Goal: Task Accomplishment & Management: Use online tool/utility

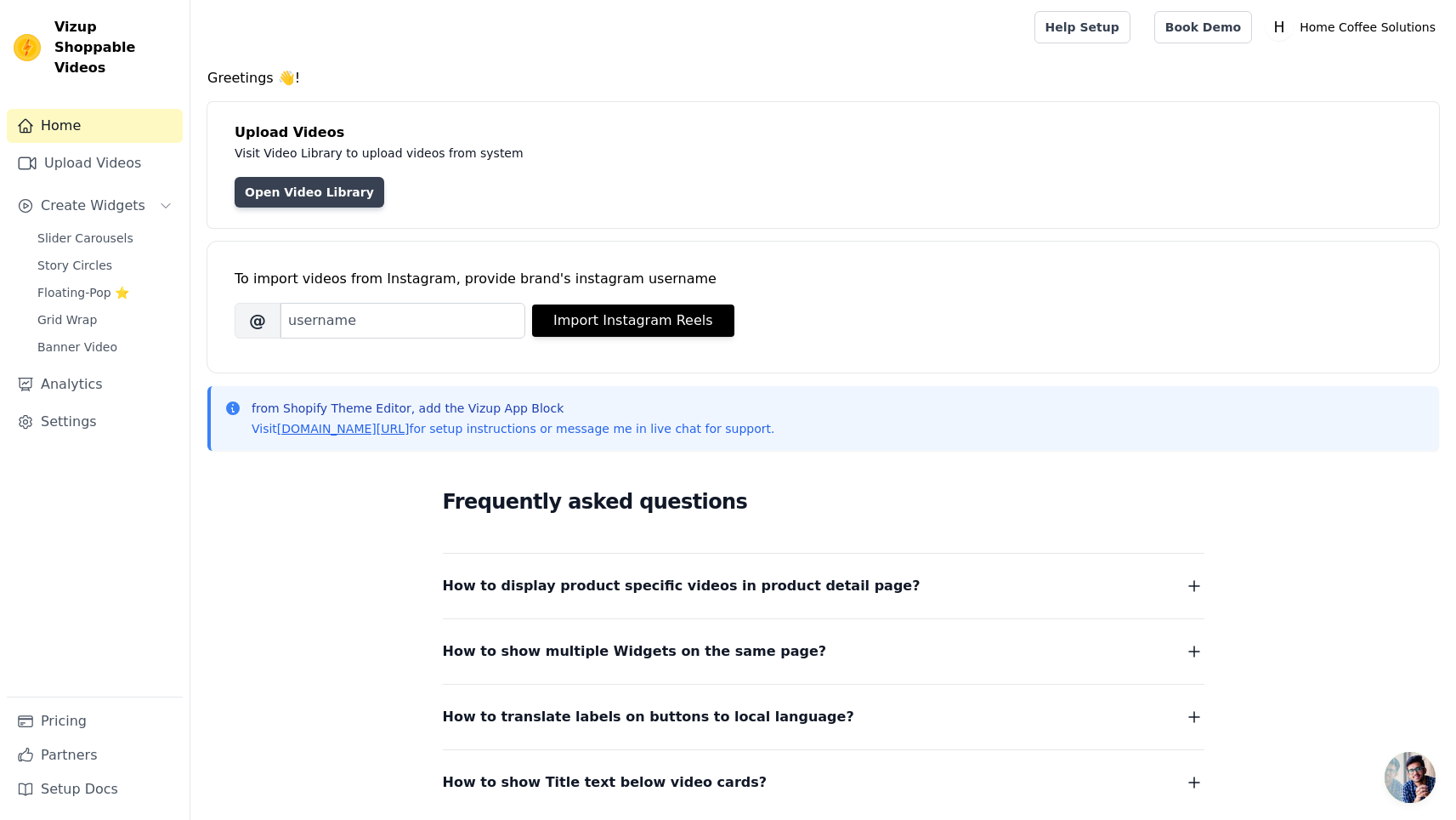
click at [282, 181] on link "Open Video Library" at bounding box center [309, 191] width 149 height 30
click at [286, 188] on link "Open Video Library" at bounding box center [309, 191] width 149 height 30
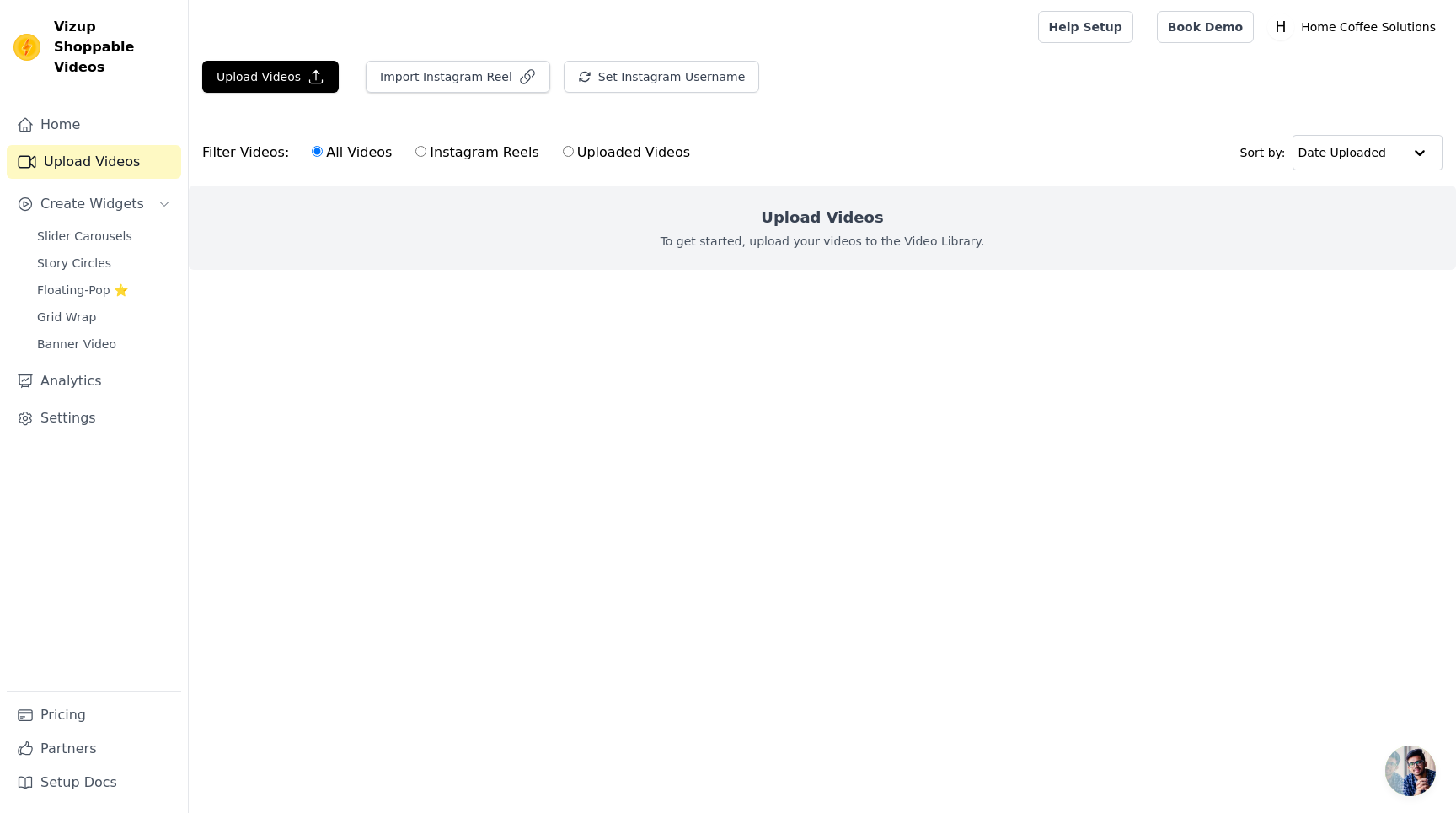
click at [524, 152] on div "All Videos Instagram Reels Uploaded Videos" at bounding box center [501, 153] width 397 height 39
click at [512, 152] on label "Instagram Reels" at bounding box center [477, 152] width 125 height 22
click at [426, 152] on input "Instagram Reels" at bounding box center [420, 151] width 11 height 11
radio input "true"
click at [463, 79] on button "Import Instagram Reel" at bounding box center [458, 76] width 185 height 32
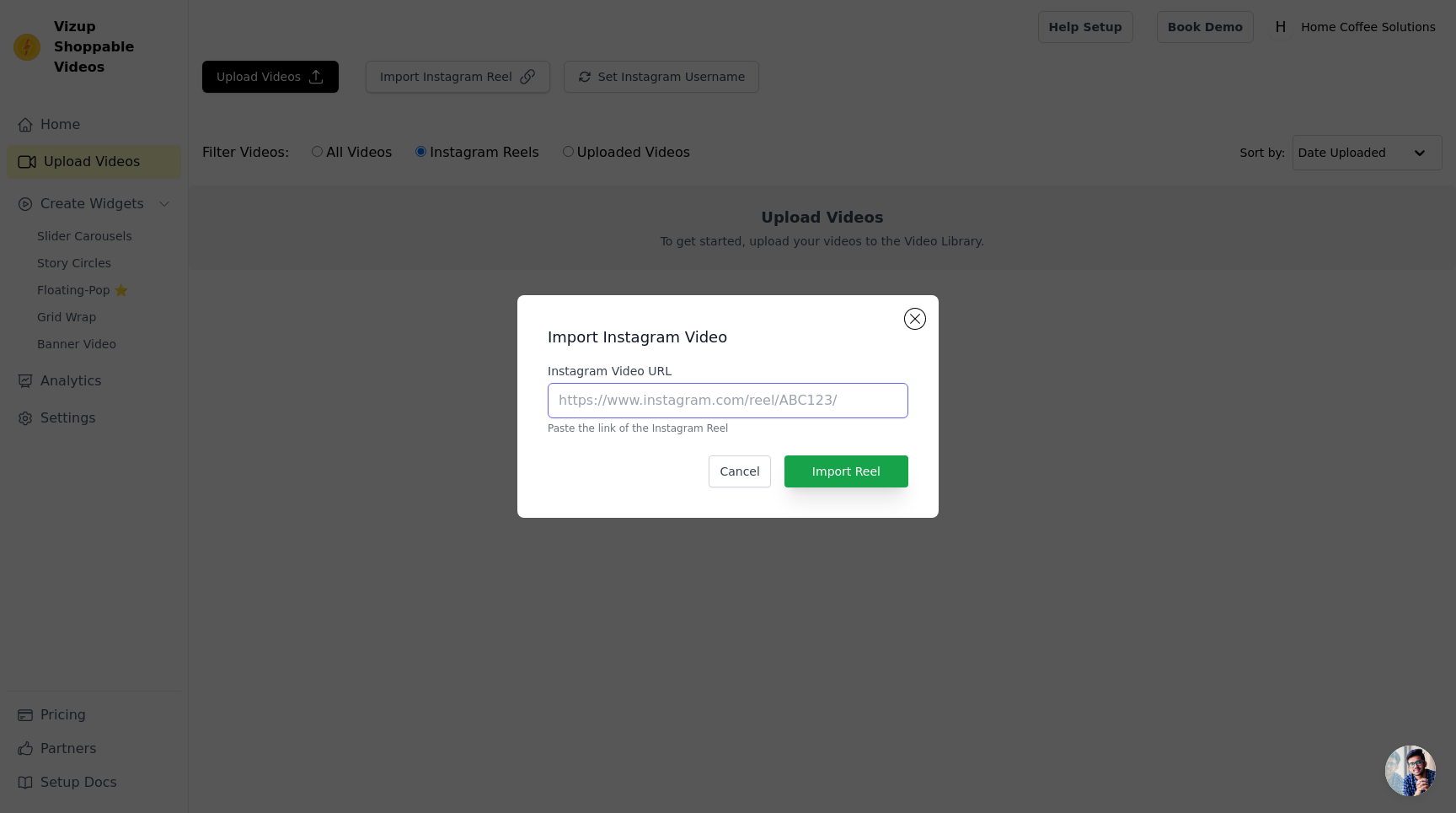
click at [684, 411] on input "Instagram Video URL" at bounding box center [728, 400] width 361 height 35
click at [713, 250] on div "Import Instagram Video Instagram Video URL Paste the link of the Instagram Reel…" at bounding box center [728, 406] width 1456 height 813
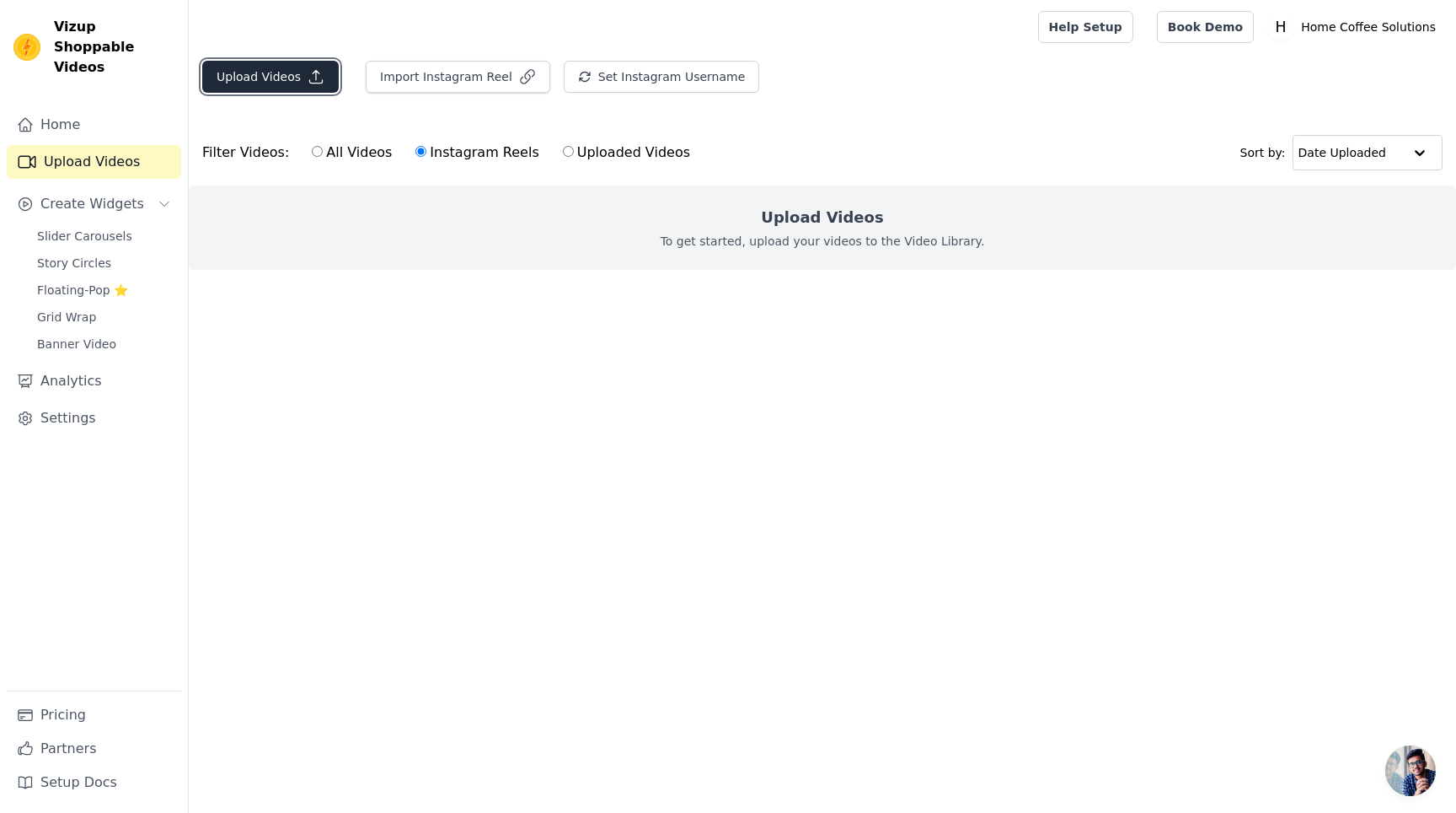
click at [308, 68] on icon "button" at bounding box center [315, 76] width 17 height 17
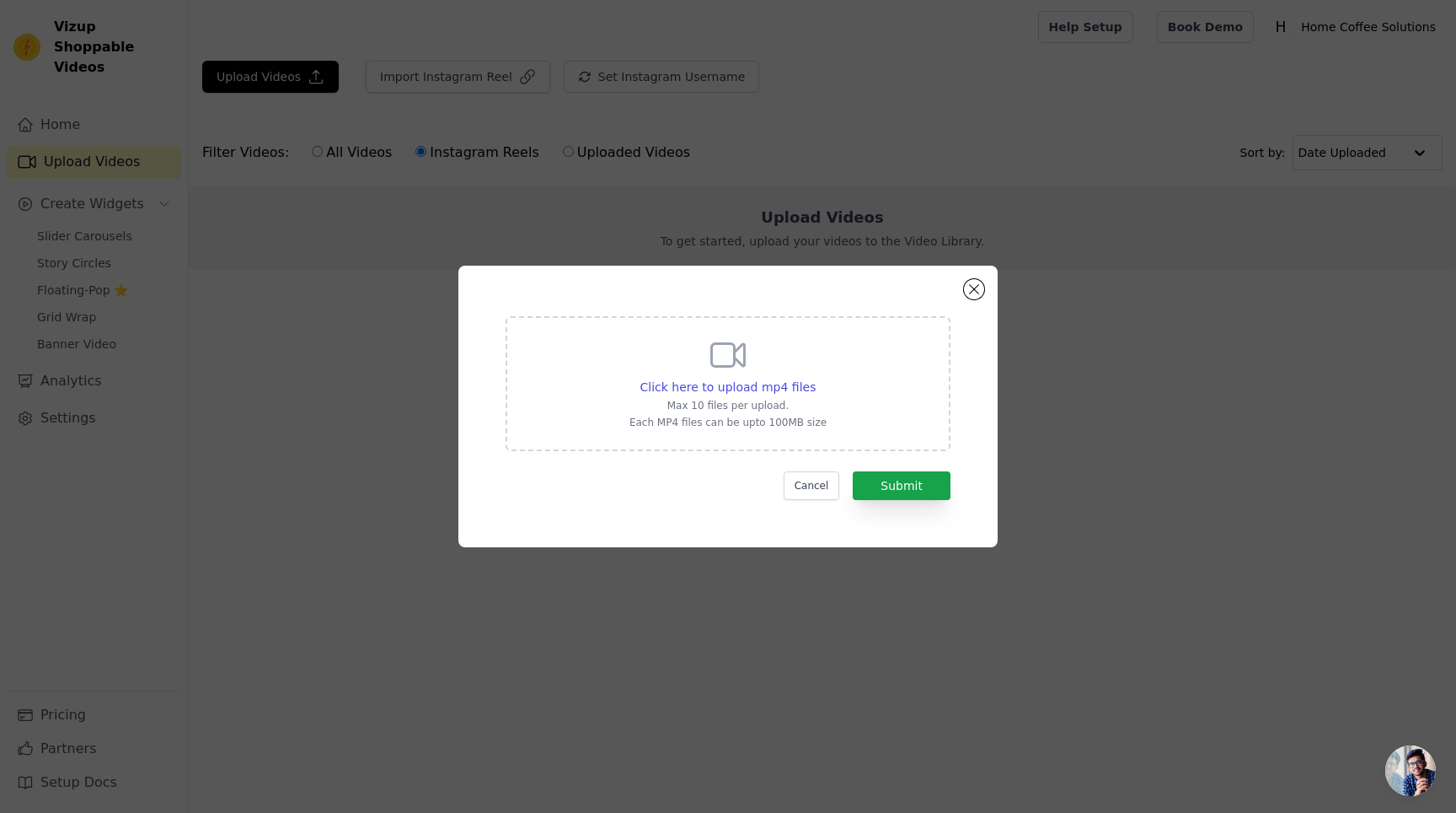
click at [760, 343] on div "Click here to upload mp4 files Max 10 files per upload. Each MP4 files can be u…" at bounding box center [728, 382] width 198 height 94
click at [815, 378] on input "Click here to upload mp4 files Max 10 files per upload. Each MP4 files can be u…" at bounding box center [815, 378] width 1 height 1
type input "C:\fakepath\La Specialista Vertical 08.01.02.mp4"
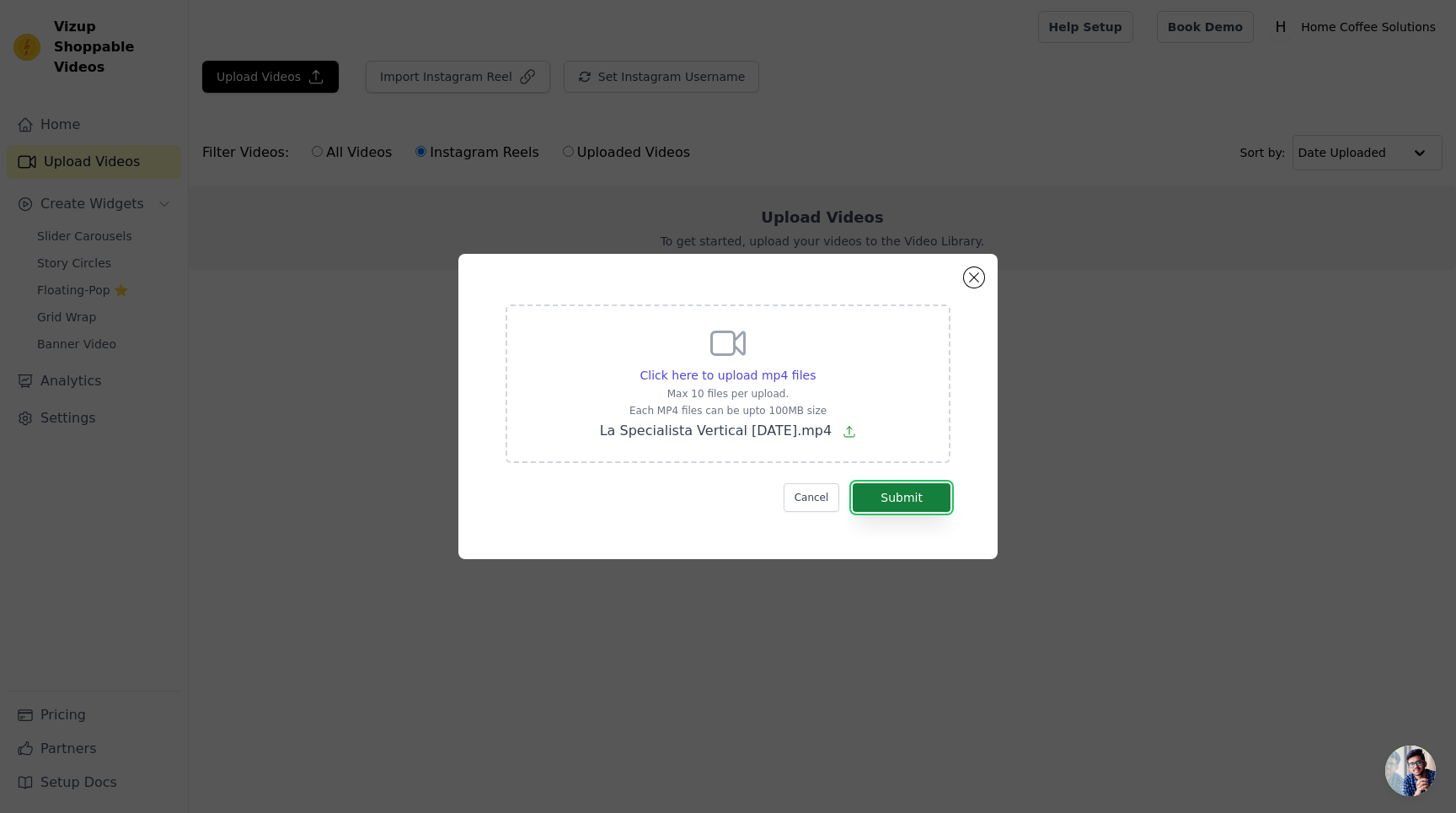
click at [913, 493] on button "Submit" at bounding box center [901, 497] width 97 height 28
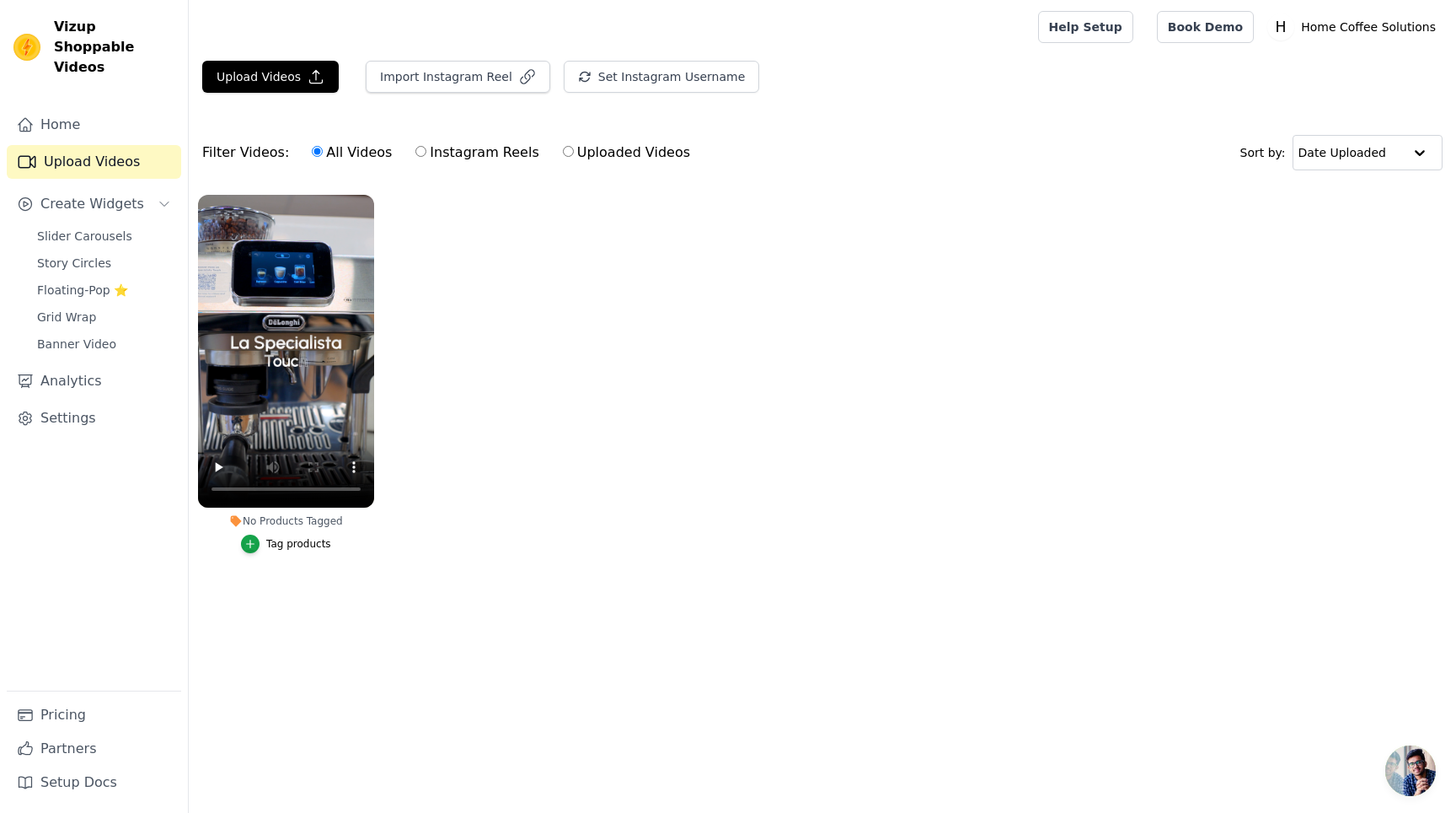
click at [589, 561] on ul "No Products Tagged Tag products" at bounding box center [822, 390] width 1267 height 411
click at [286, 550] on button "Tag products" at bounding box center [286, 543] width 91 height 18
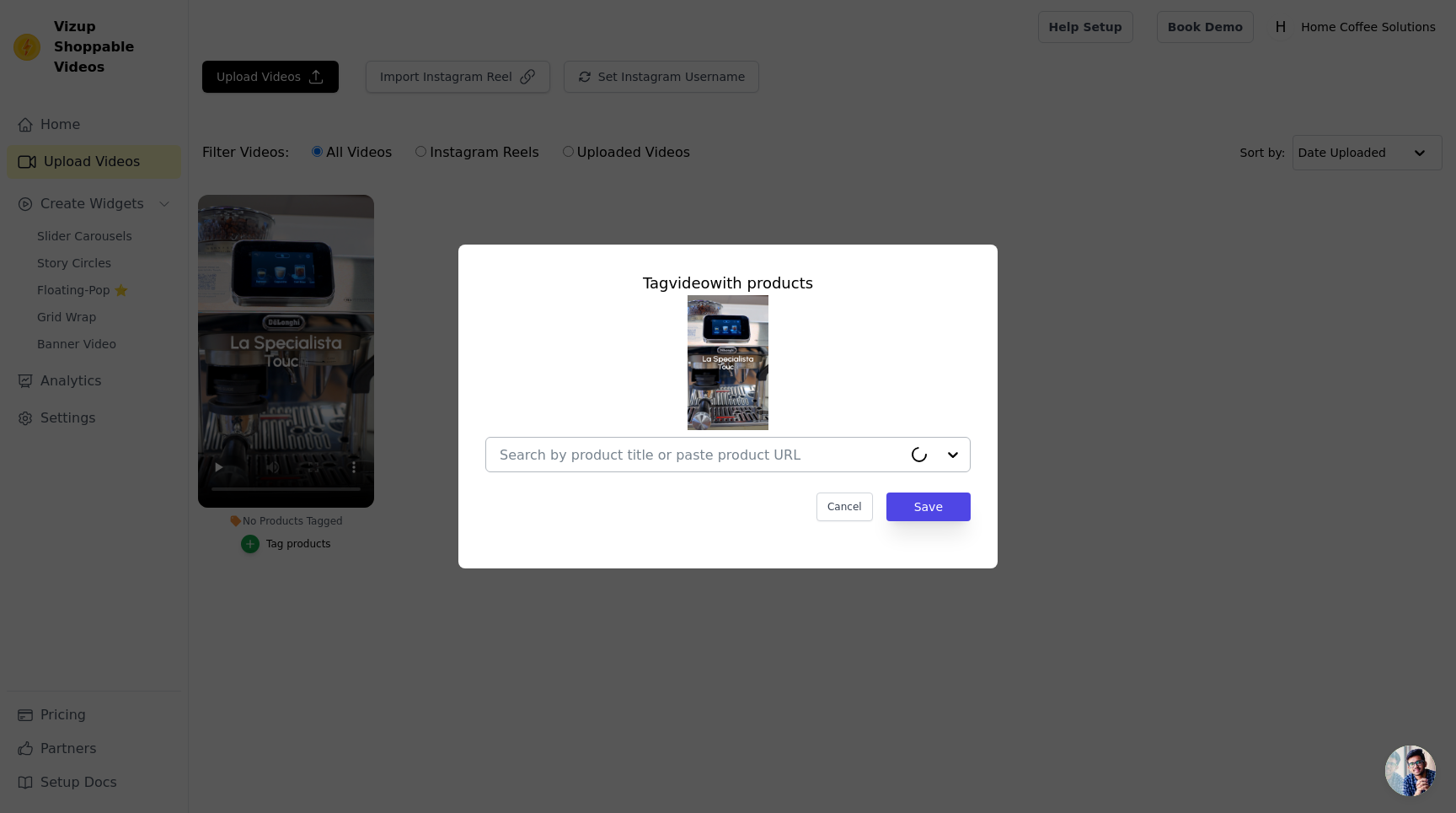
click at [772, 448] on input "No Products Tagged Tag video with products Cancel Save Tag products" at bounding box center [701, 455] width 403 height 16
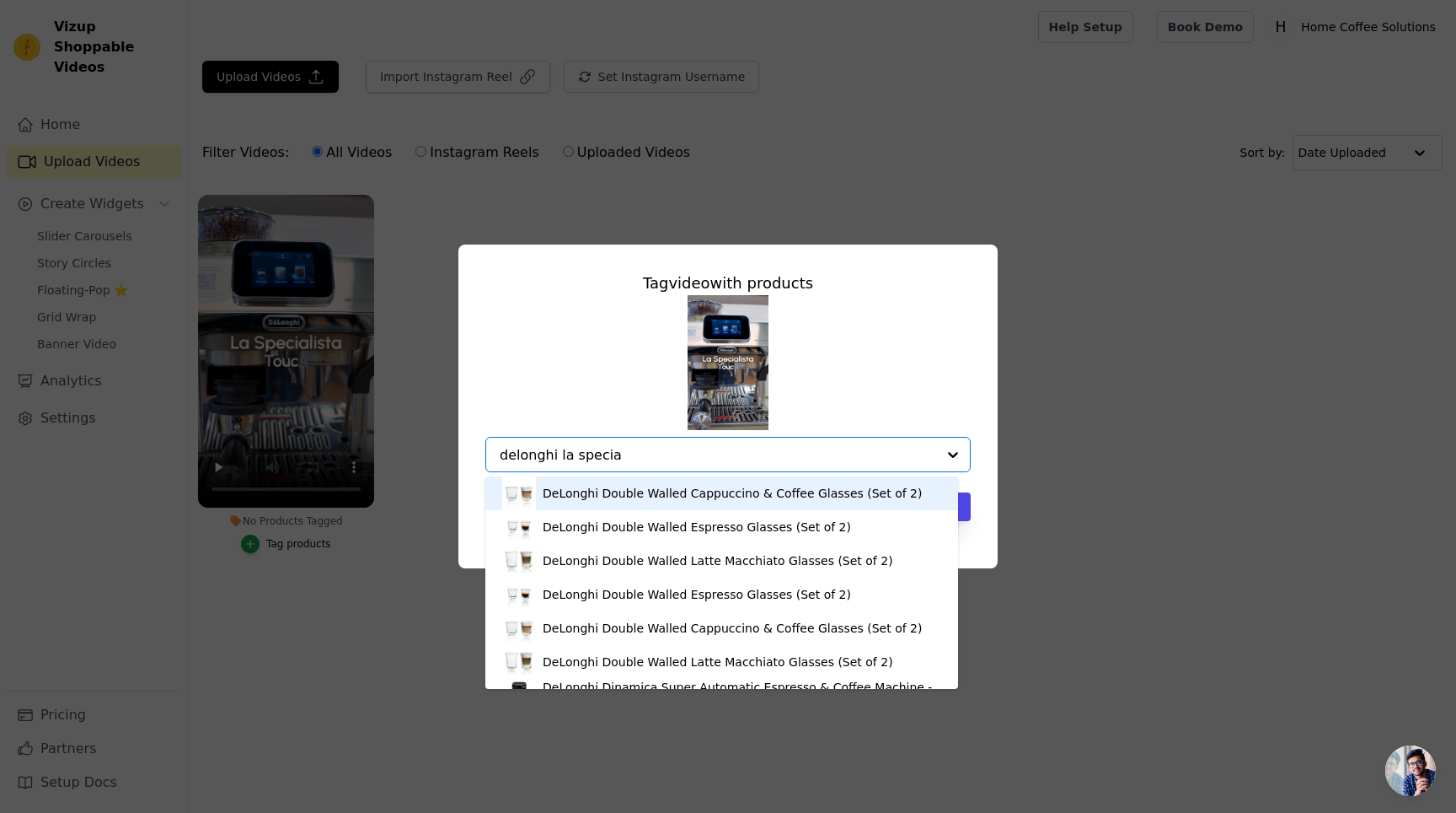
type input "delonghi la speciai"
click at [788, 638] on div "DeLonghi Double Walled Cappuccino & Coffee Glasses (Set of 2)" at bounding box center [721, 628] width 439 height 34
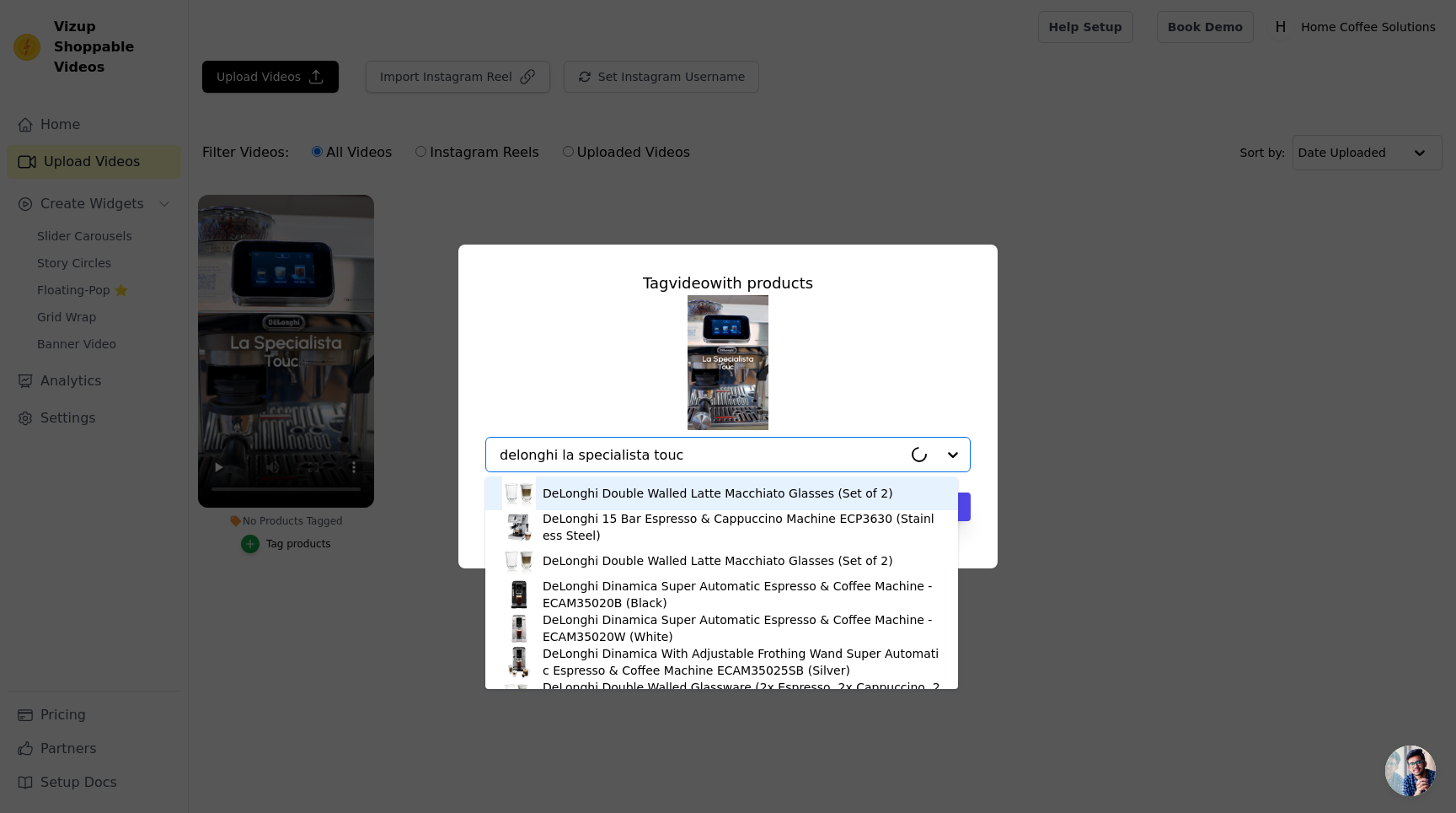
type input "delonghi la specialista touch"
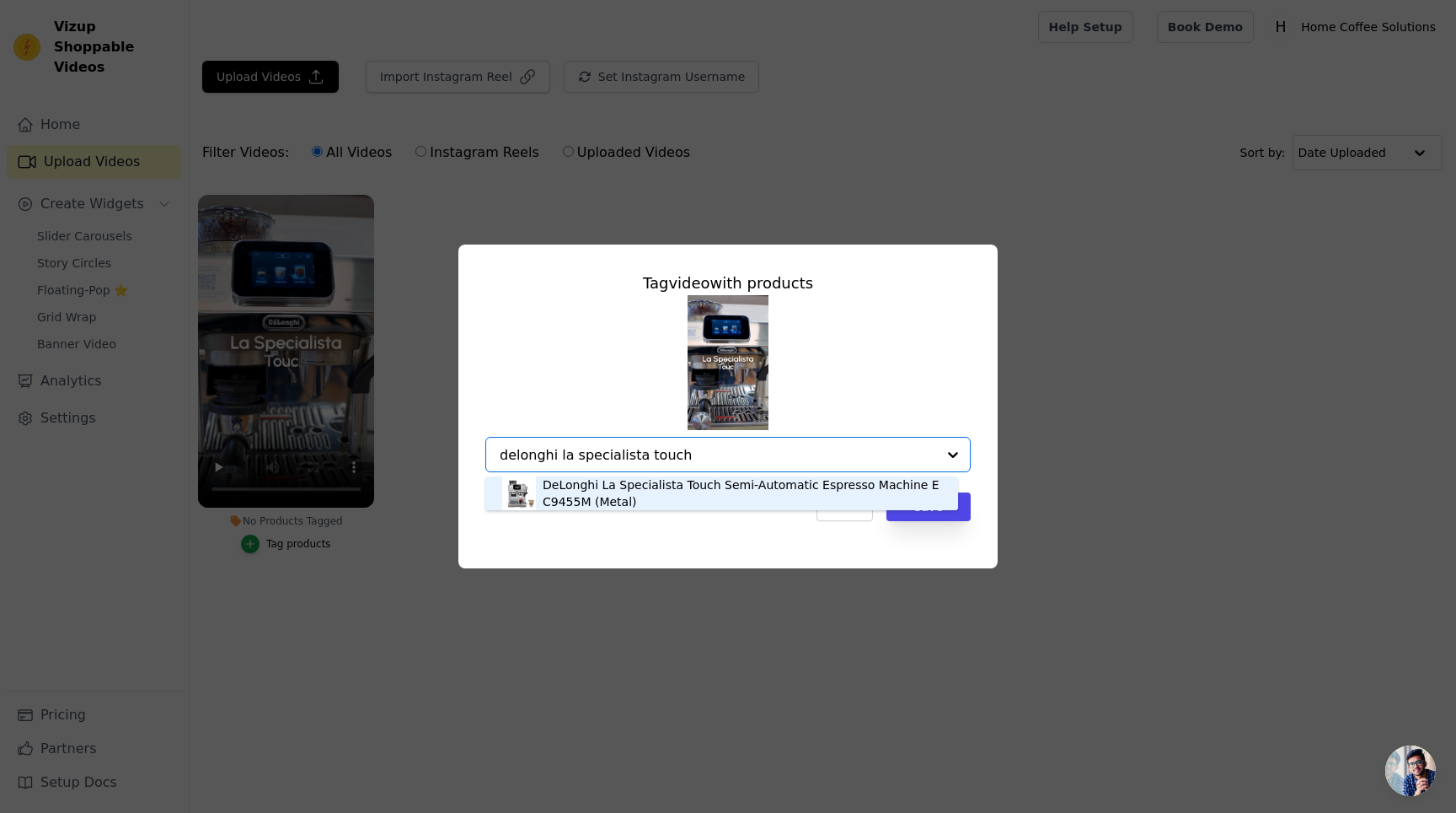
click at [750, 496] on div "DeLonghi La Specialista Touch Semi-Automatic Espresso Machine EC9455M (Metal)" at bounding box center [743, 493] width 399 height 34
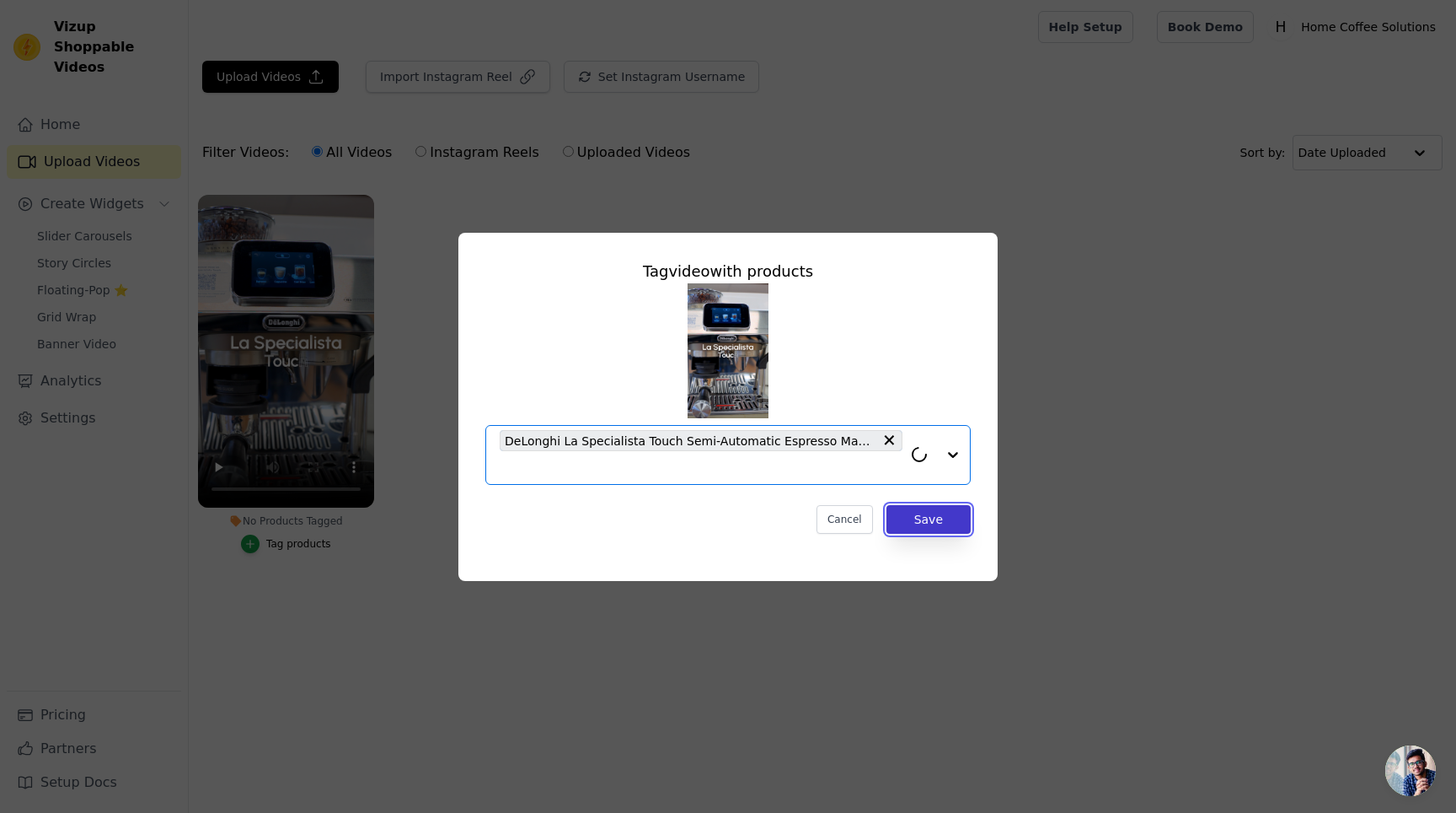
click at [945, 520] on button "Save" at bounding box center [928, 519] width 85 height 28
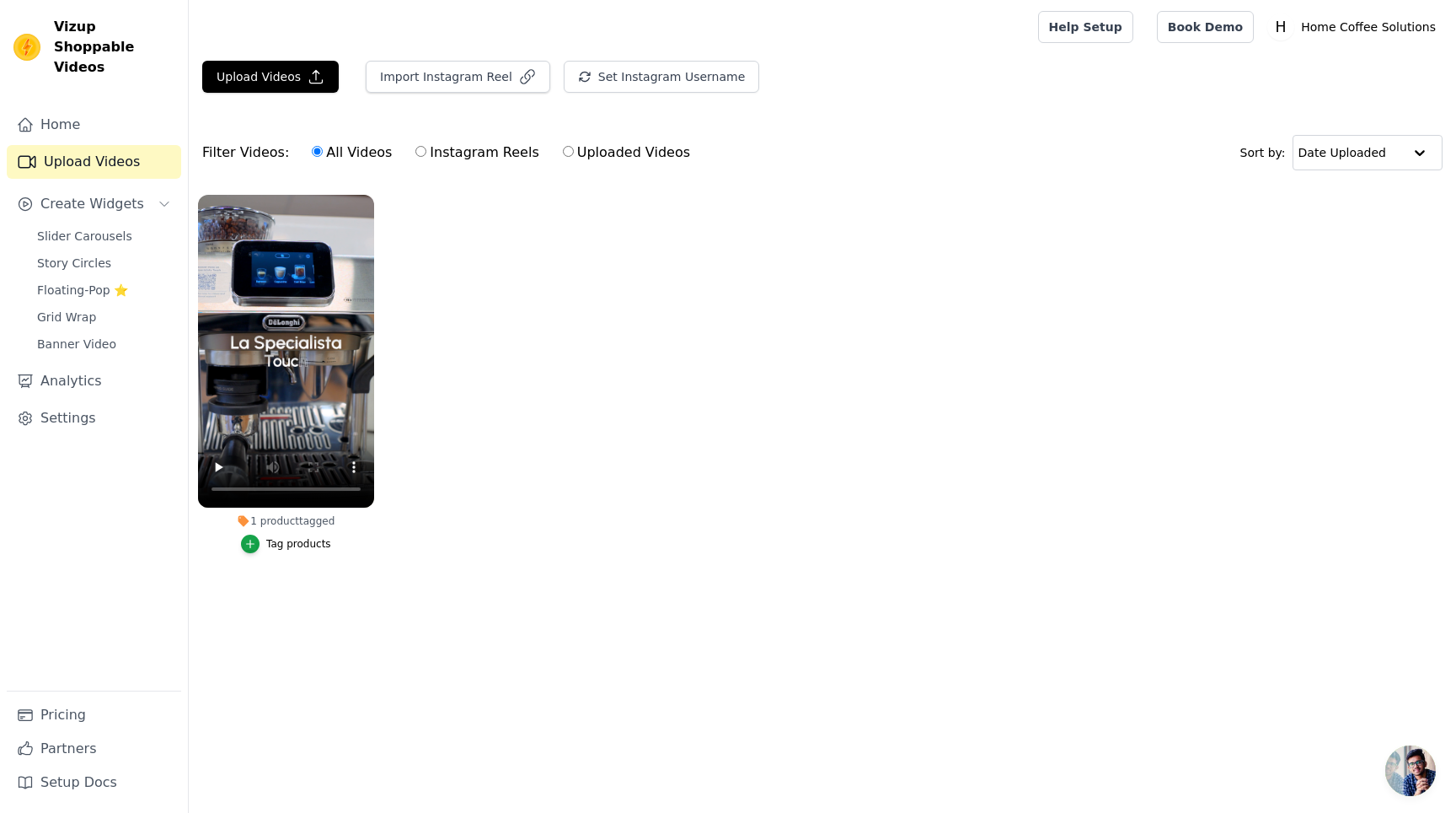
click at [587, 342] on ul "1 product tagged Tag products" at bounding box center [822, 390] width 1267 height 411
click at [520, 589] on ul "1 product tagged Tag products" at bounding box center [822, 390] width 1267 height 411
click at [93, 228] on span "Slider Carousels" at bounding box center [85, 236] width 95 height 17
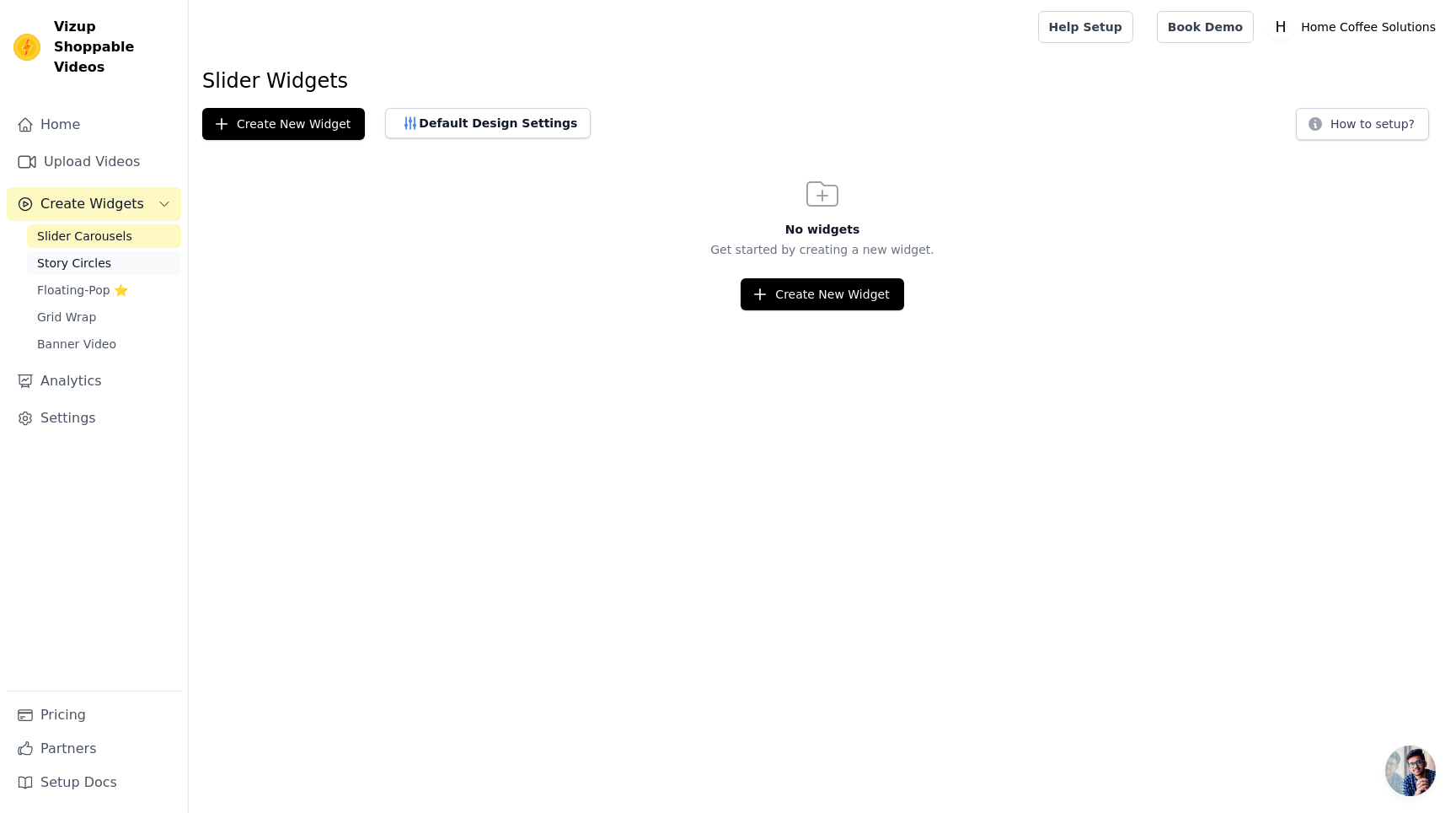
click at [94, 254] on span "Story Circles" at bounding box center [74, 262] width 74 height 17
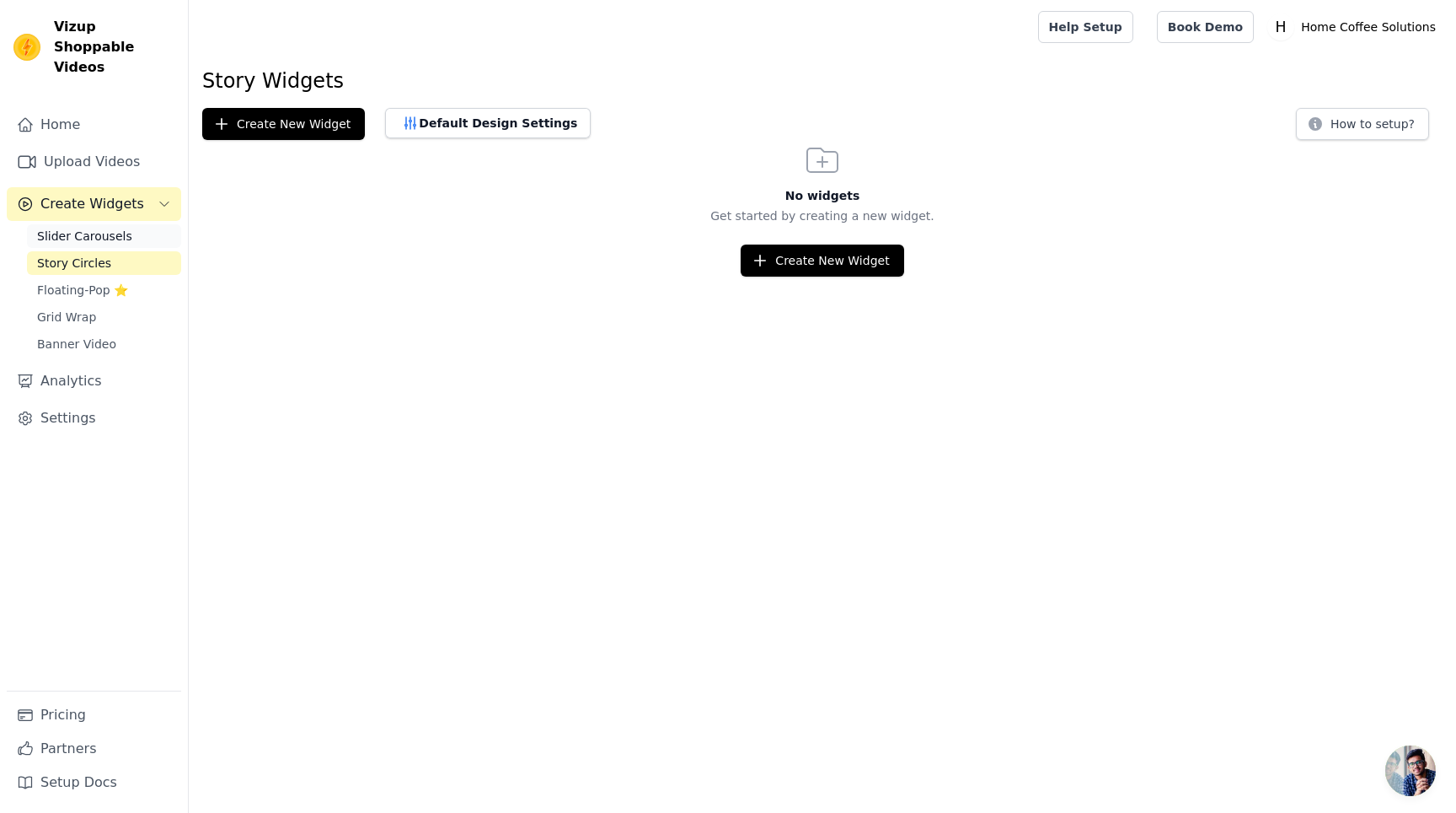
click at [124, 228] on span "Slider Carousels" at bounding box center [85, 236] width 95 height 17
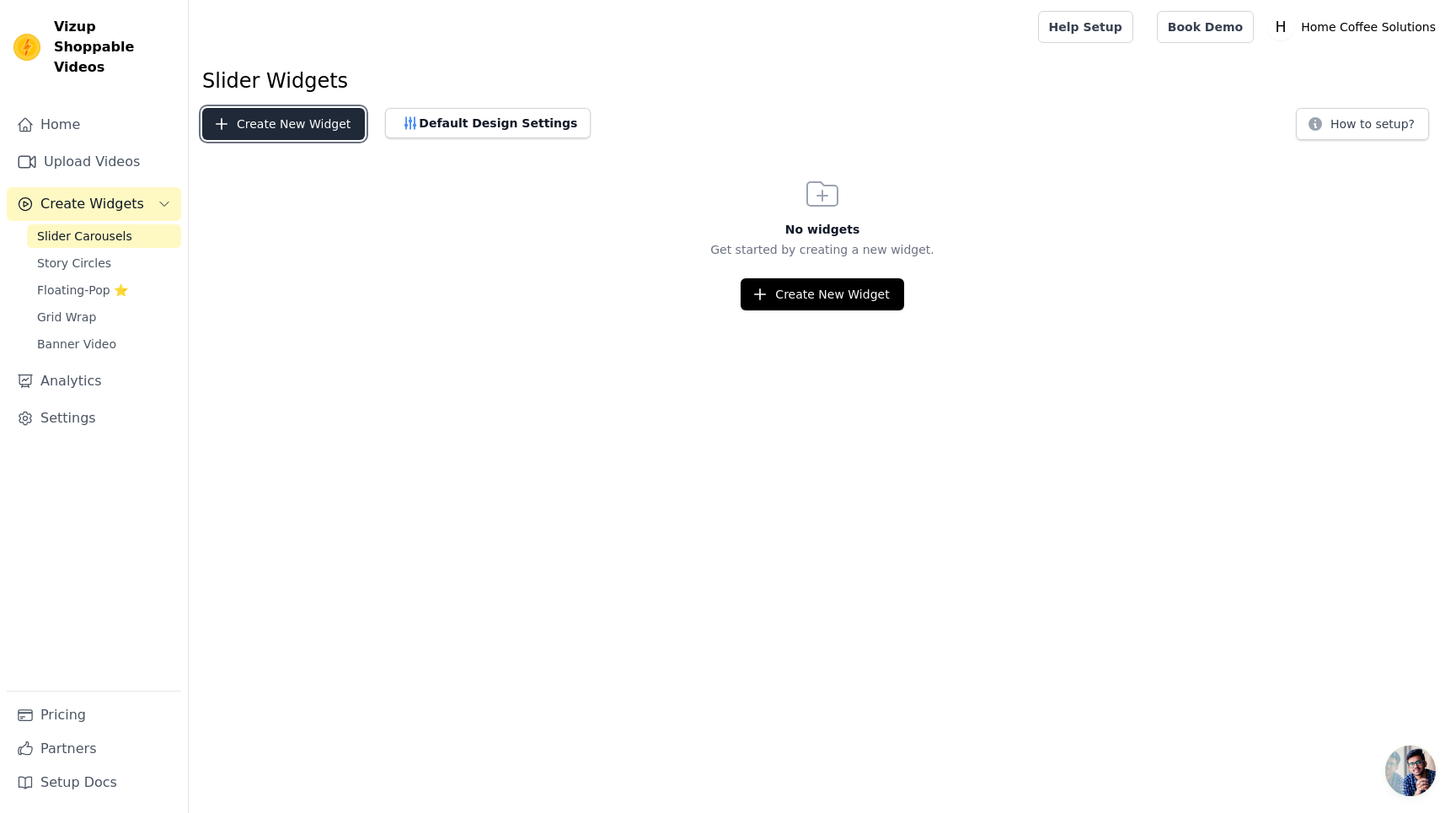
click at [336, 128] on button "Create New Widget" at bounding box center [283, 124] width 163 height 32
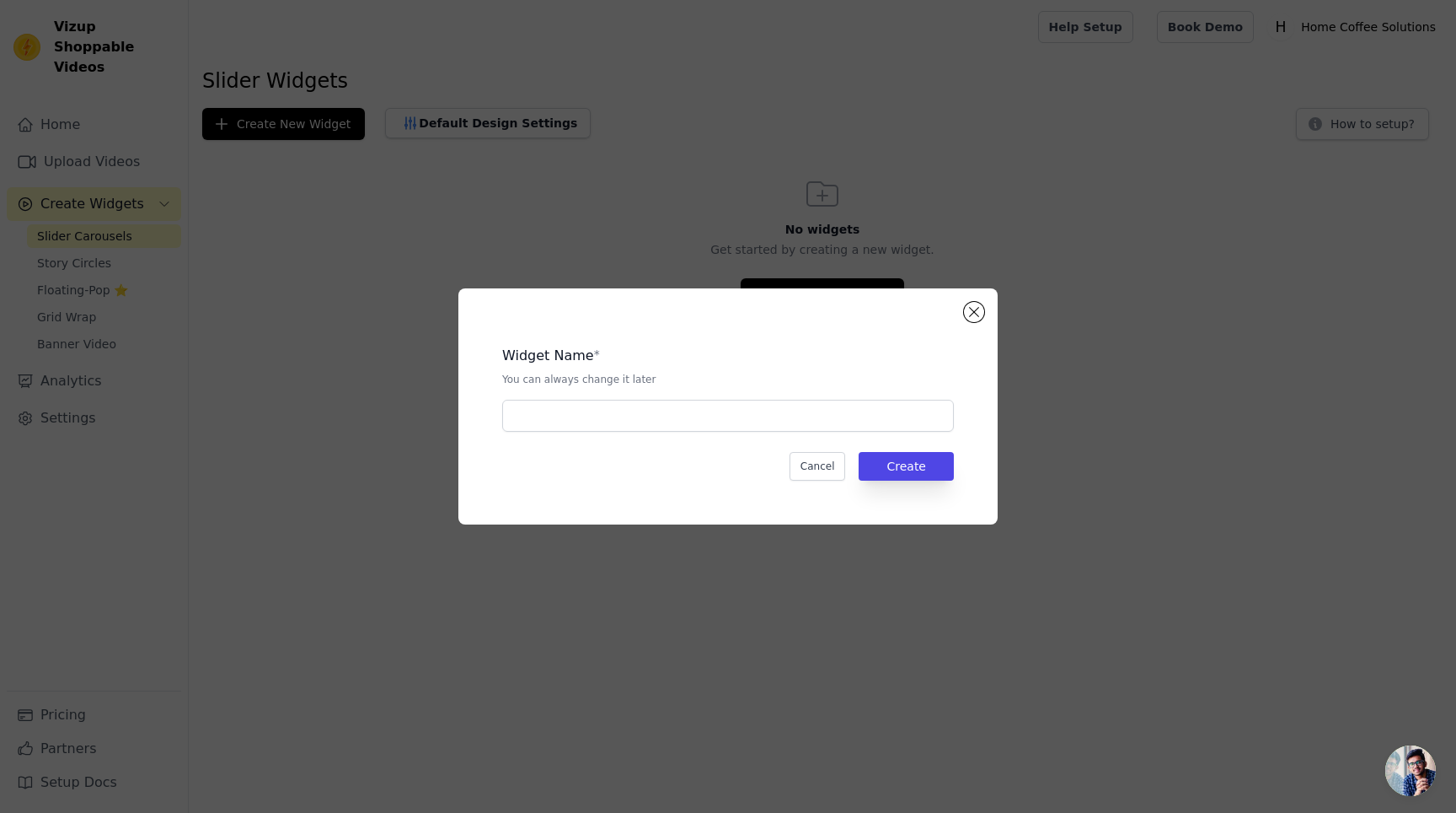
click at [771, 437] on div "Widget Name * You can always change it later Cancel Create" at bounding box center [728, 406] width 486 height 182
click at [768, 426] on input "text" at bounding box center [728, 415] width 452 height 32
type input "Silder Carousels"
click at [966, 455] on div "Widget Name * You can always change it later Silder Carousels Cancel Create" at bounding box center [728, 406] width 486 height 182
click at [932, 455] on button "Create" at bounding box center [906, 465] width 95 height 28
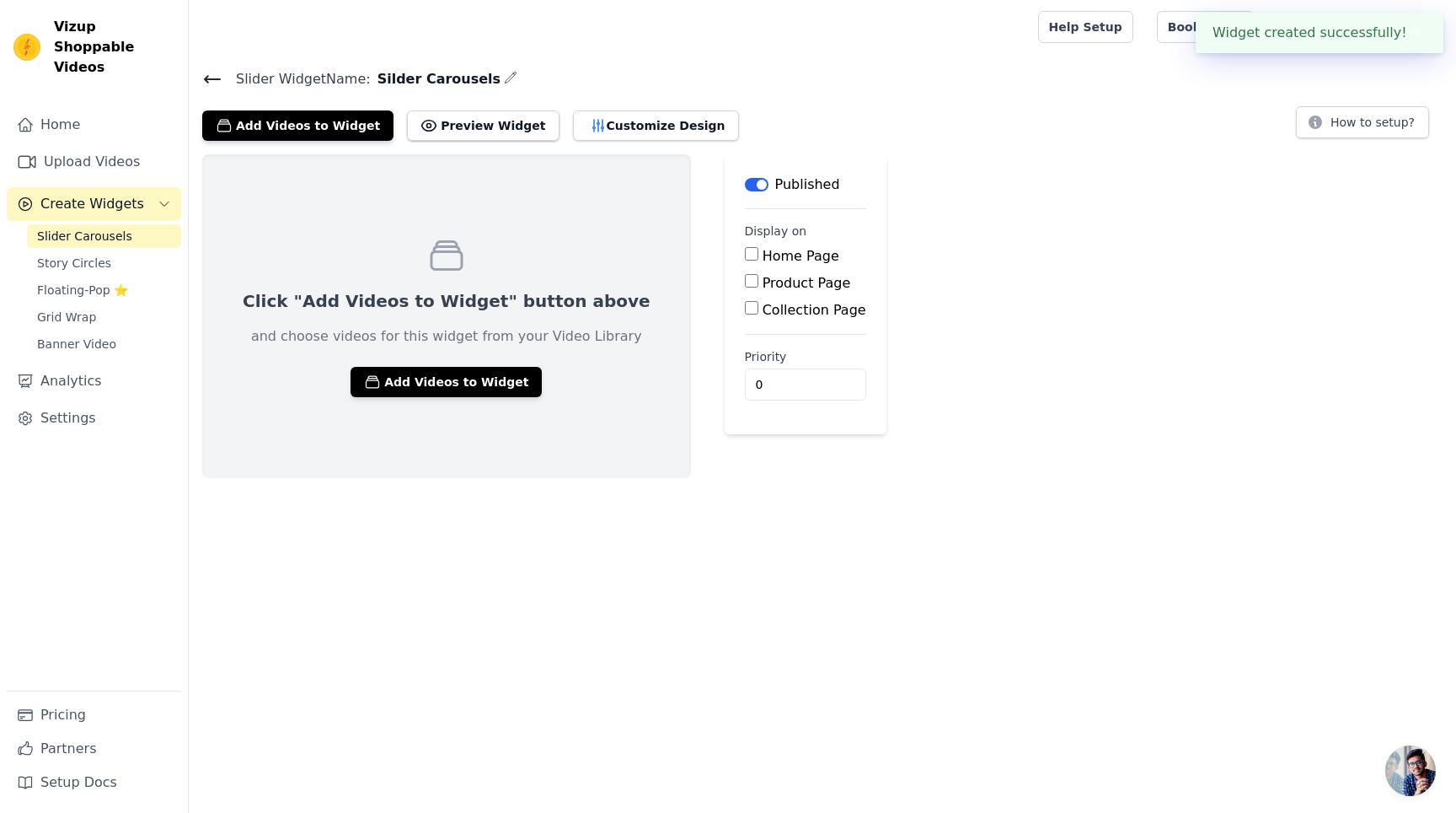
click at [750, 266] on div "Home Page Product Page Collection Page" at bounding box center [805, 283] width 122 height 74
click at [763, 260] on label "Home Page" at bounding box center [801, 256] width 77 height 16
click at [749, 260] on input "Home Page" at bounding box center [751, 254] width 14 height 14
checkbox input "true"
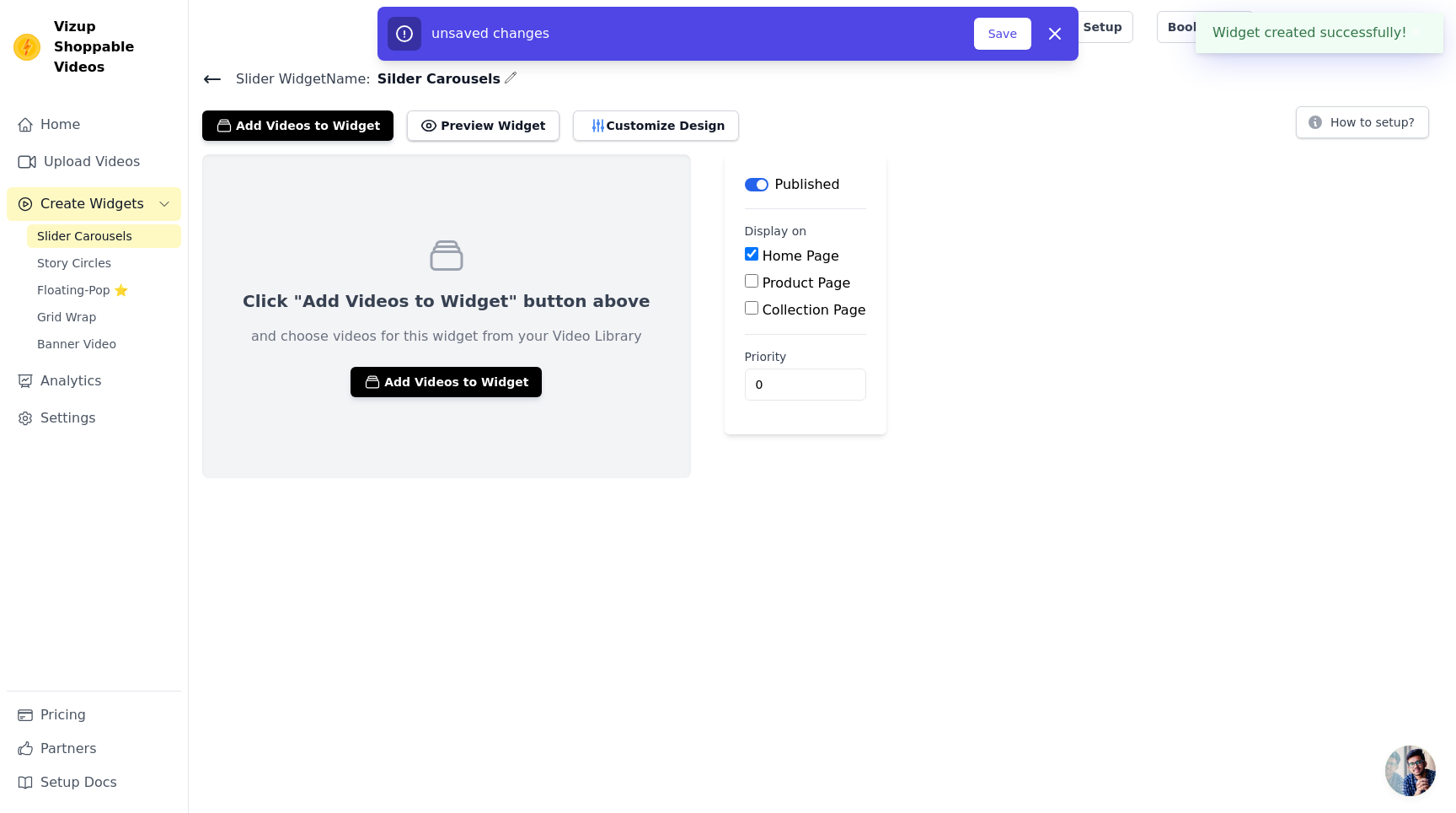
click at [763, 286] on label "Product Page" at bounding box center [807, 282] width 89 height 16
click at [748, 286] on input "Product Page" at bounding box center [751, 280] width 14 height 14
checkbox input "true"
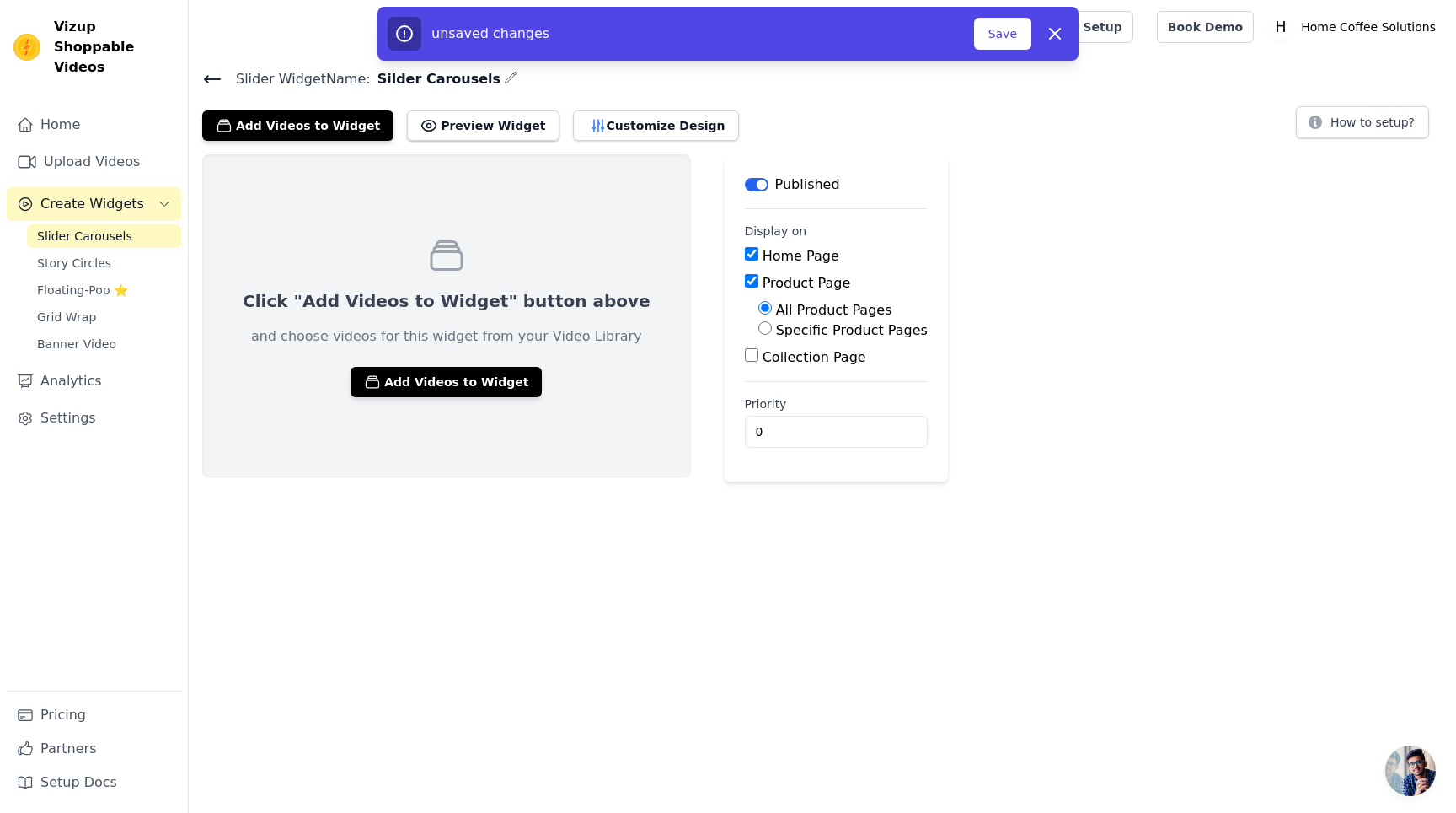
click at [743, 371] on main "Label Published Display on Home Page Product Page All Product Pages Specific Pr…" at bounding box center [836, 317] width 223 height 327
click at [763, 361] on label "Collection Page" at bounding box center [815, 356] width 103 height 16
click at [745, 361] on input "Collection Page" at bounding box center [751, 355] width 14 height 14
checkbox input "true"
click at [729, 529] on html "Vizup Shoppable Videos Home Upload Videos Create Widgets Slider Carousels Story…" at bounding box center [728, 264] width 1456 height 529
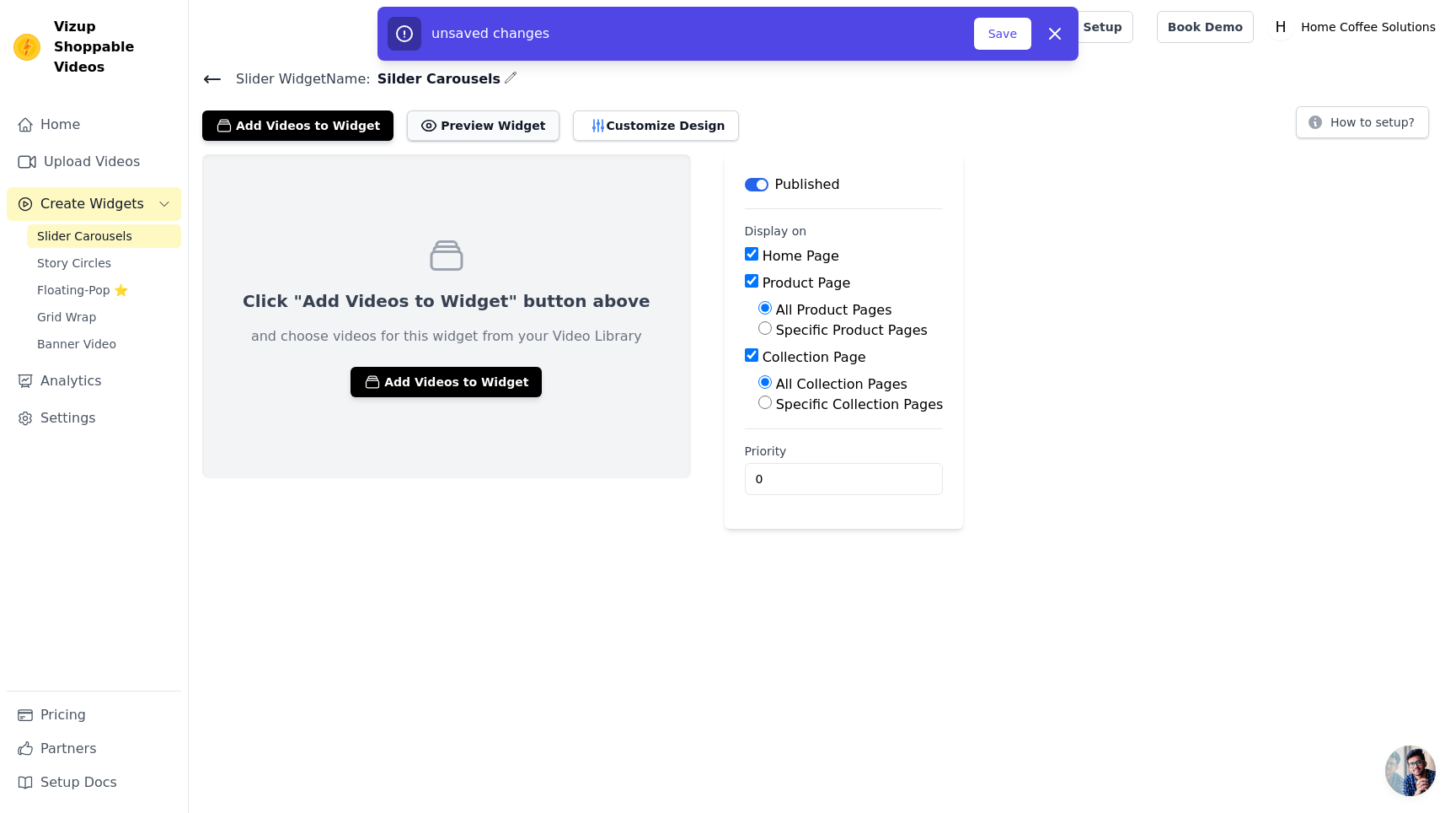
click at [503, 129] on button "Preview Widget" at bounding box center [483, 125] width 152 height 30
click at [1094, 206] on div "Click "Add Videos to Widget" button above and choose videos for this widget fro…" at bounding box center [822, 341] width 1267 height 374
click at [656, 132] on button "Customize Design" at bounding box center [656, 125] width 166 height 30
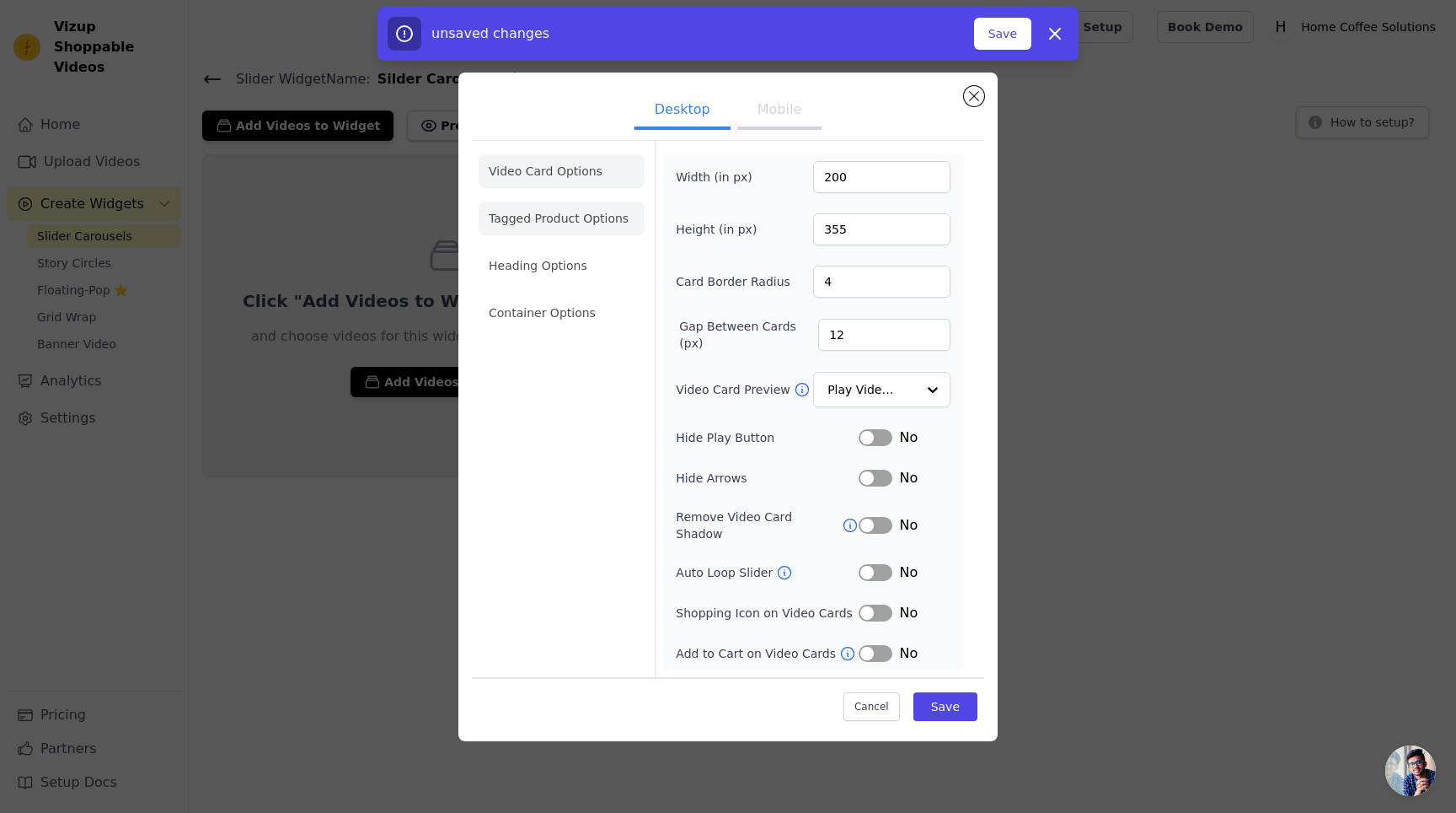
click at [550, 207] on li "Tagged Product Options" at bounding box center [562, 218] width 166 height 34
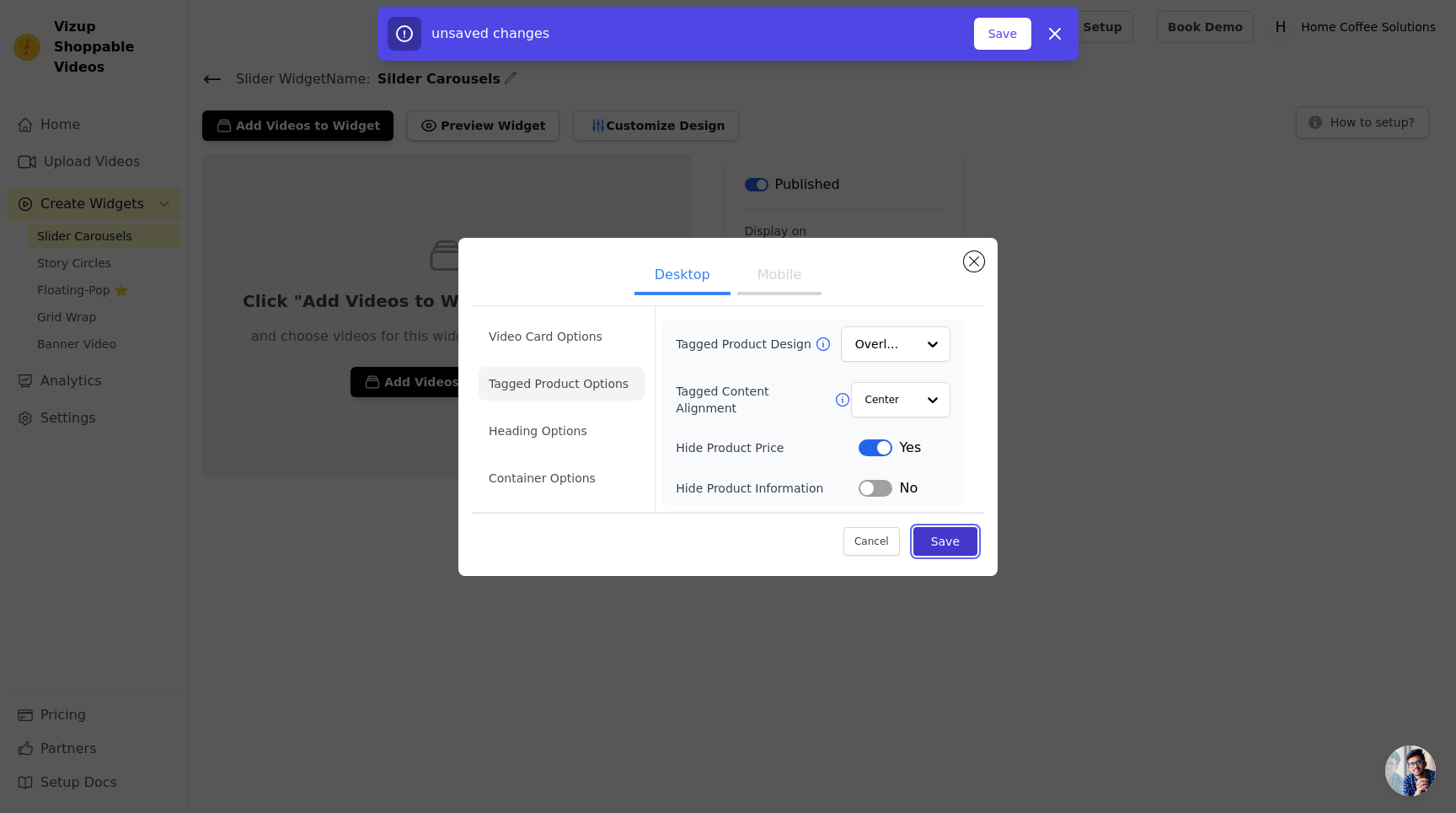
click at [939, 535] on button "Save" at bounding box center [946, 540] width 64 height 28
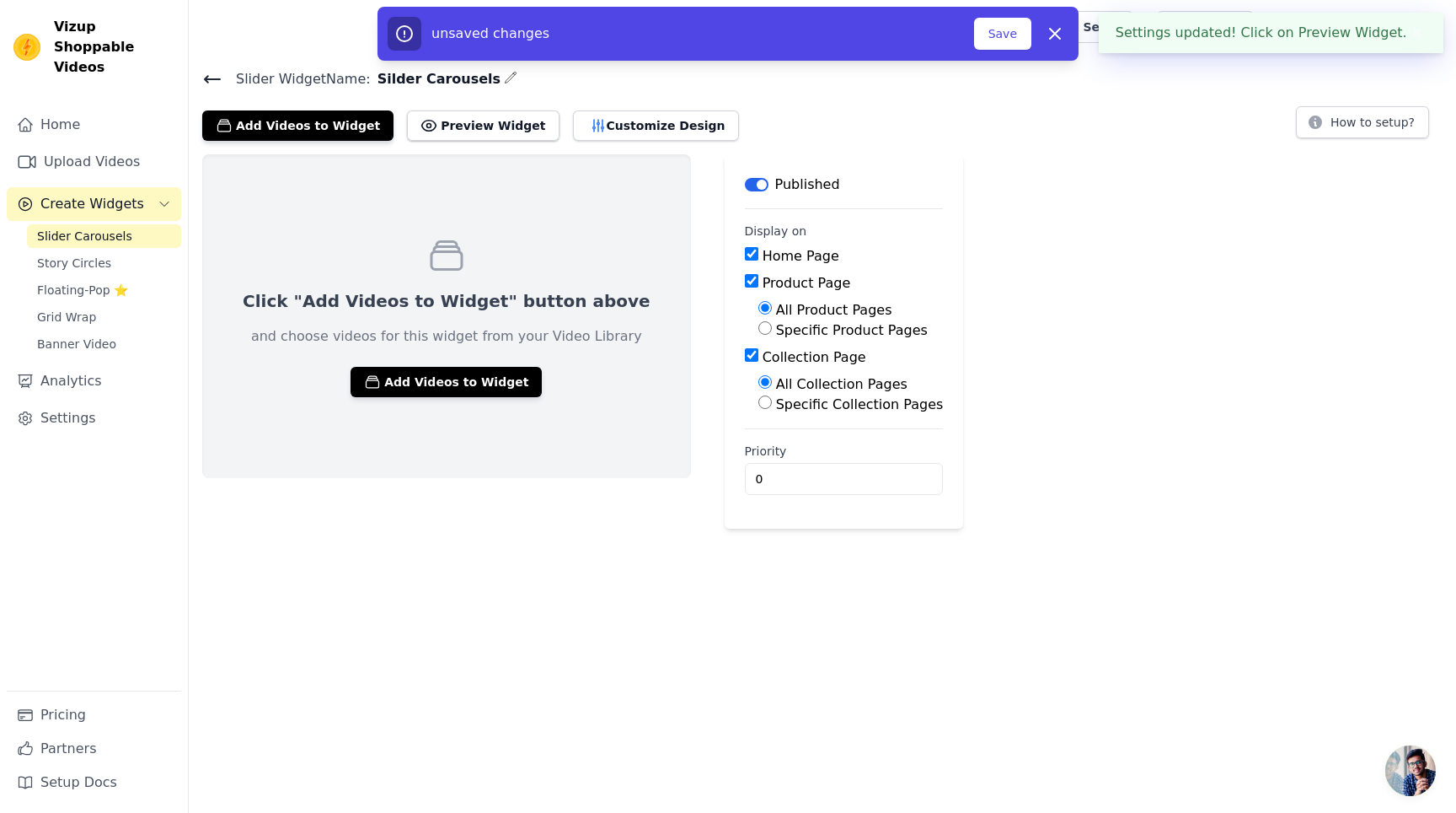
click at [1220, 263] on div "Click "Add Videos to Widget" button above and choose videos for this widget fro…" at bounding box center [822, 341] width 1267 height 374
click at [309, 132] on button "Add Videos to Widget" at bounding box center [298, 125] width 192 height 30
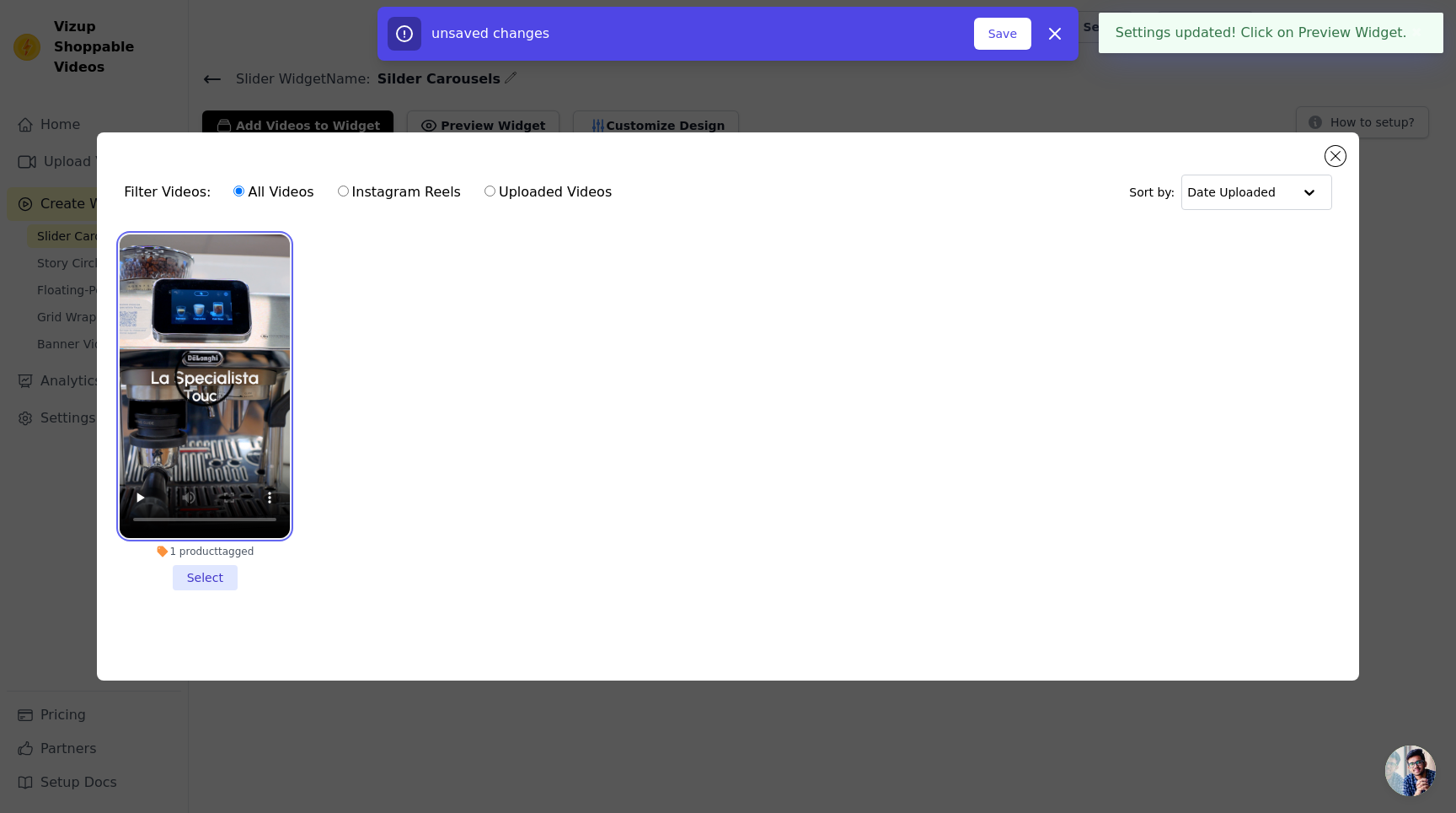
click at [270, 376] on video at bounding box center [204, 387] width 170 height 304
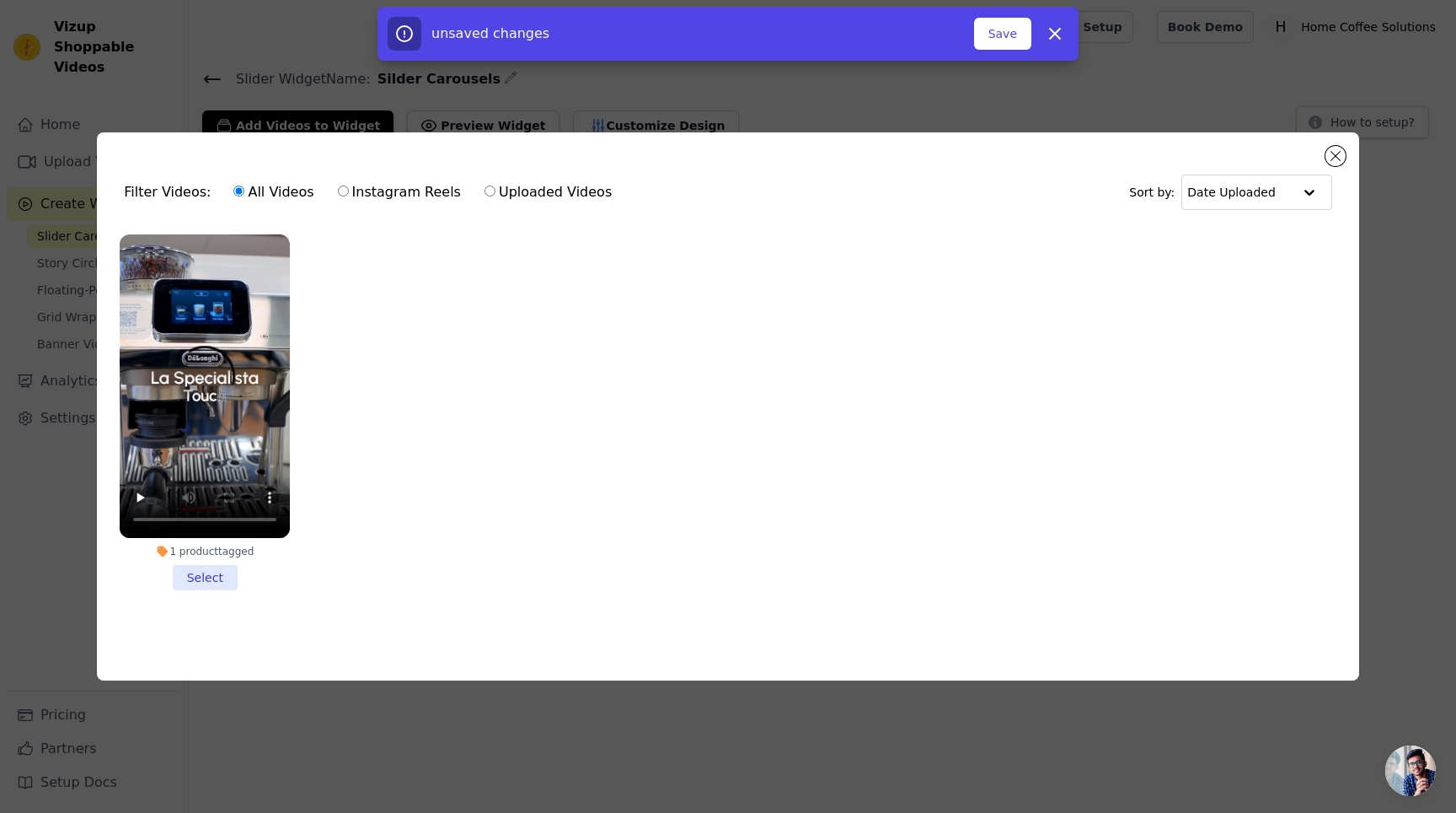
click at [217, 573] on li "1 product tagged Select" at bounding box center [204, 412] width 170 height 355
click at [0, 0] on input "1 product tagged Select" at bounding box center [0, 0] width 0 height 0
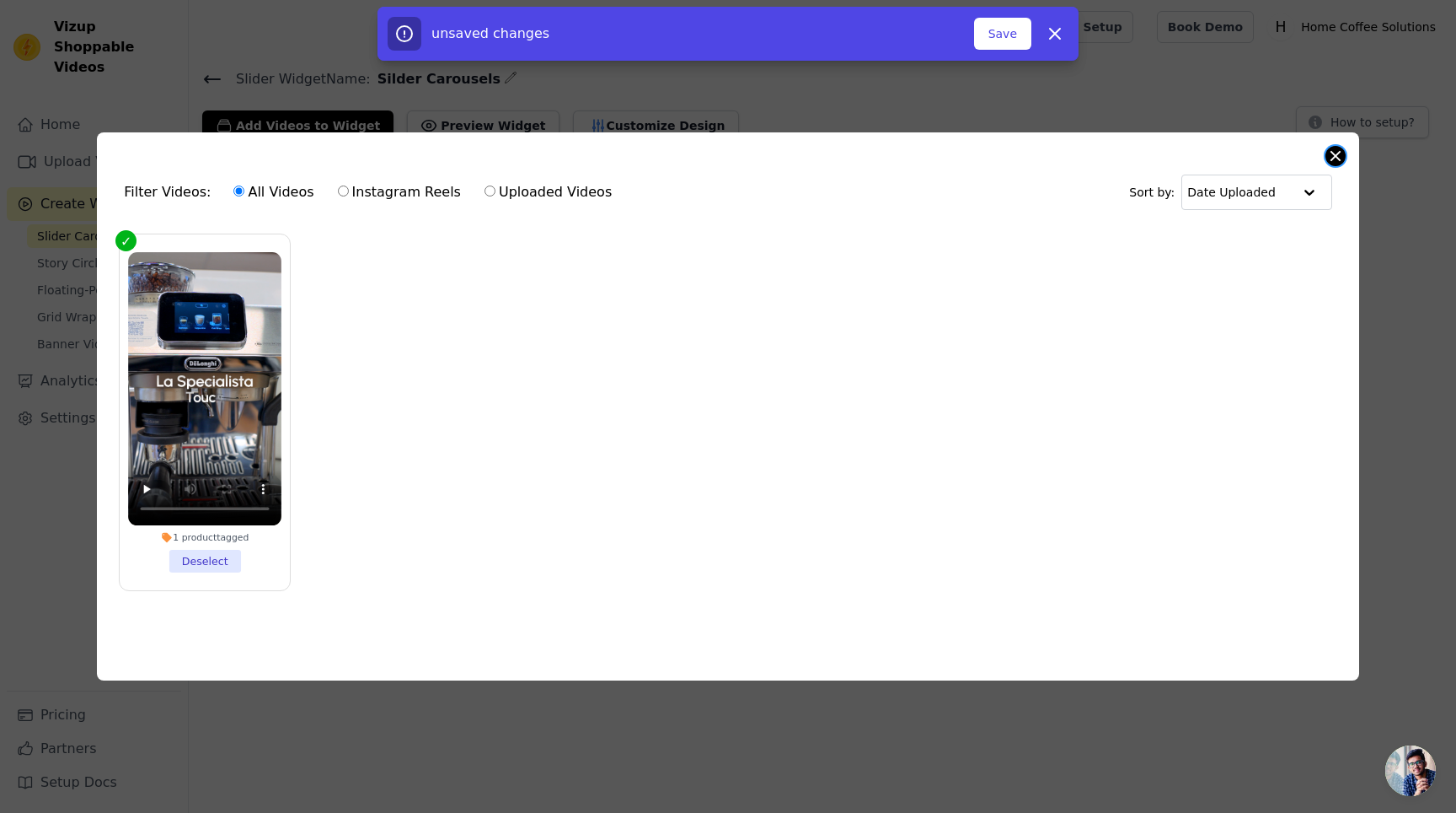
click at [1340, 156] on button "Close modal" at bounding box center [1335, 156] width 20 height 20
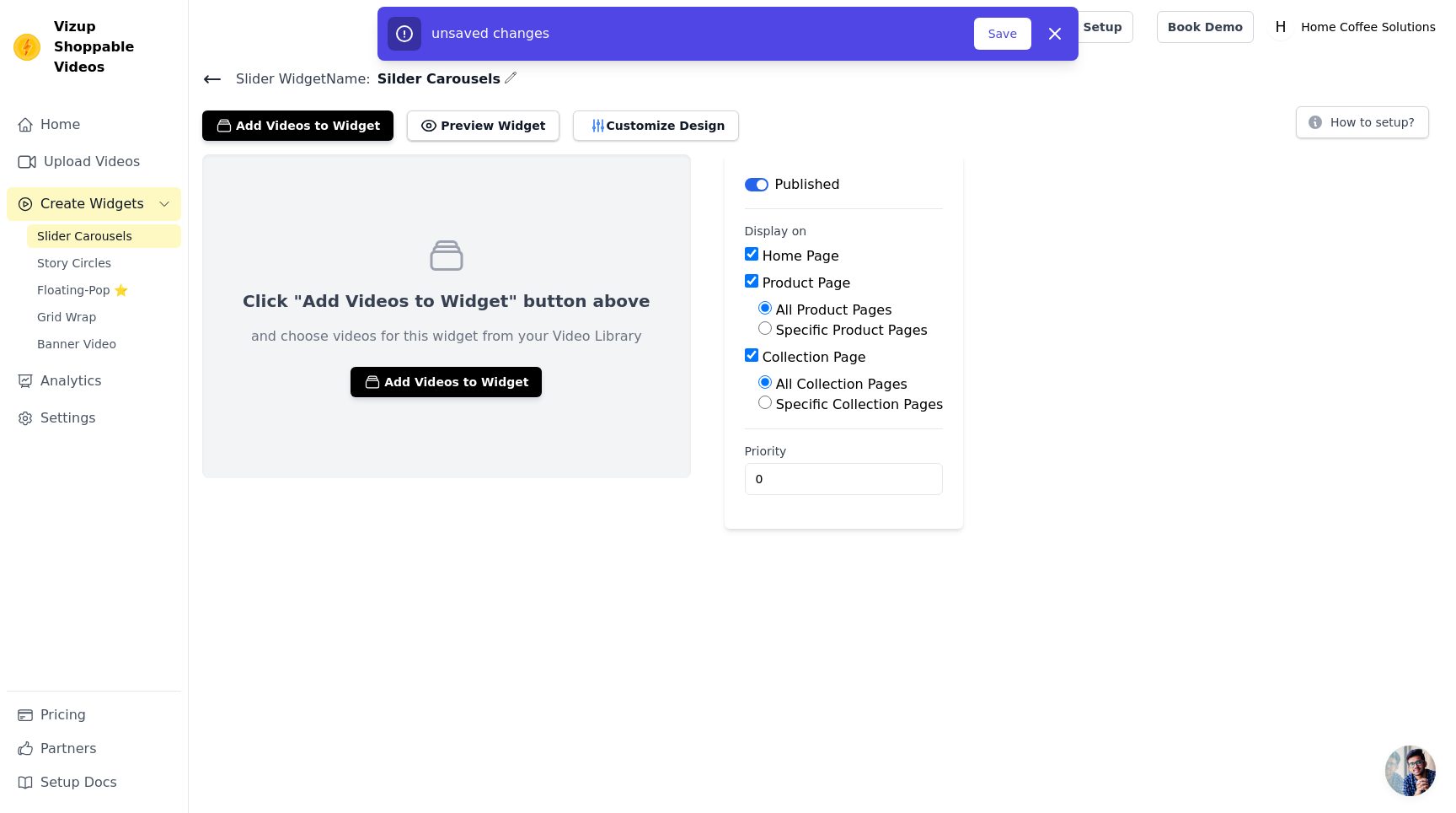
click at [376, 402] on div "Click "Add Videos to Widget" button above and choose videos for this widget fro…" at bounding box center [447, 315] width 489 height 323
click at [380, 385] on button "Add Videos to Widget" at bounding box center [446, 382] width 192 height 30
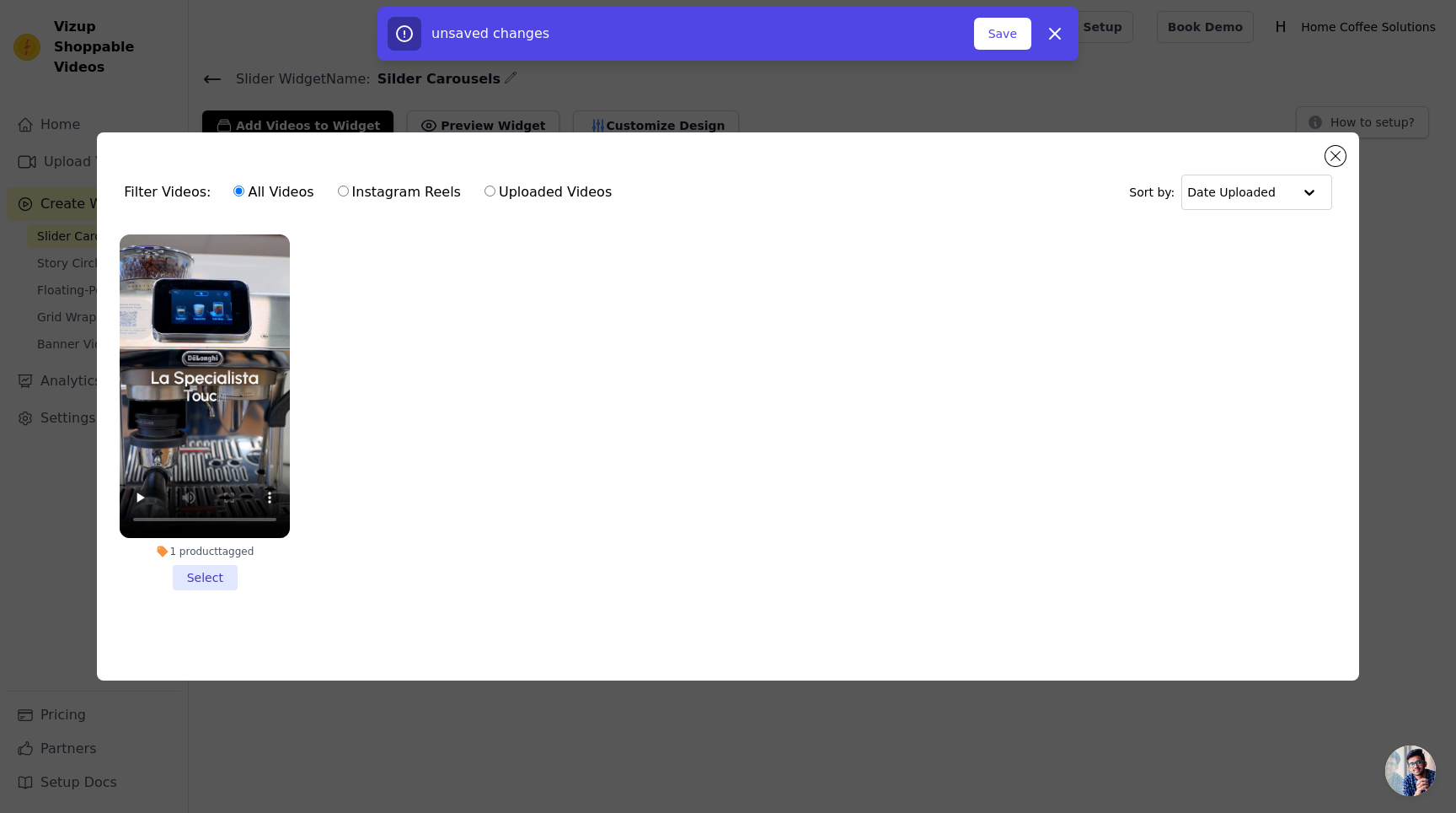
click at [190, 571] on li "1 product tagged Select" at bounding box center [204, 412] width 170 height 355
click at [0, 0] on input "1 product tagged Select" at bounding box center [0, 0] width 0 height 0
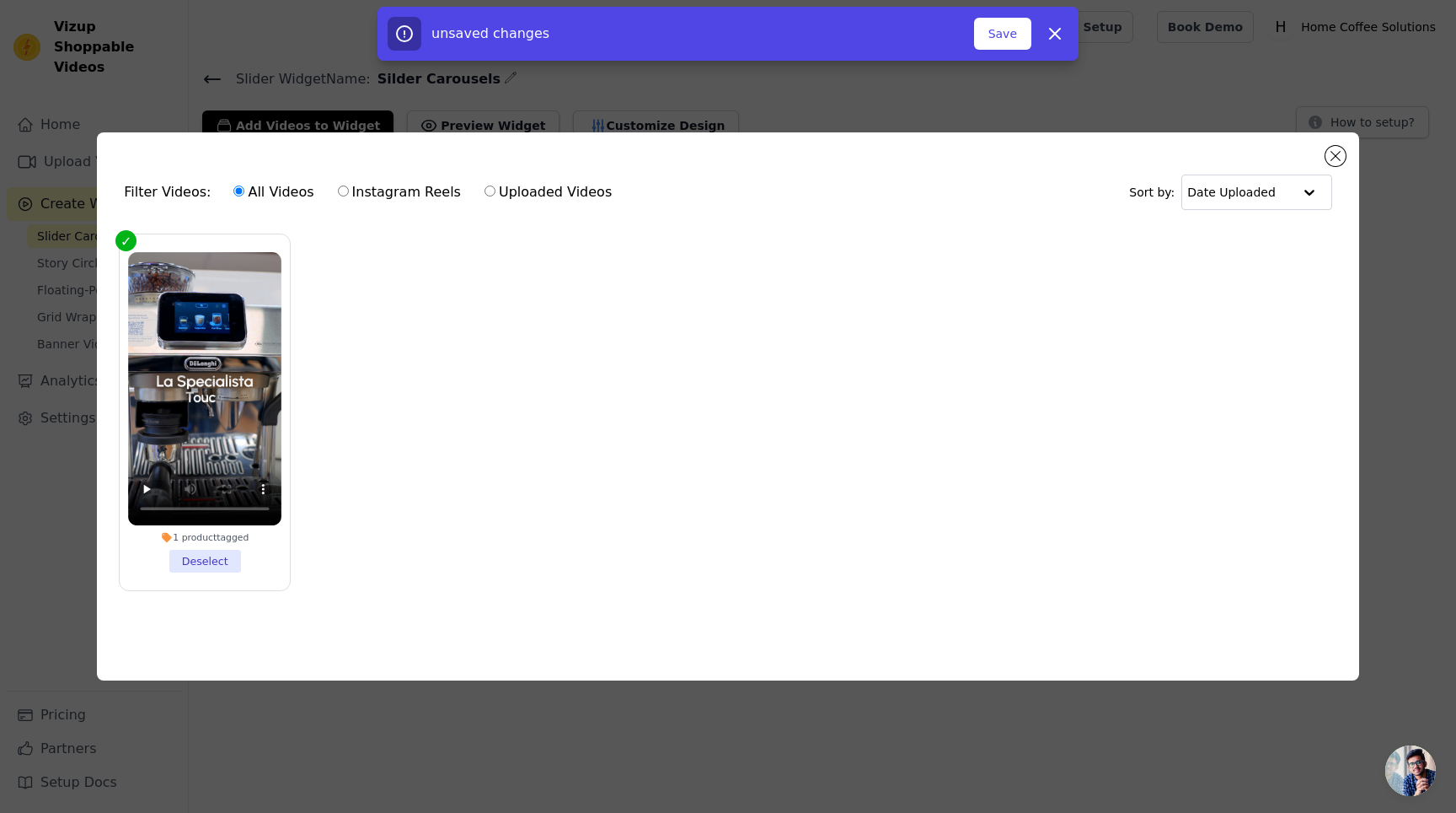
click at [338, 186] on input "Instagram Reels" at bounding box center [343, 190] width 11 height 11
radio input "true"
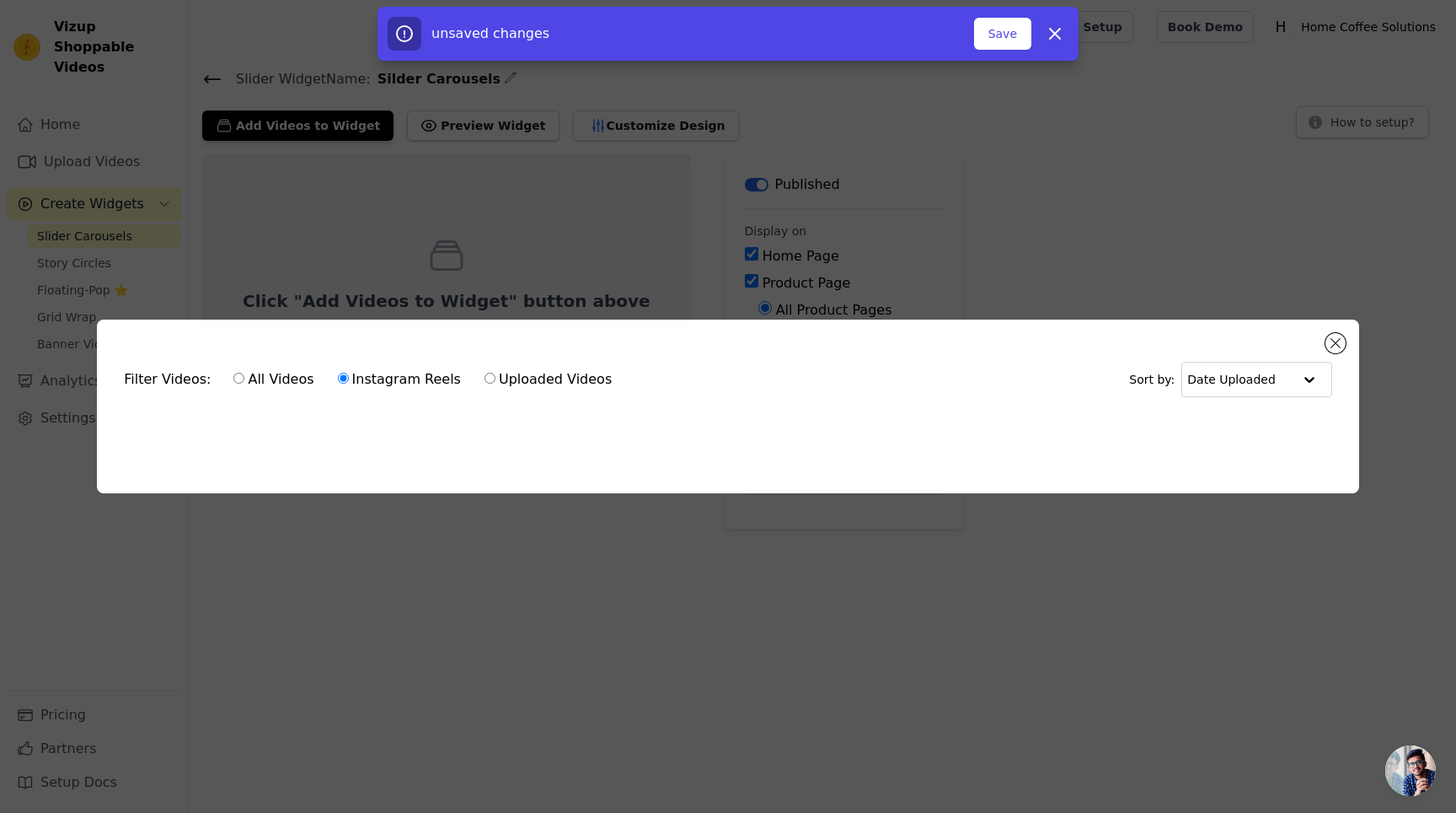
click at [261, 392] on div "All Videos Instagram Reels Uploaded Videos" at bounding box center [422, 380] width 397 height 39
click at [261, 385] on label "All Videos" at bounding box center [273, 379] width 82 height 22
click at [244, 384] on input "All Videos" at bounding box center [238, 378] width 11 height 11
radio input "true"
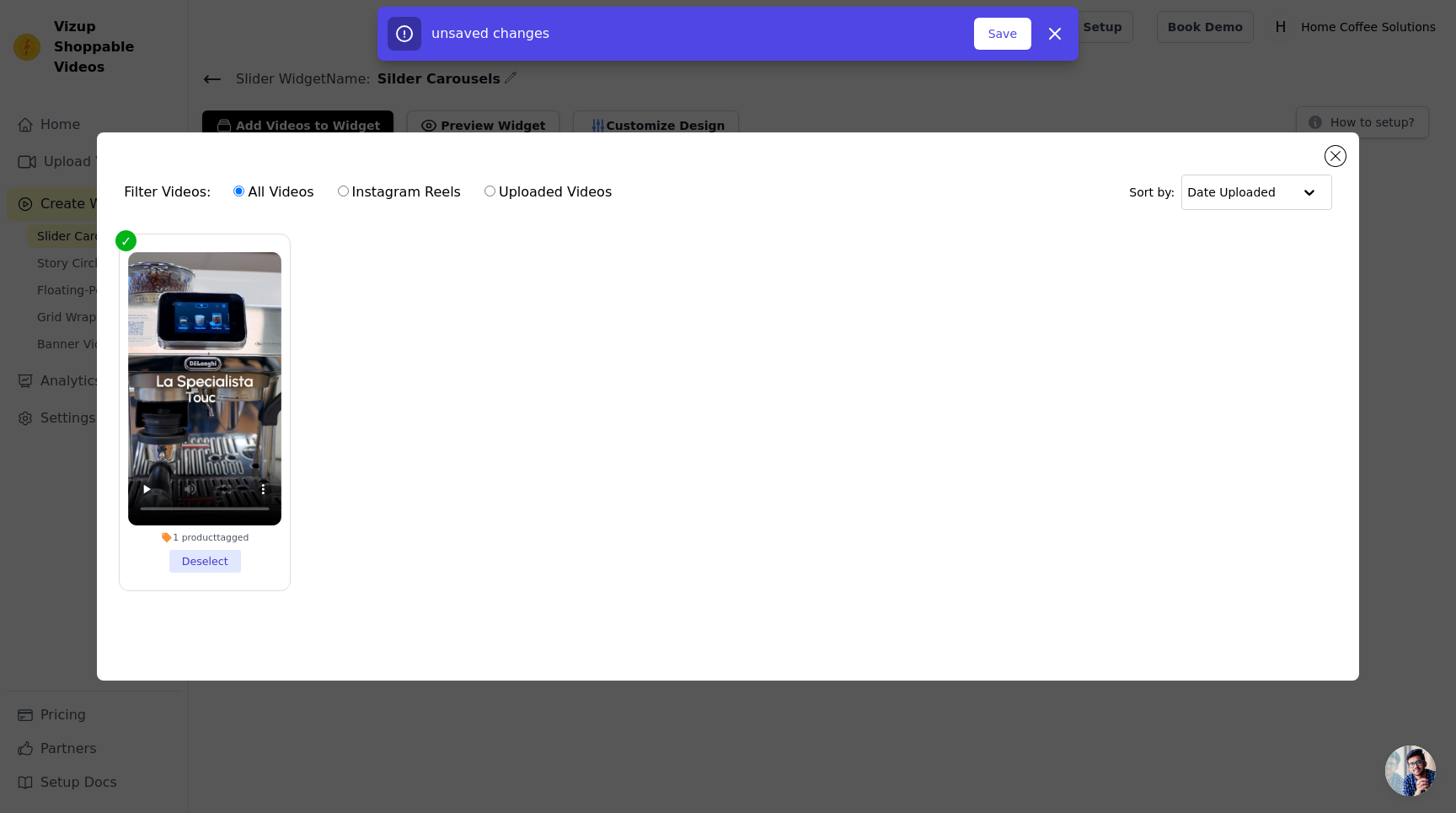
click at [556, 439] on ul "1 product tagged Deselect" at bounding box center [727, 425] width 1235 height 401
drag, startPoint x: 1190, startPoint y: 422, endPoint x: 1204, endPoint y: 444, distance: 26.1
click at [1190, 422] on ul "1 product tagged Deselect" at bounding box center [727, 425] width 1235 height 401
click at [1401, 784] on span "Open chat" at bounding box center [1410, 770] width 51 height 51
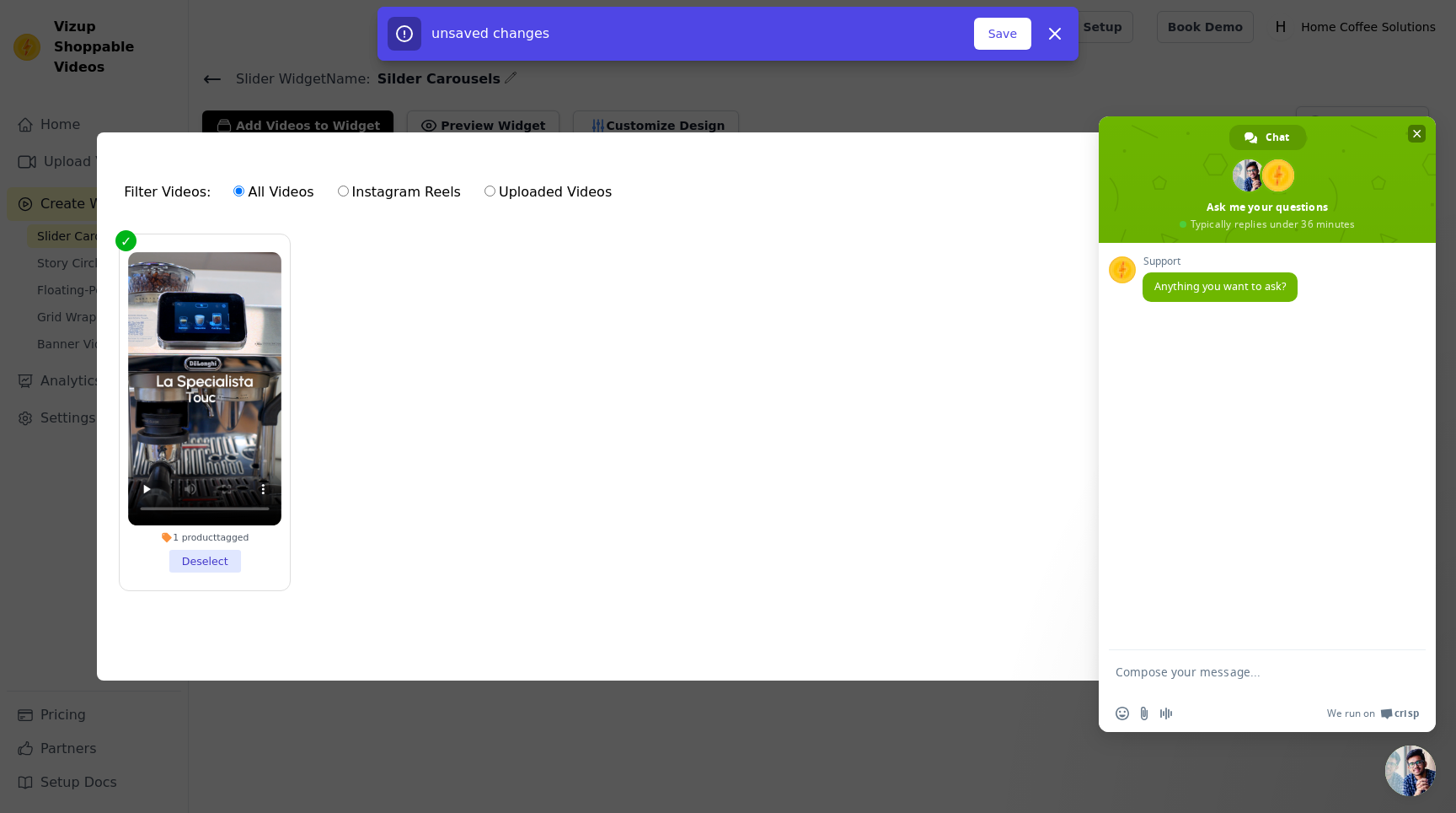
click at [1415, 129] on span "Close chat" at bounding box center [1417, 133] width 9 height 9
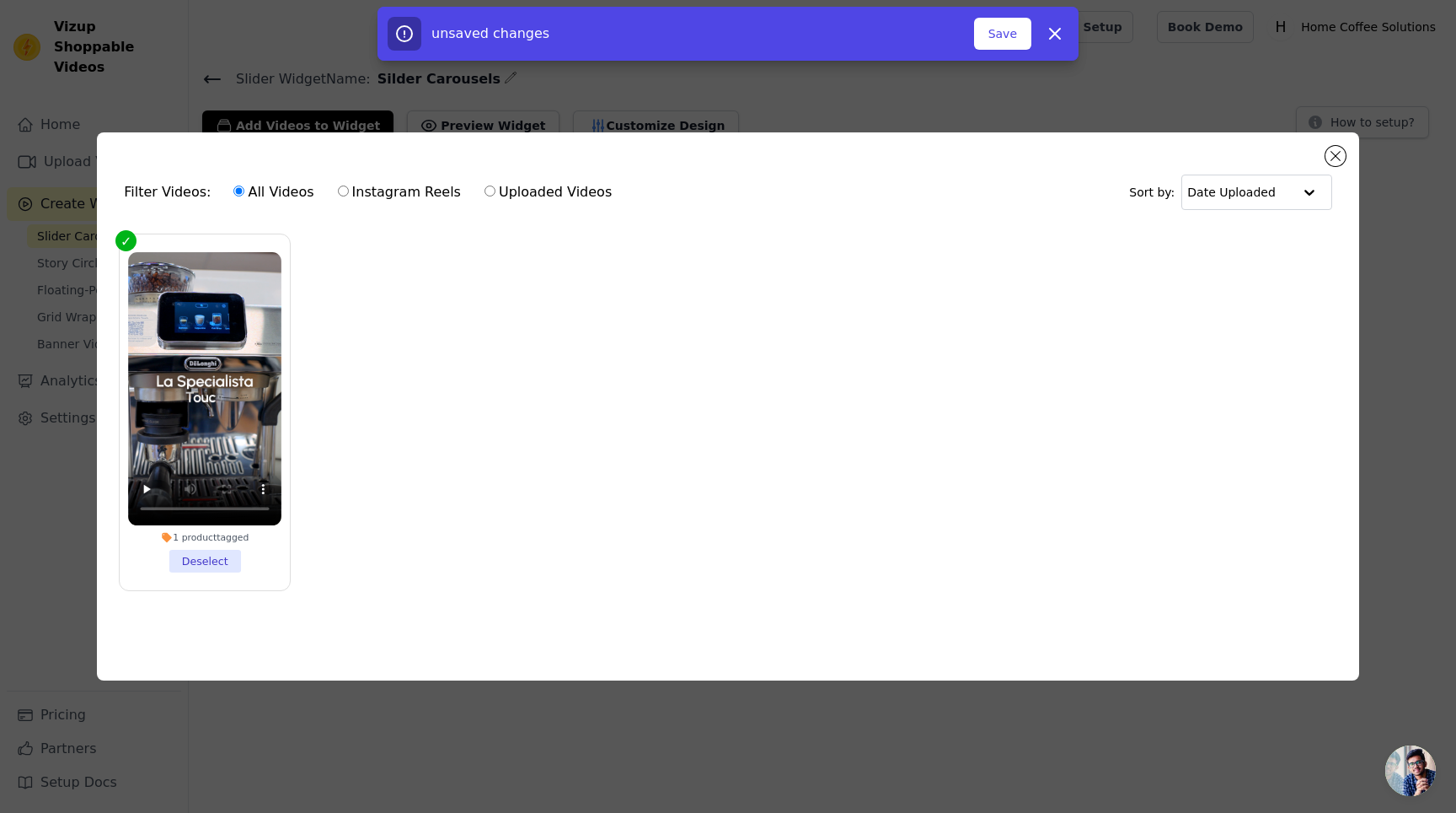
click at [1150, 300] on ul "1 product tagged Deselect" at bounding box center [727, 425] width 1235 height 401
click at [996, 27] on button "Save" at bounding box center [1002, 33] width 57 height 32
click at [1003, 28] on button "Save" at bounding box center [1002, 33] width 57 height 32
click at [1335, 154] on button "Close modal" at bounding box center [1335, 156] width 20 height 20
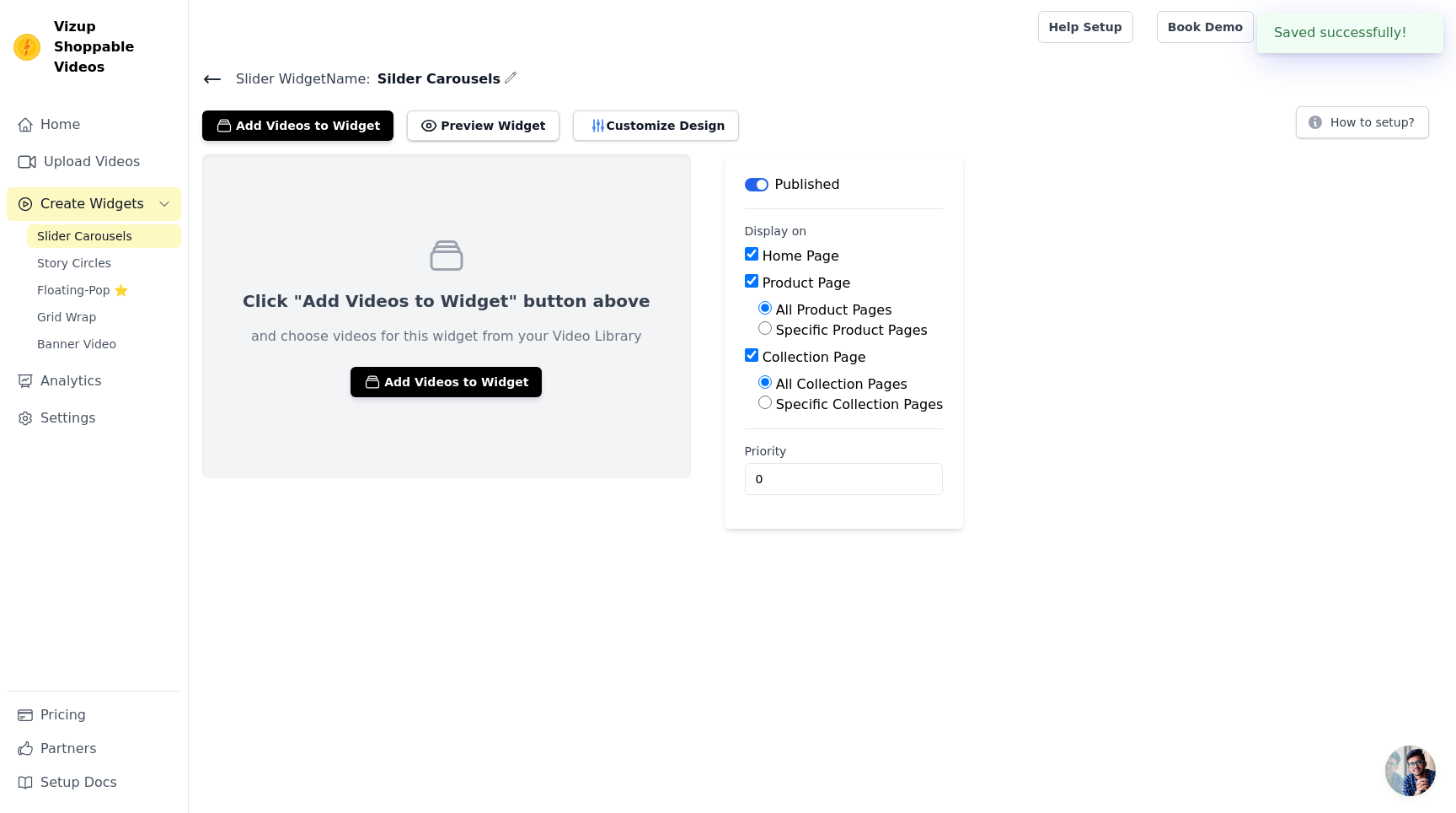
click at [1188, 292] on div "Click "Add Videos to Widget" button above and choose videos for this widget fro…" at bounding box center [822, 341] width 1267 height 374
click at [398, 295] on p "Click "Add Videos to Widget" button above" at bounding box center [446, 301] width 408 height 23
click at [432, 367] on button "Add Videos to Widget" at bounding box center [446, 382] width 192 height 30
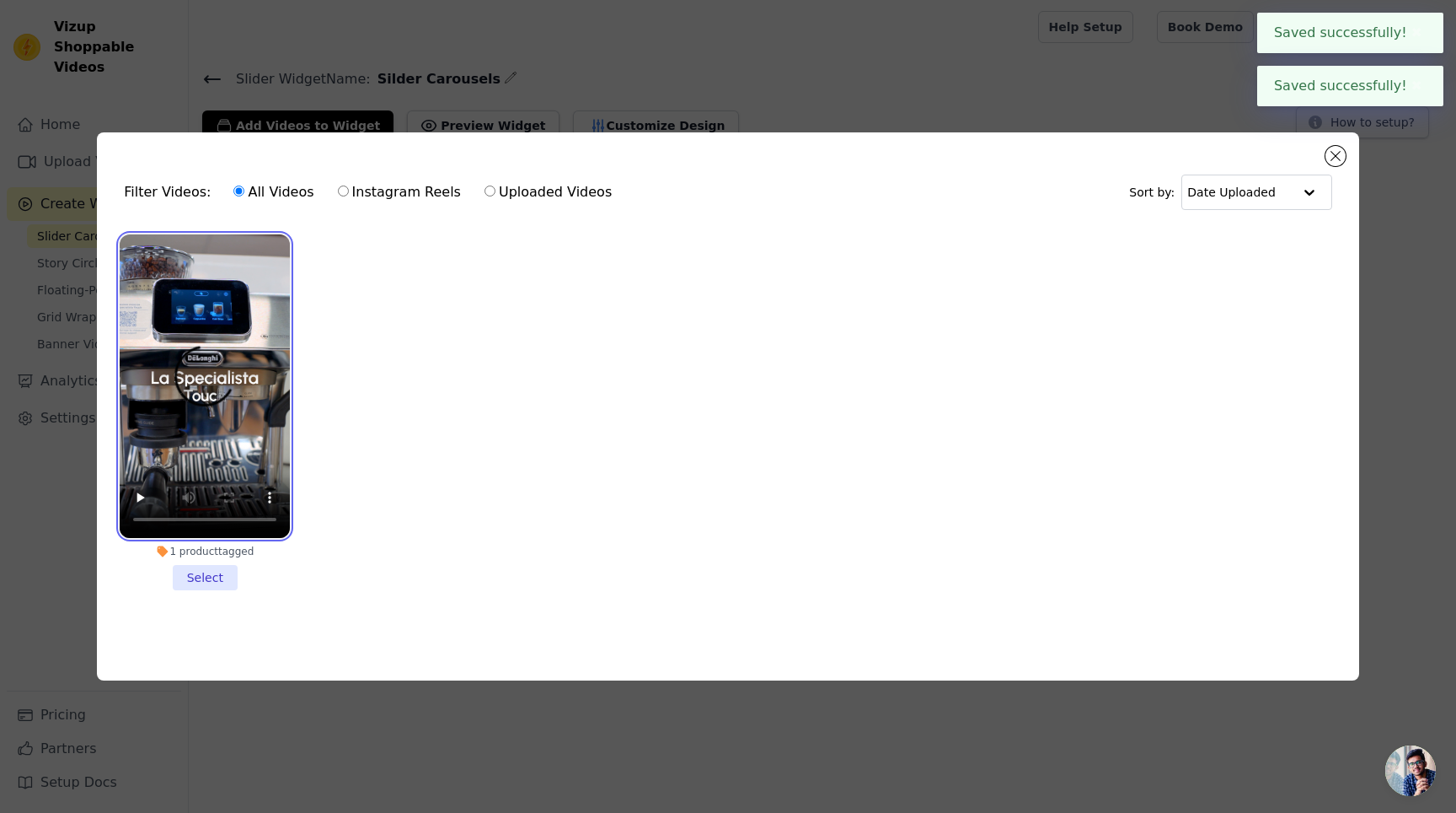
click at [227, 395] on video at bounding box center [204, 387] width 170 height 304
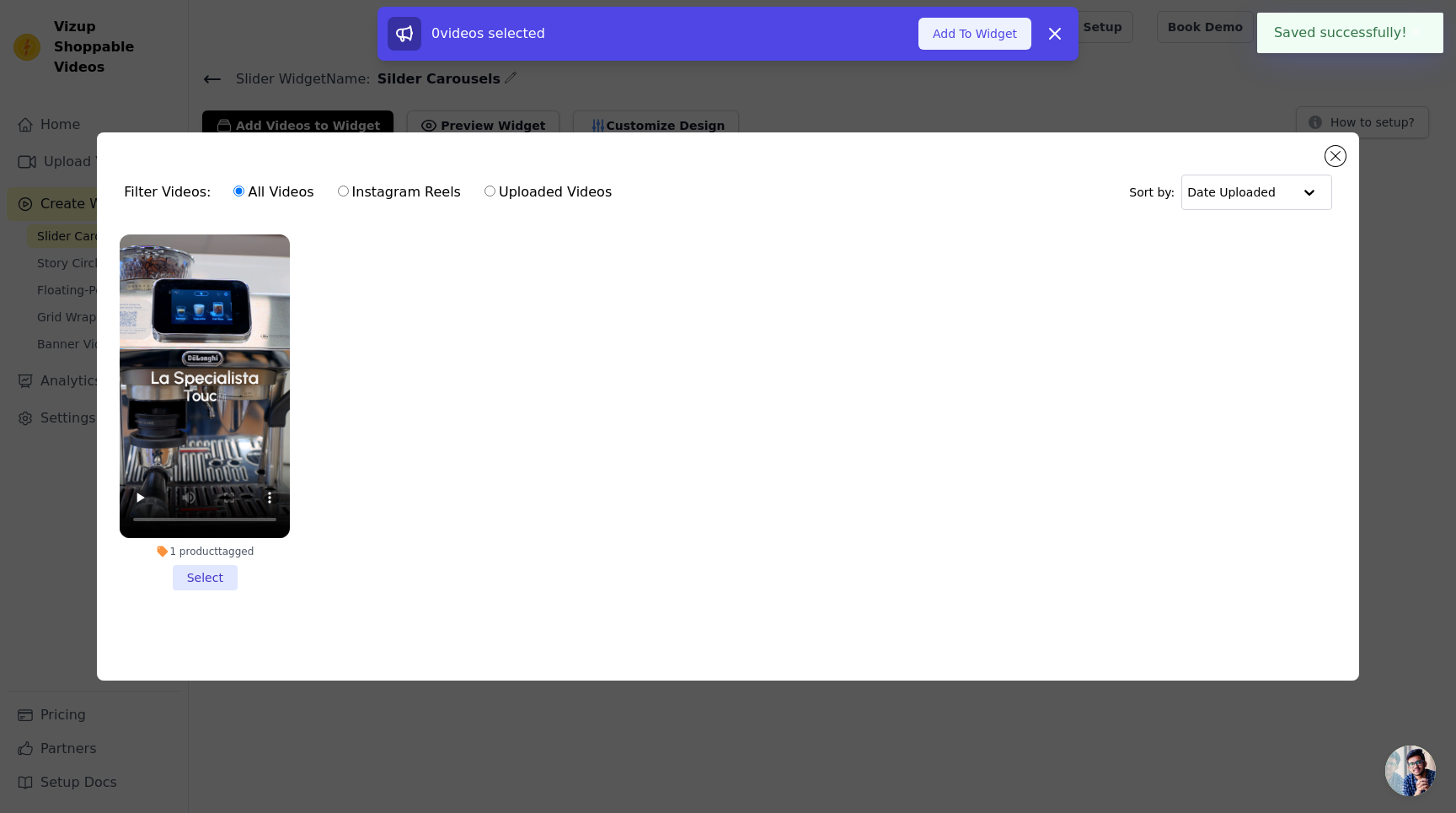
click at [965, 26] on button "Add To Widget" at bounding box center [975, 33] width 113 height 32
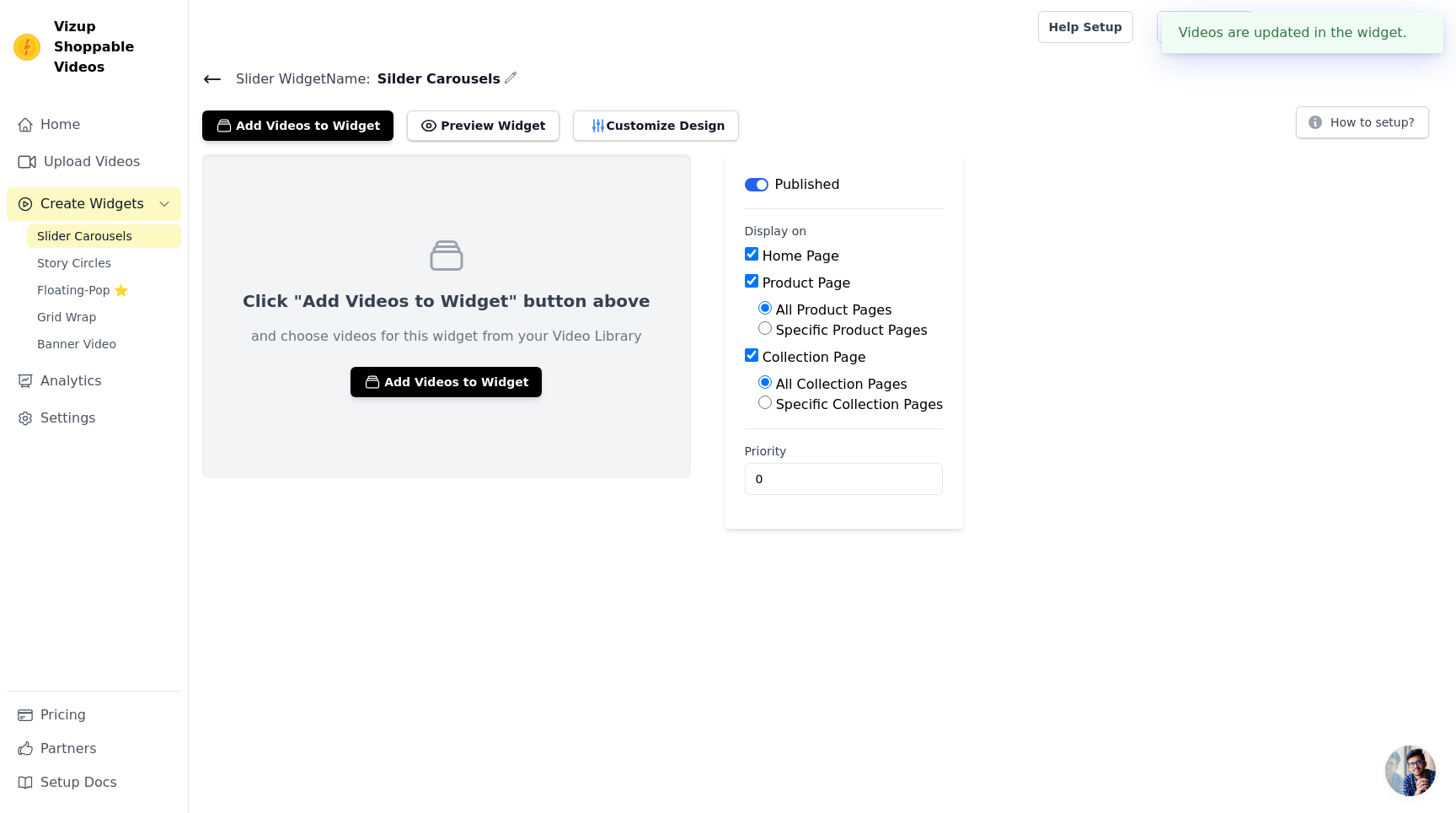
click at [1108, 330] on div "Click "Add Videos to Widget" button above and choose videos for this widget fro…" at bounding box center [822, 341] width 1267 height 374
click at [576, 40] on div at bounding box center [610, 26] width 816 height 54
click at [469, 253] on div "Click "Add Videos to Widget" button above and choose videos for this widget fro…" at bounding box center [447, 315] width 489 height 323
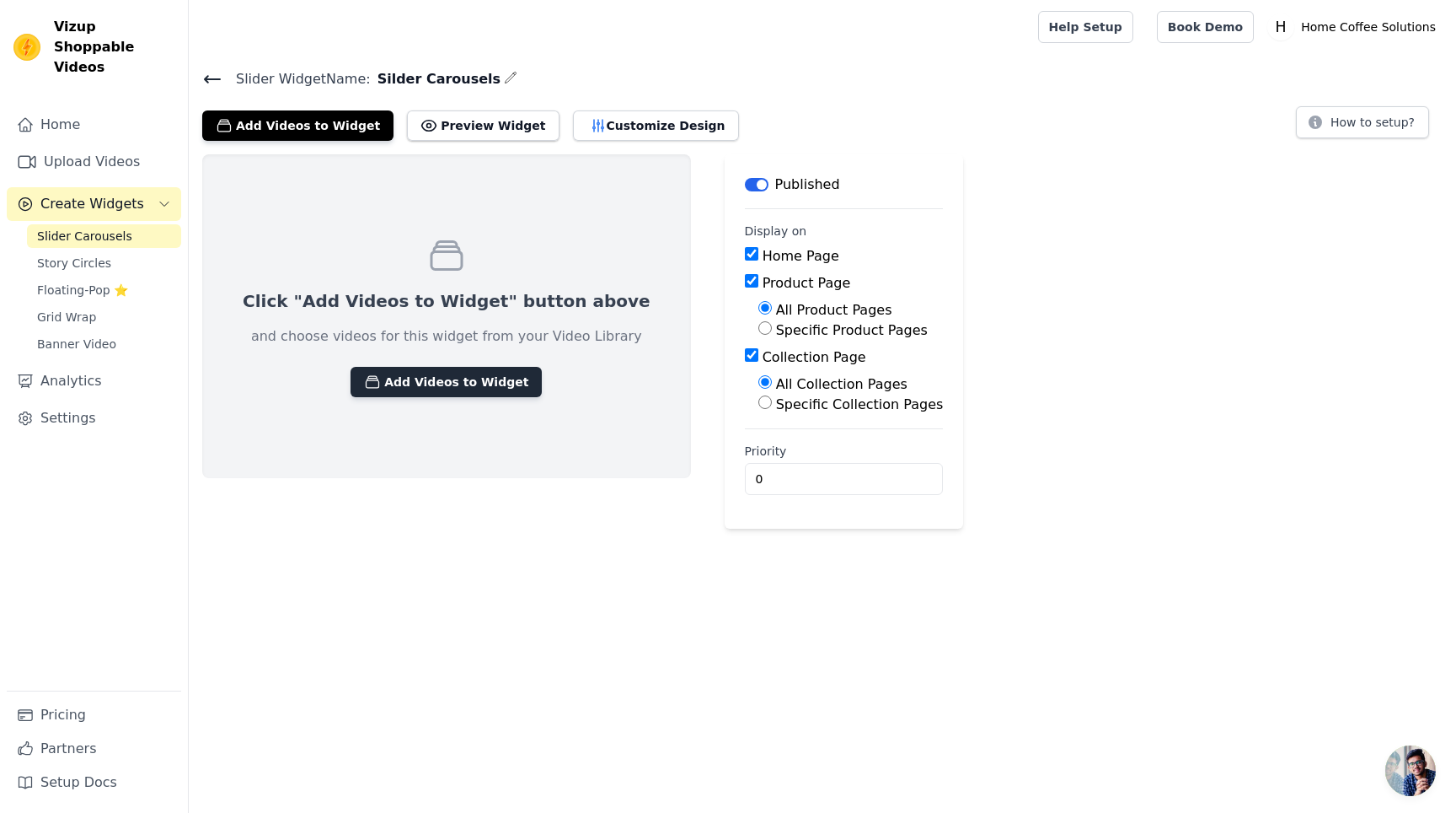
click at [466, 369] on button "Add Videos to Widget" at bounding box center [446, 382] width 192 height 30
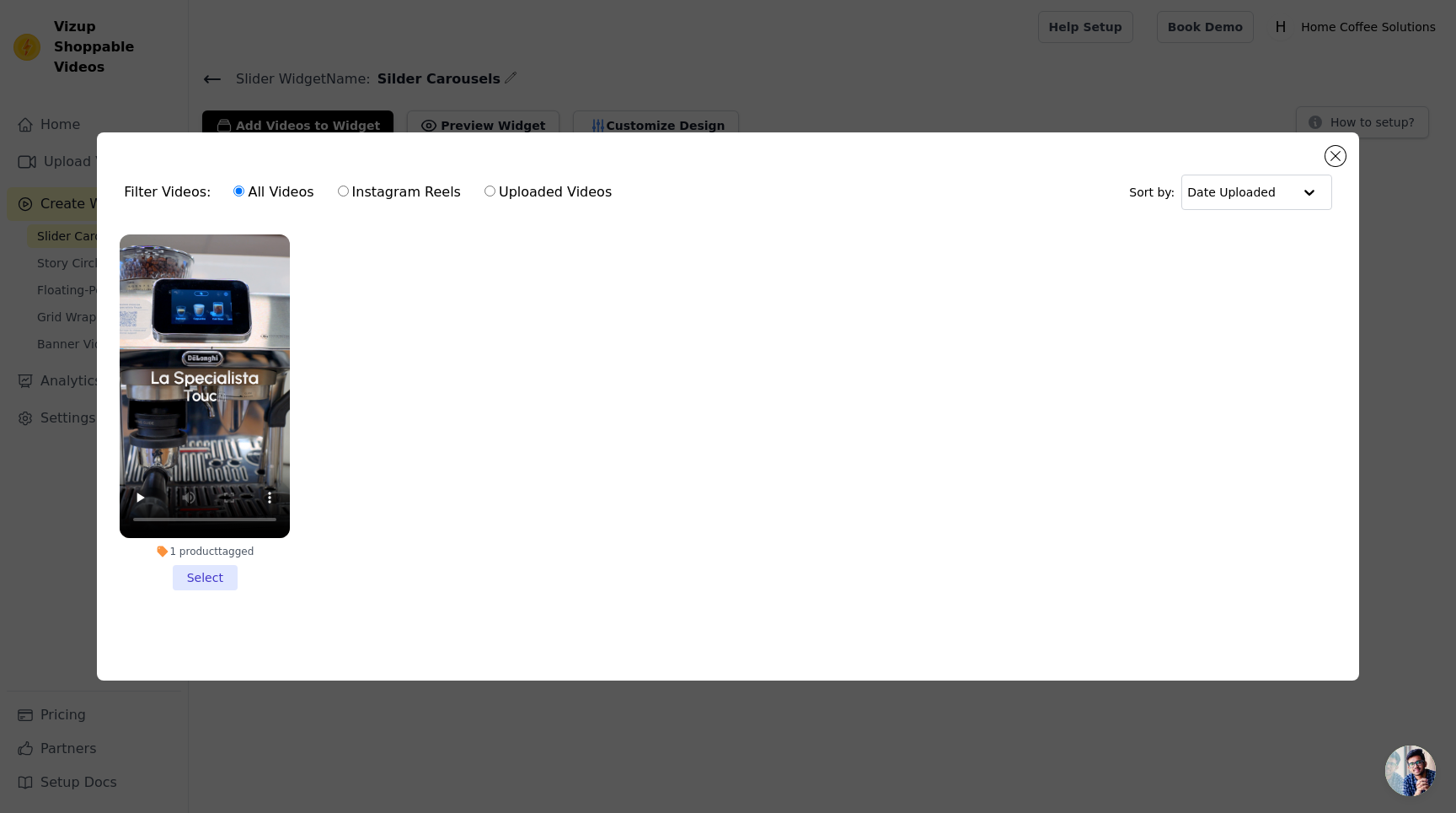
click at [531, 190] on label "Uploaded Videos" at bounding box center [548, 192] width 128 height 22
click at [495, 190] on input "Uploaded Videos" at bounding box center [490, 190] width 11 height 11
radio input "true"
click at [294, 186] on label "All Videos" at bounding box center [273, 192] width 82 height 22
click at [244, 186] on input "All Videos" at bounding box center [238, 190] width 11 height 11
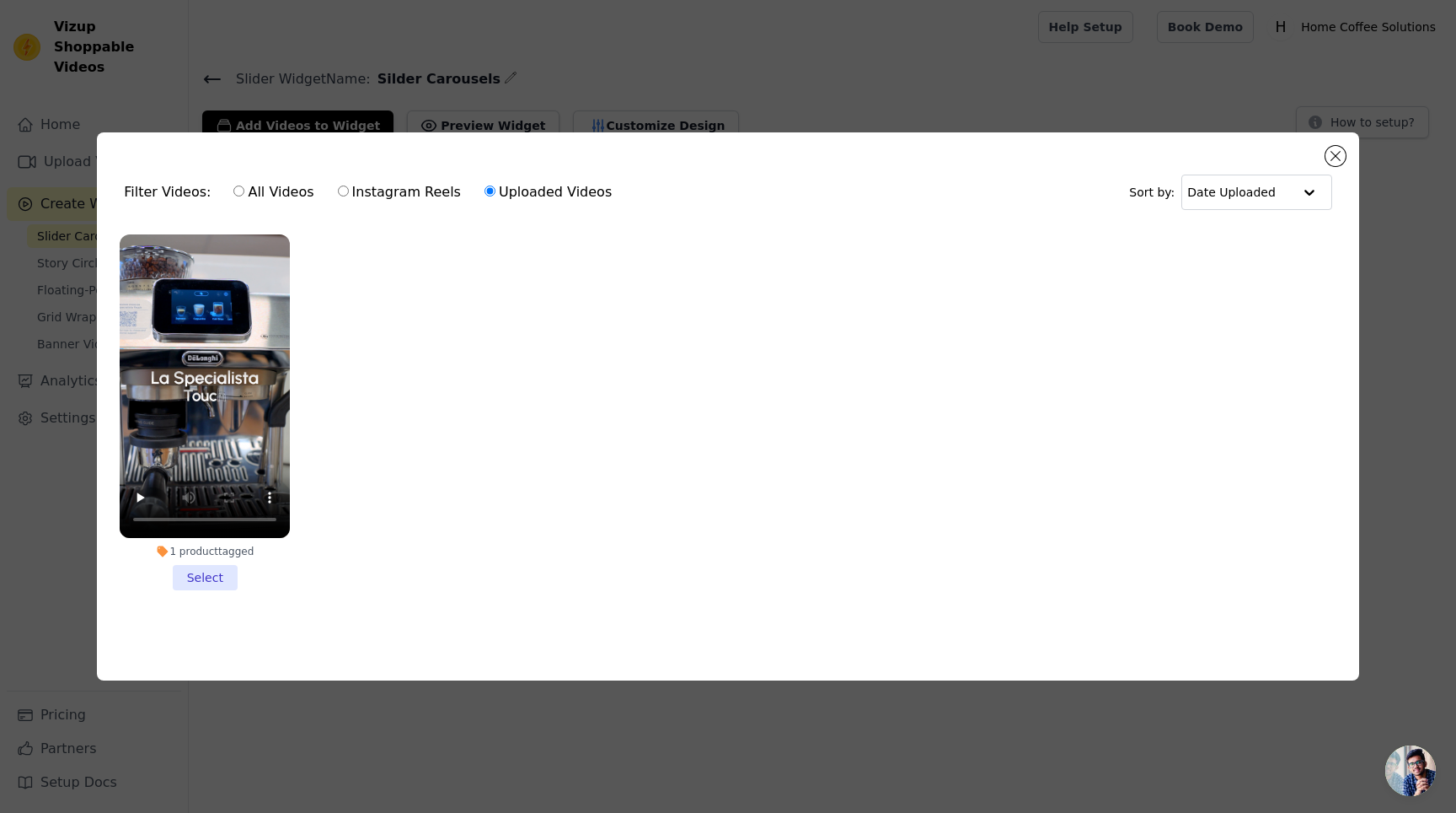
radio input "true"
click at [216, 567] on li "1 product tagged Select" at bounding box center [204, 412] width 170 height 355
click at [0, 0] on input "1 product tagged Select" at bounding box center [0, 0] width 0 height 0
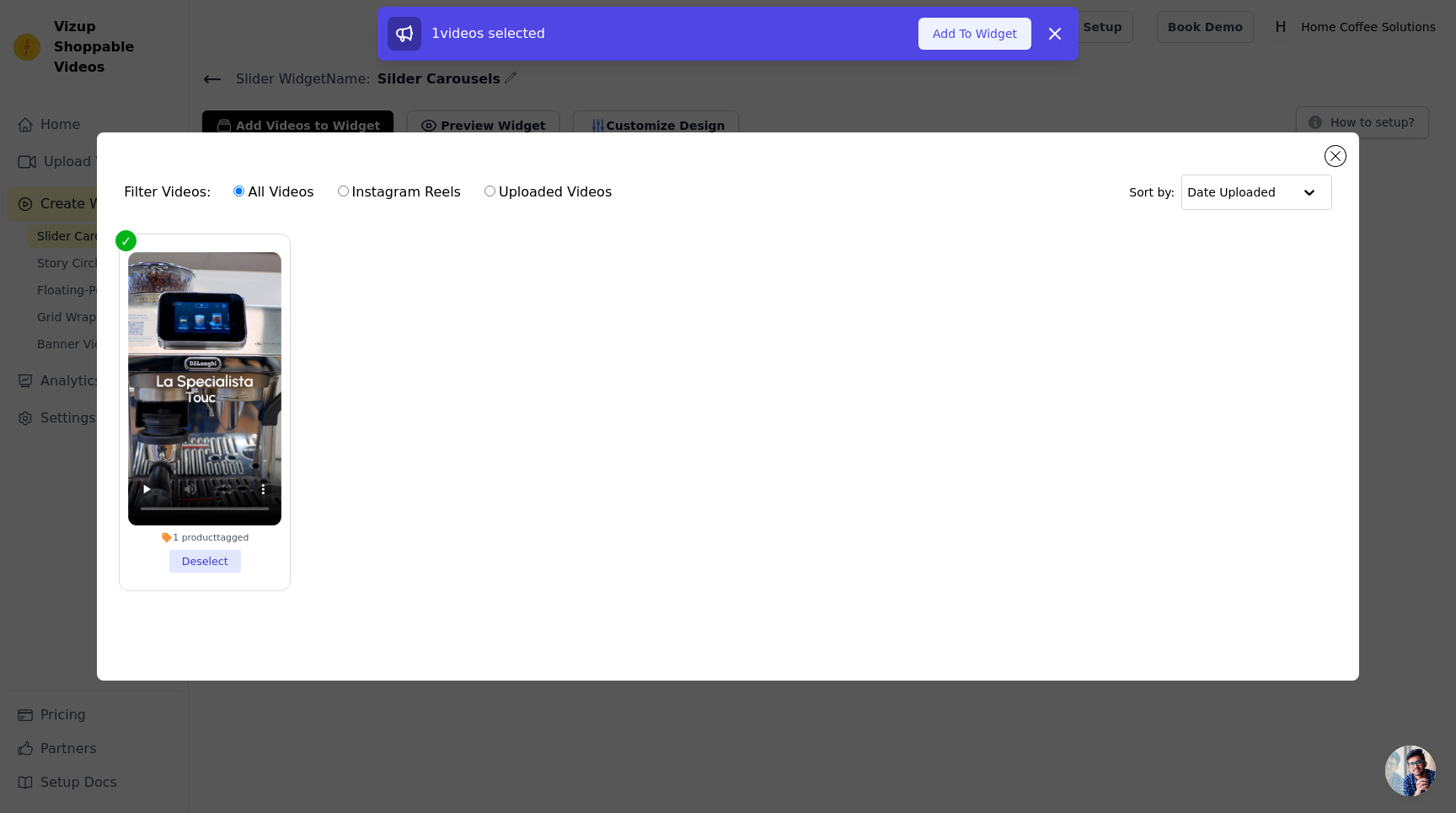
click at [993, 39] on button "Add To Widget" at bounding box center [975, 33] width 113 height 32
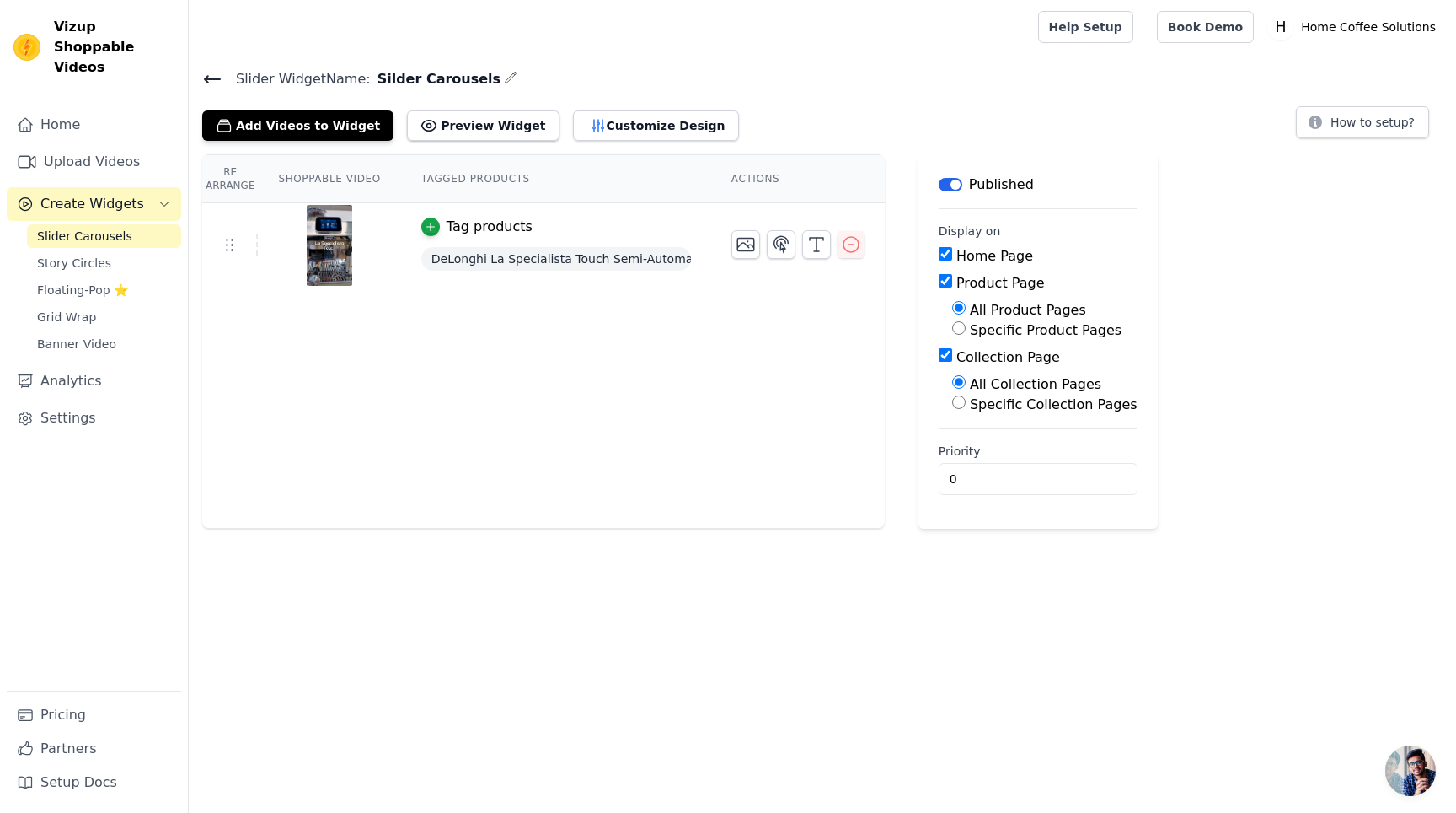
click at [1283, 359] on div "Re Arrange Shoppable Video Tagged Products Actions Tag products DeLonghi La Spe…" at bounding box center [822, 341] width 1267 height 374
click at [447, 229] on div "Tag products" at bounding box center [490, 227] width 86 height 20
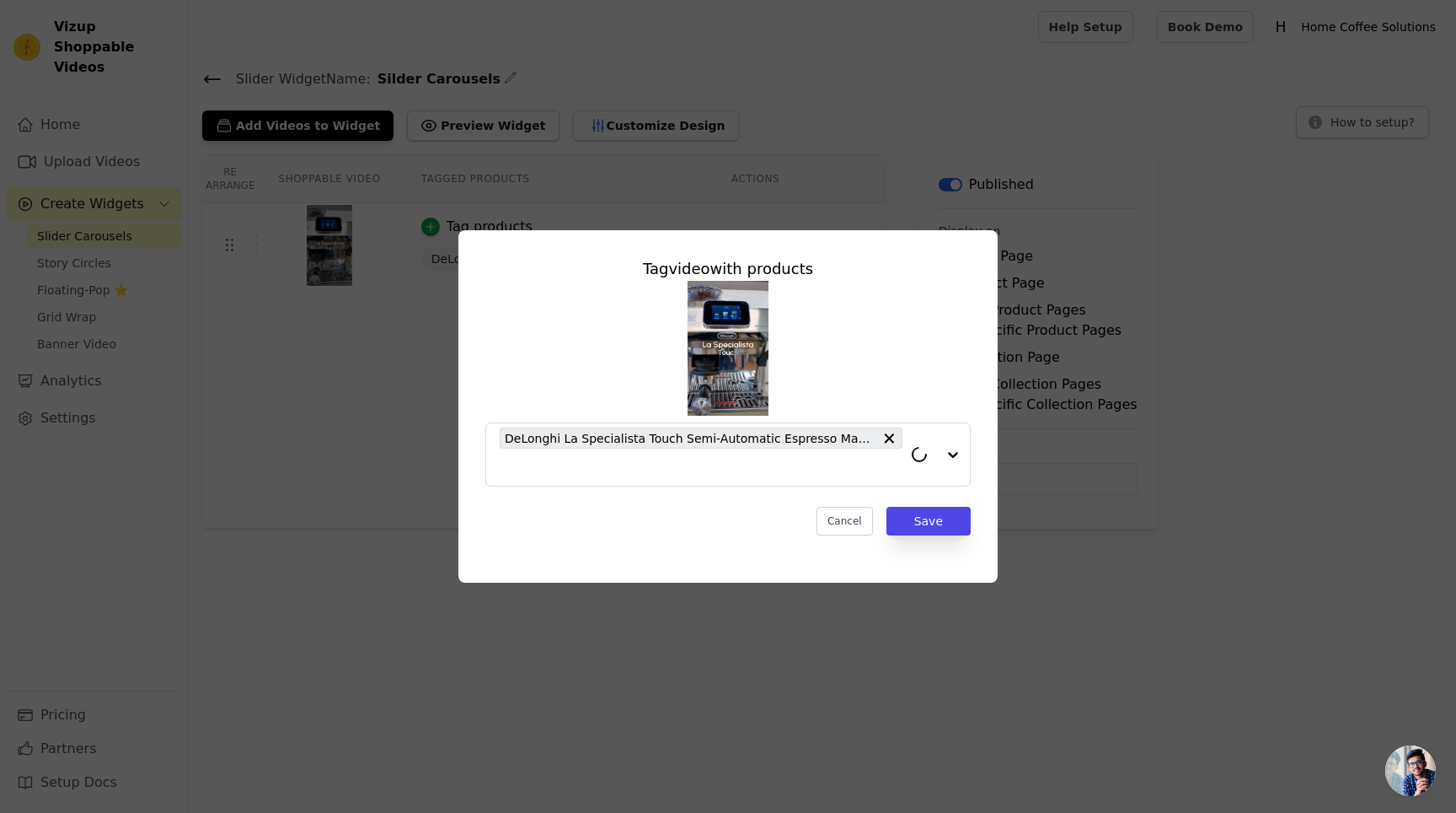
click at [1096, 335] on div "Tag video with products DeLonghi La Specialista Touch Semi-Automatic Espresso M…" at bounding box center [728, 406] width 1402 height 406
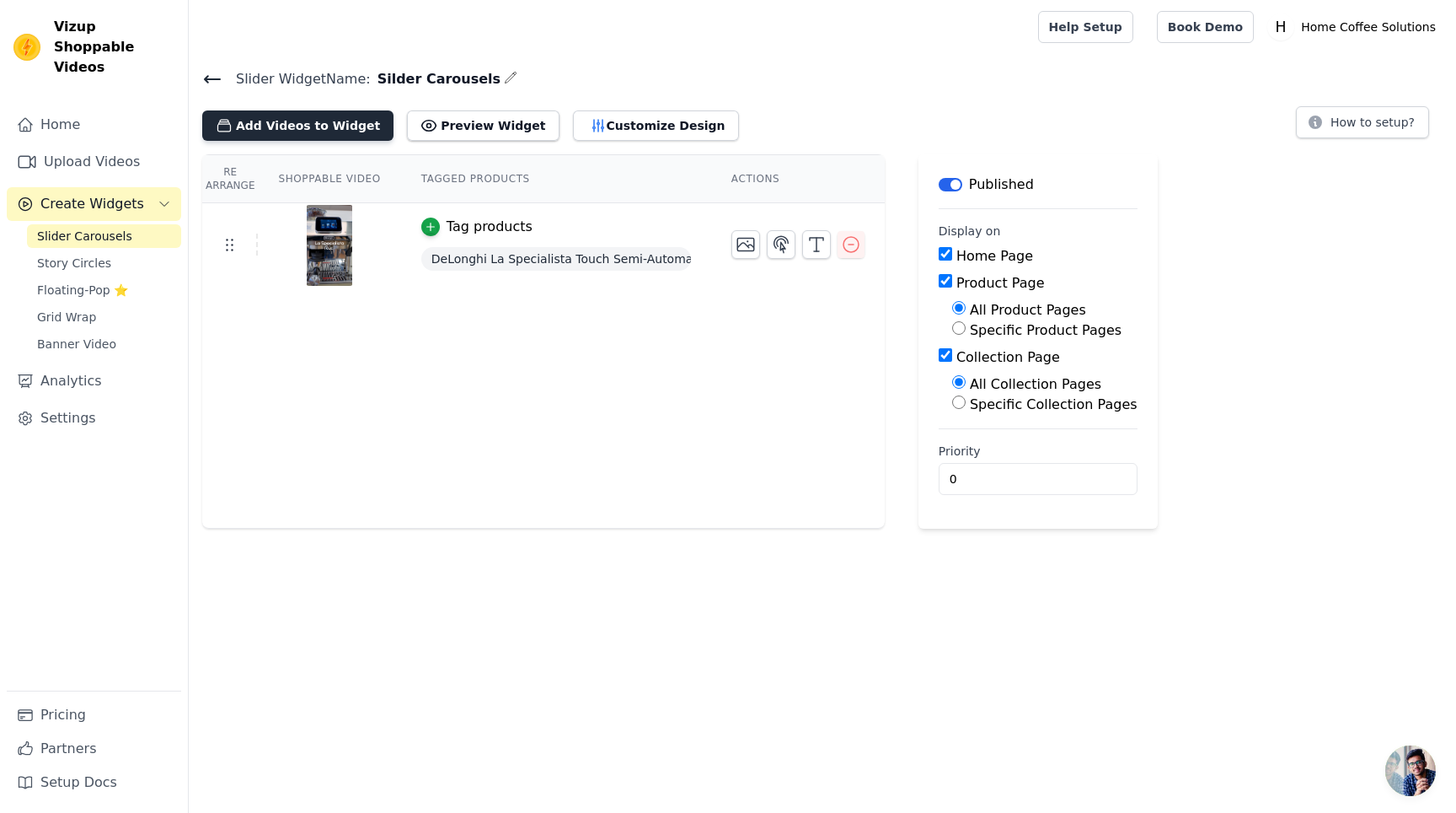
click at [346, 115] on button "Add Videos to Widget" at bounding box center [298, 125] width 192 height 30
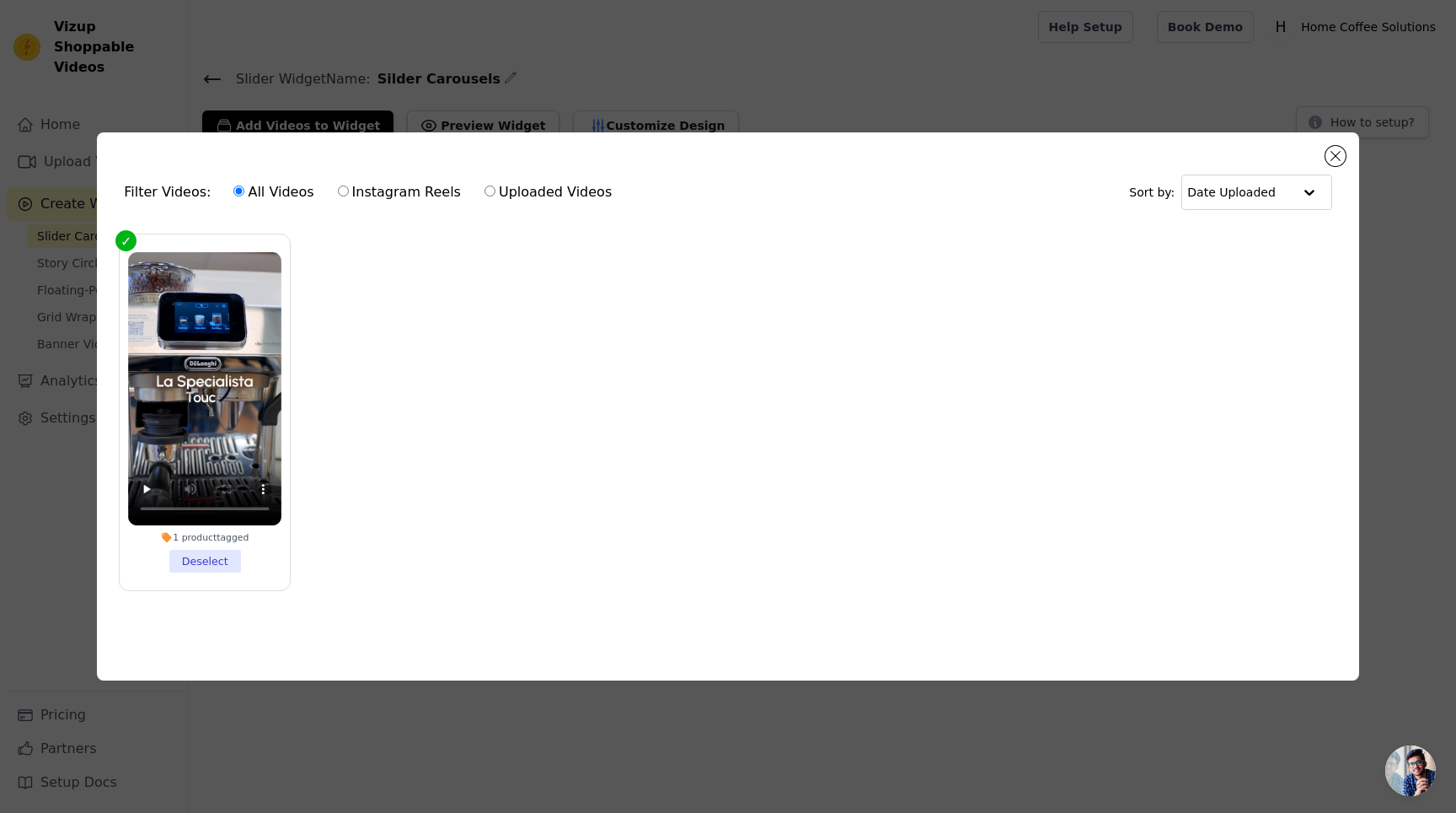
click at [553, 192] on label "Uploaded Videos" at bounding box center [548, 192] width 128 height 22
click at [495, 192] on input "Uploaded Videos" at bounding box center [490, 190] width 11 height 11
radio input "true"
click at [806, 68] on div "Filter Videos: All Videos Instagram Reels Uploaded Videos Sort by: Date Uploade…" at bounding box center [728, 406] width 1456 height 813
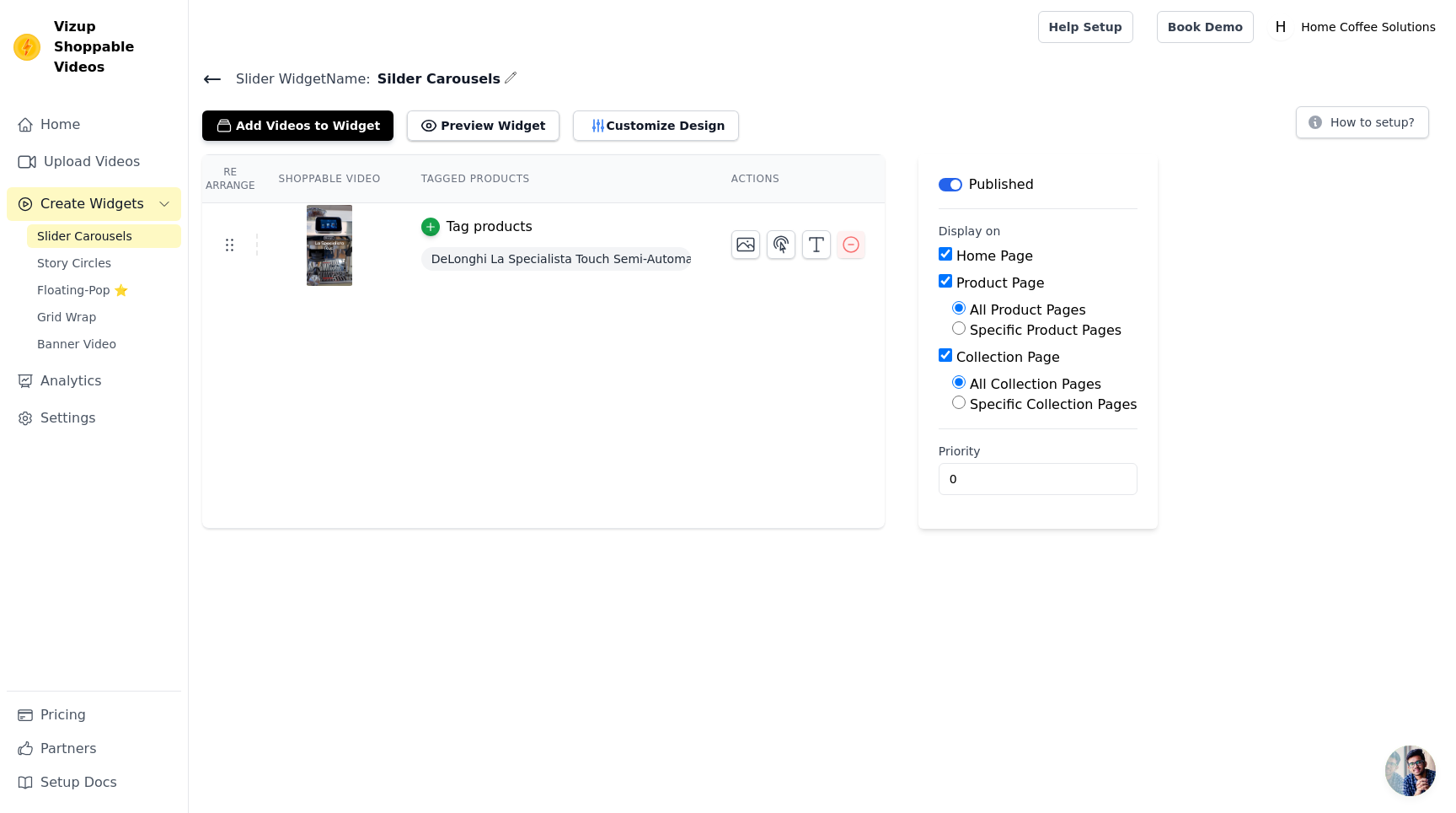
click at [806, 68] on h4 "Slider Widget Name: [PERSON_NAME]" at bounding box center [822, 78] width 1241 height 22
click at [93, 158] on link "Upload Videos" at bounding box center [93, 162] width 174 height 34
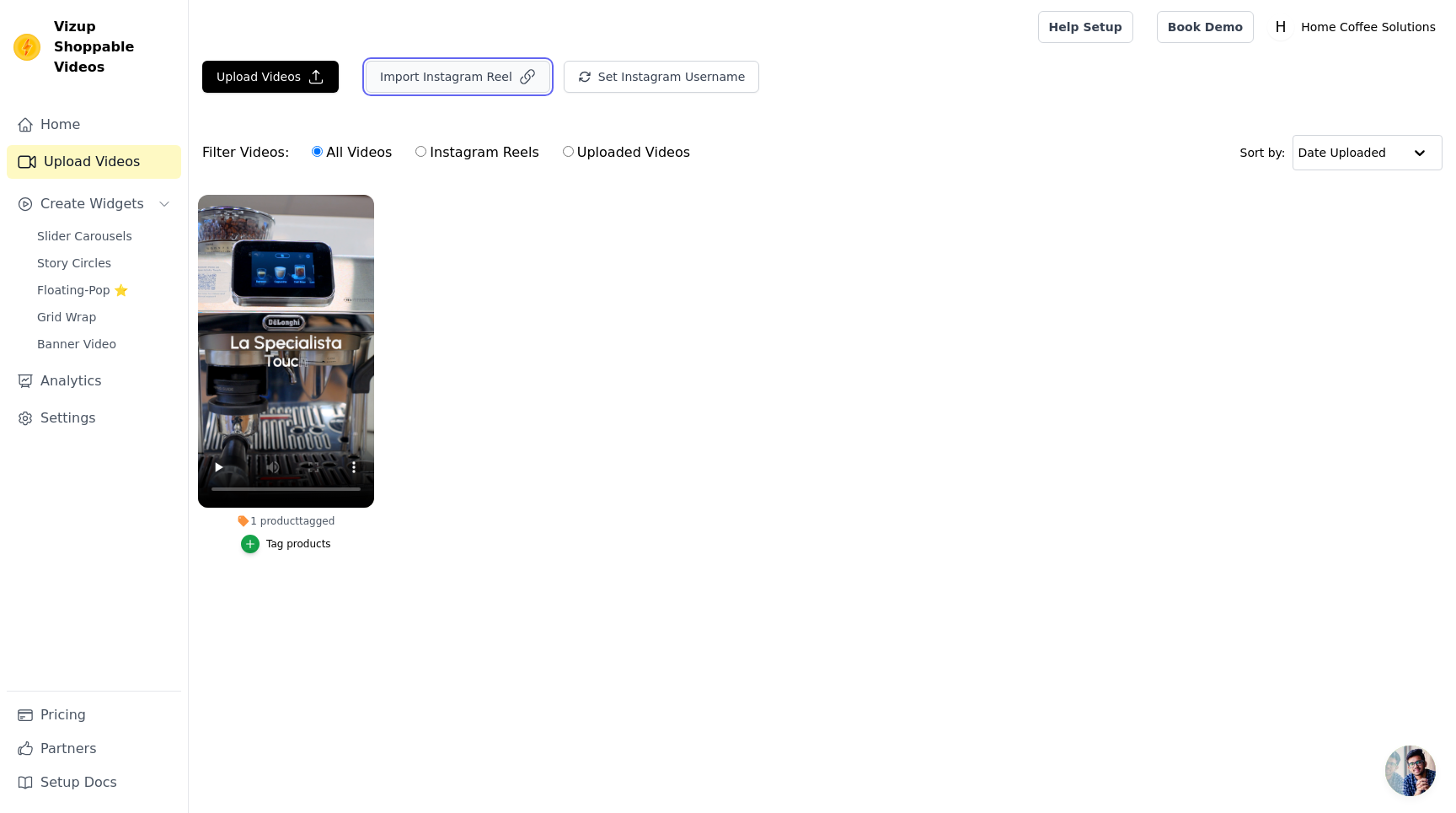
click at [437, 85] on button "Import Instagram Reel" at bounding box center [458, 76] width 185 height 32
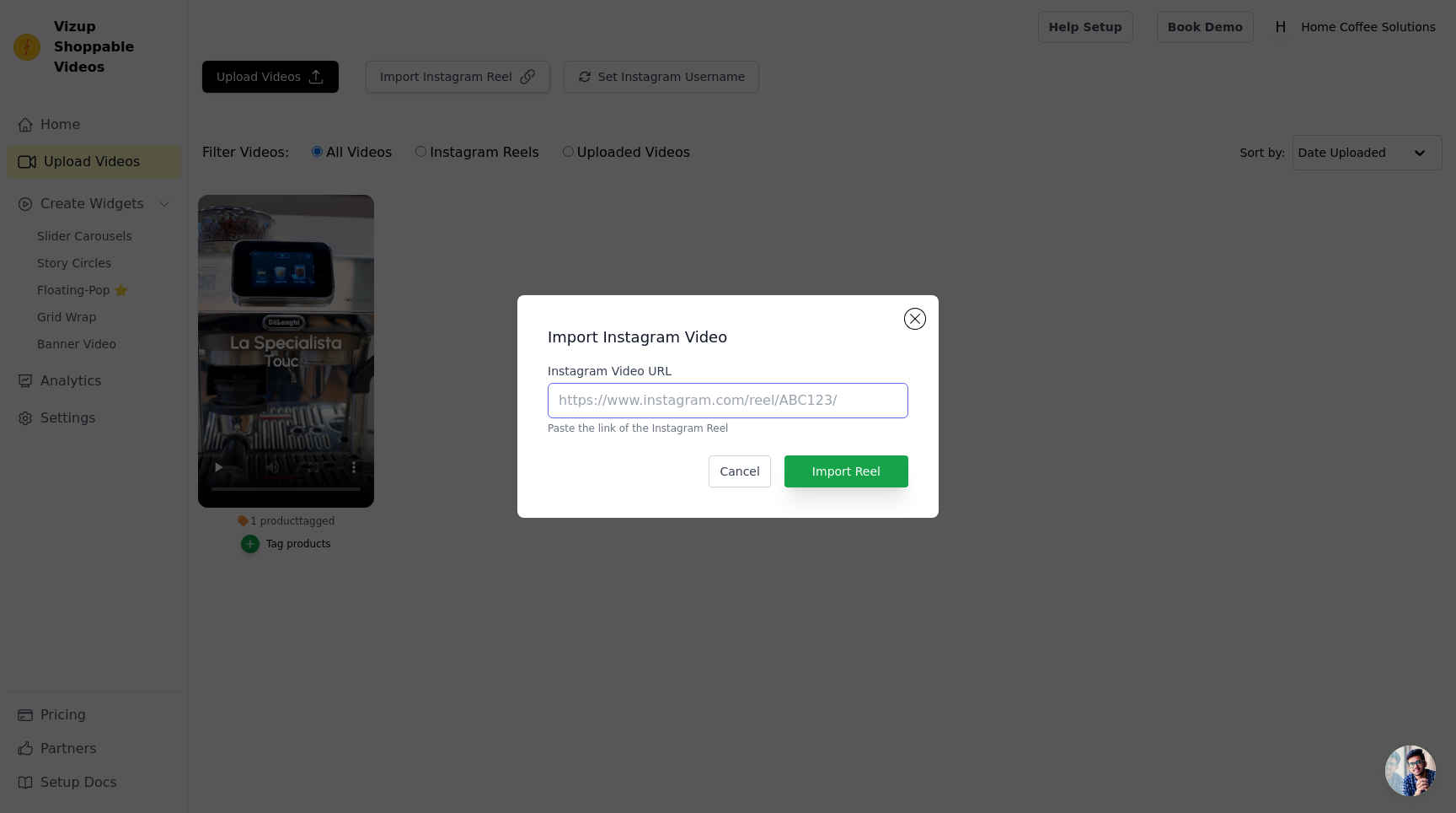
click at [723, 401] on input "Instagram Video URL" at bounding box center [728, 400] width 361 height 35
click at [955, 265] on div "Import Instagram Video Instagram Video URL Paste the link of the Instagram Reel…" at bounding box center [728, 406] width 1456 height 813
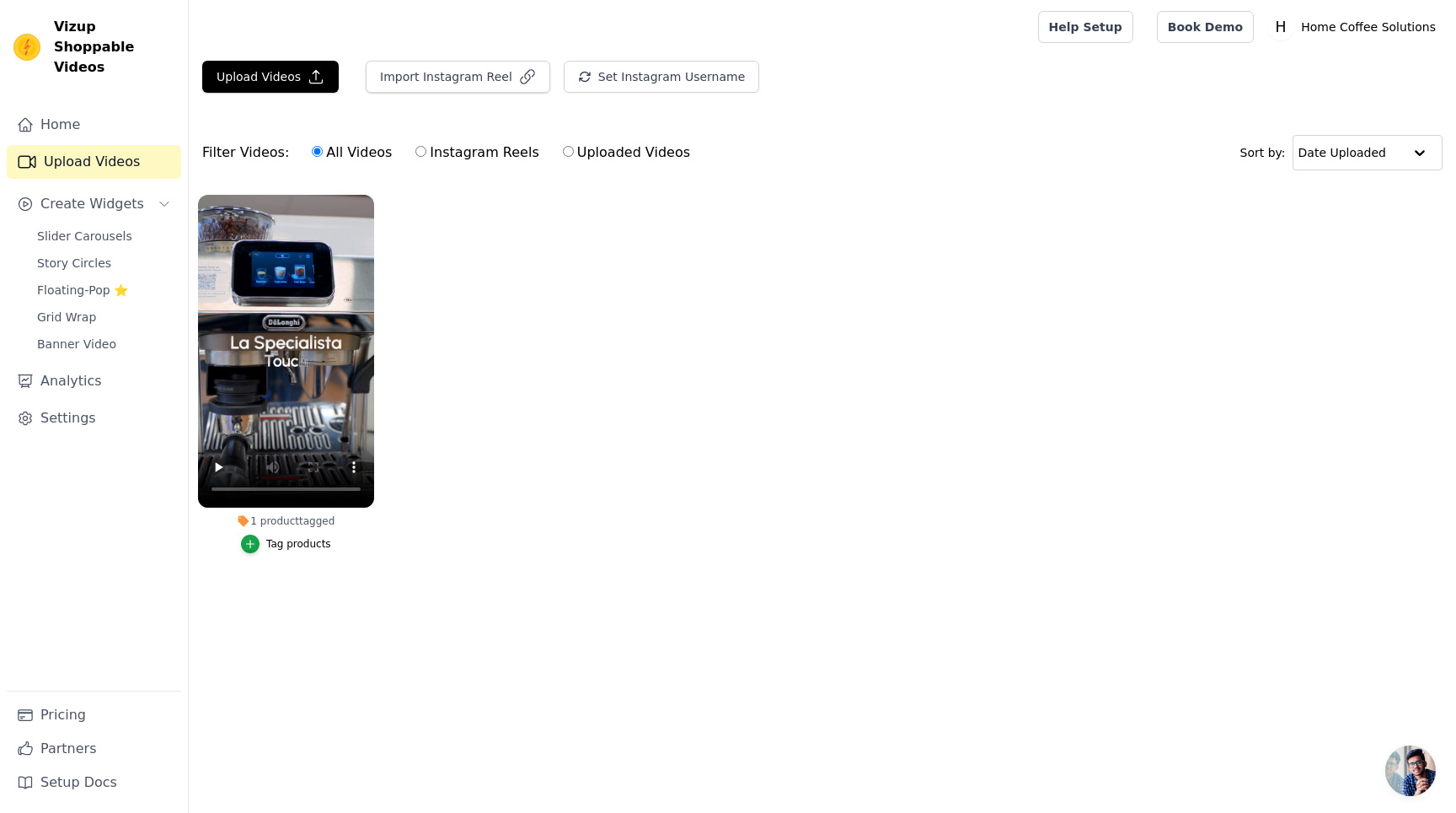
click at [279, 95] on div "Upload Videos Import Instagram Reel Set Instagram Username Import Latest IG Ree…" at bounding box center [822, 83] width 1267 height 46
click at [279, 85] on button "Upload Videos" at bounding box center [271, 76] width 136 height 32
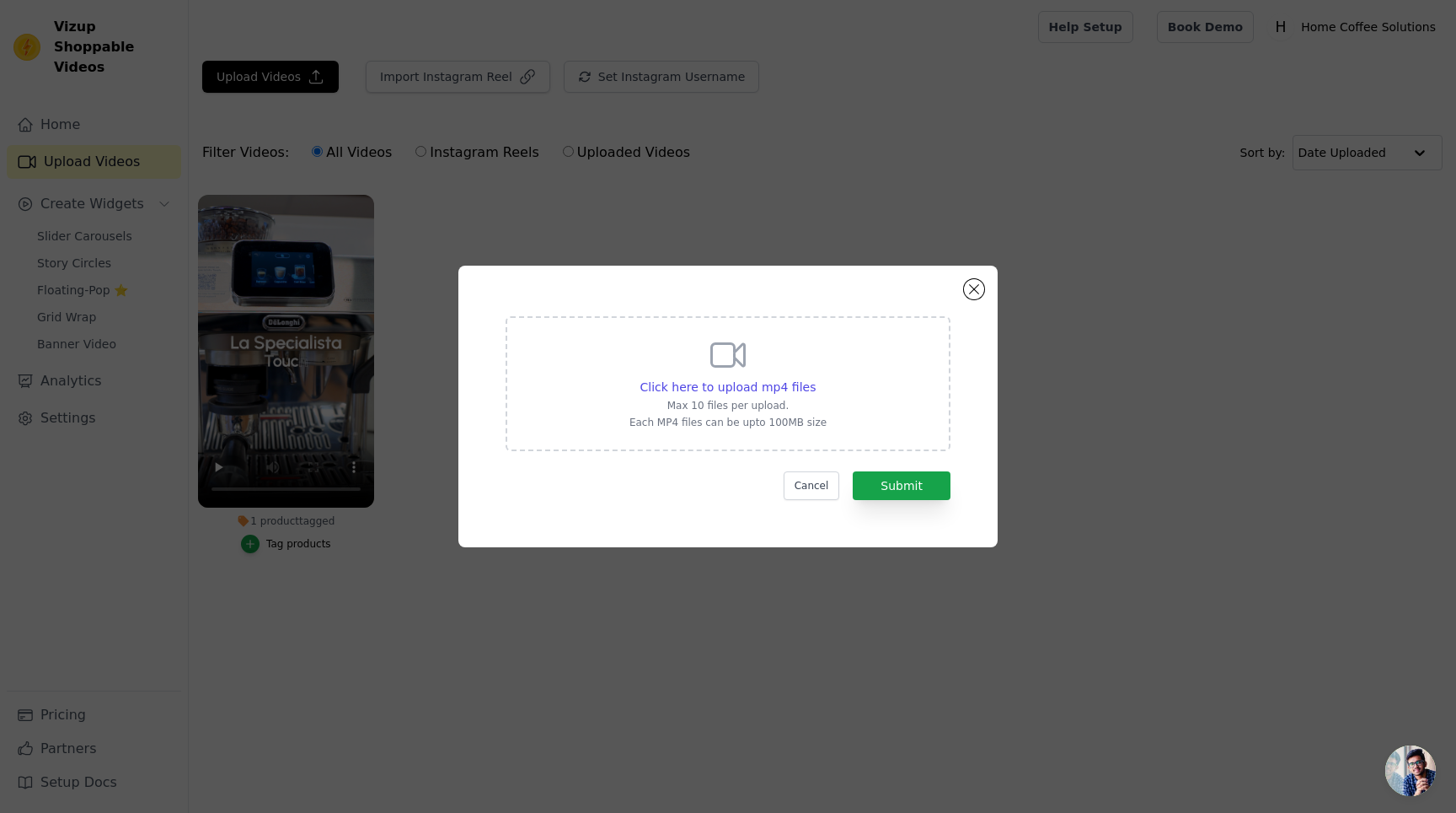
click at [698, 400] on p "Max 10 files per upload." at bounding box center [728, 406] width 198 height 14
click at [815, 379] on input "Click here to upload mp4 files Max 10 files per upload. Each MP4 files can be u…" at bounding box center [815, 378] width 1 height 1
type input "C:\fakepath\Dedica Duo Vertical 08.01.02.mp4"
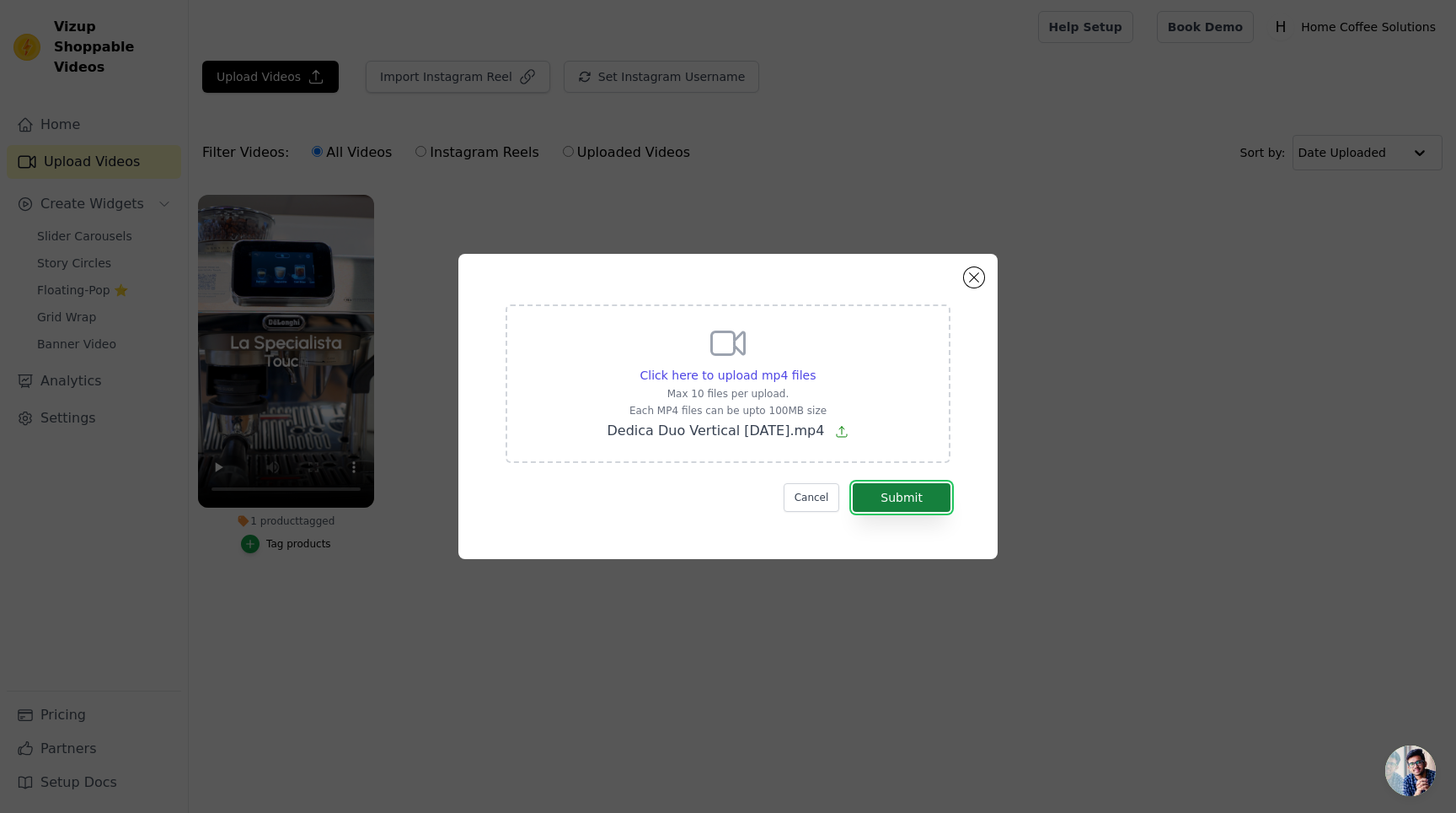
click at [911, 494] on button "Submit" at bounding box center [901, 497] width 97 height 28
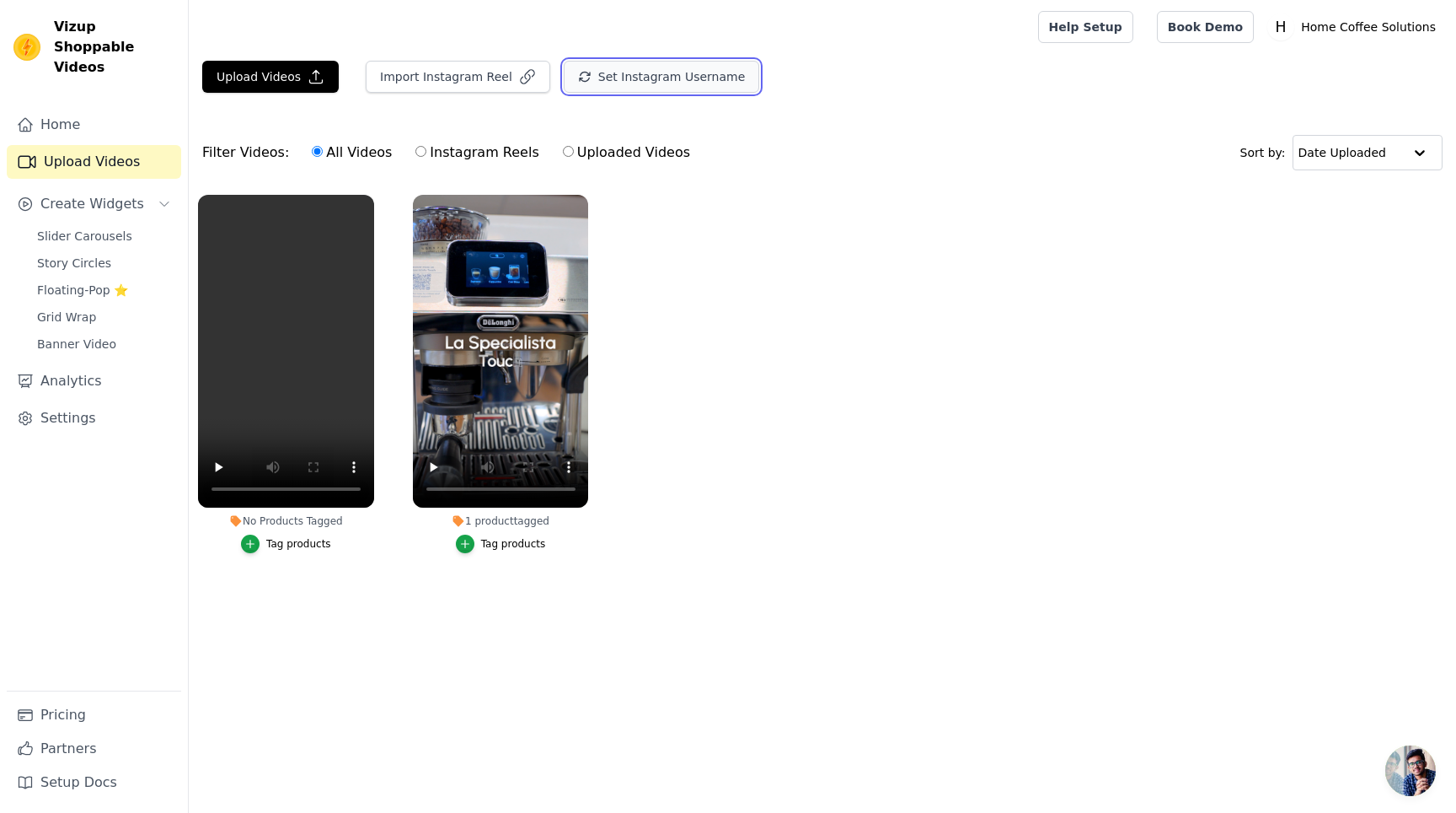
click at [613, 72] on button "Set Instagram Username" at bounding box center [661, 76] width 196 height 32
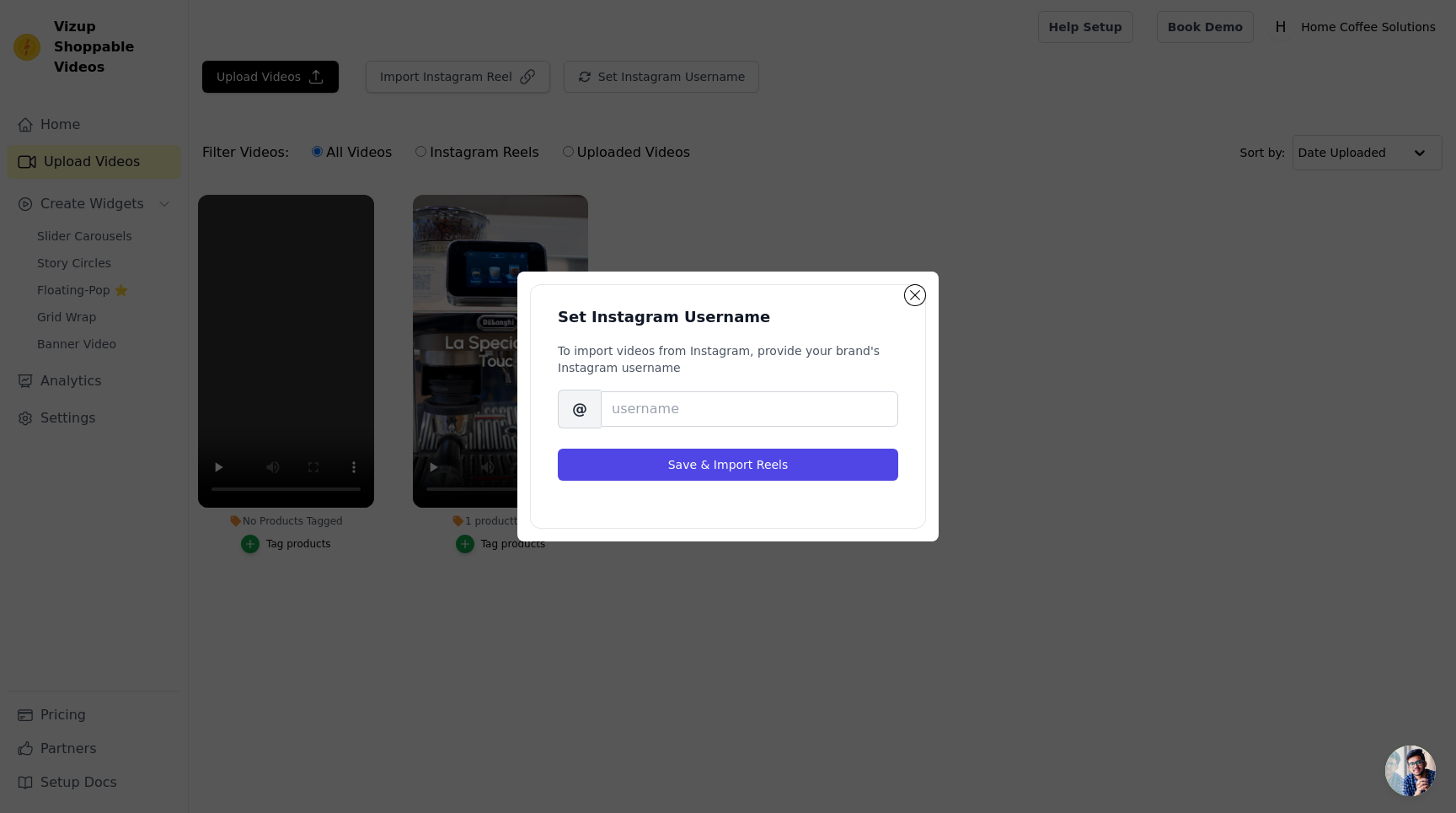
click at [725, 432] on div "Set Instagram Username To import videos from Instagram, provide your brand's In…" at bounding box center [728, 393] width 341 height 216
click at [718, 411] on input "Brand's Instagram Username" at bounding box center [749, 409] width 298 height 35
type input "home_coffee_solutions"
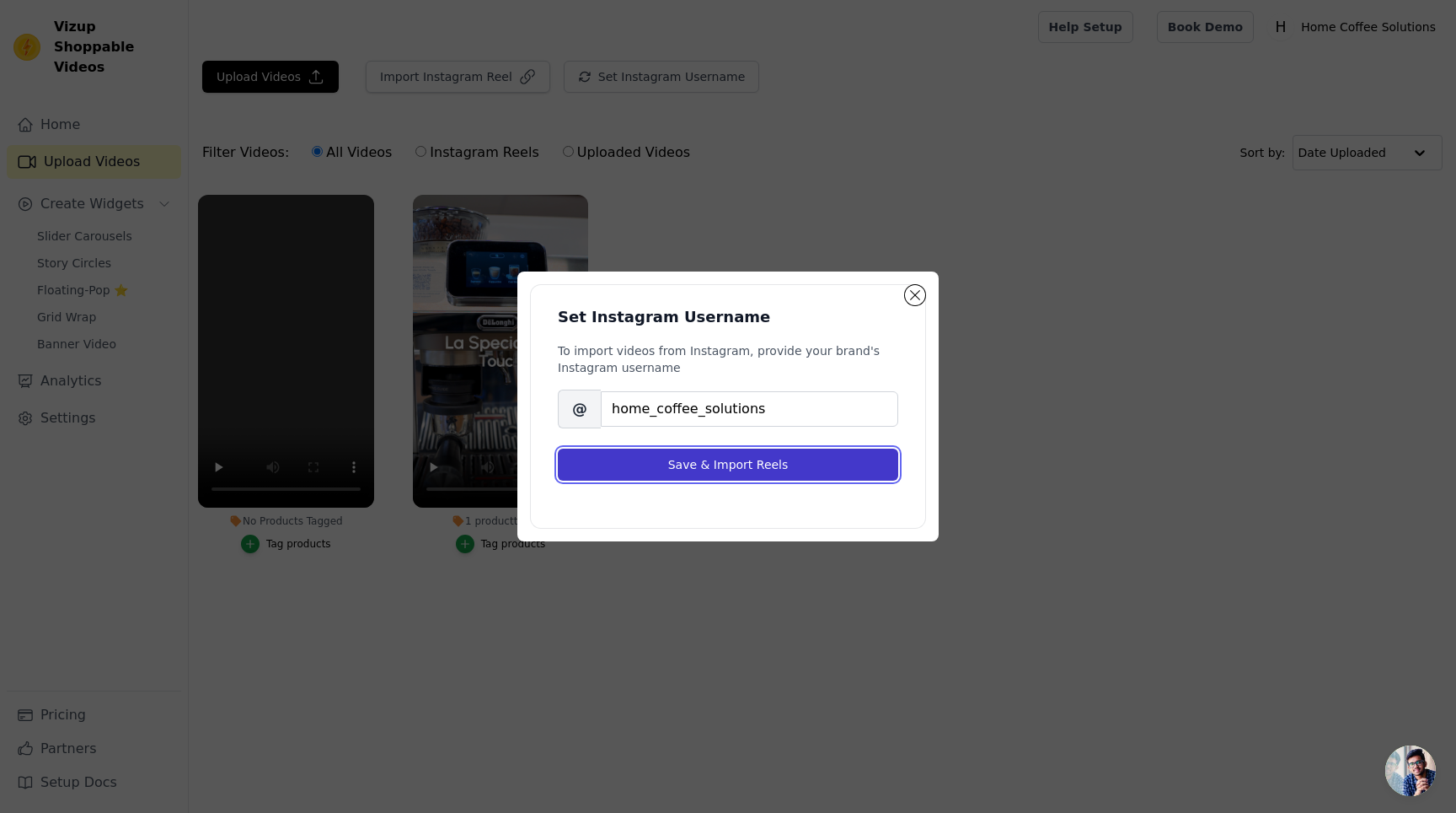
click at [822, 466] on button "Save & Import Reels" at bounding box center [728, 464] width 341 height 32
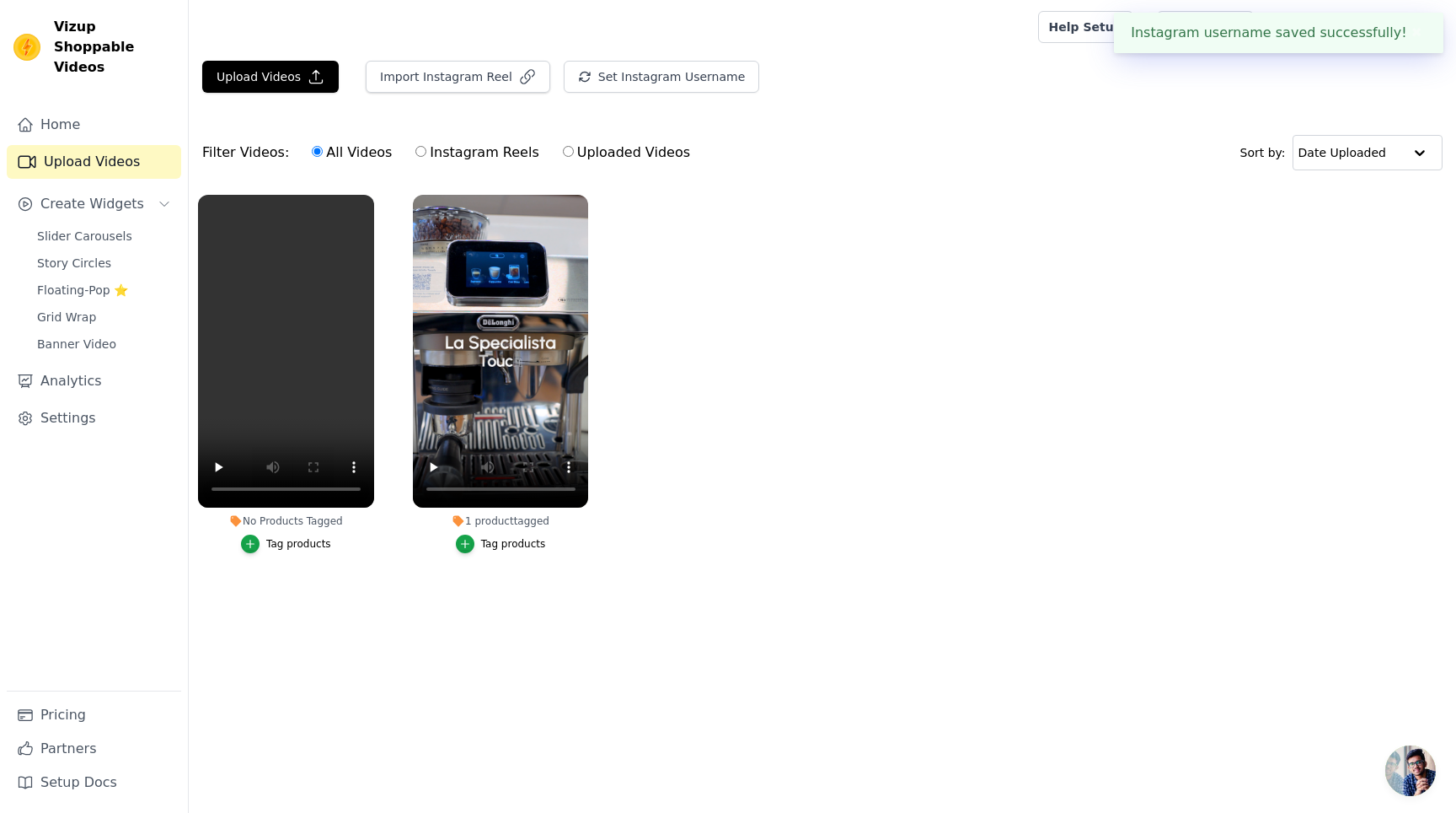
click at [267, 539] on div "Tag products" at bounding box center [299, 544] width 65 height 14
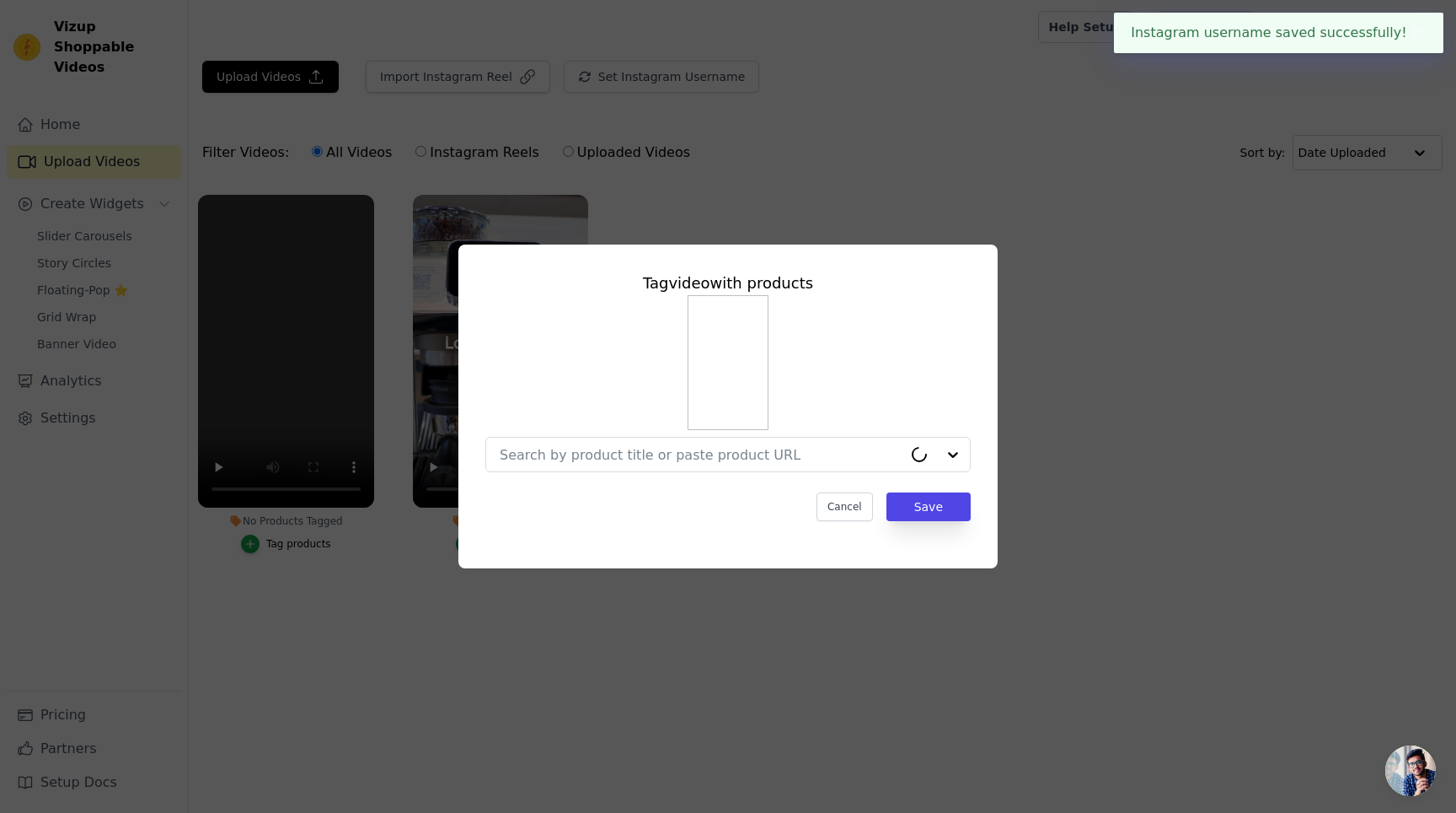
click at [611, 473] on div "Tag video with products Cancel Save" at bounding box center [728, 396] width 512 height 277
click at [611, 470] on div at bounding box center [717, 454] width 437 height 34
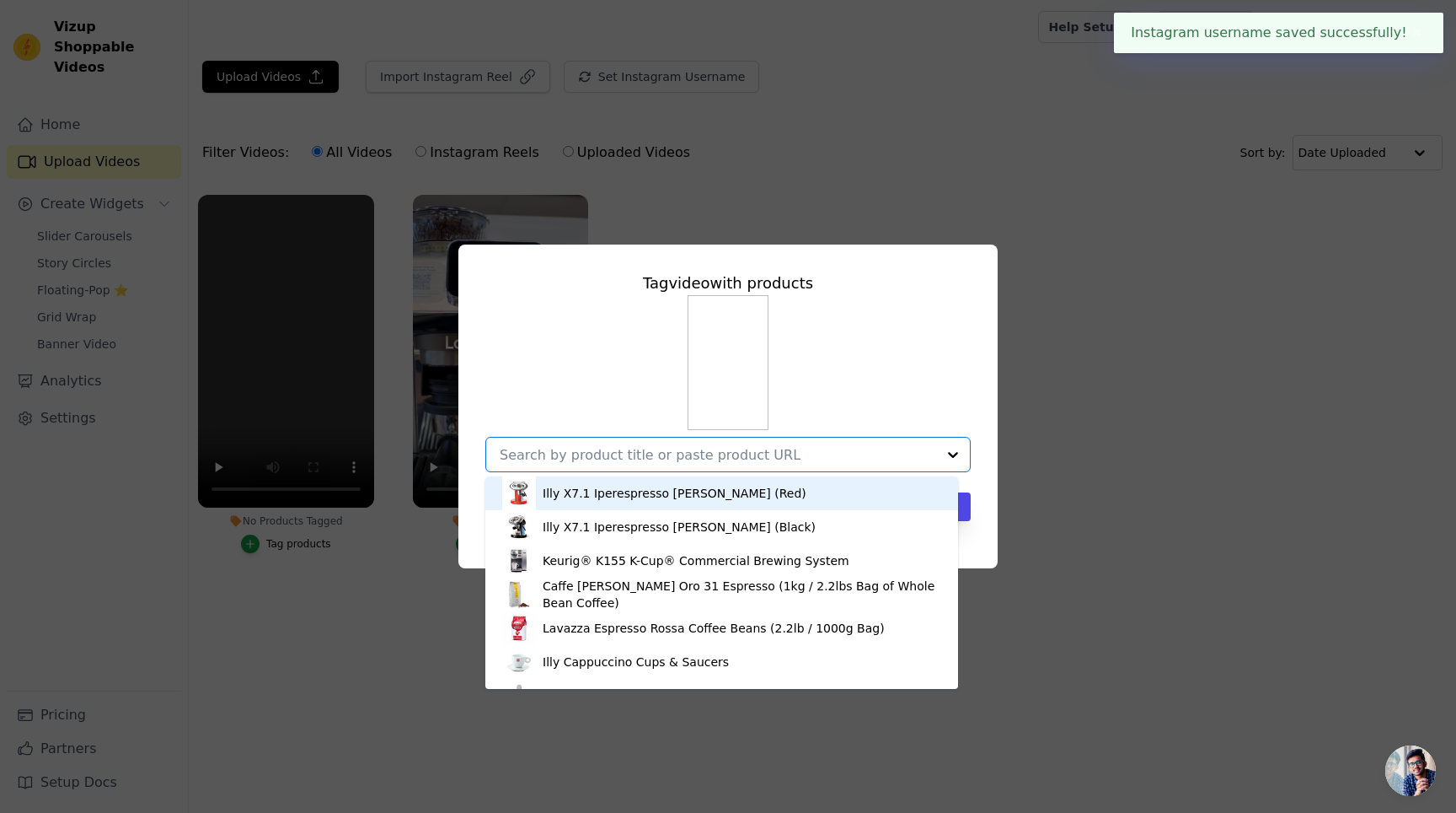
click at [611, 463] on div at bounding box center [717, 454] width 437 height 34
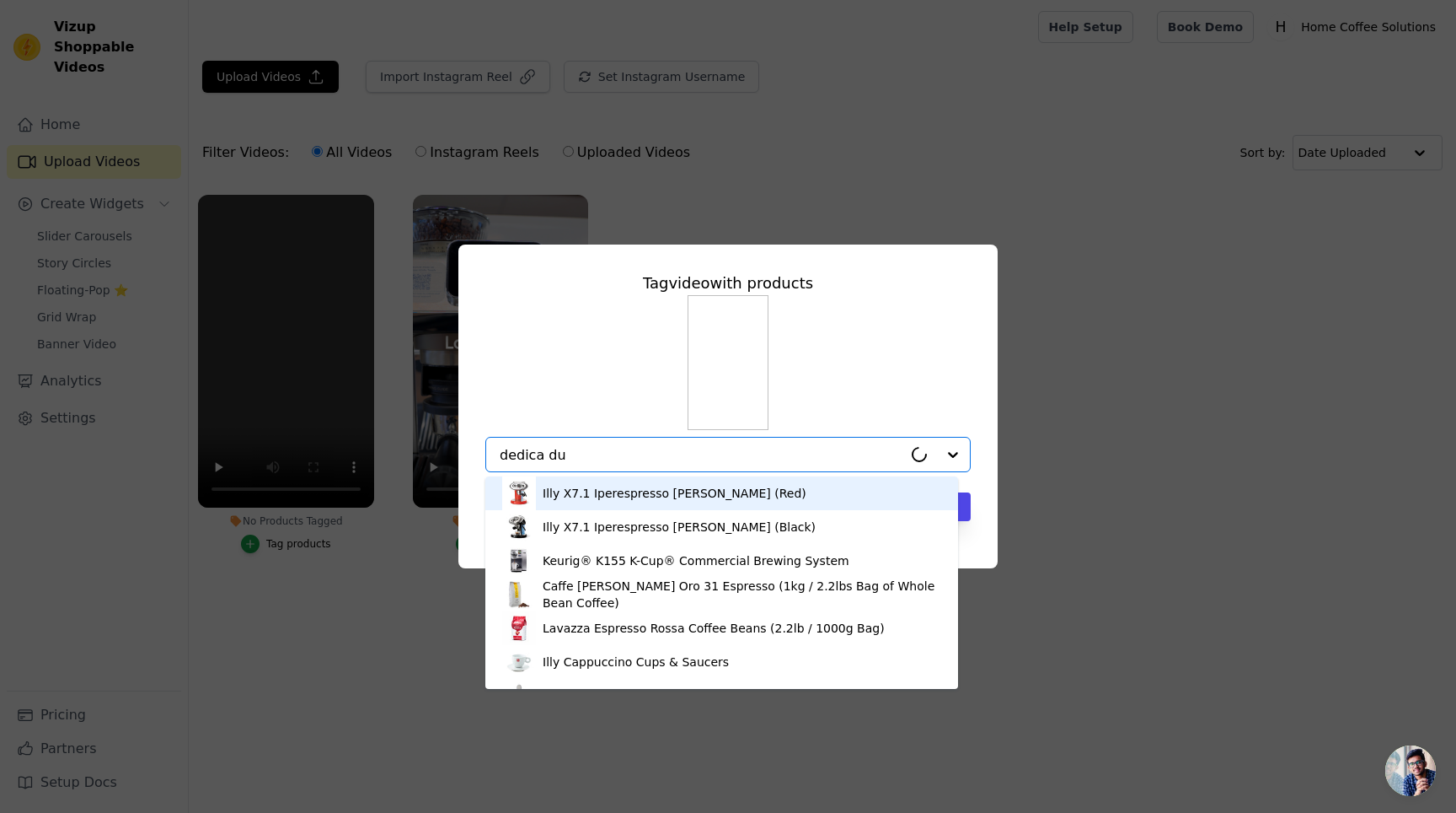
type input "dedica duo"
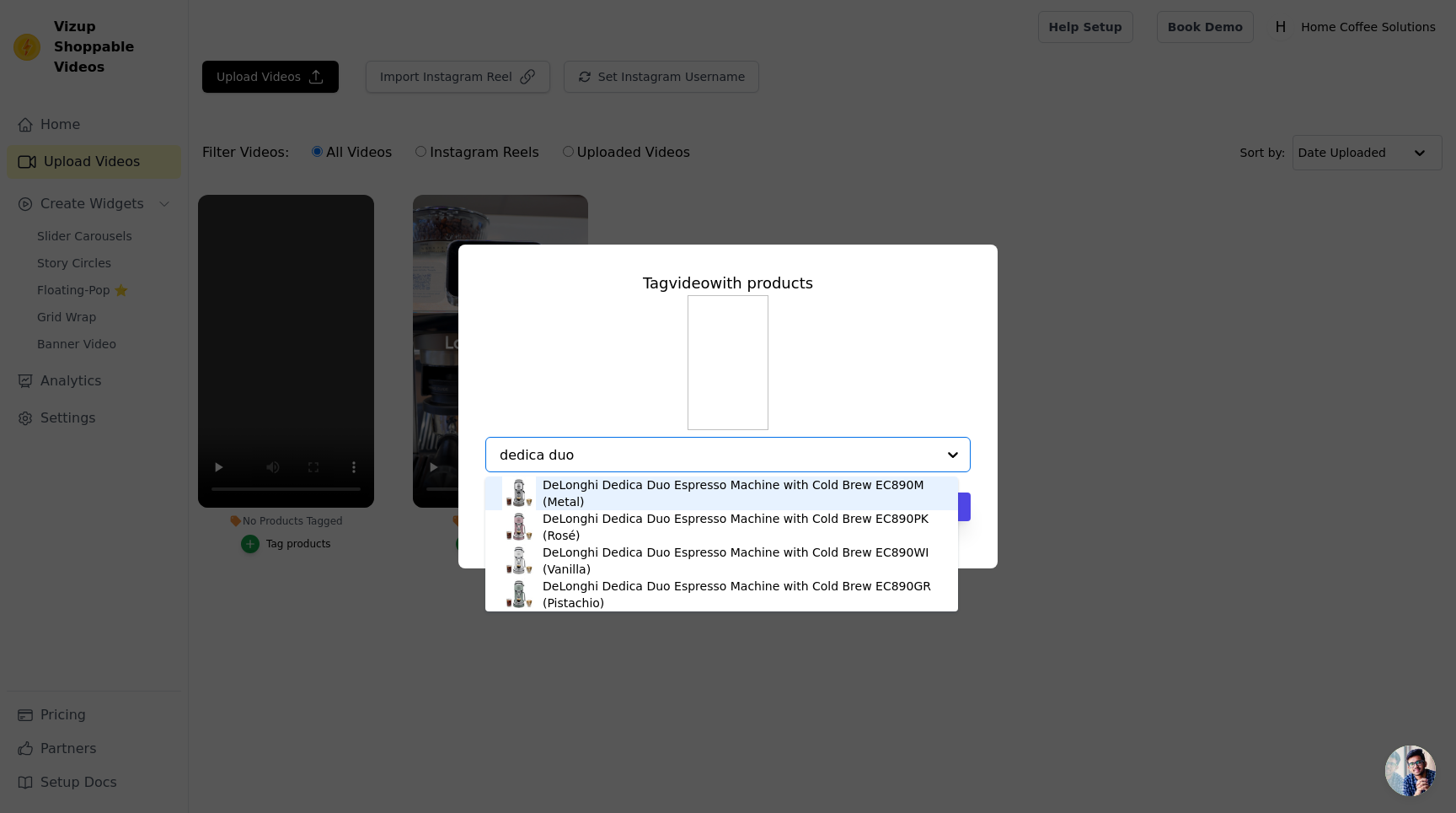
click at [826, 499] on div "DeLonghi Dedica Duo Espresso Machine with Cold Brew EC890M (Metal)" at bounding box center [743, 493] width 399 height 34
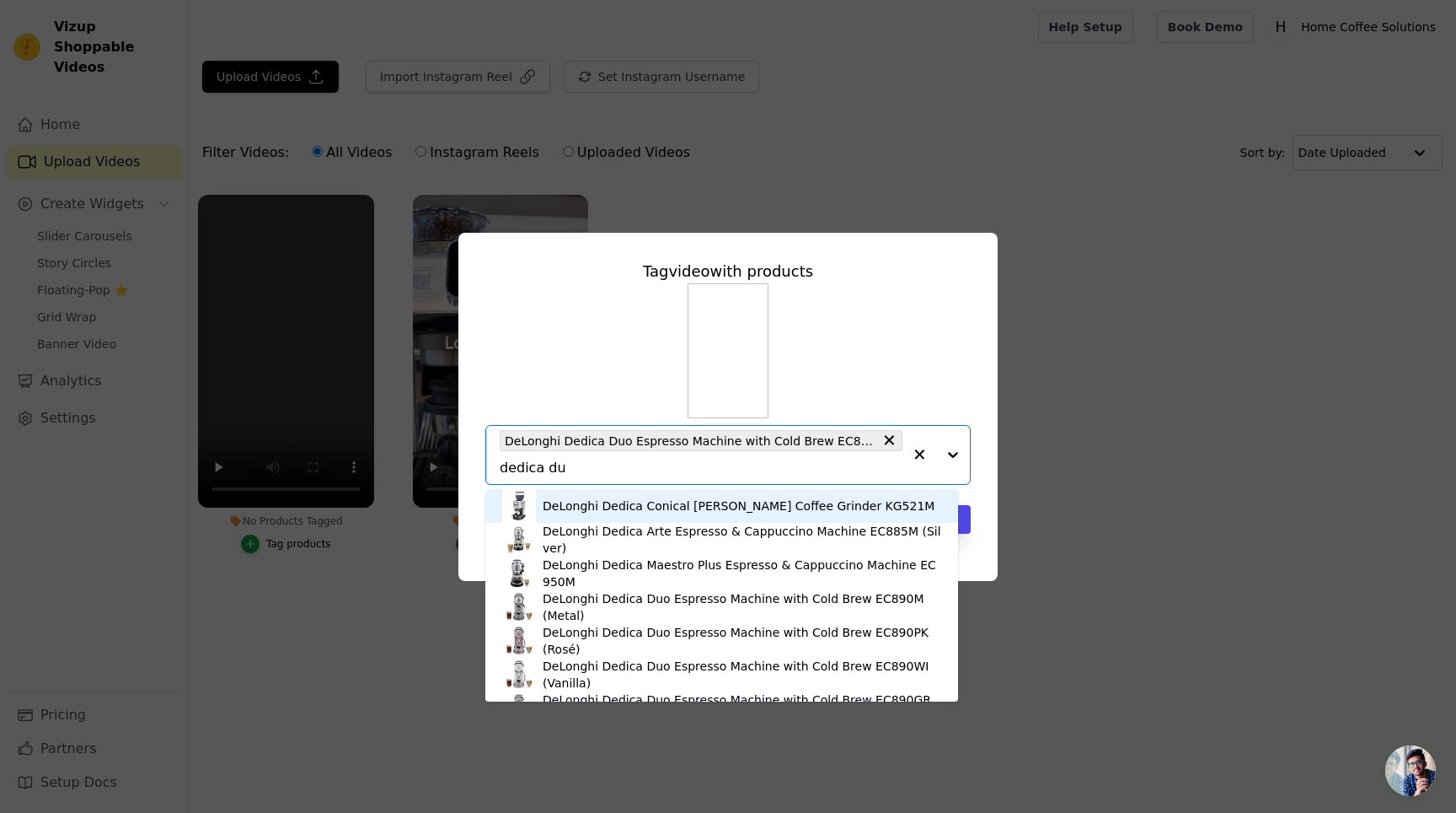
type input "dedica duo"
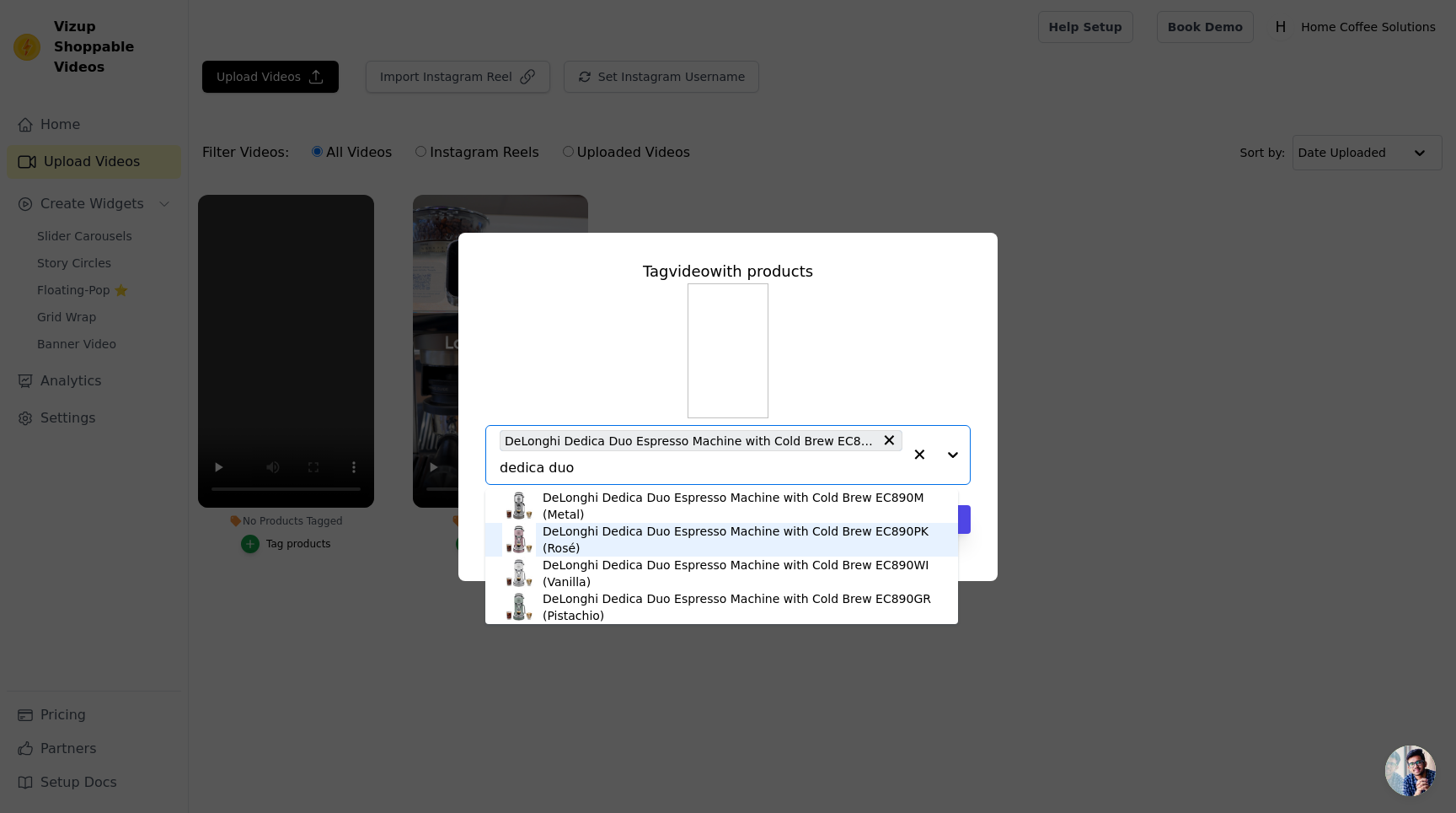
click at [800, 525] on div "DeLonghi Dedica Duo Espresso Machine with Cold Brew EC890PK (Rosé)" at bounding box center [743, 539] width 399 height 34
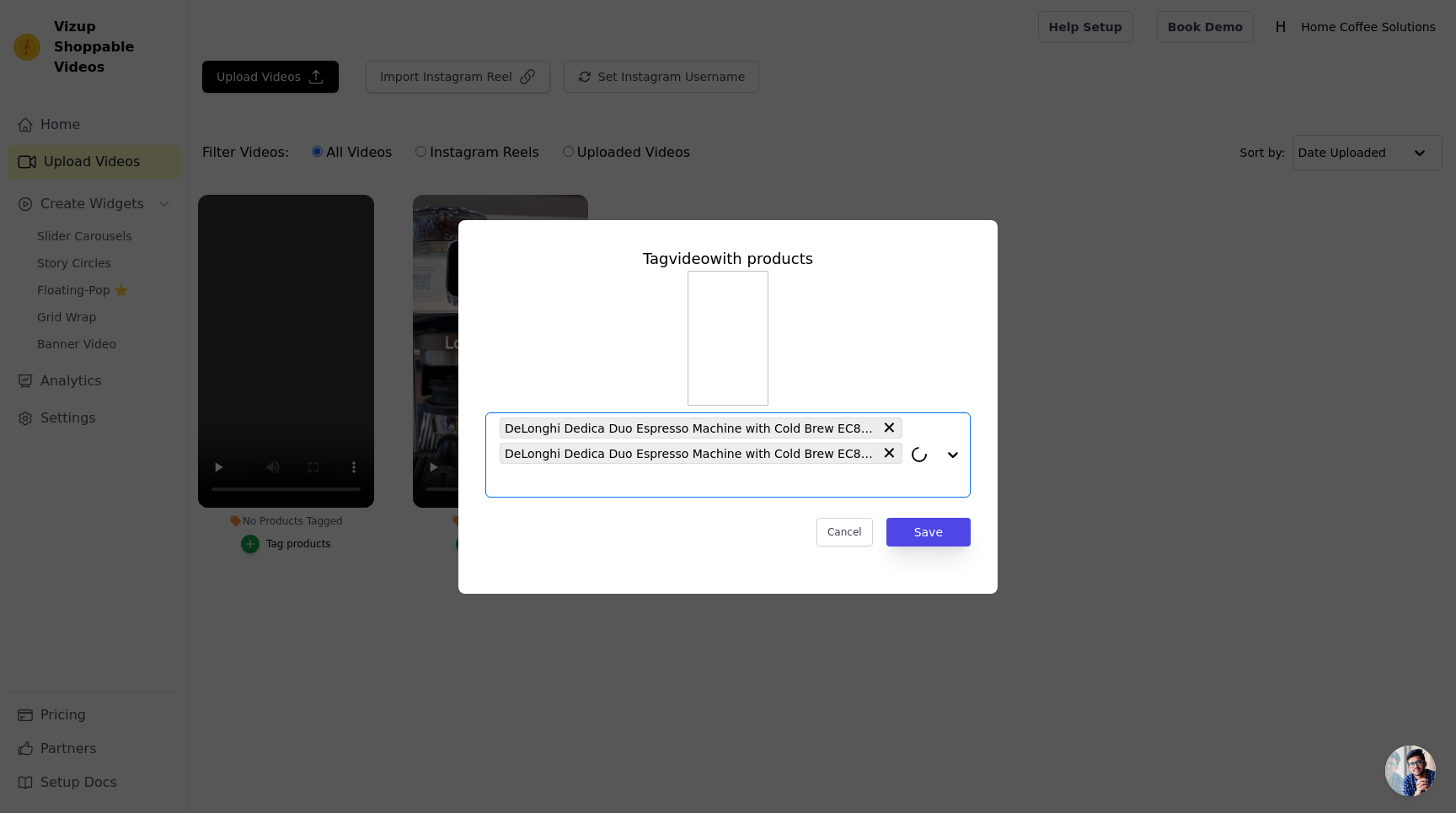
paste input "dedica duo"
type input "dedica duo"
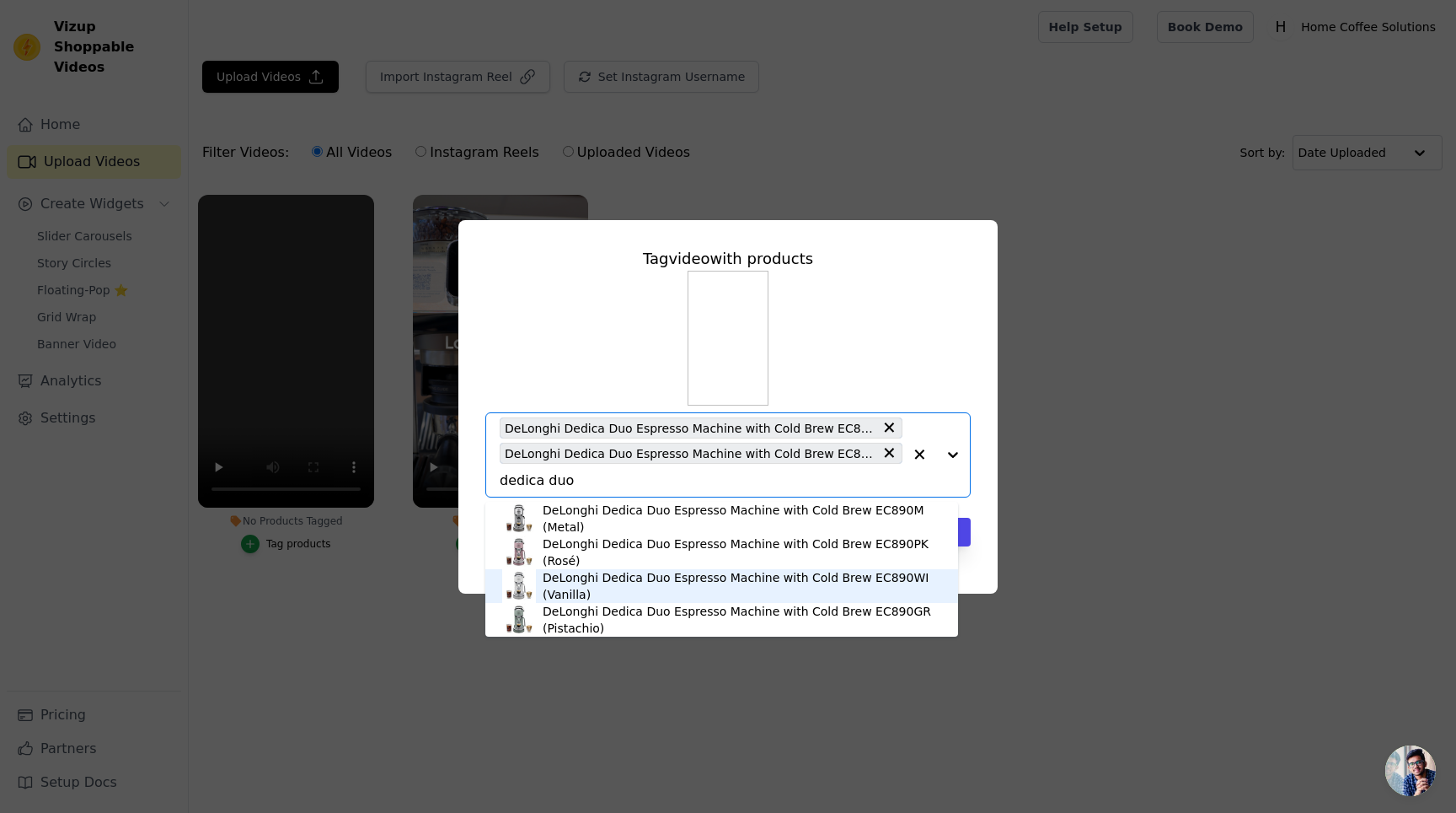
click at [632, 587] on div "DeLonghi Dedica Duo Espresso Machine with Cold Brew EC890WI (Vanilla)" at bounding box center [743, 585] width 399 height 34
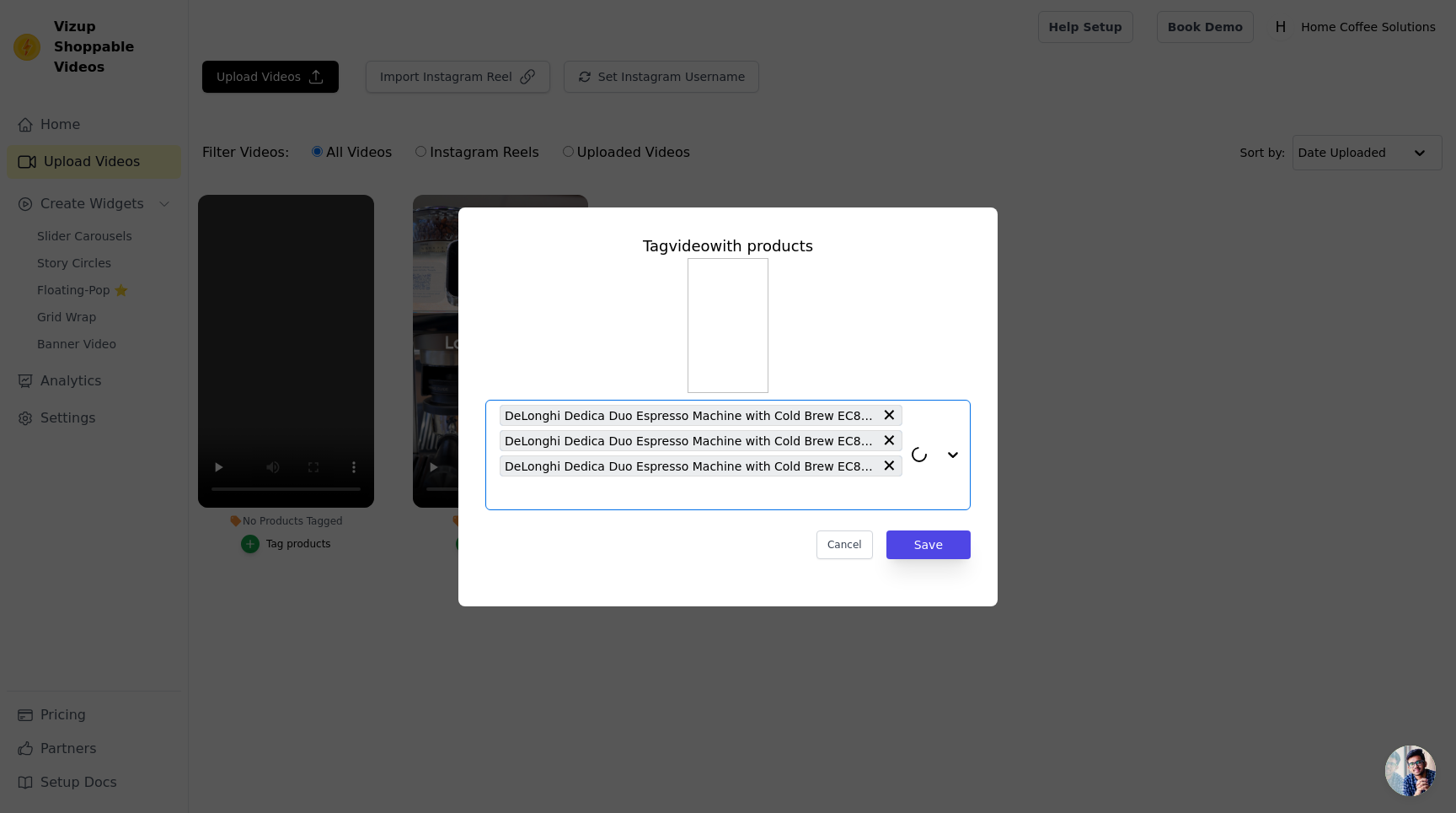
paste input "dedica duo"
type input "dedica duo"
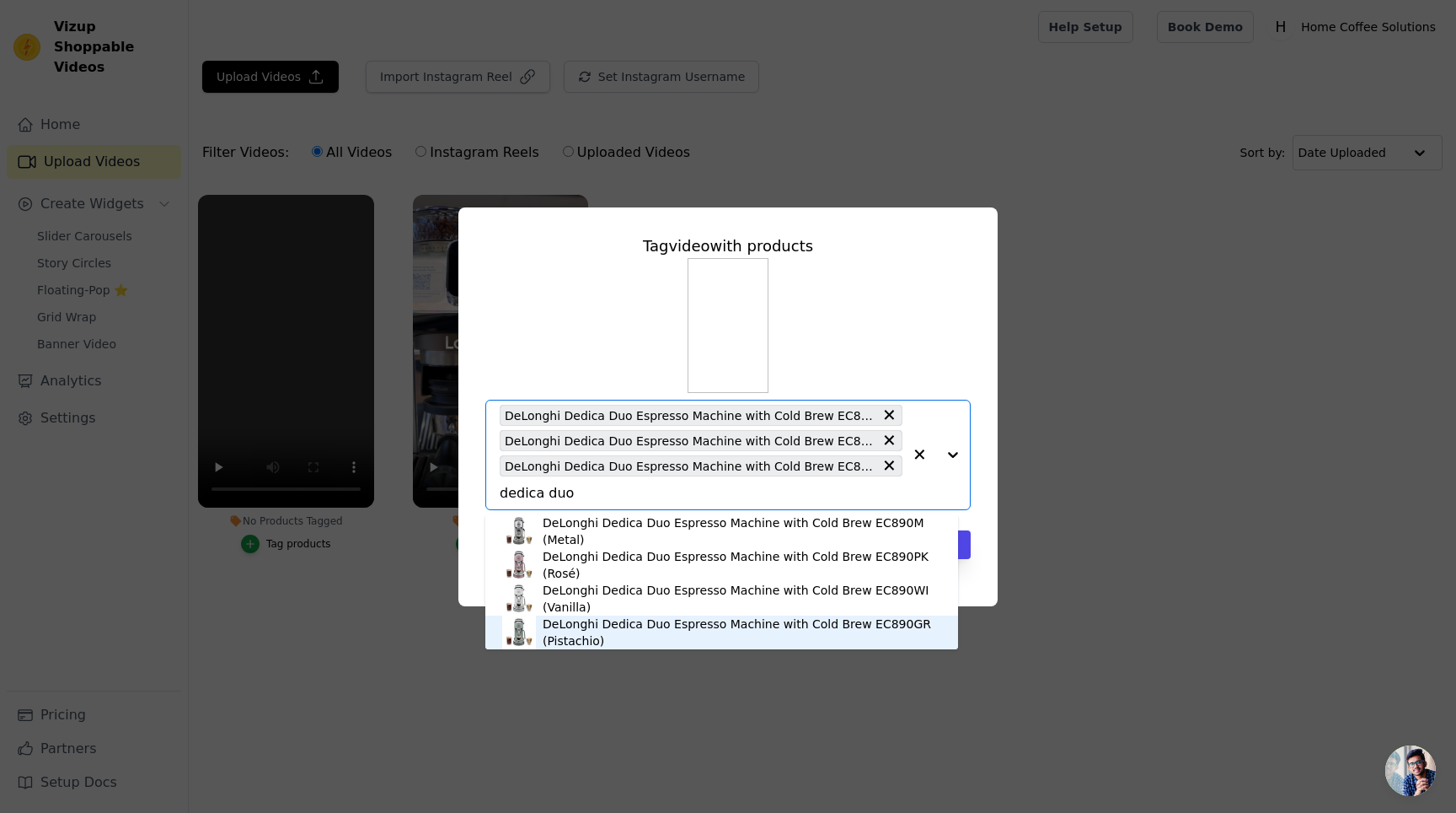
click at [630, 626] on div "DeLonghi Dedica Duo Espresso Machine with Cold Brew EC890GR (Pistachio)" at bounding box center [743, 632] width 399 height 34
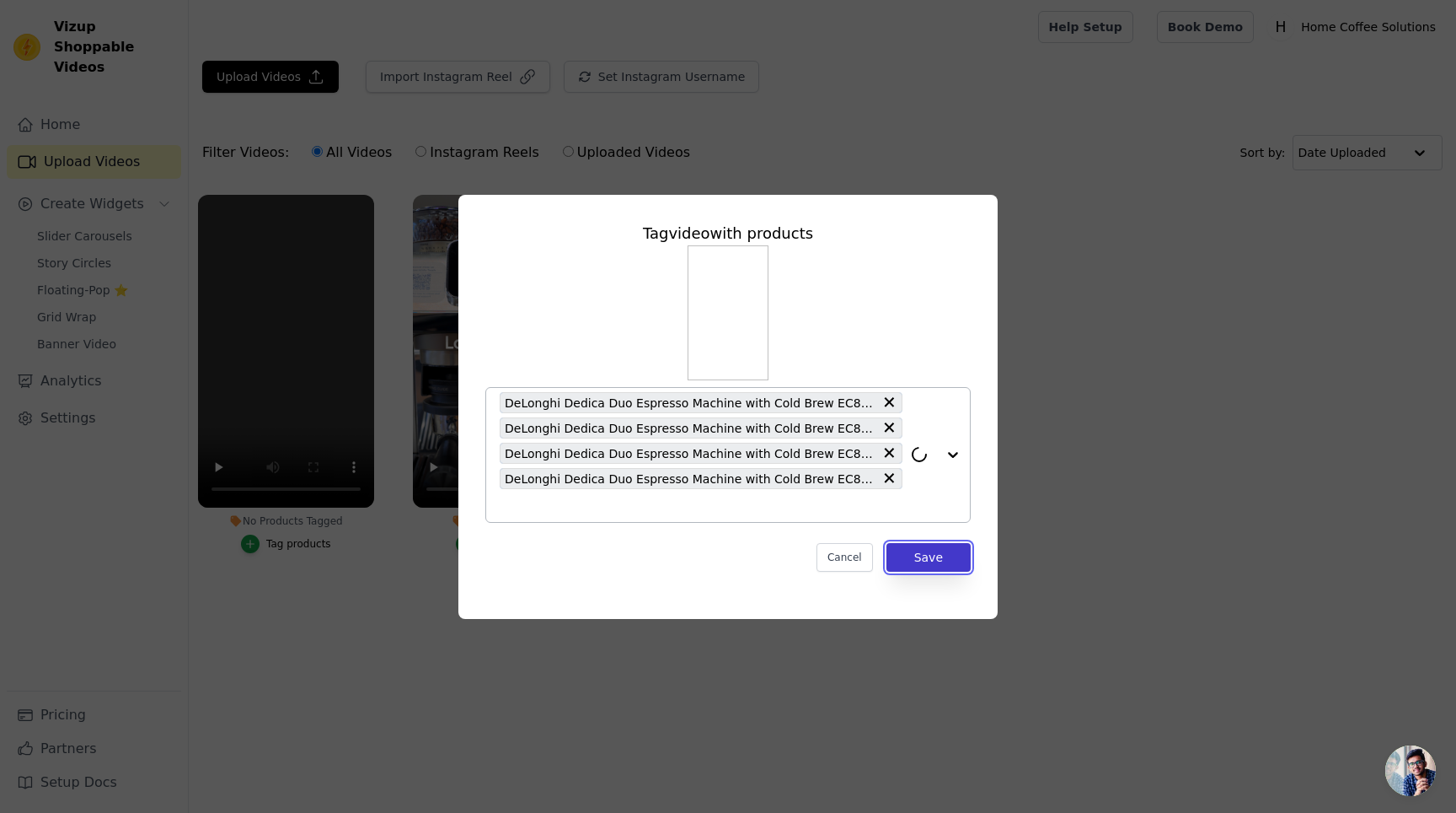
click at [921, 553] on button "Save" at bounding box center [928, 557] width 85 height 28
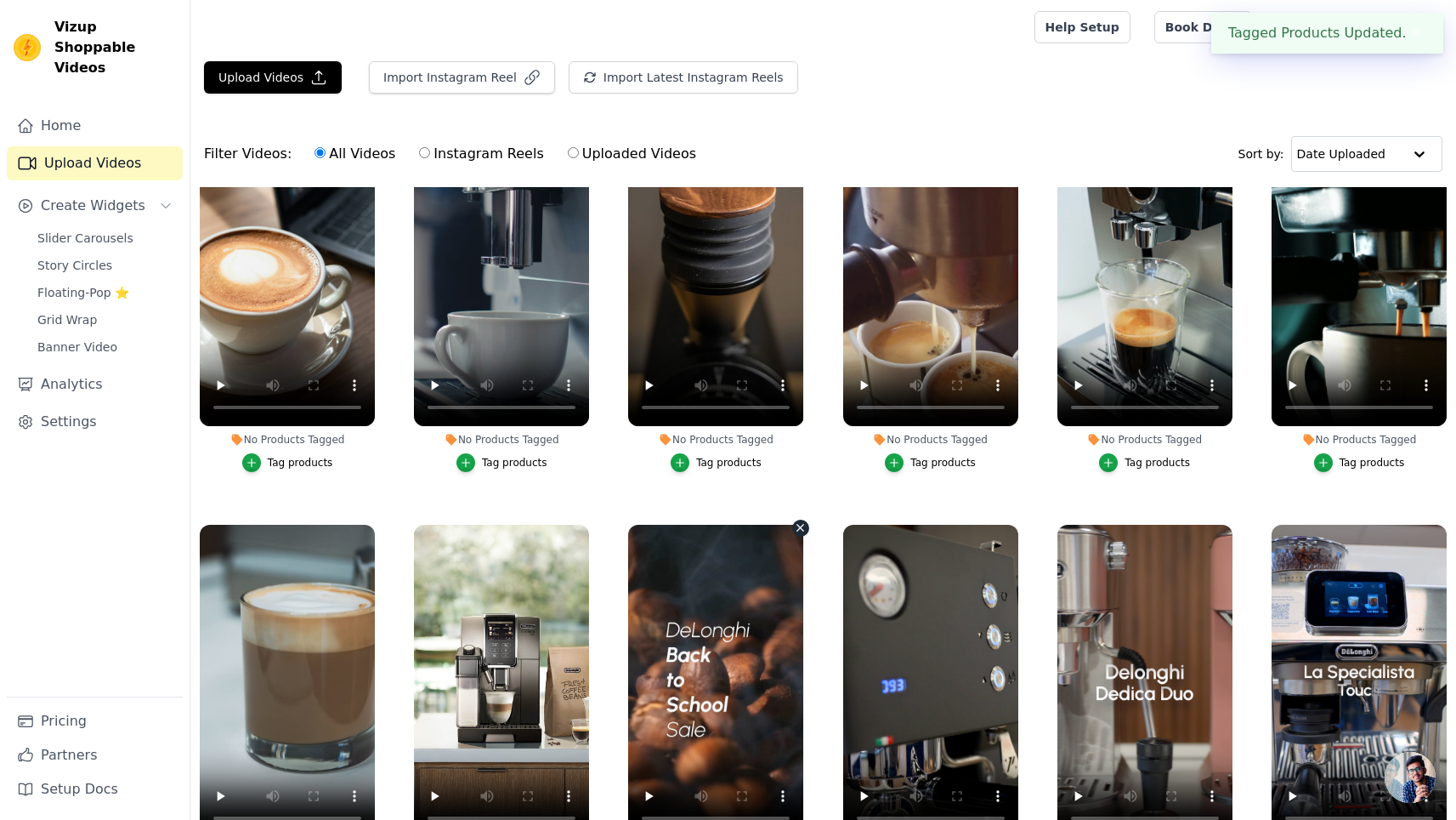
scroll to position [174, 0]
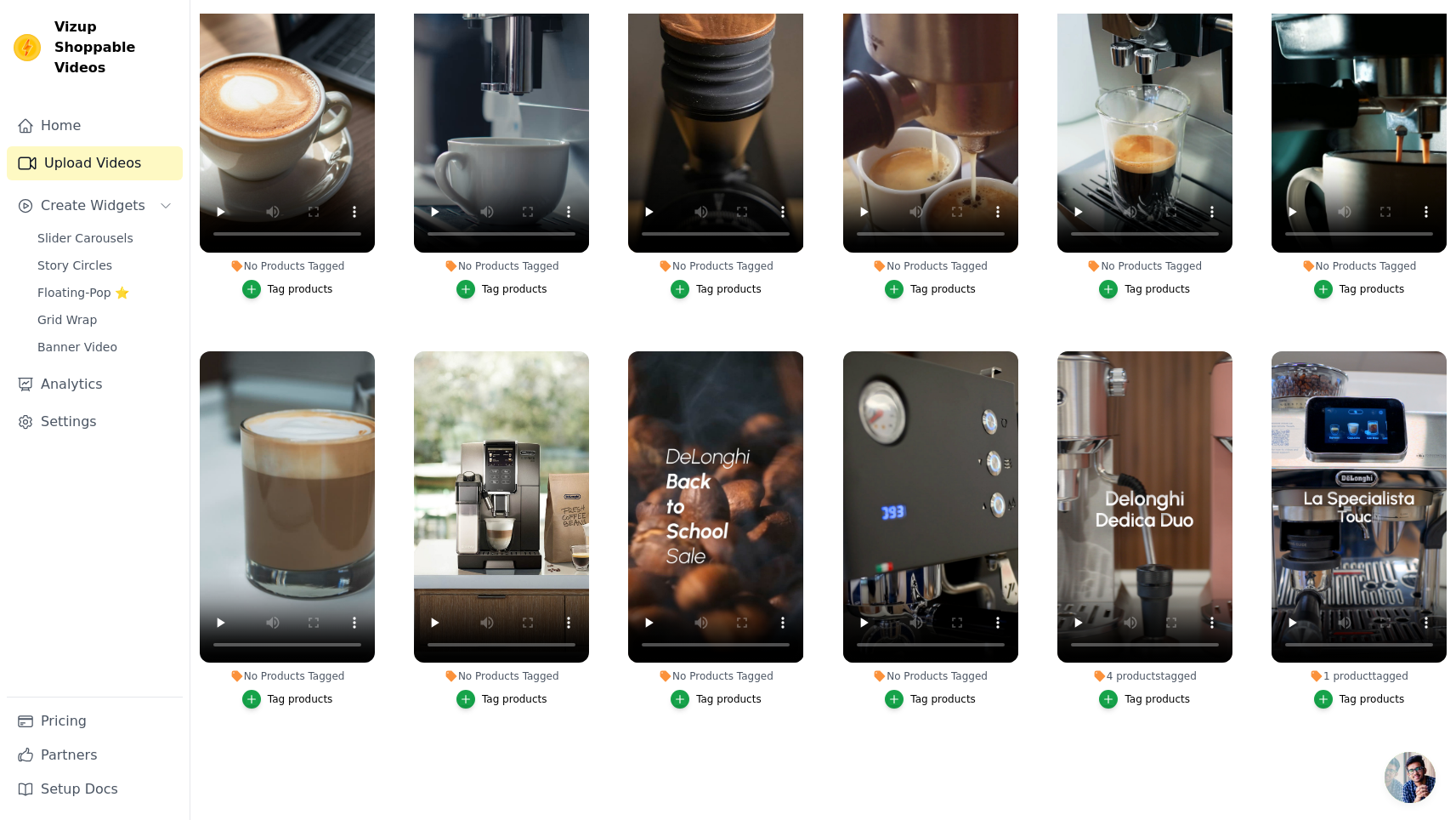
click at [1130, 692] on div "Tag products" at bounding box center [1158, 699] width 66 height 14
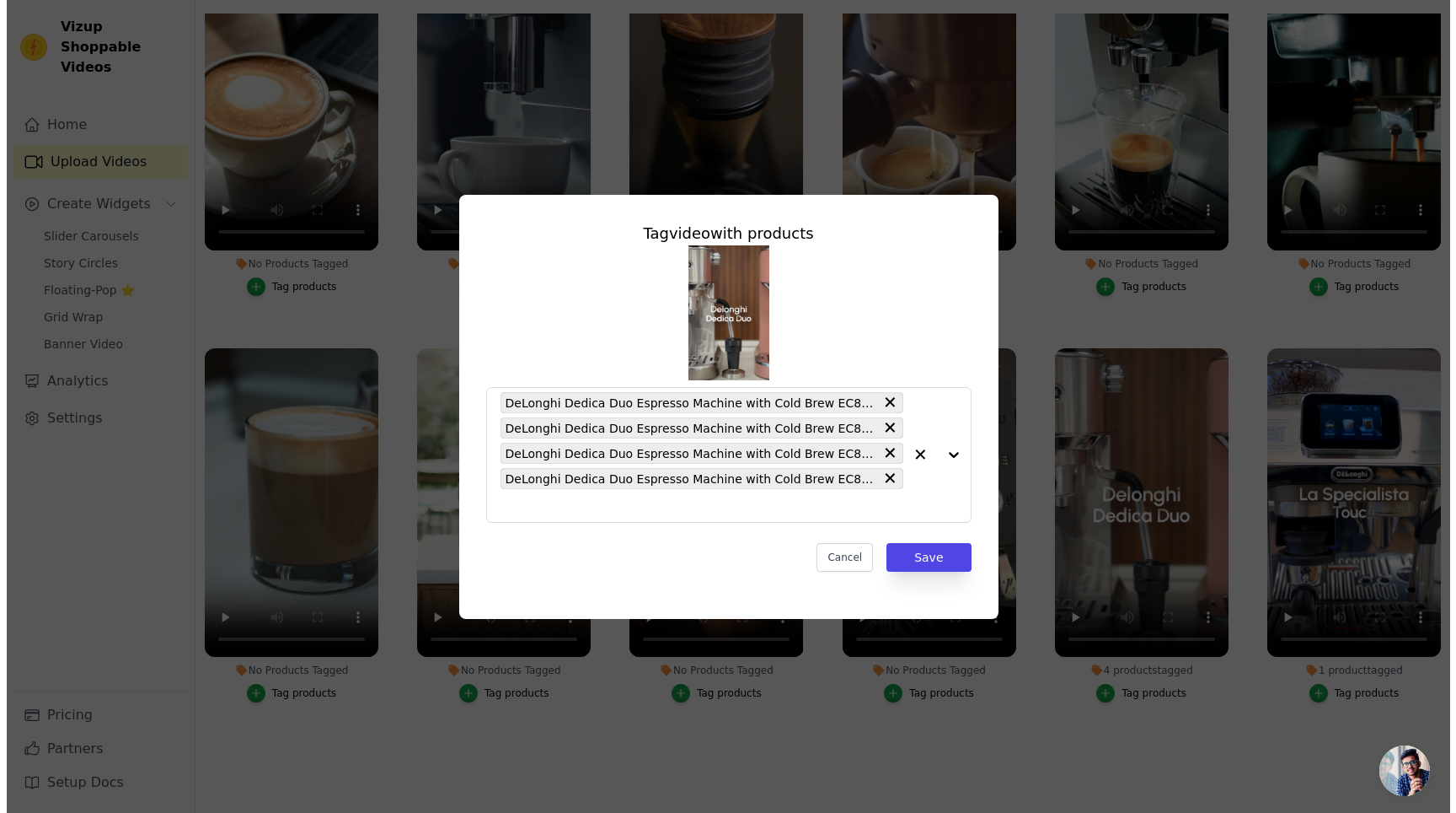
scroll to position [0, 0]
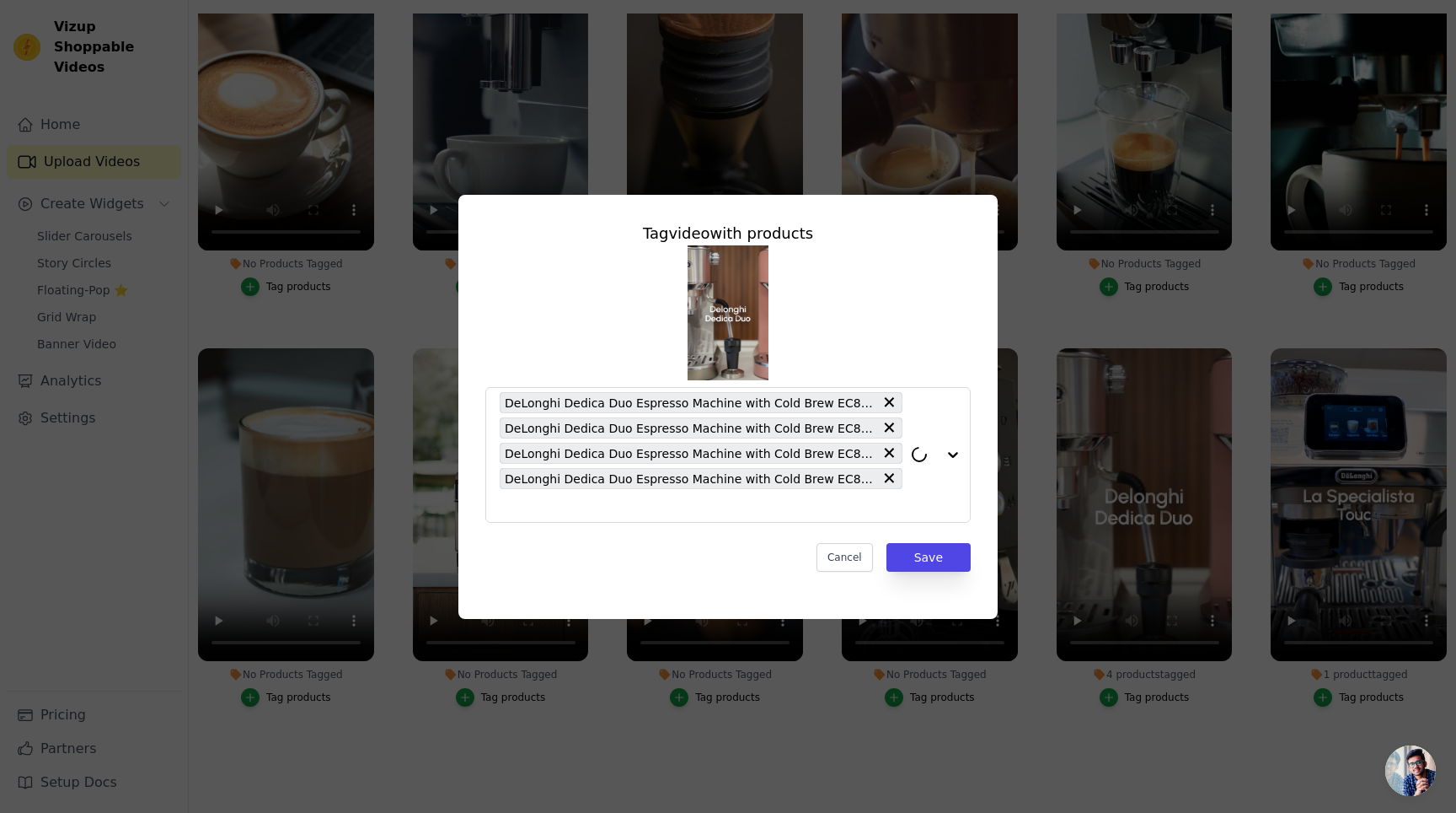
click at [1031, 733] on div "Tag video with products DeLonghi Dedica Duo Espresso Machine with Cold Brew EC8…" at bounding box center [728, 406] width 1456 height 813
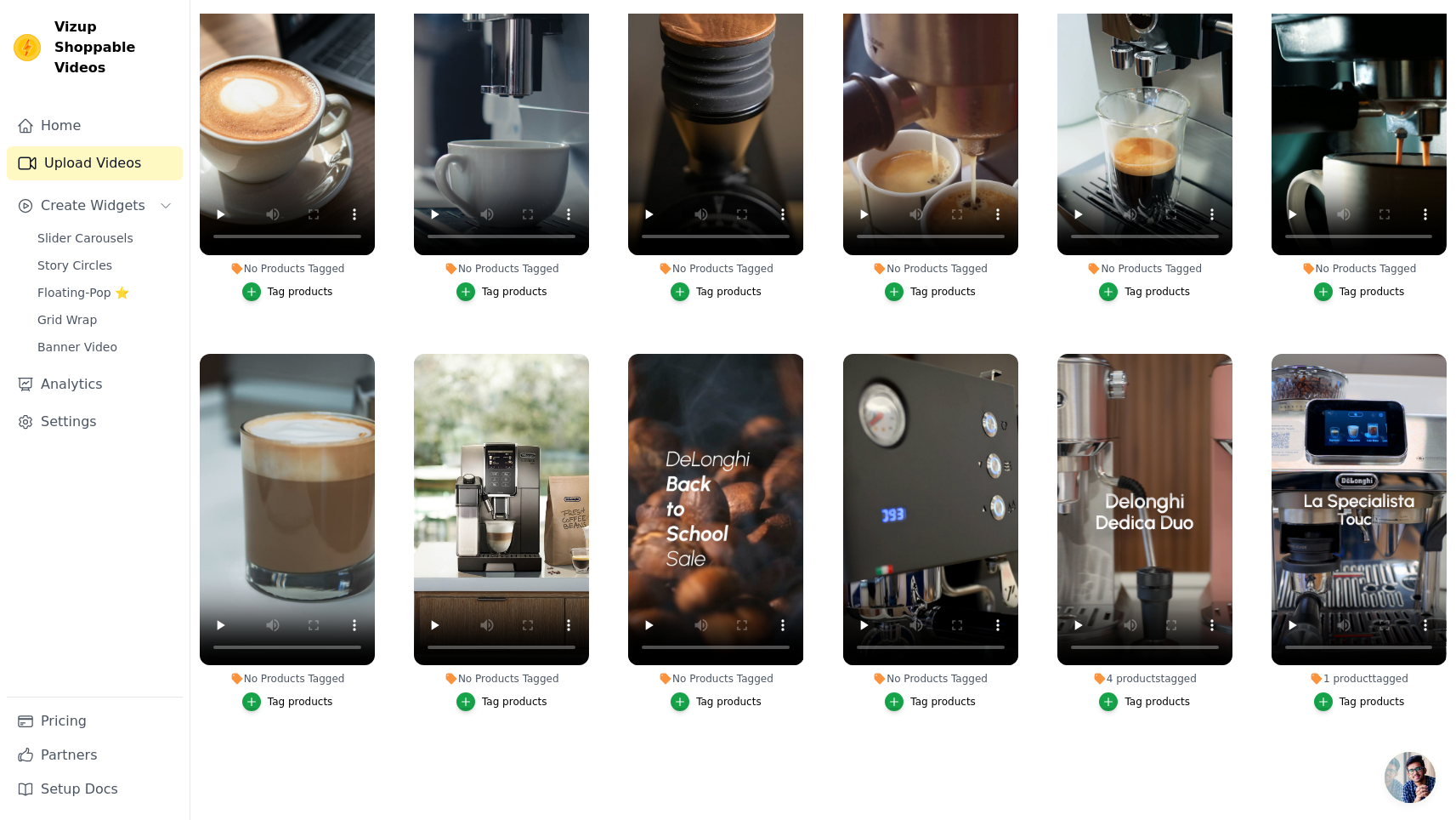
scroll to position [83, 0]
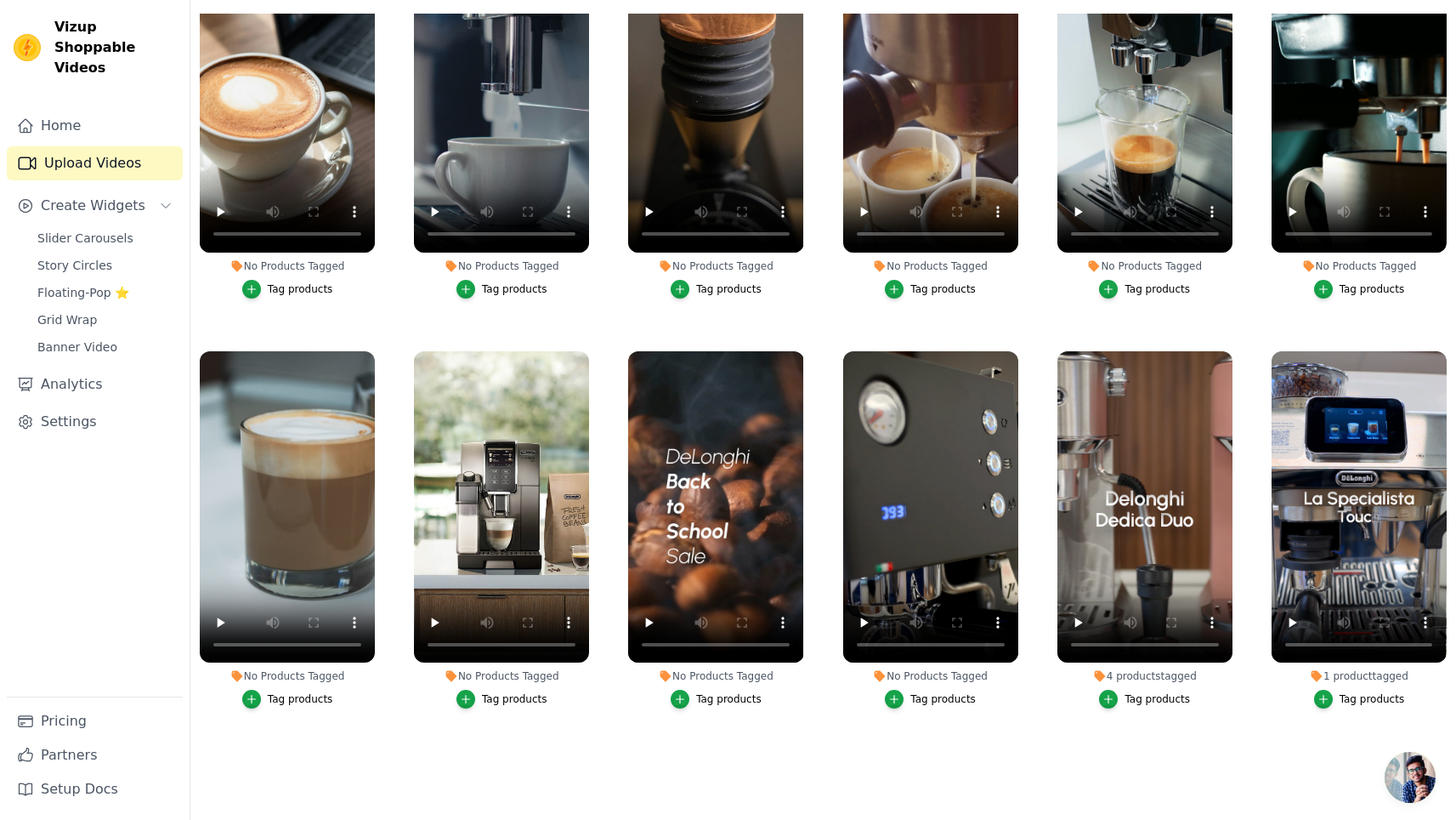
click at [304, 692] on div "Tag products" at bounding box center [300, 699] width 66 height 14
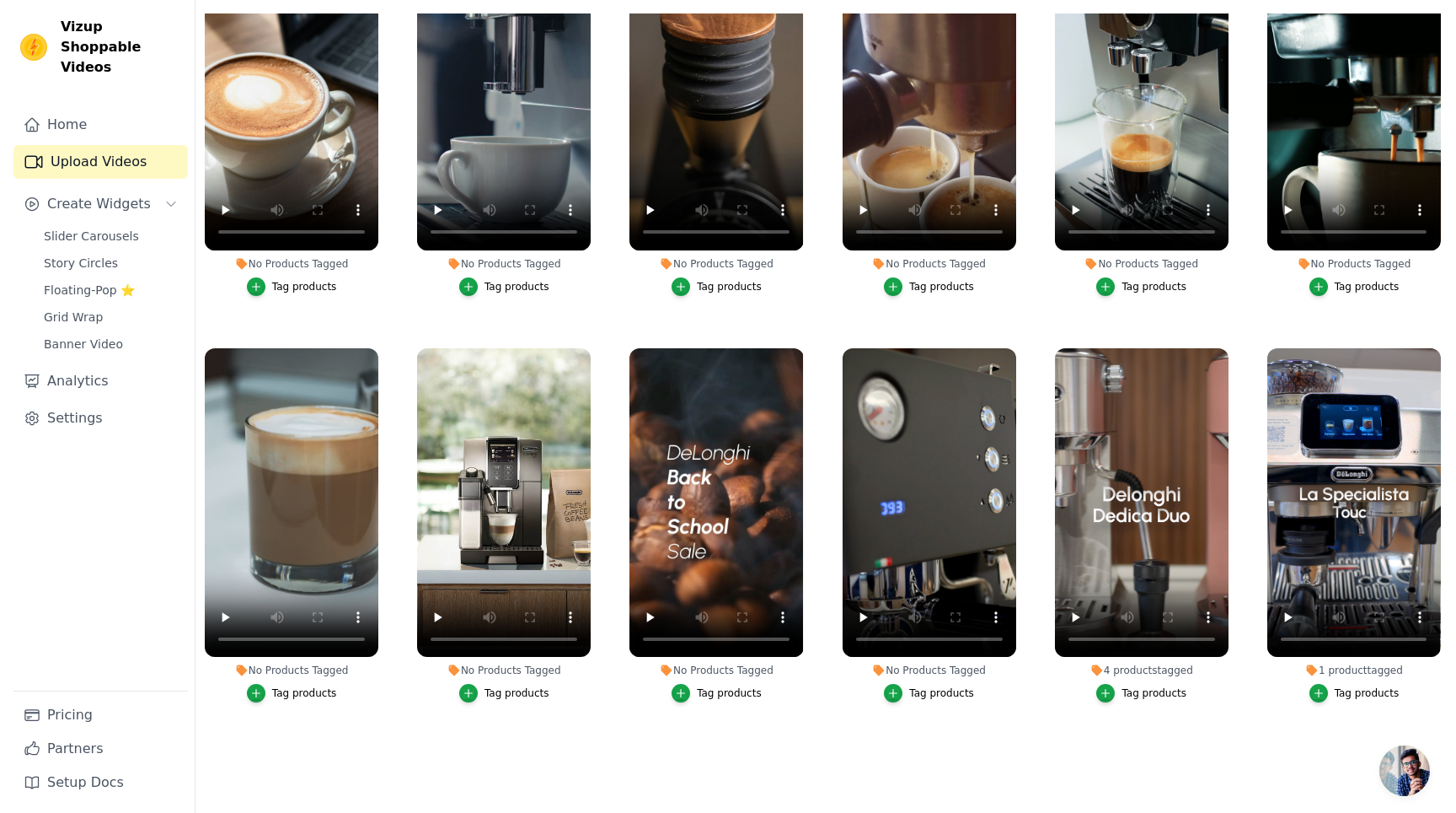
scroll to position [0, 0]
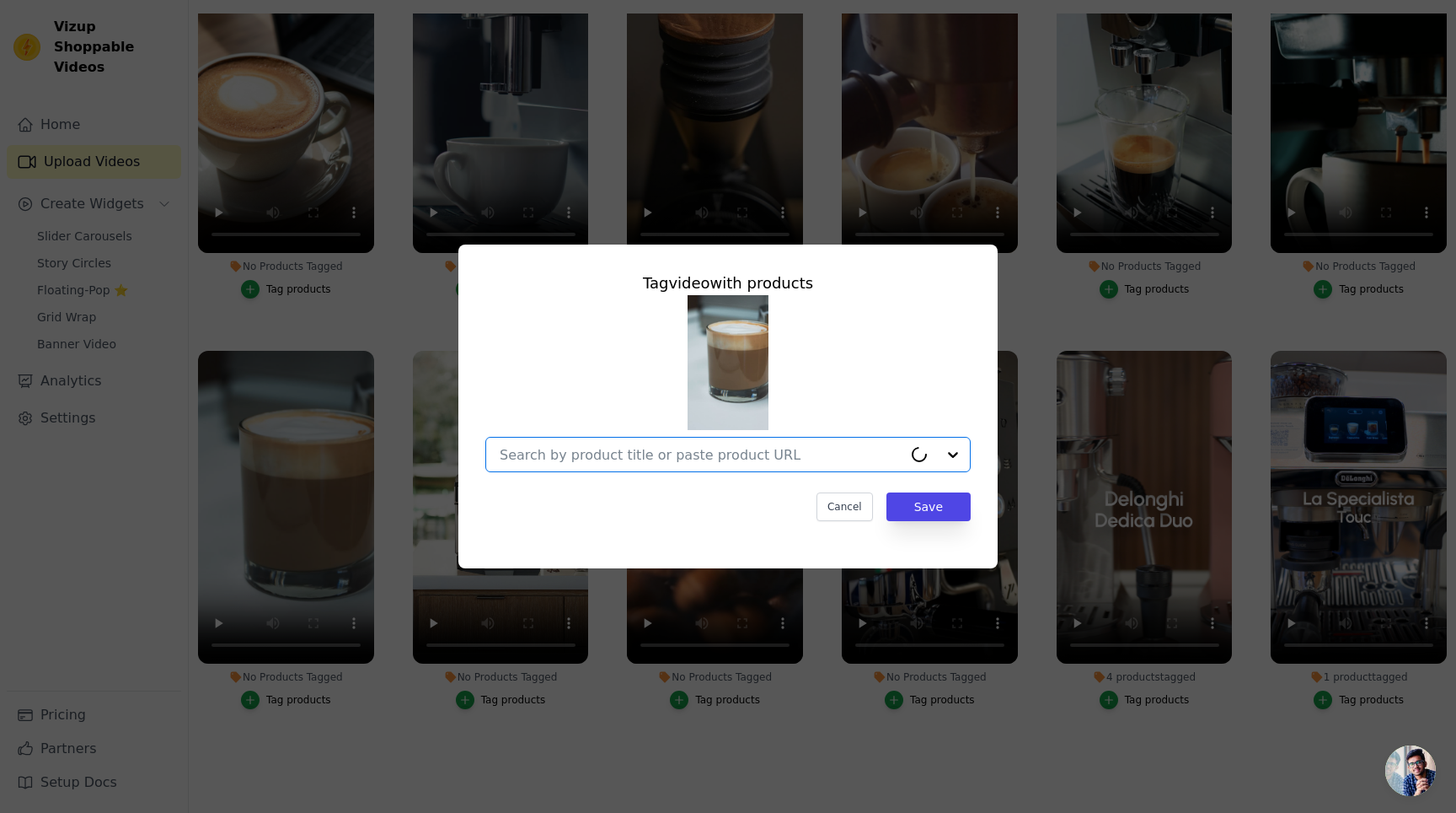
click at [730, 449] on input "No Products Tagged Tag video with products Option undefined, selected. Select i…" at bounding box center [701, 455] width 403 height 16
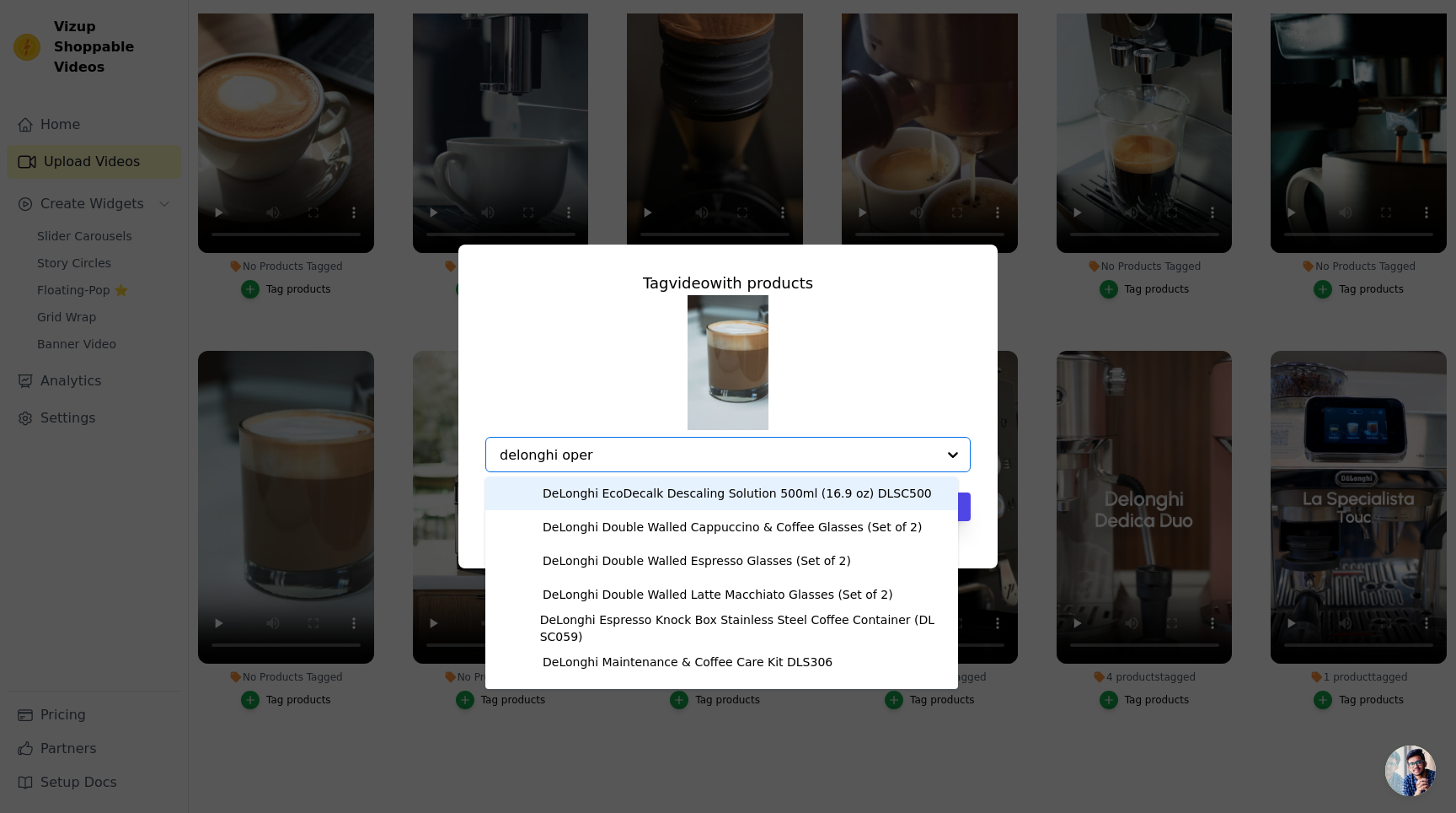
type input "delonghi opera"
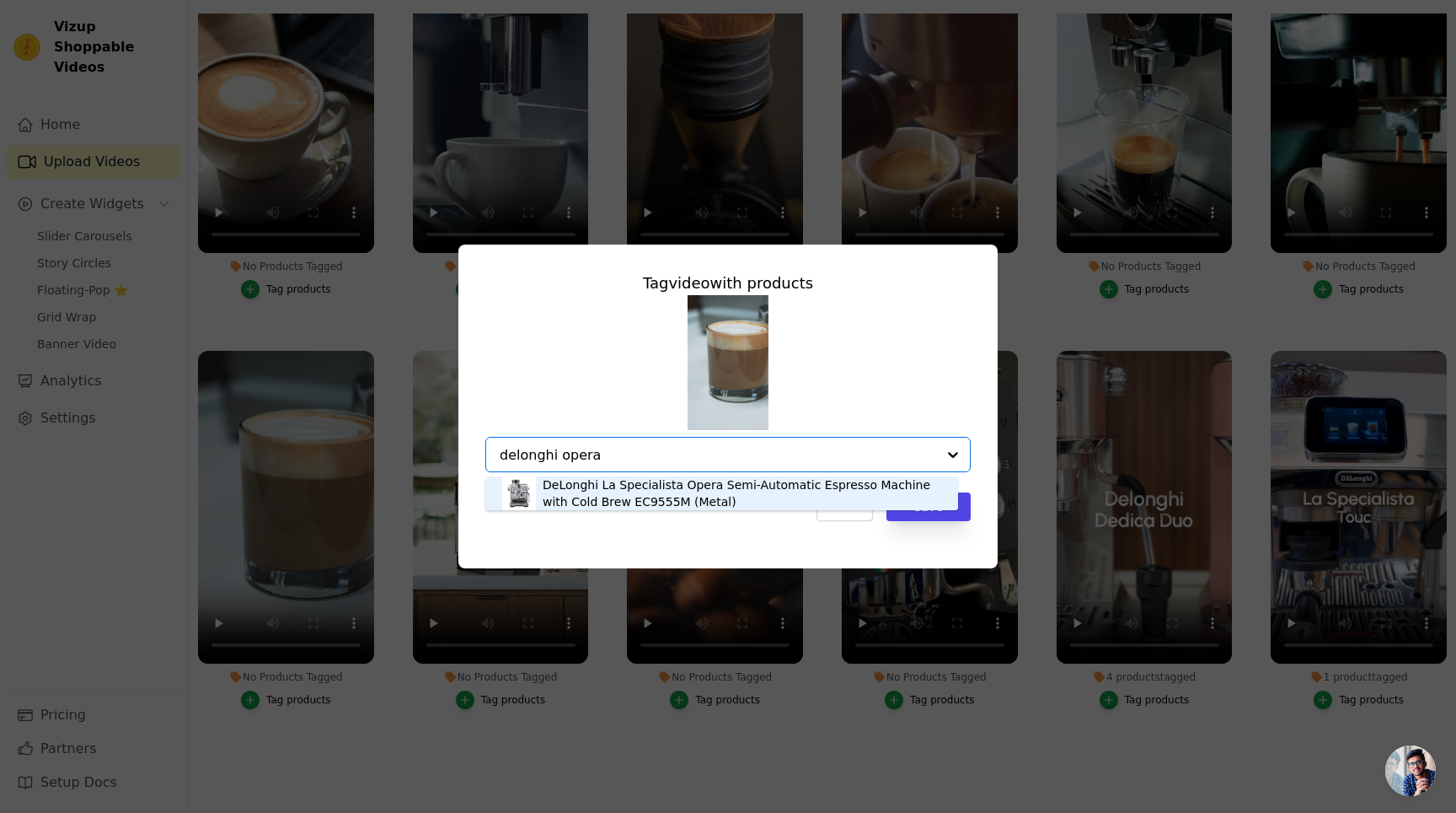
click at [850, 491] on div "DeLonghi La Specialista Opera Semi-Automatic Espresso Machine with Cold Brew EC…" at bounding box center [743, 493] width 399 height 34
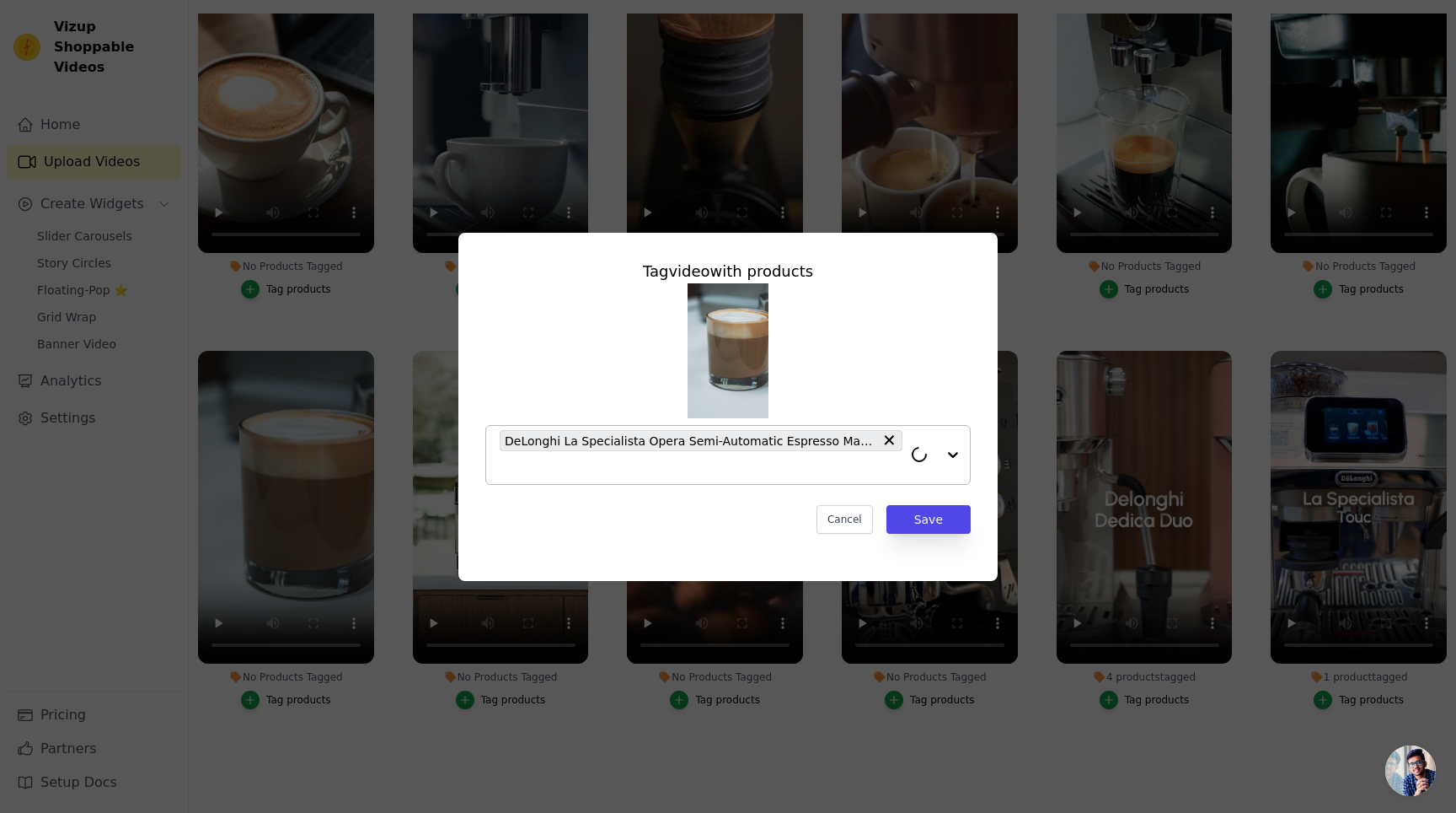
click at [919, 502] on div "Tag video with products DeLonghi La Specialista Opera Semi-Automatic Espresso M…" at bounding box center [728, 396] width 512 height 301
click at [919, 528] on button "Save" at bounding box center [928, 519] width 85 height 28
click at [918, 512] on button "Save" at bounding box center [928, 519] width 85 height 28
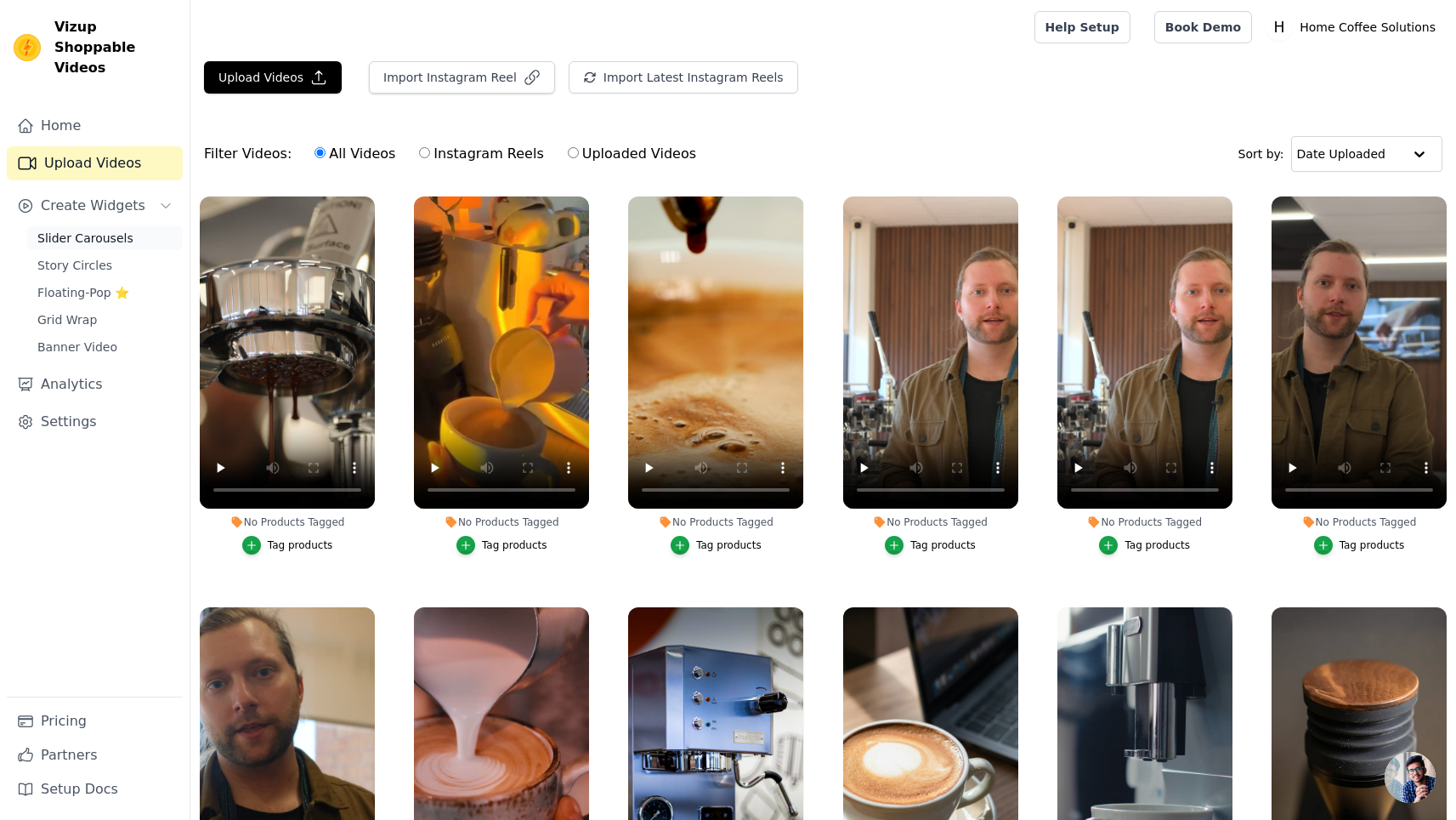
click at [80, 230] on span "Slider Carousels" at bounding box center [85, 238] width 96 height 17
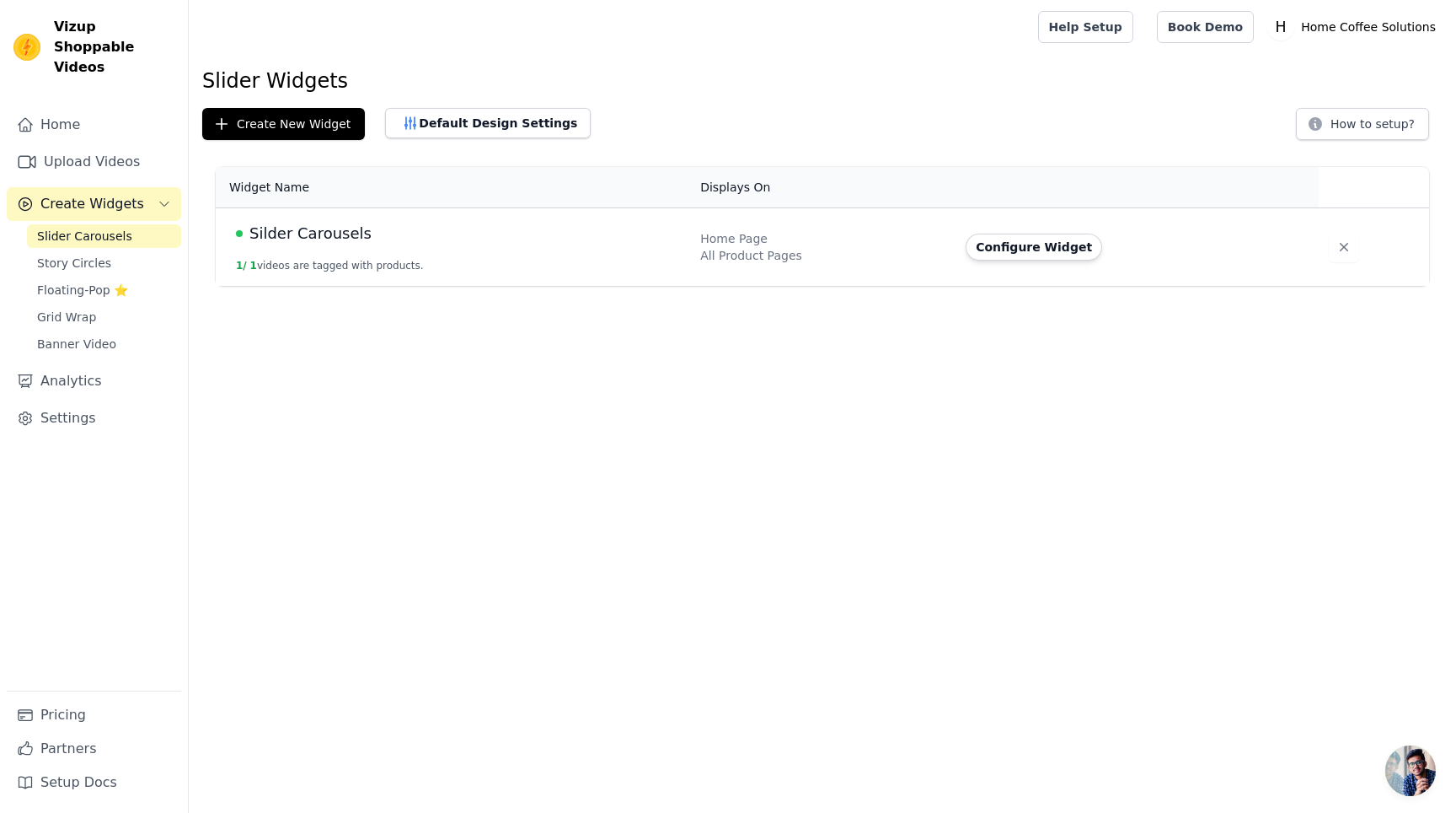
click at [751, 286] on html "Vizup Shoppable Videos Home Upload Videos Create Widgets Slider Carousels Story…" at bounding box center [728, 143] width 1456 height 286
click at [543, 198] on th "Widget Name" at bounding box center [453, 187] width 474 height 41
click at [543, 241] on div "Silder Carousels" at bounding box center [457, 234] width 444 height 23
click at [298, 280] on td "Silder Carousels 1 / 1 videos are tagged with products." at bounding box center [453, 247] width 474 height 79
click at [298, 270] on button "1 / 1 videos are tagged with products." at bounding box center [329, 266] width 188 height 14
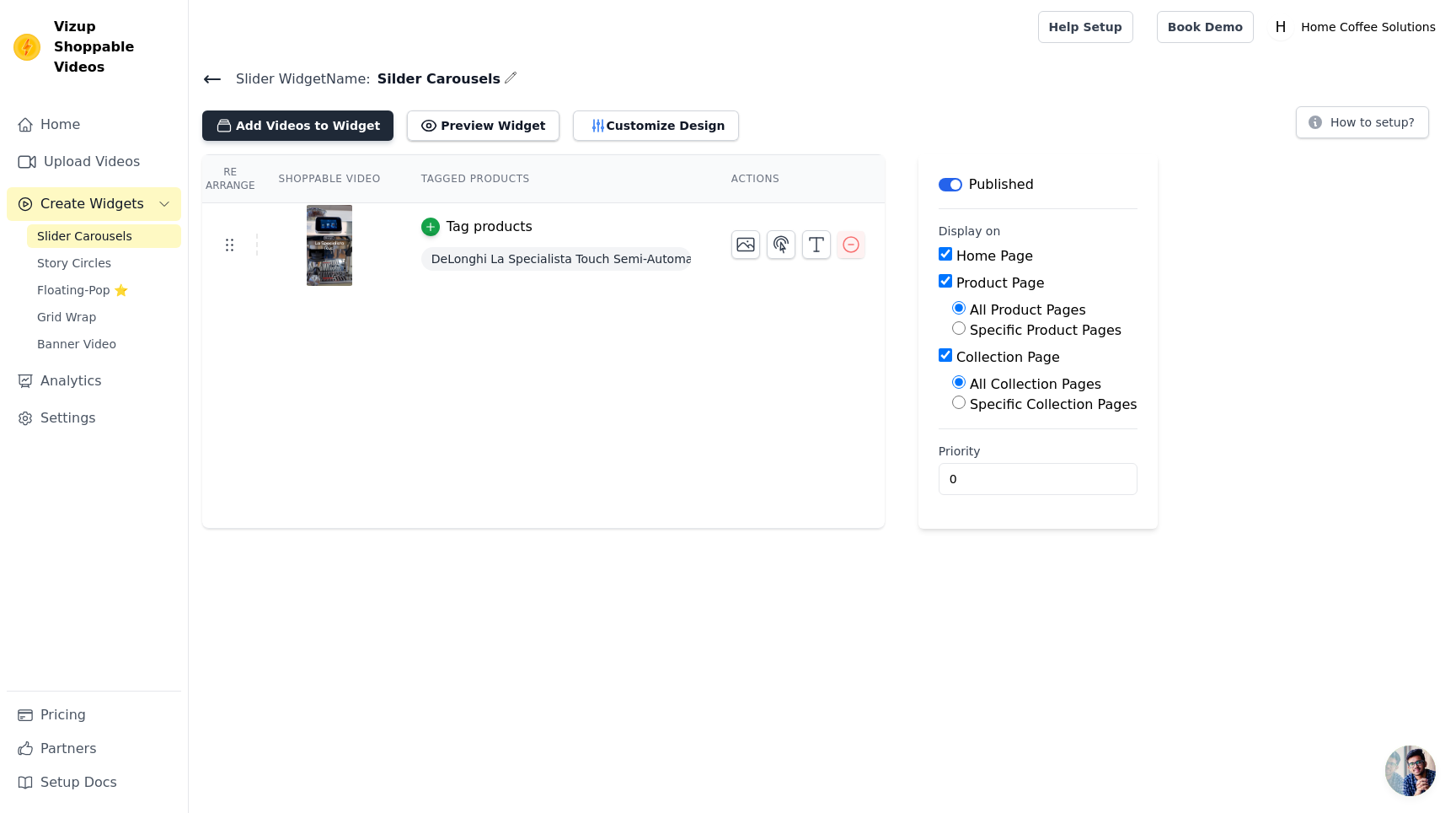
click at [273, 125] on button "Add Videos to Widget" at bounding box center [298, 125] width 192 height 30
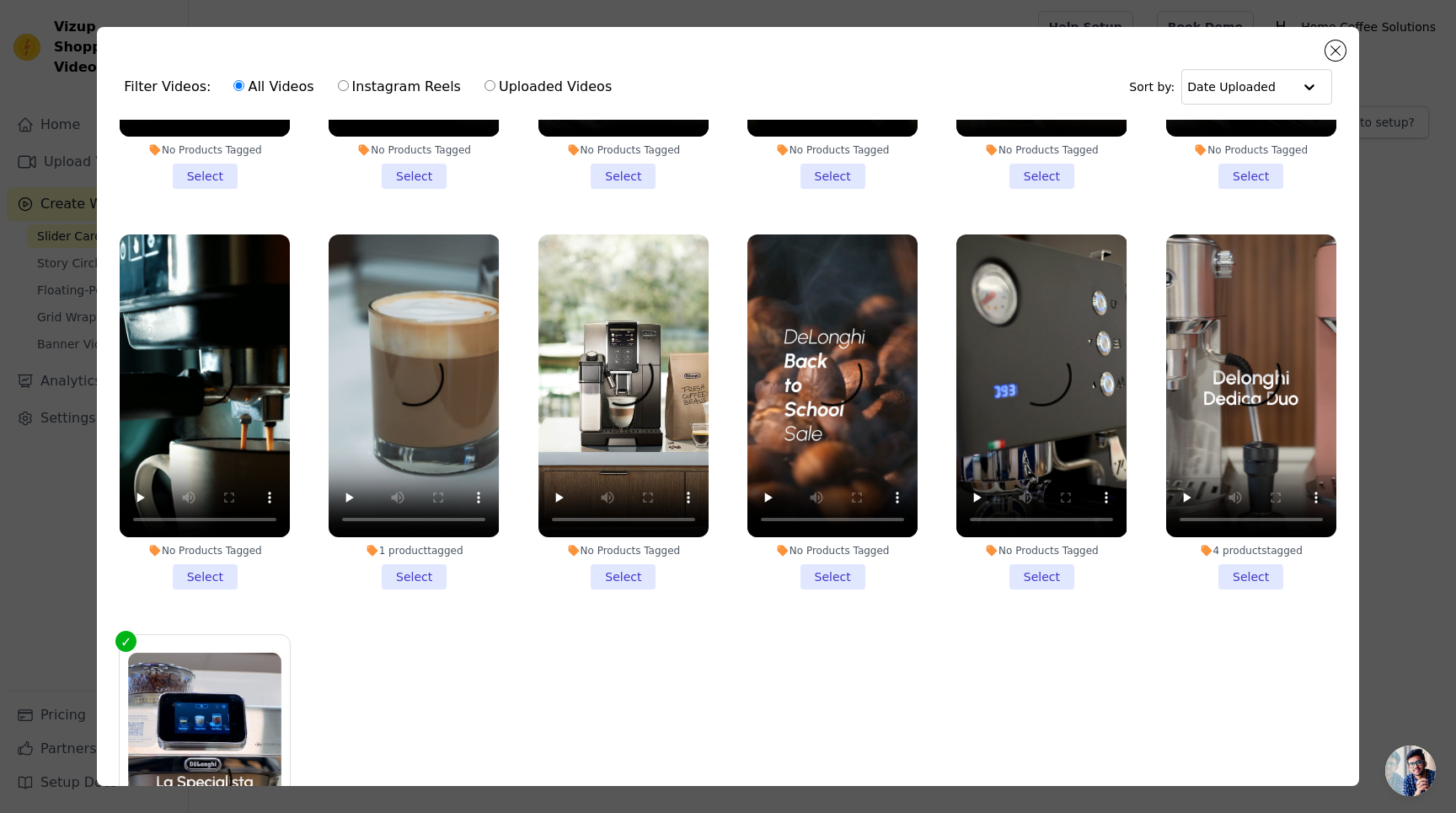
scroll to position [1099, 0]
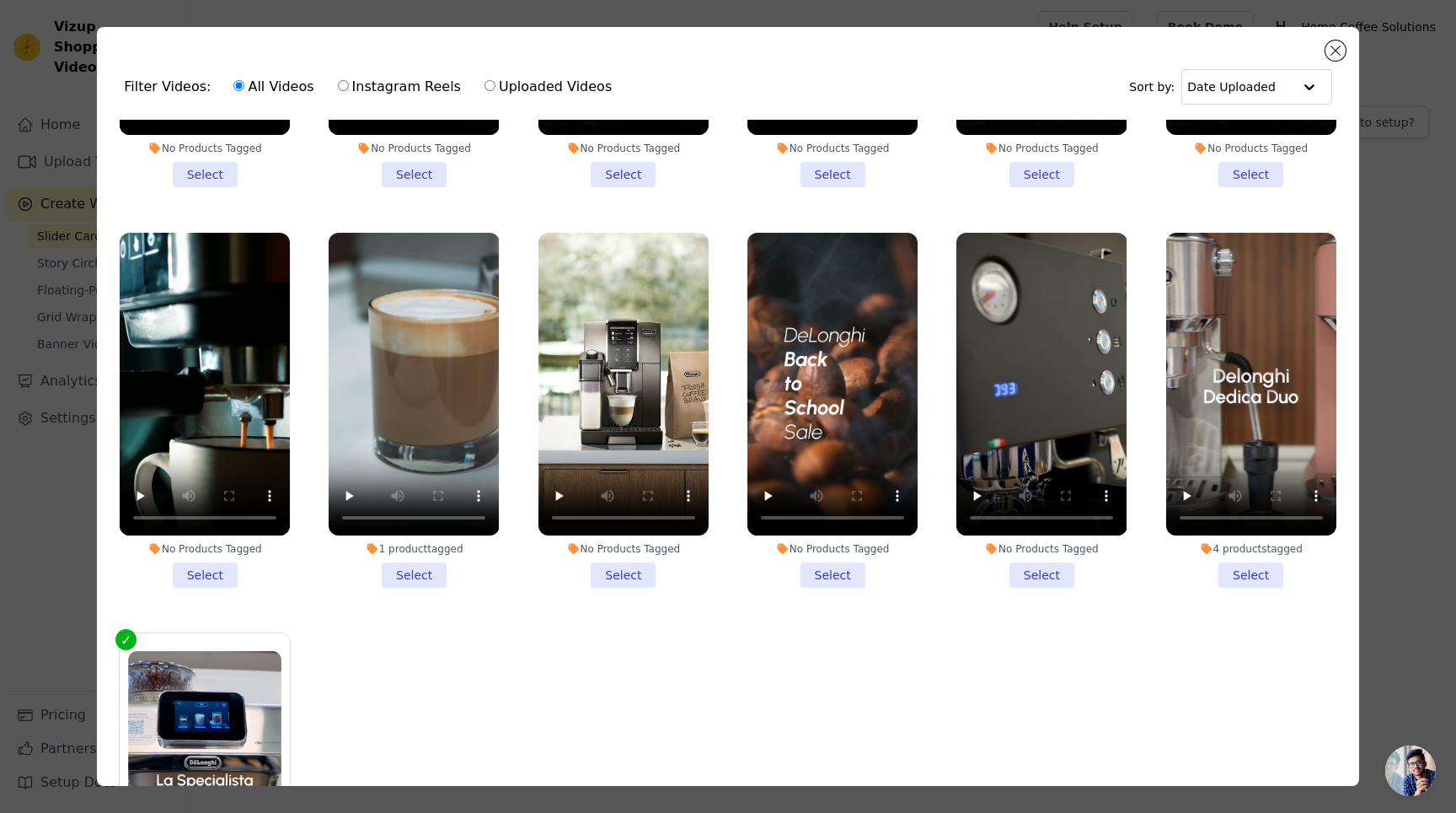
click at [395, 550] on li "1 product tagged Select" at bounding box center [414, 410] width 170 height 355
click at [0, 0] on input "1 product tagged Select" at bounding box center [0, 0] width 0 height 0
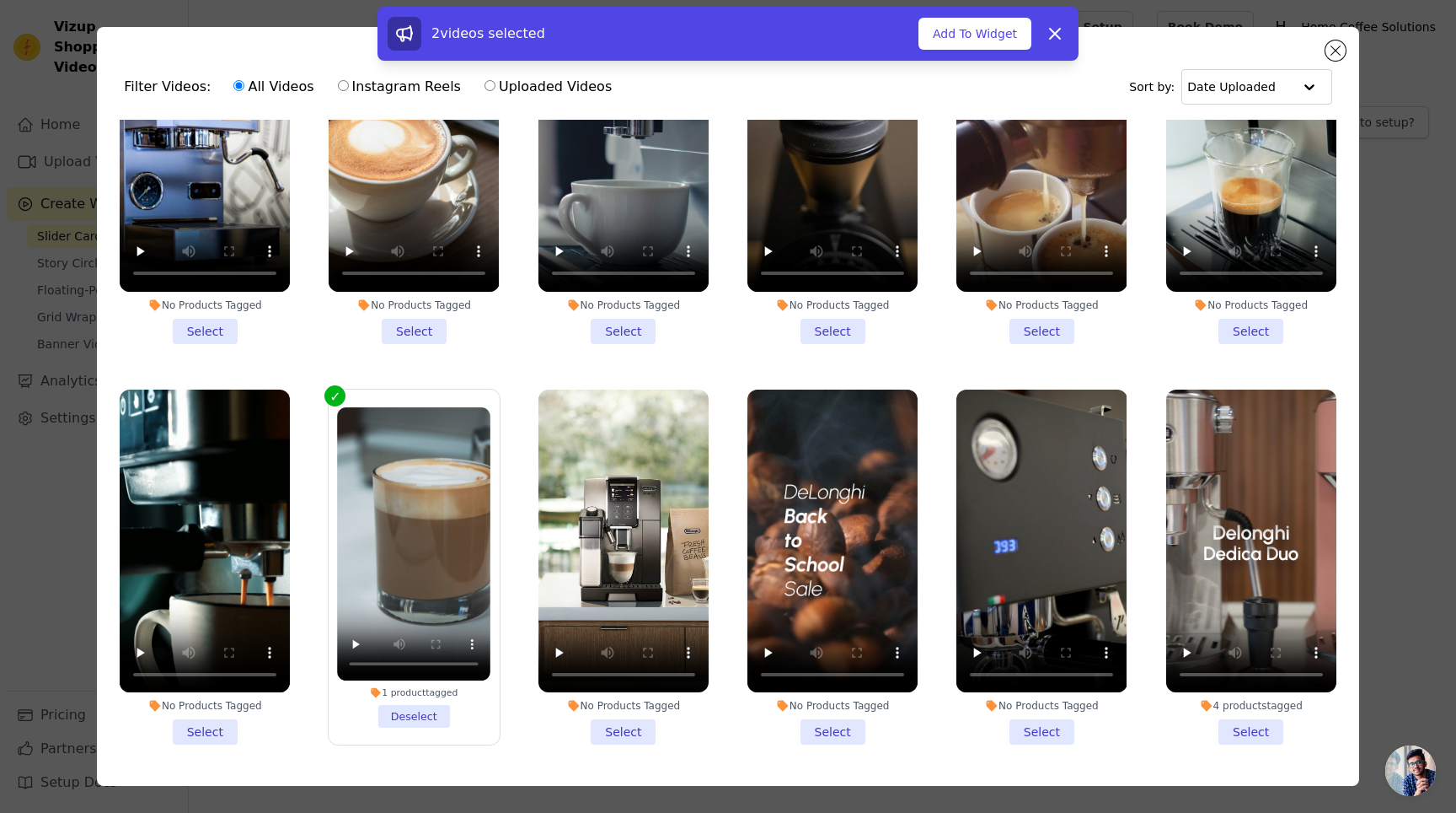
scroll to position [941, 0]
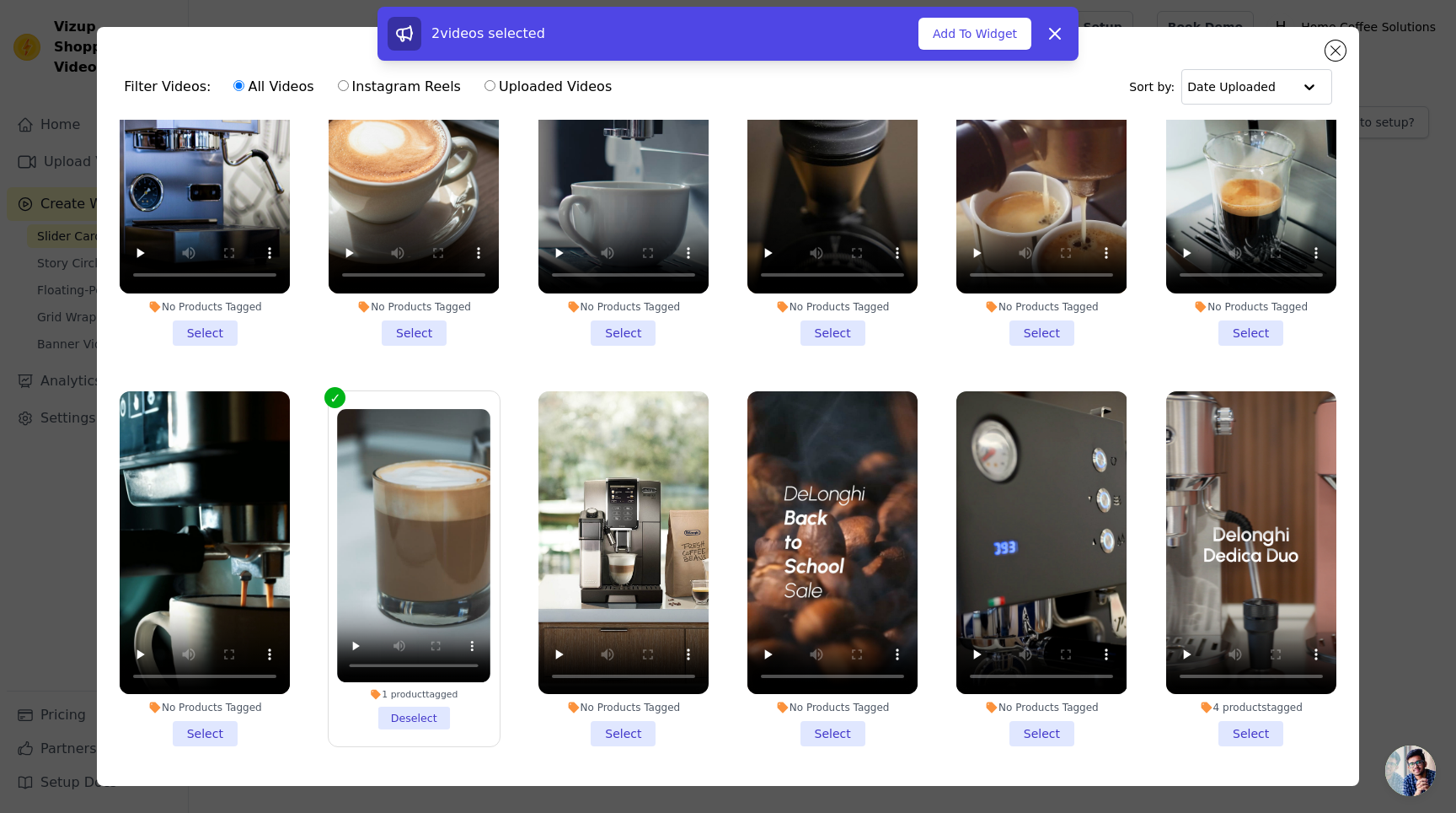
click at [1228, 701] on li "4 products tagged Select" at bounding box center [1251, 569] width 170 height 355
click at [0, 0] on input "4 products tagged Select" at bounding box center [0, 0] width 0 height 0
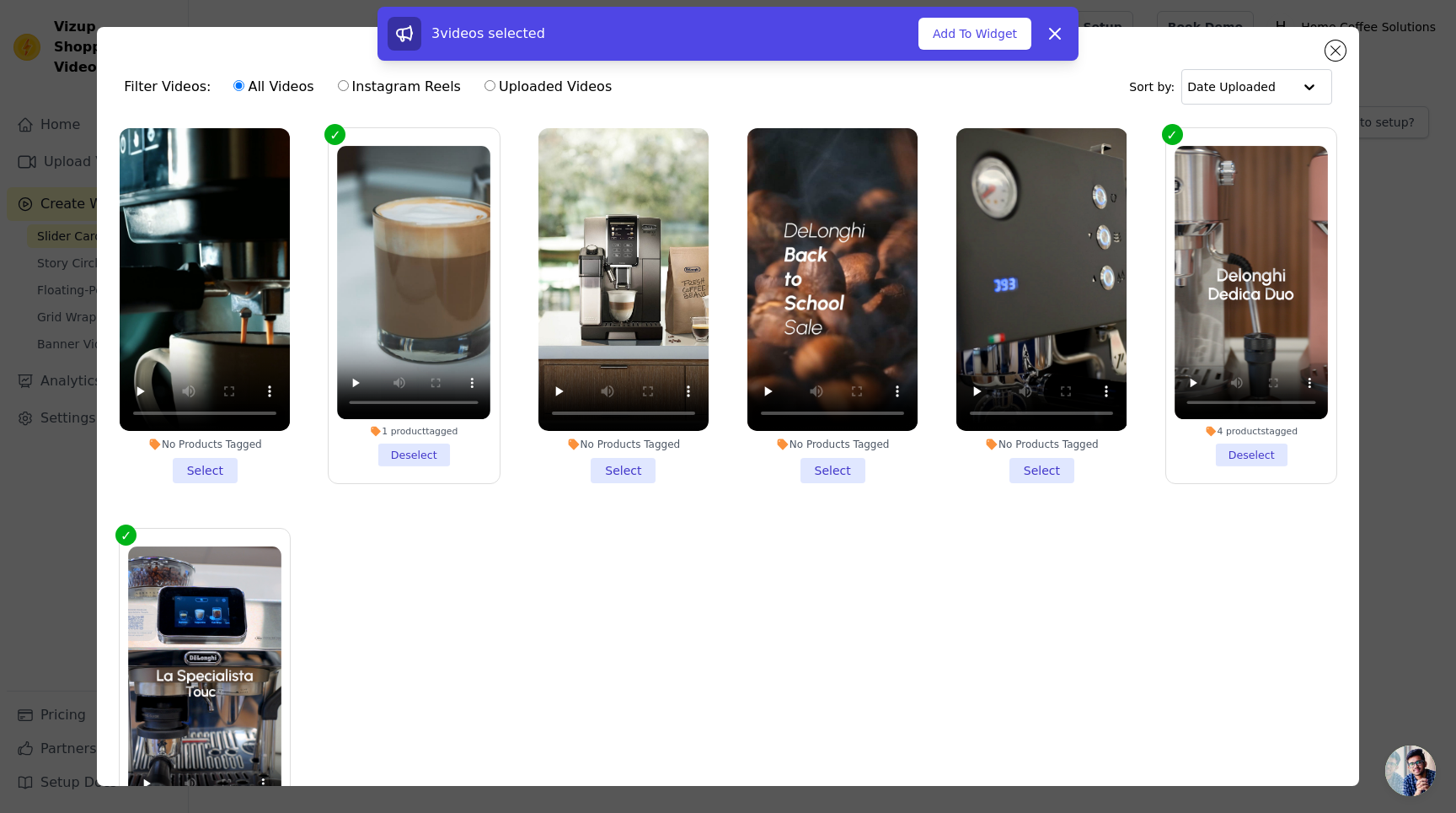
scroll to position [1222, 0]
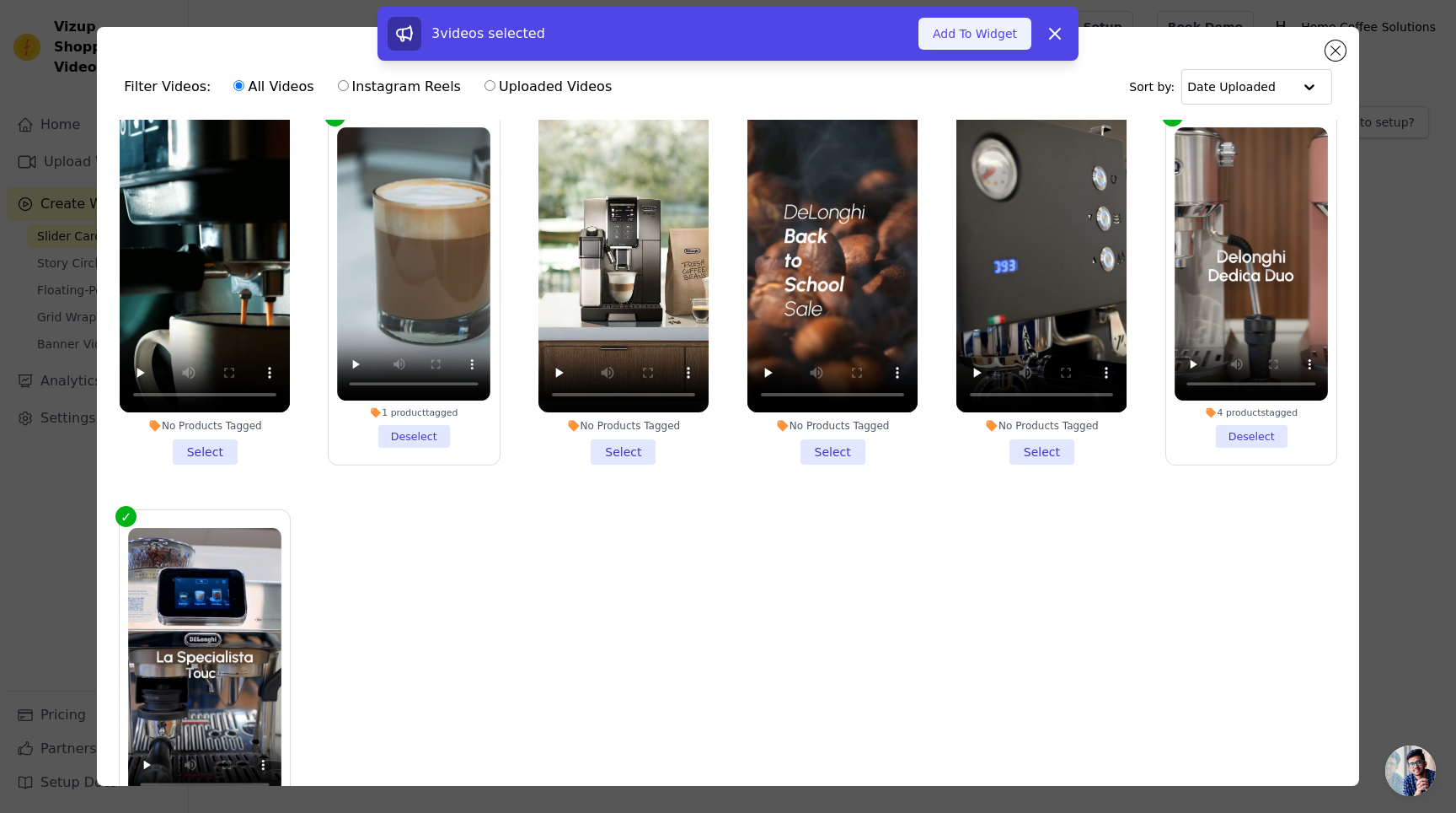
click at [958, 22] on button "Add To Widget" at bounding box center [975, 33] width 113 height 32
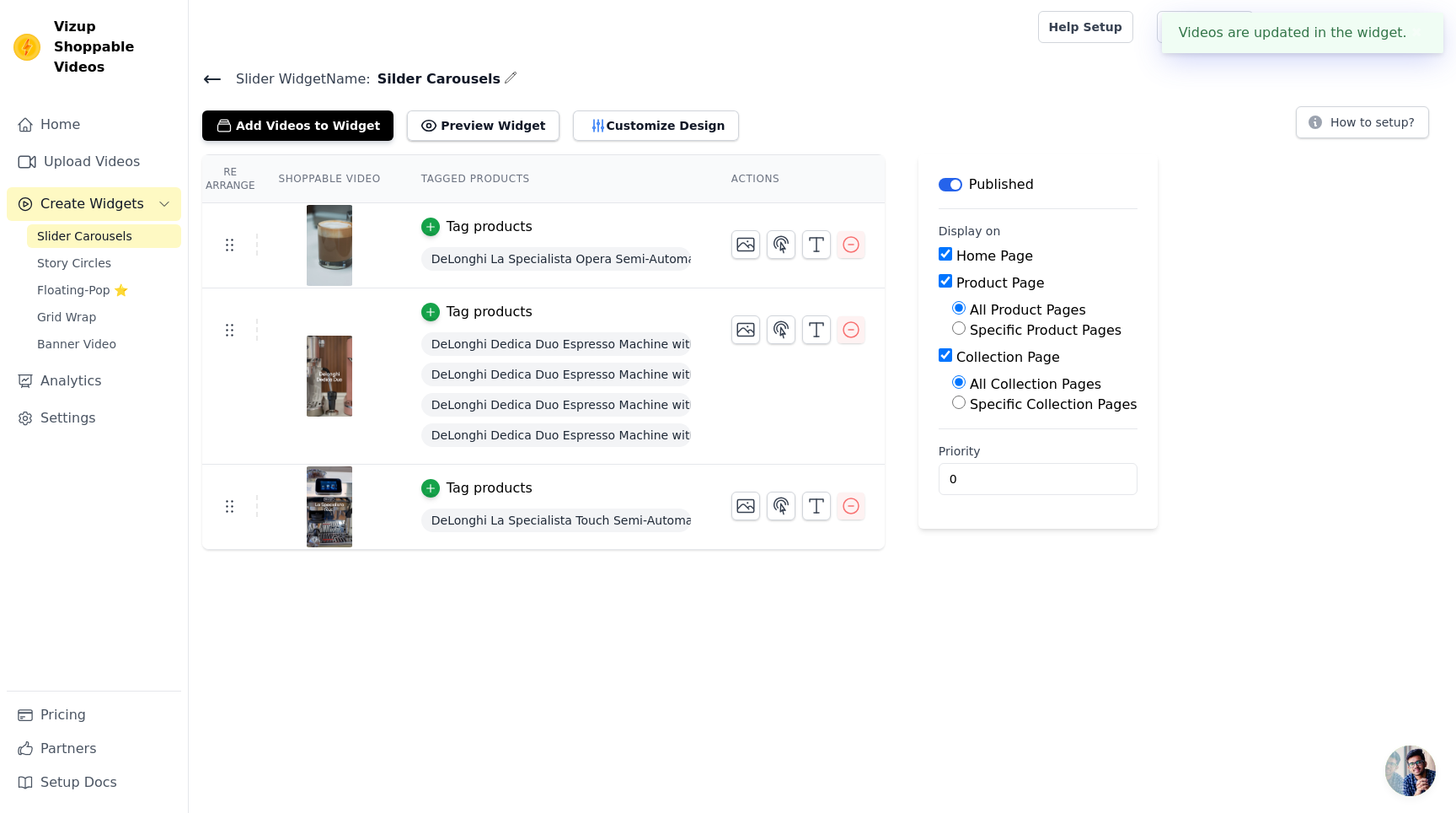
click at [658, 550] on html "Videos are updated in the widget. ✖ Vizup Shoppable Videos Home Upload Videos C…" at bounding box center [728, 275] width 1456 height 550
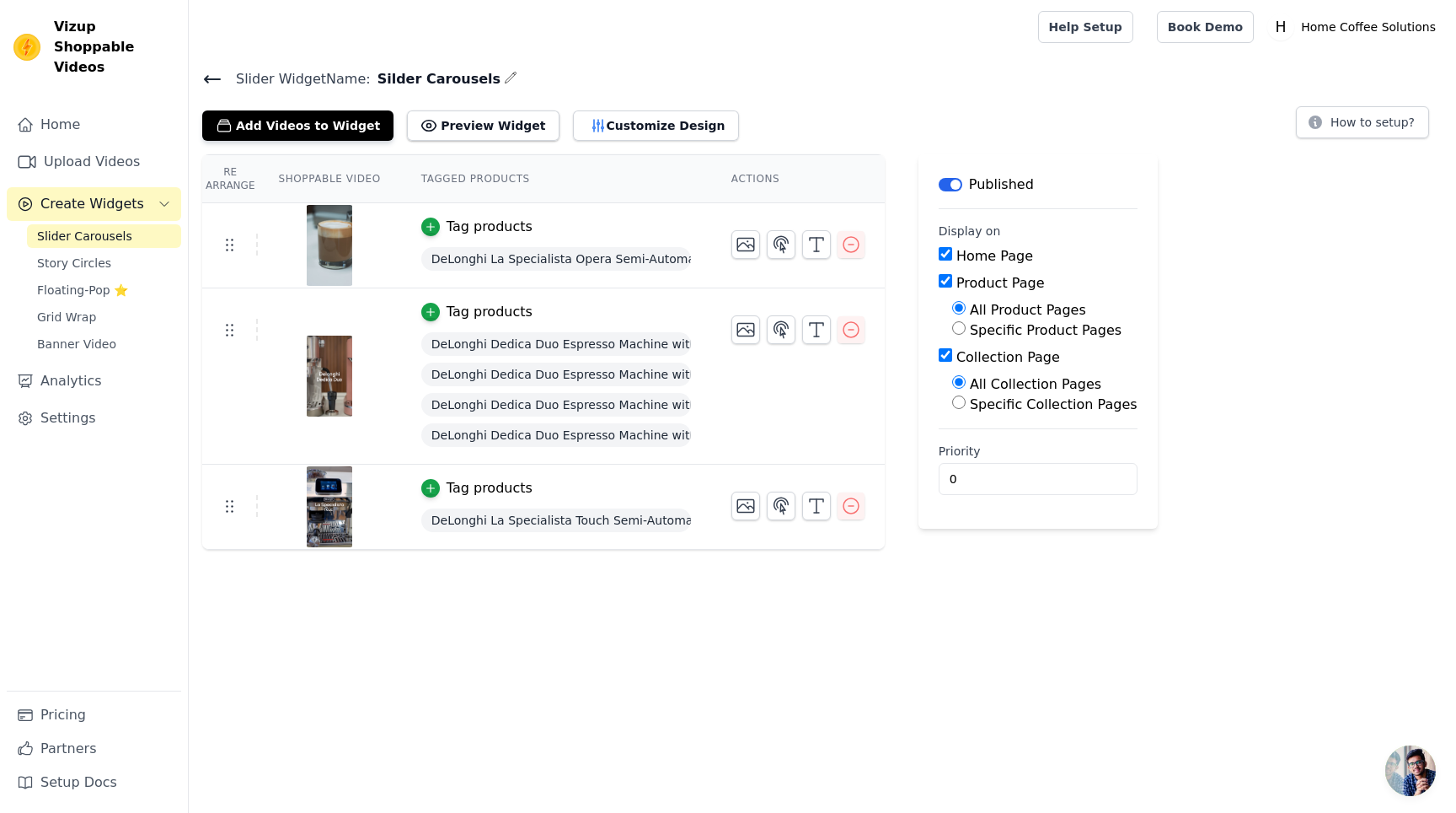
click at [408, 550] on html "Vizup Shoppable Videos Home Upload Videos Create Widgets Slider Carousels Story…" at bounding box center [728, 275] width 1456 height 550
click at [821, 77] on h4 "Slider Widget Name: [PERSON_NAME]" at bounding box center [822, 78] width 1241 height 22
click at [369, 120] on button "Add Videos to Widget" at bounding box center [298, 125] width 192 height 30
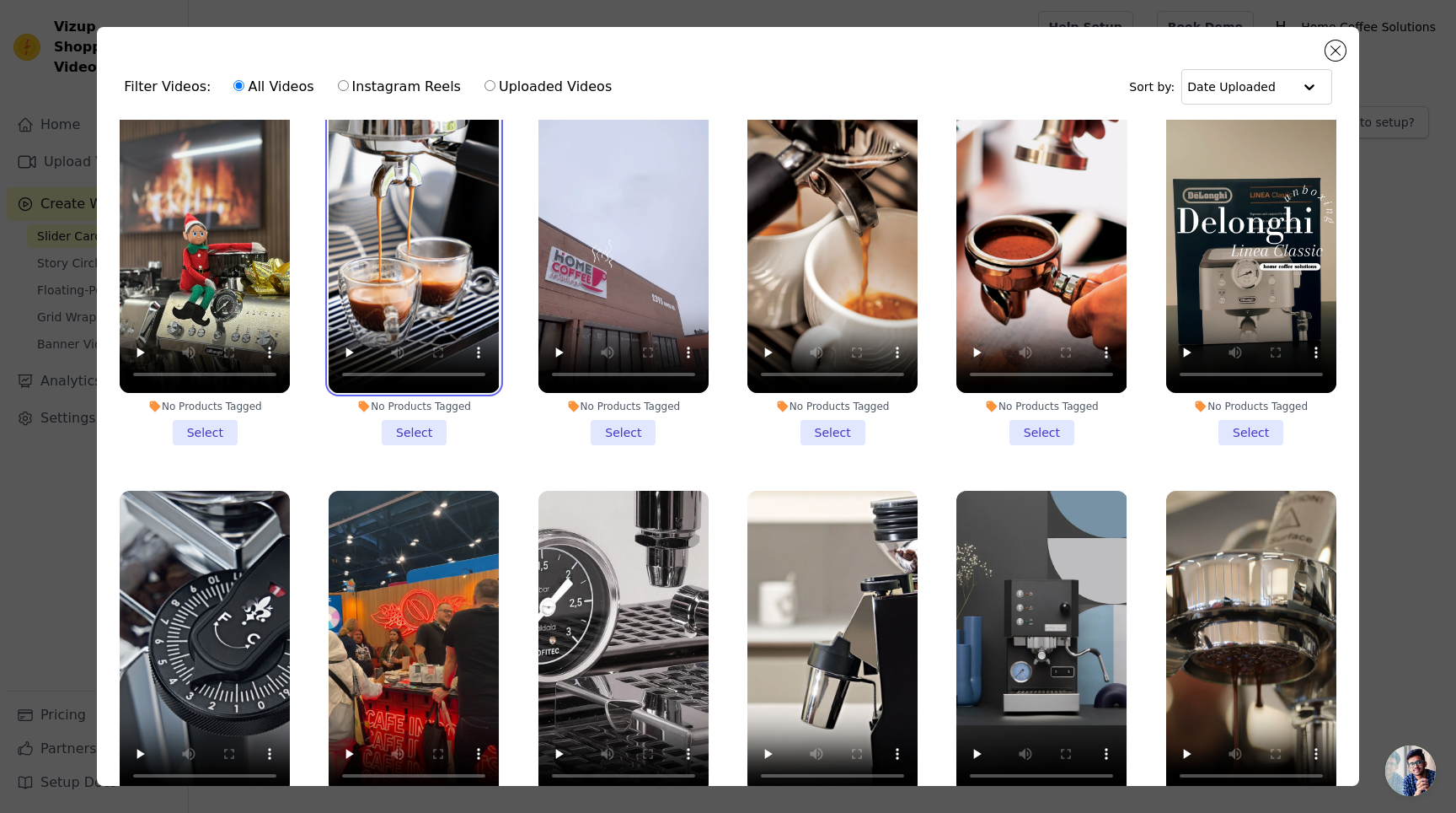
scroll to position [22, 0]
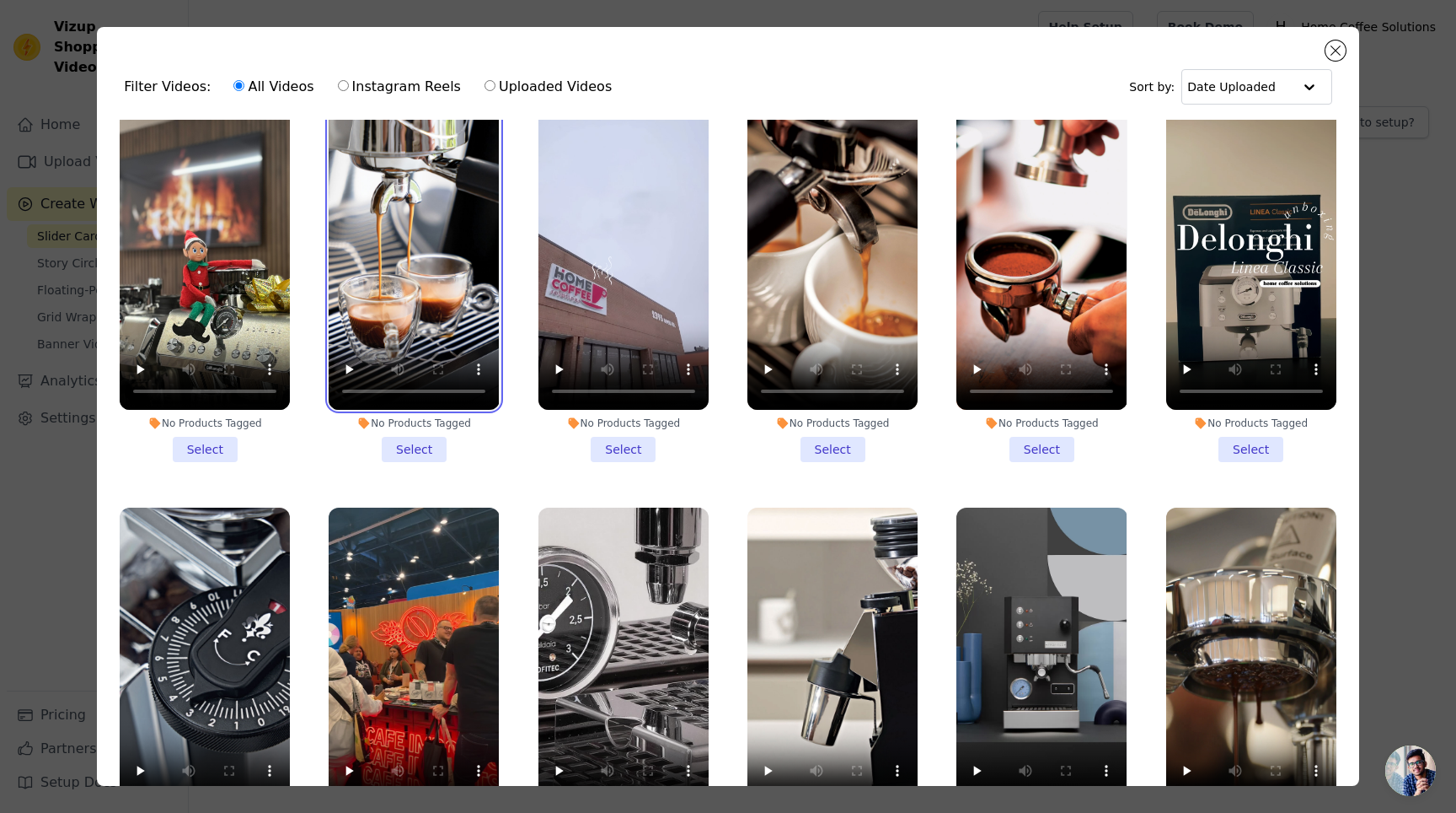
click at [426, 307] on video at bounding box center [414, 258] width 170 height 304
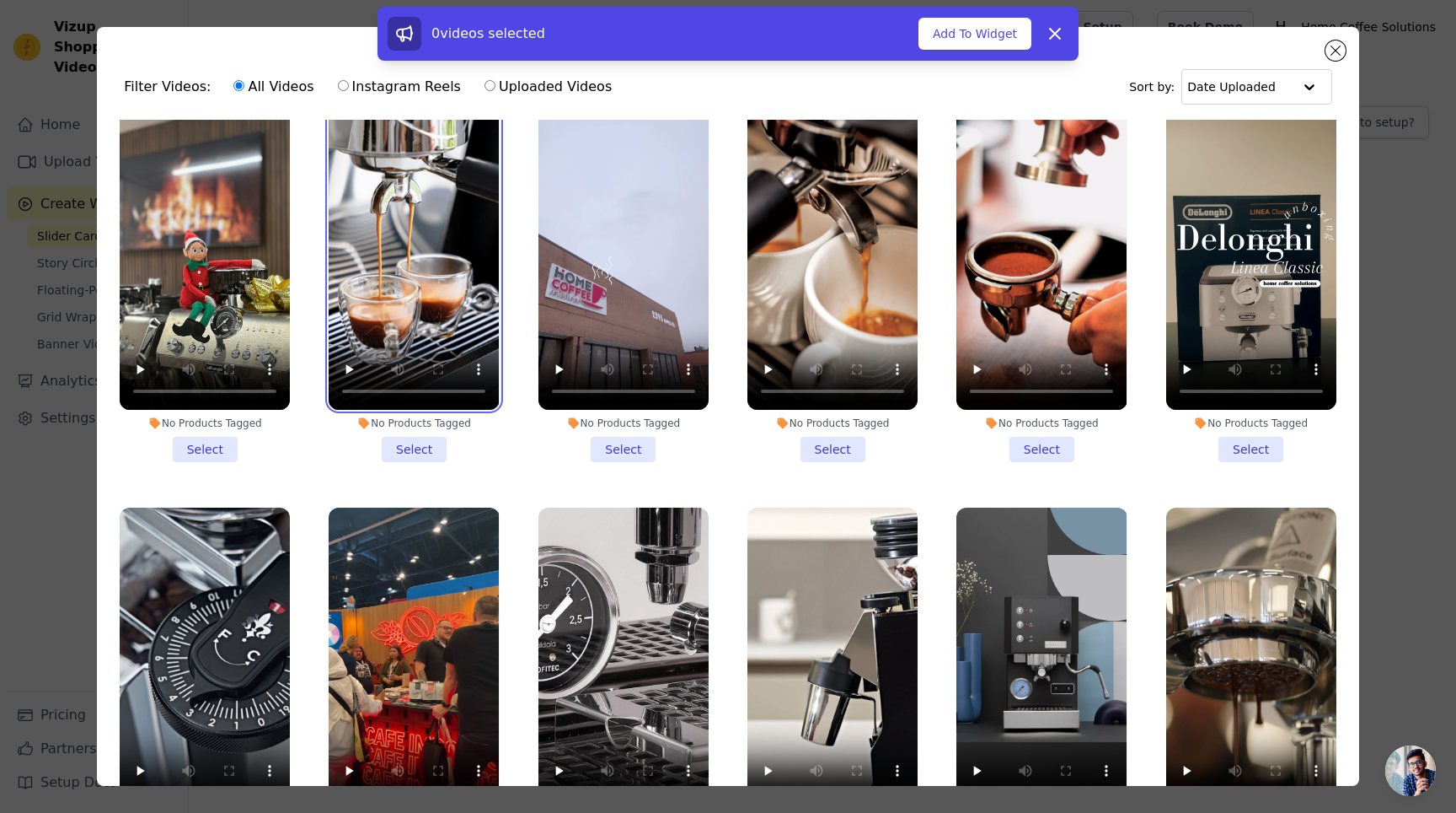
click at [424, 275] on video at bounding box center [414, 258] width 170 height 304
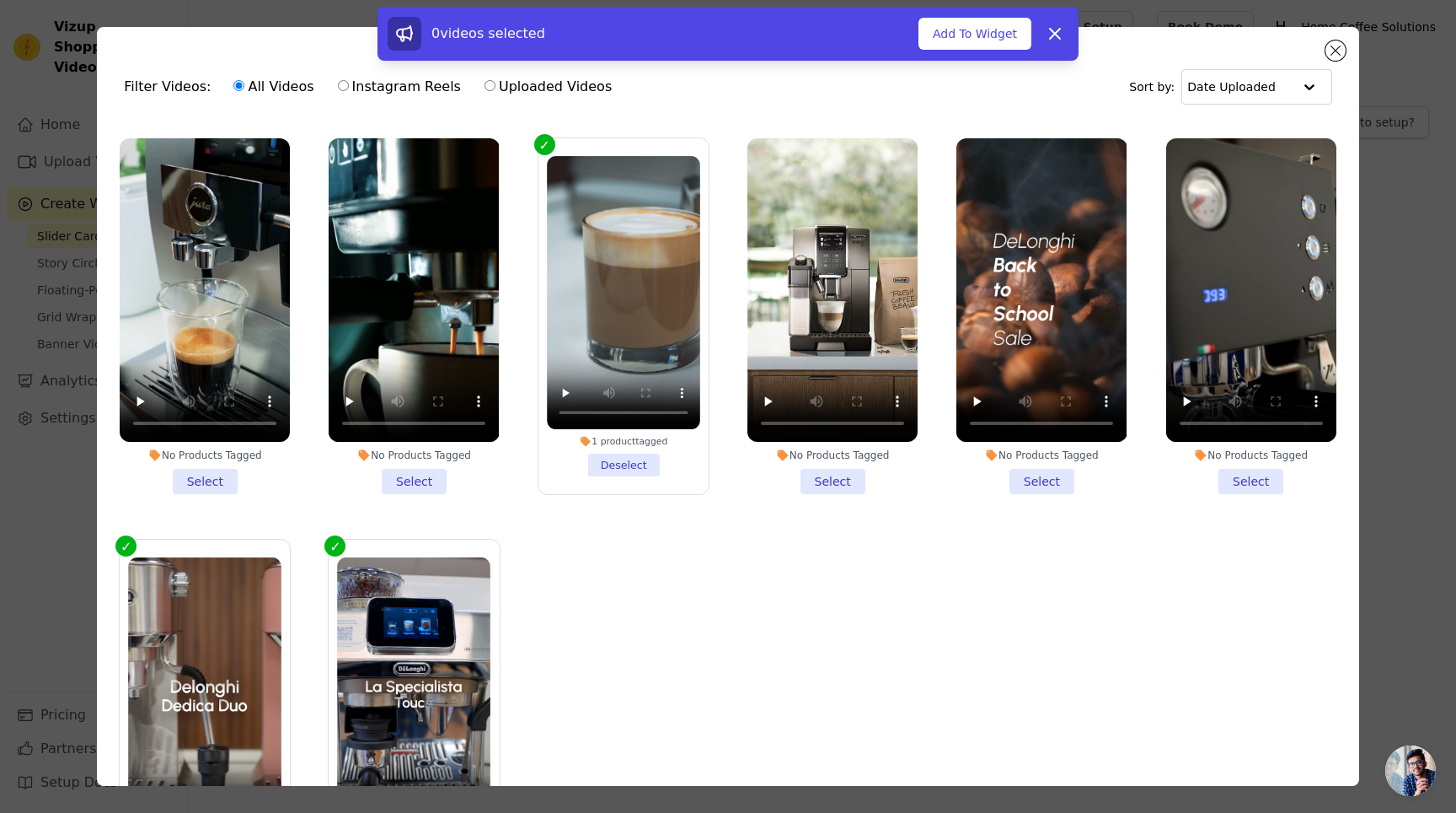
scroll to position [1532, 0]
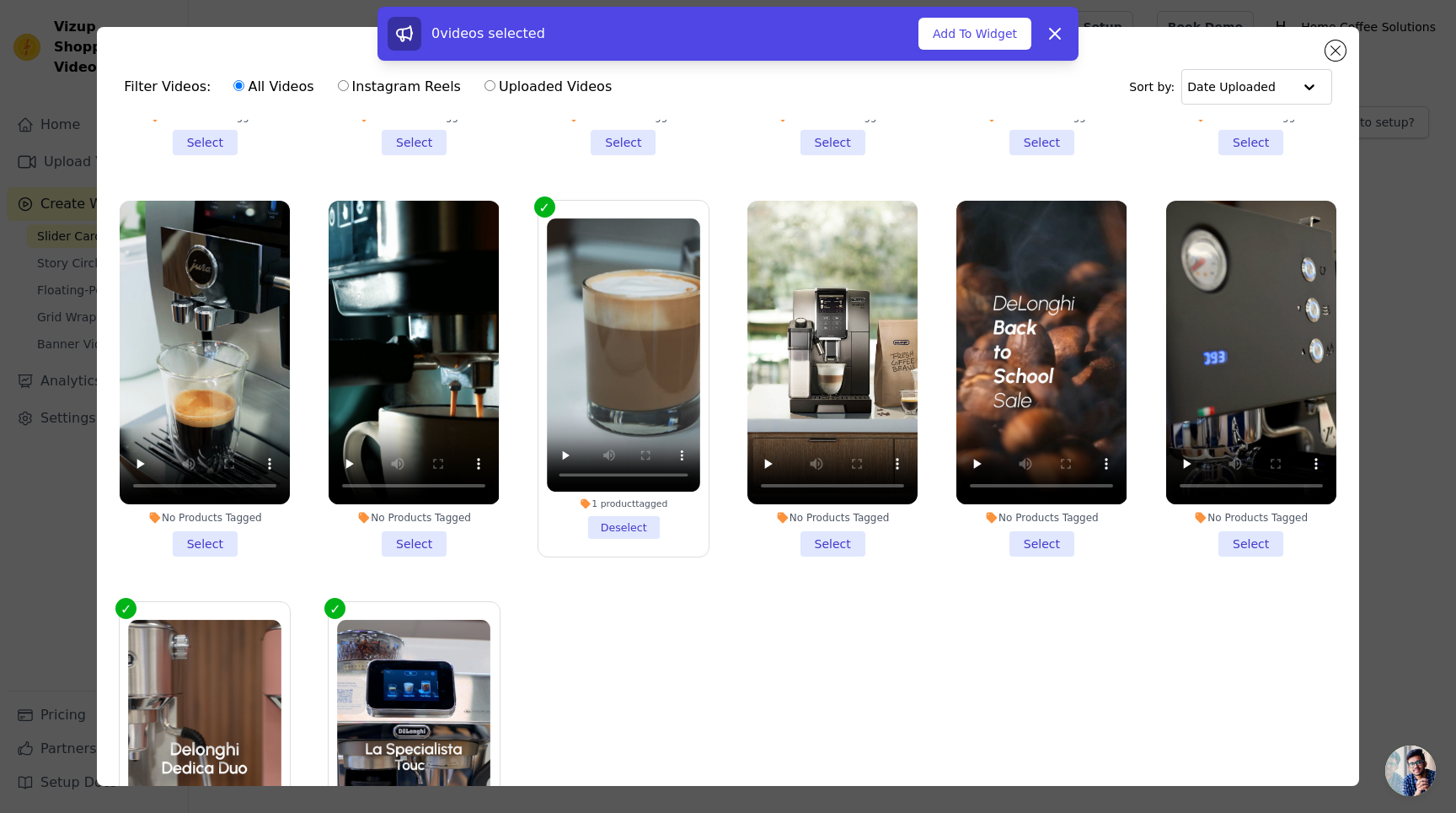
click at [814, 500] on li "No Products Tagged Select" at bounding box center [832, 378] width 170 height 355
click at [0, 0] on input "No Products Tagged Select" at bounding box center [0, 0] width 0 height 0
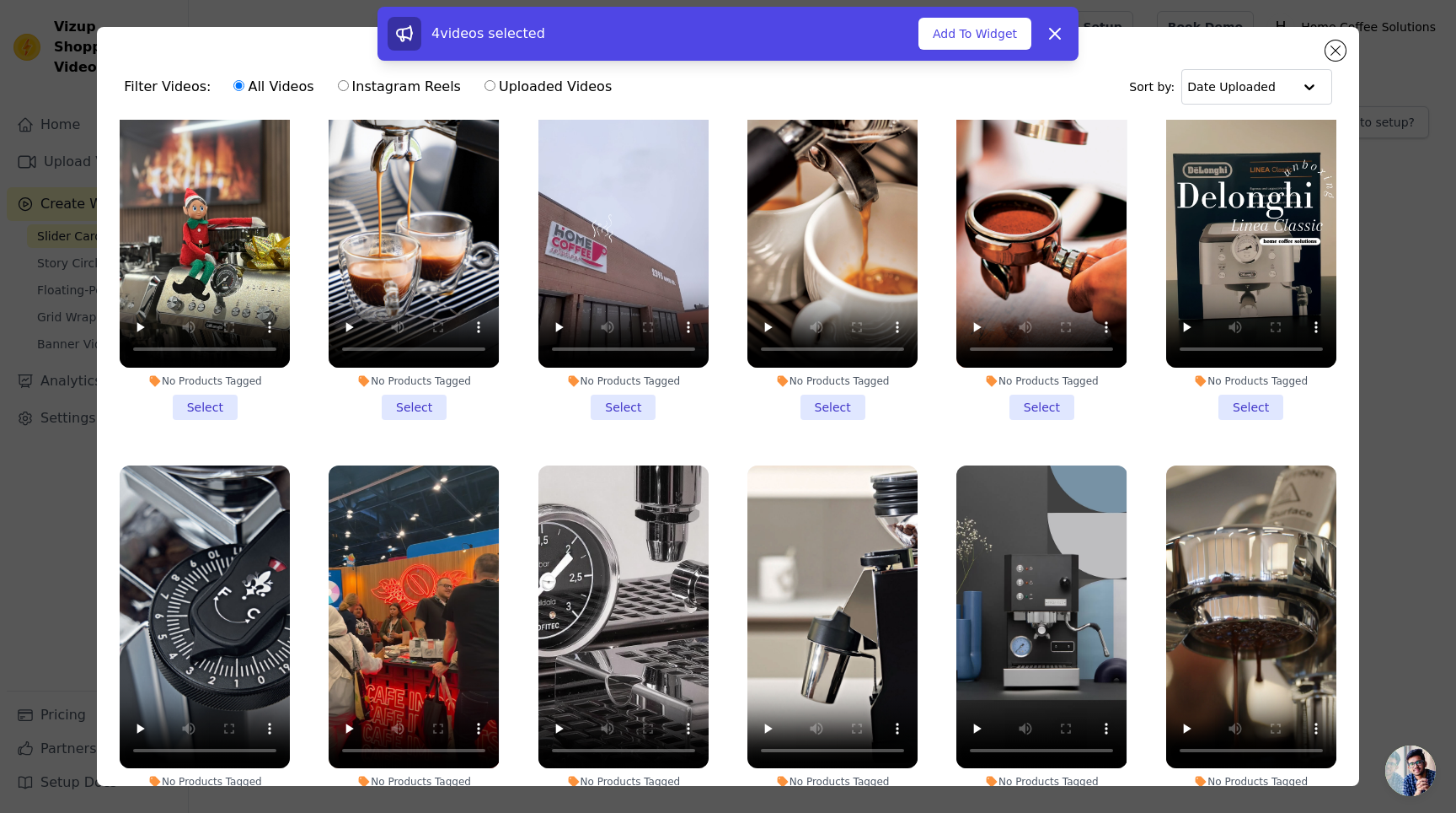
scroll to position [59, 0]
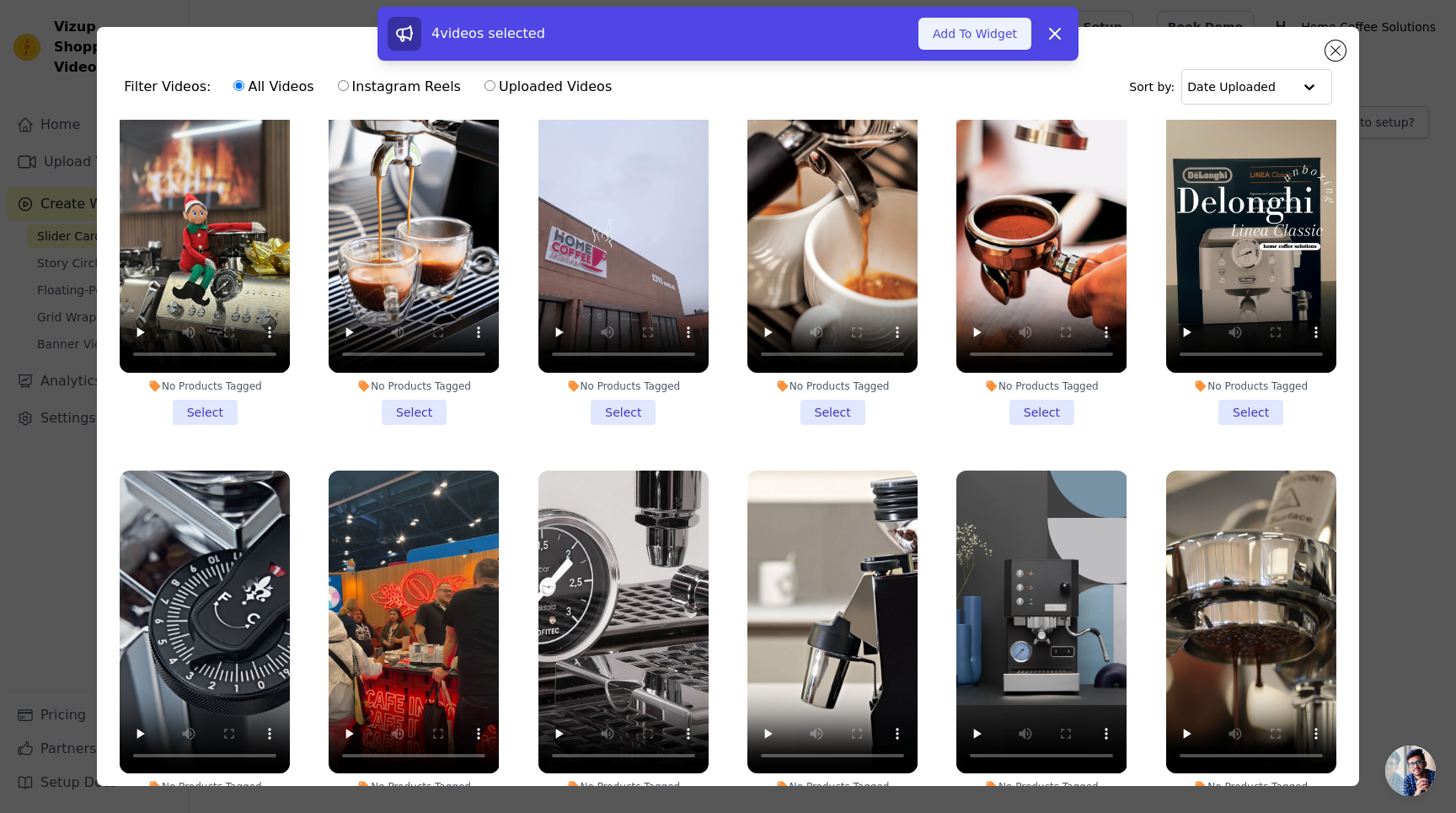
click at [970, 22] on button "Add To Widget" at bounding box center [975, 33] width 113 height 32
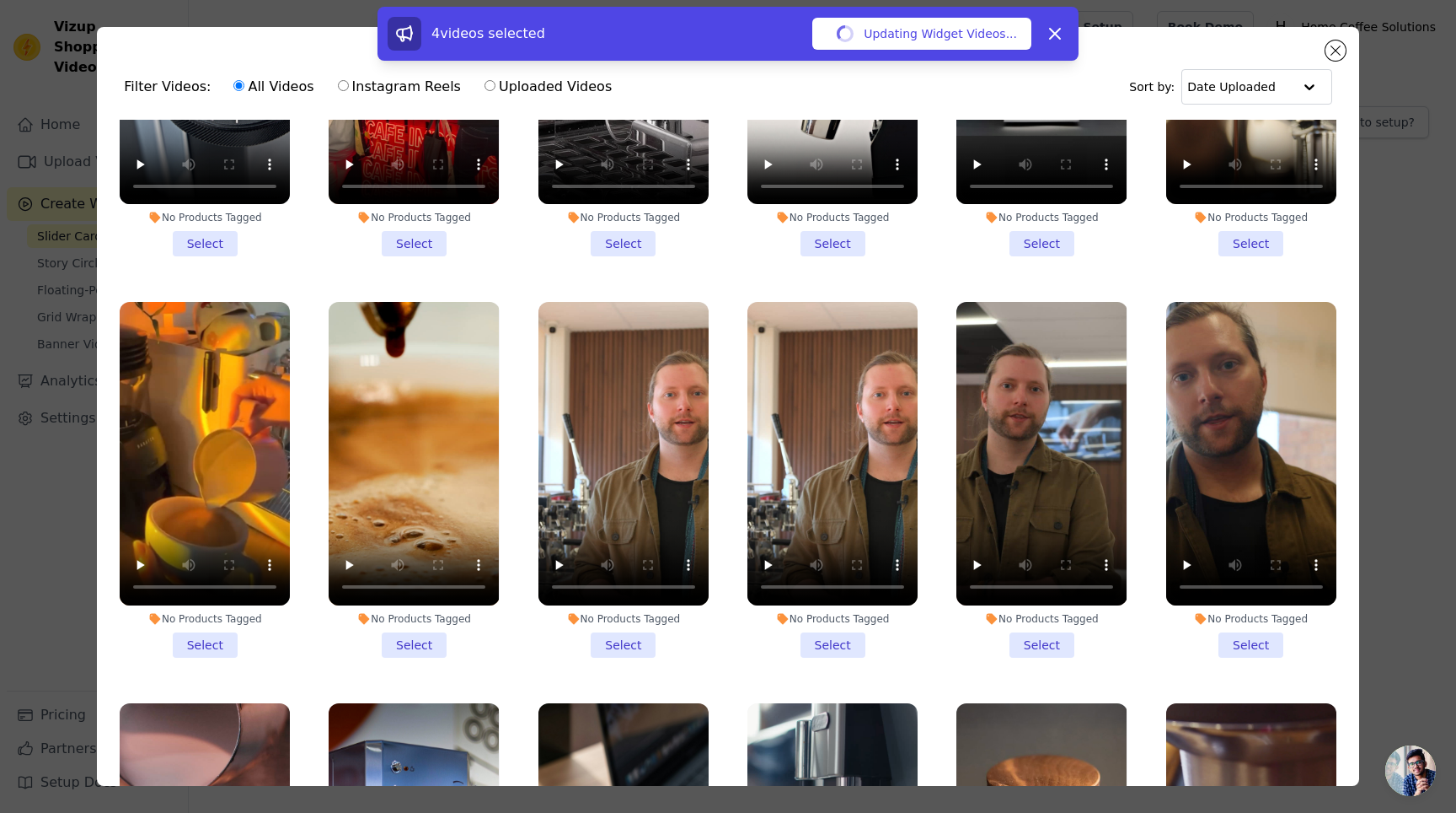
scroll to position [1027, 0]
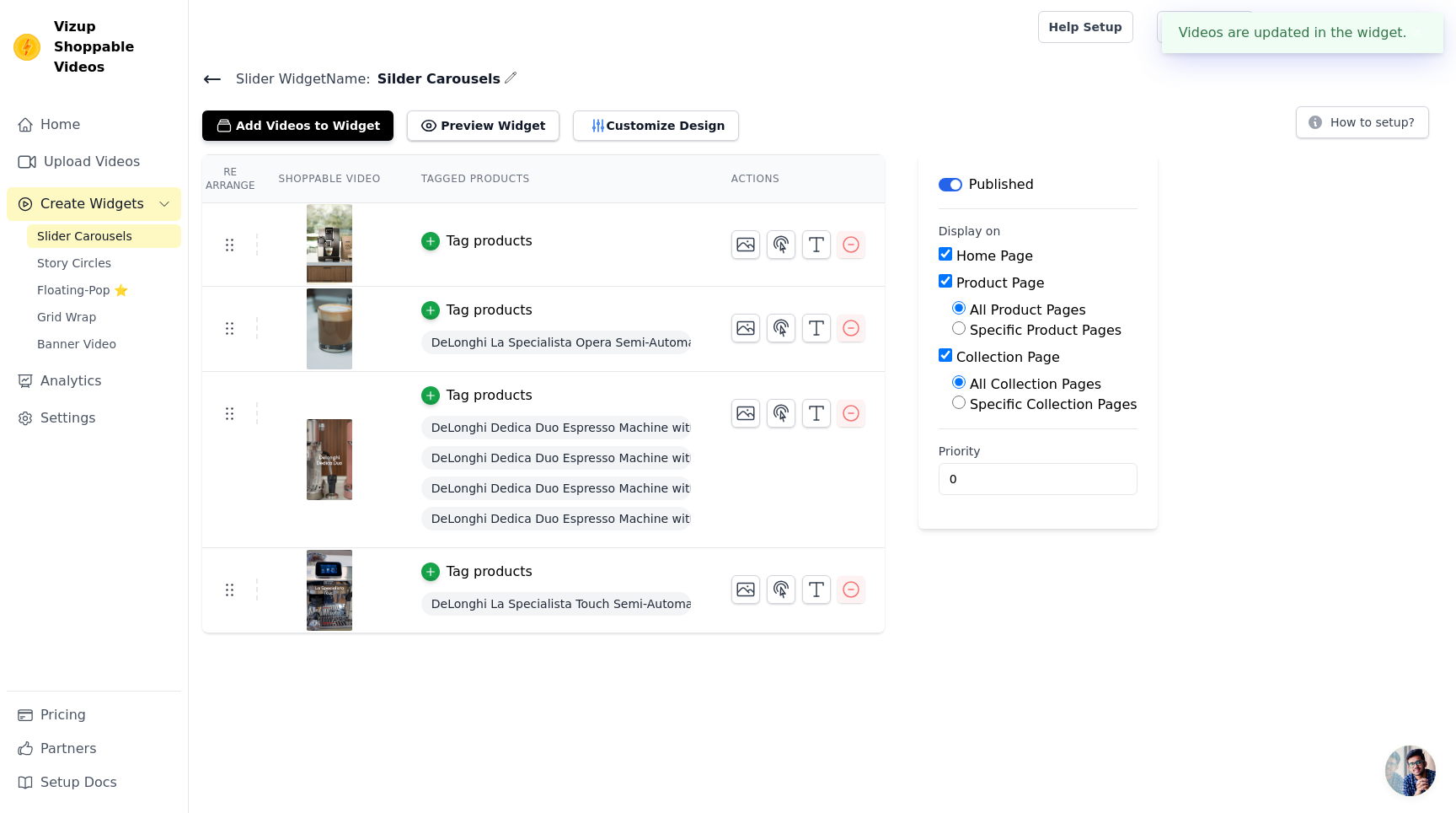
click at [986, 622] on div "Label Published Display on Home Page Product Page All Product Pages Specific Pr…" at bounding box center [1038, 393] width 239 height 479
click at [429, 240] on icon "button" at bounding box center [430, 241] width 8 height 8
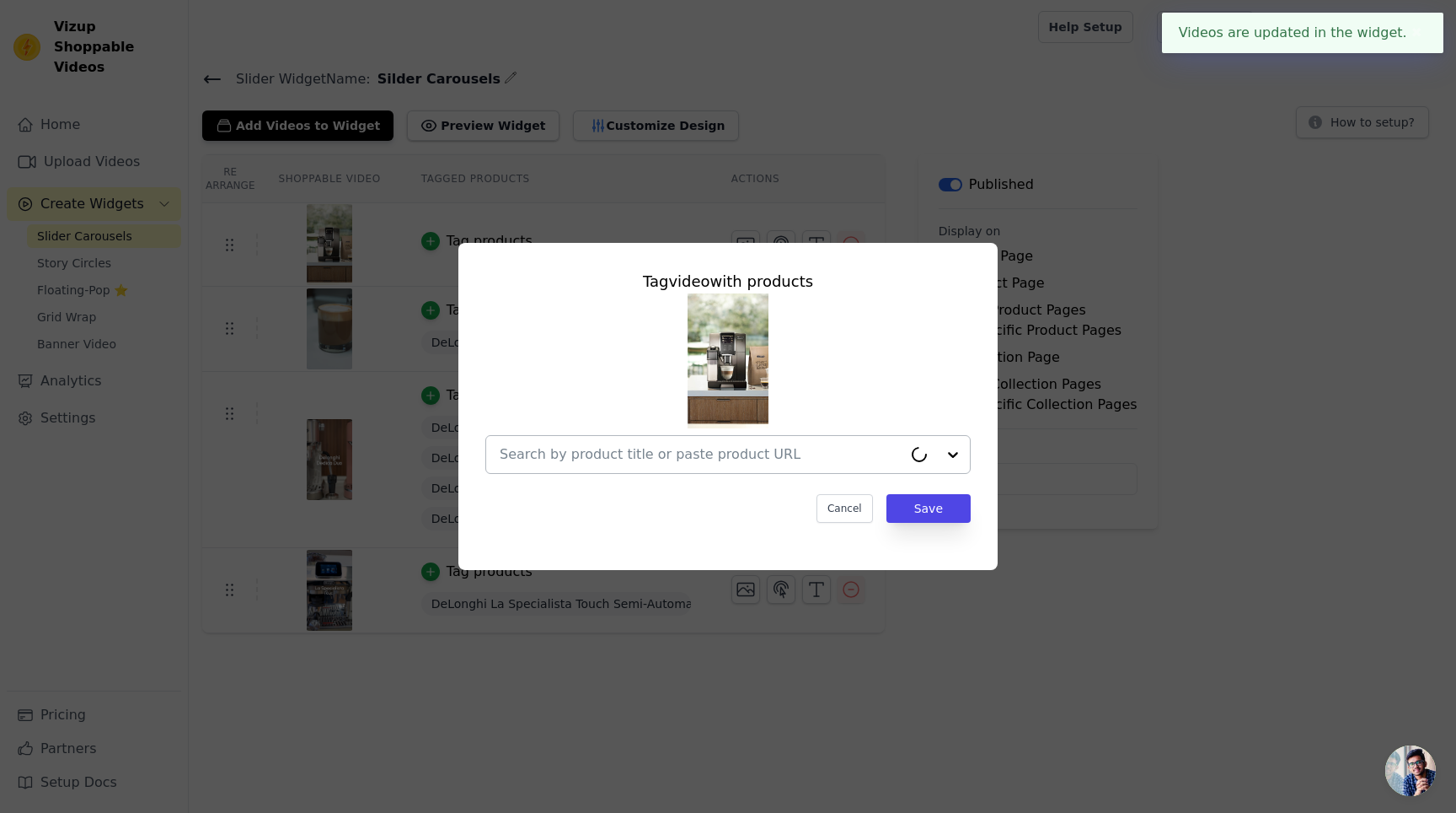
click at [747, 455] on input "text" at bounding box center [701, 454] width 403 height 20
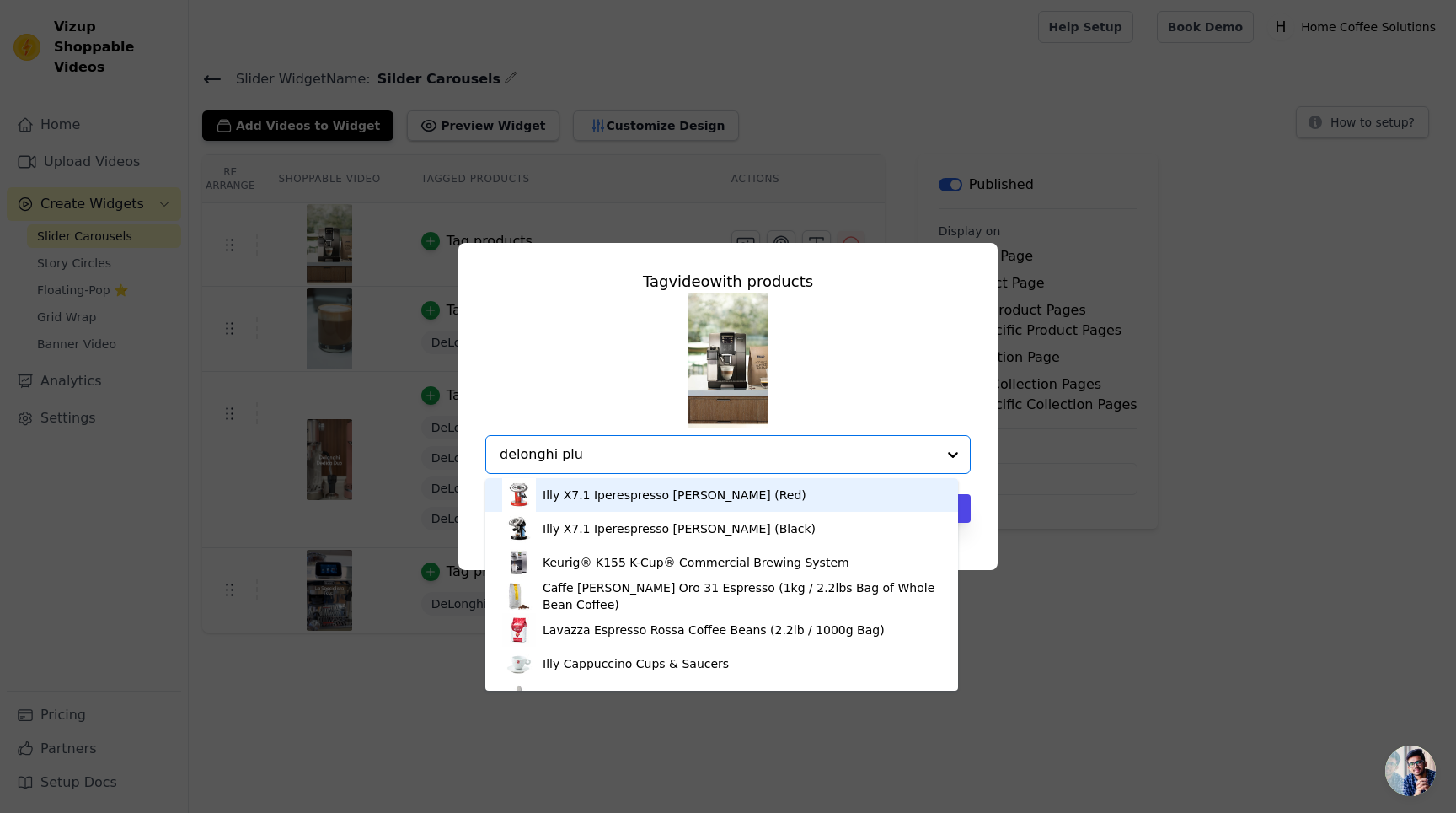
type input "delonghi plus"
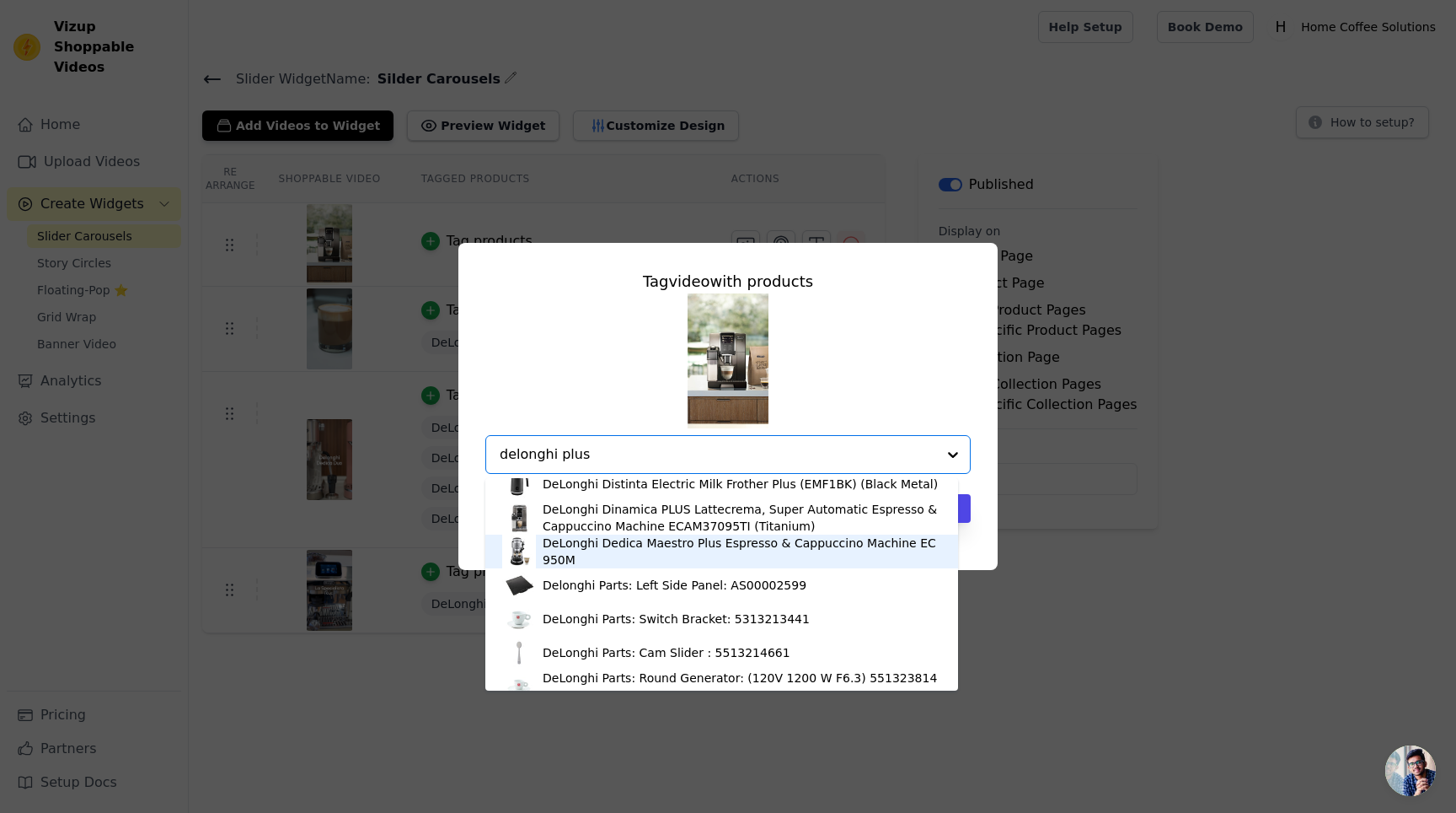
scroll to position [35, 0]
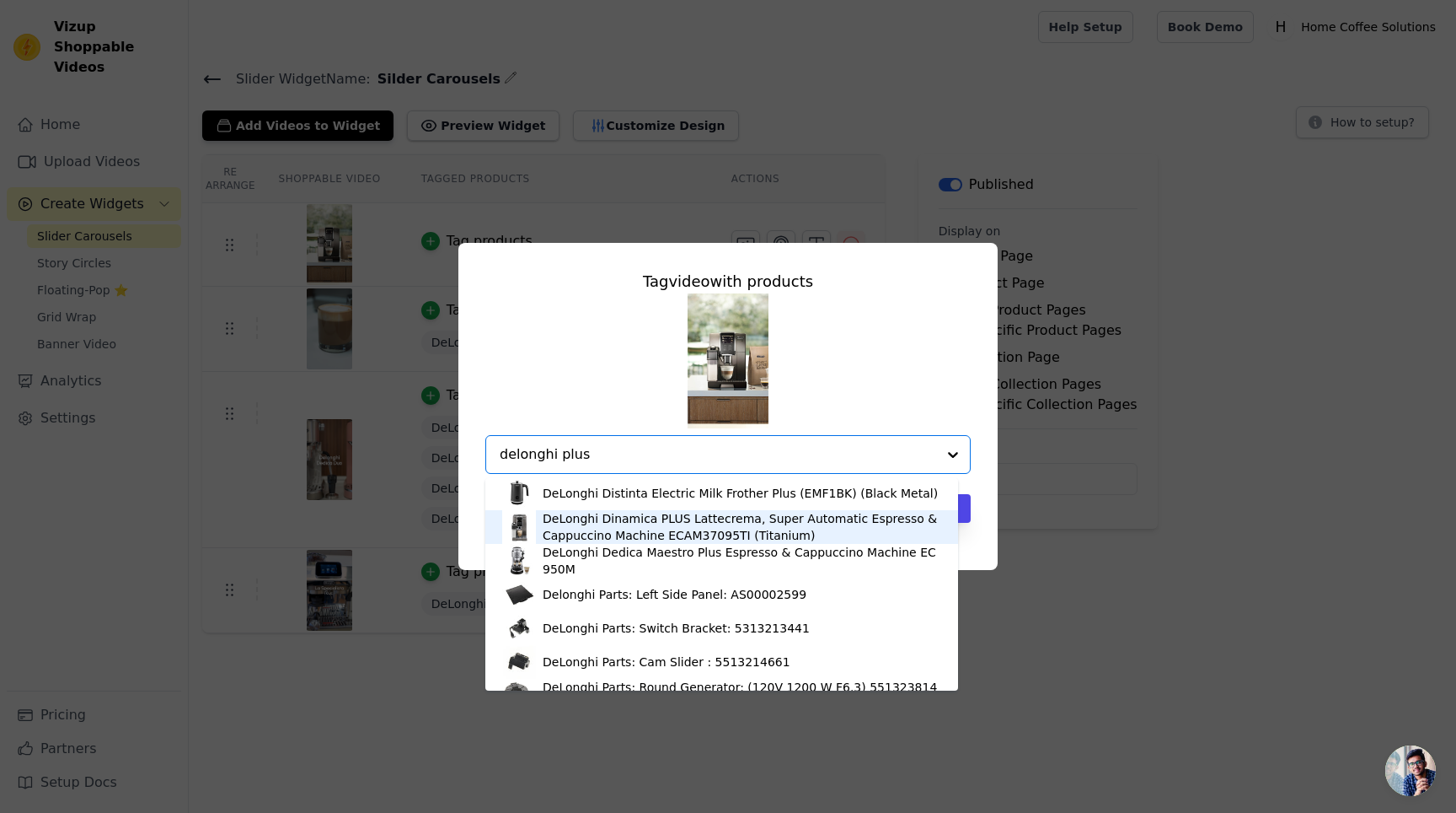
click at [777, 526] on div "DeLonghi Dinamica PLUS Lattecrema, Super Automatic Espresso & Cappuccino Machin…" at bounding box center [743, 527] width 399 height 34
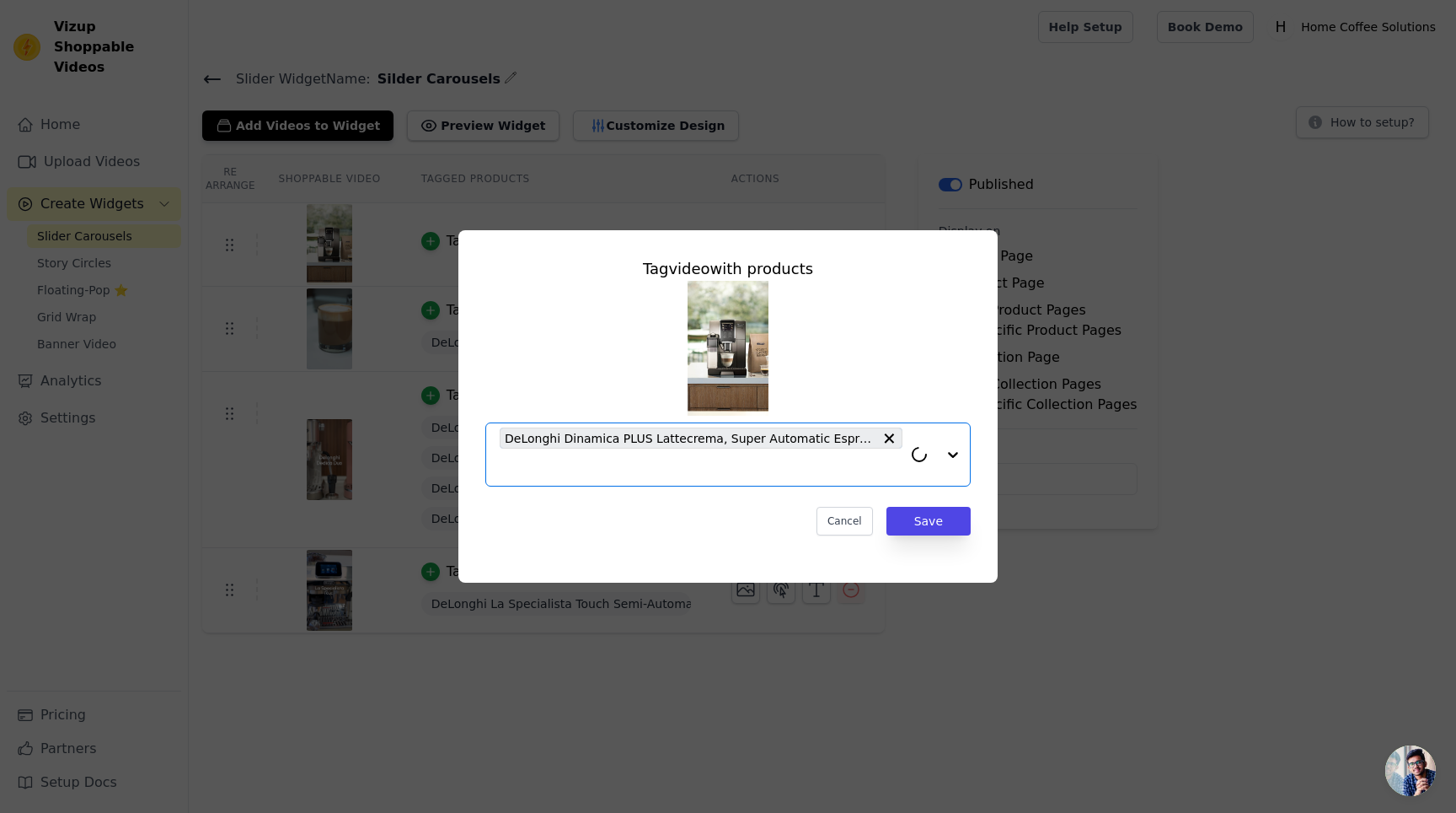
paste input "delonghi plus"
type input "delonghi plus"
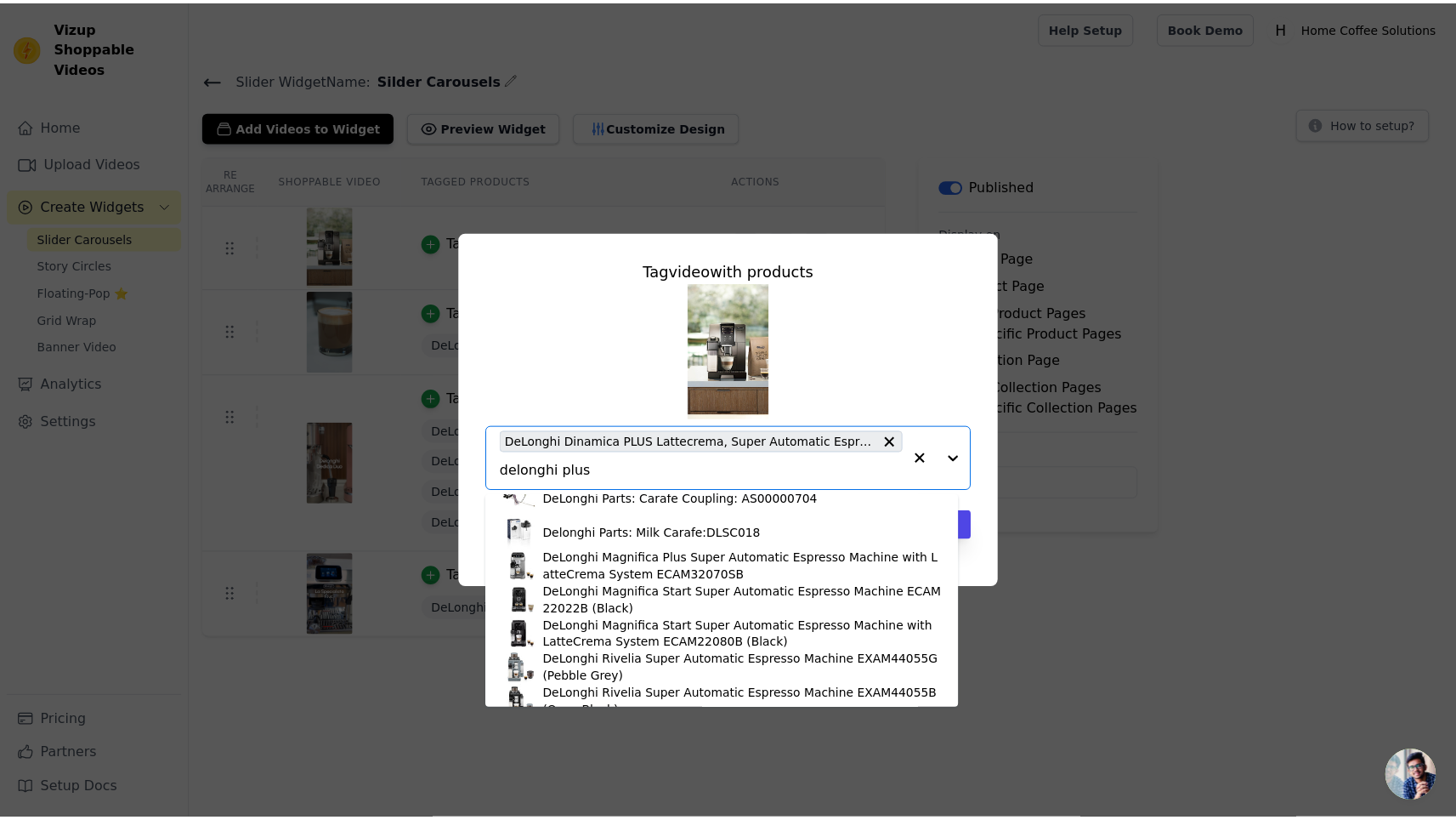
scroll to position [574, 0]
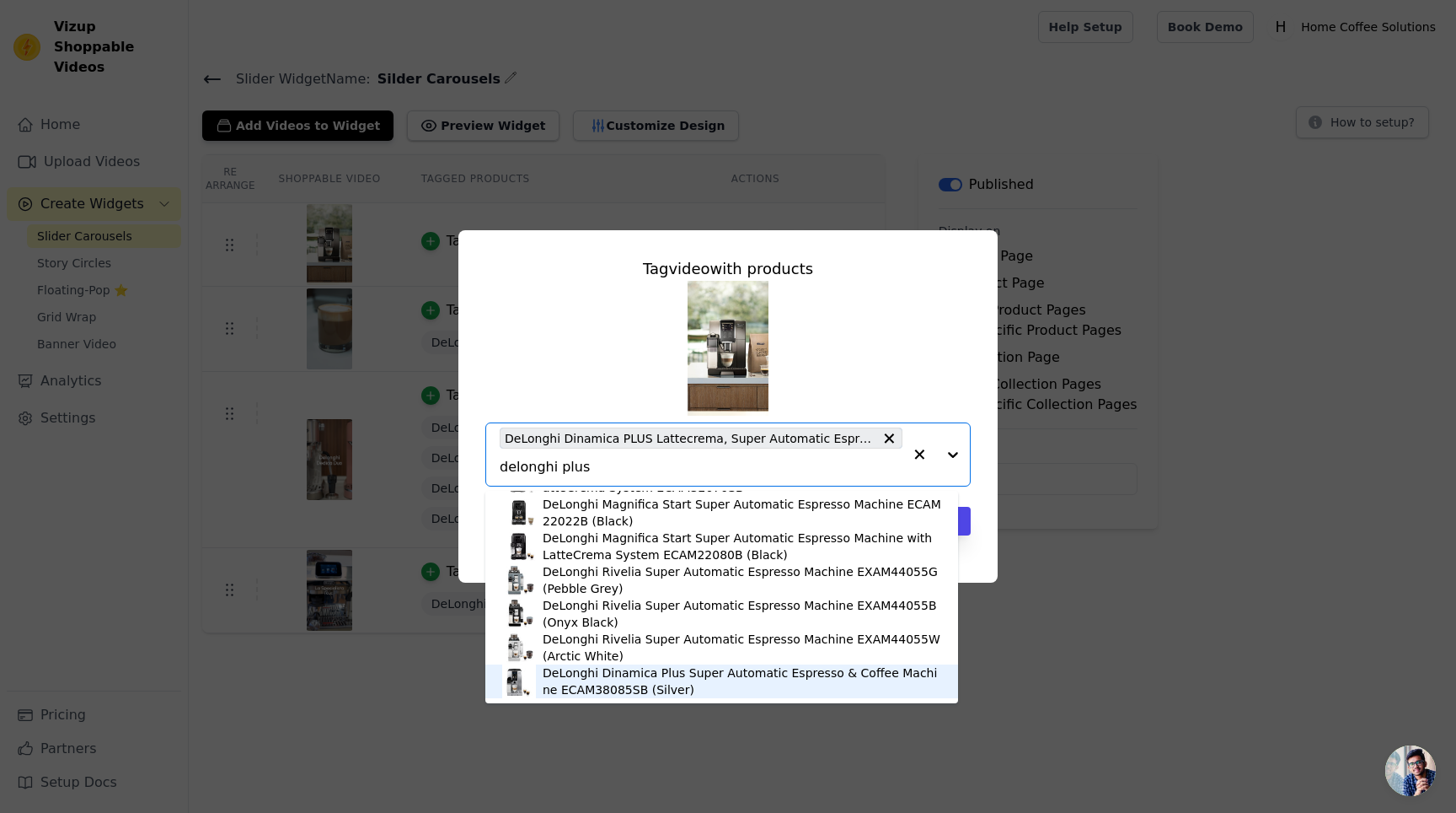
click at [807, 676] on div "DeLonghi Dinamica Plus Super Automatic Espresso & Coffee Machine ECAM38085SB (S…" at bounding box center [743, 681] width 399 height 34
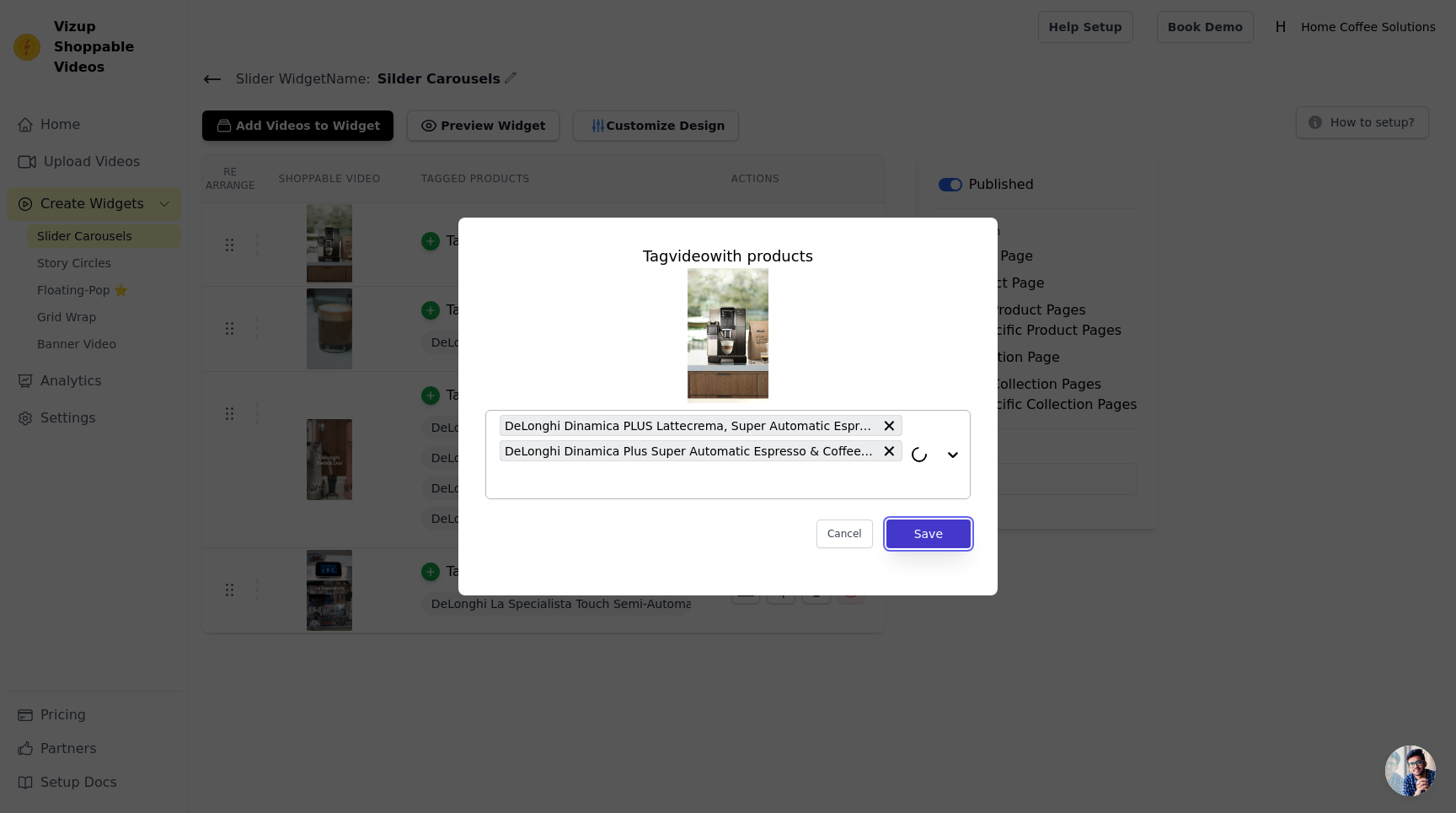
click at [920, 539] on button "Save" at bounding box center [928, 533] width 85 height 28
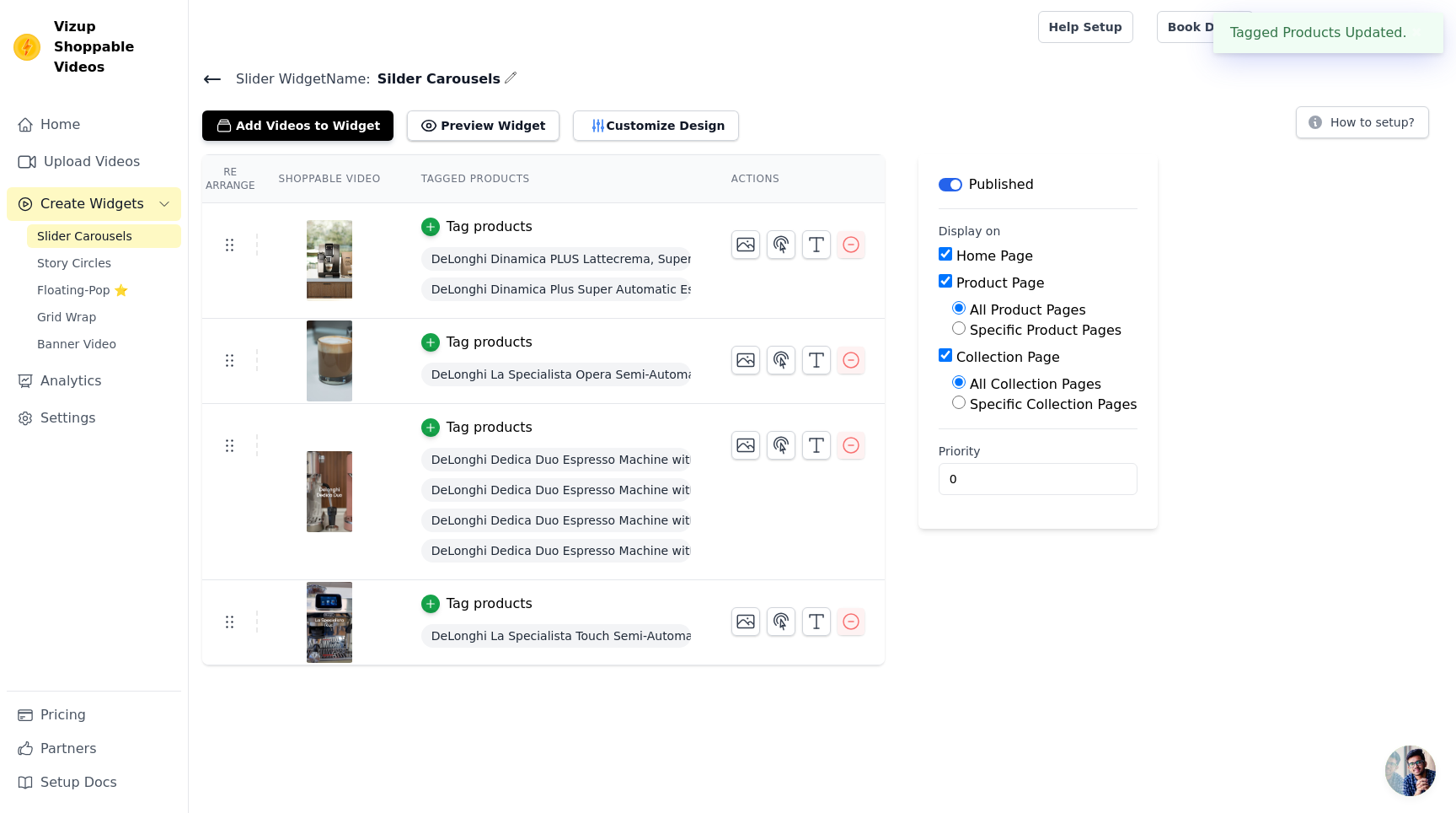
click at [888, 66] on main "Slider Widget Name: Silder Carousels Add Videos to Widget Preview Widget Custom…" at bounding box center [822, 359] width 1267 height 611
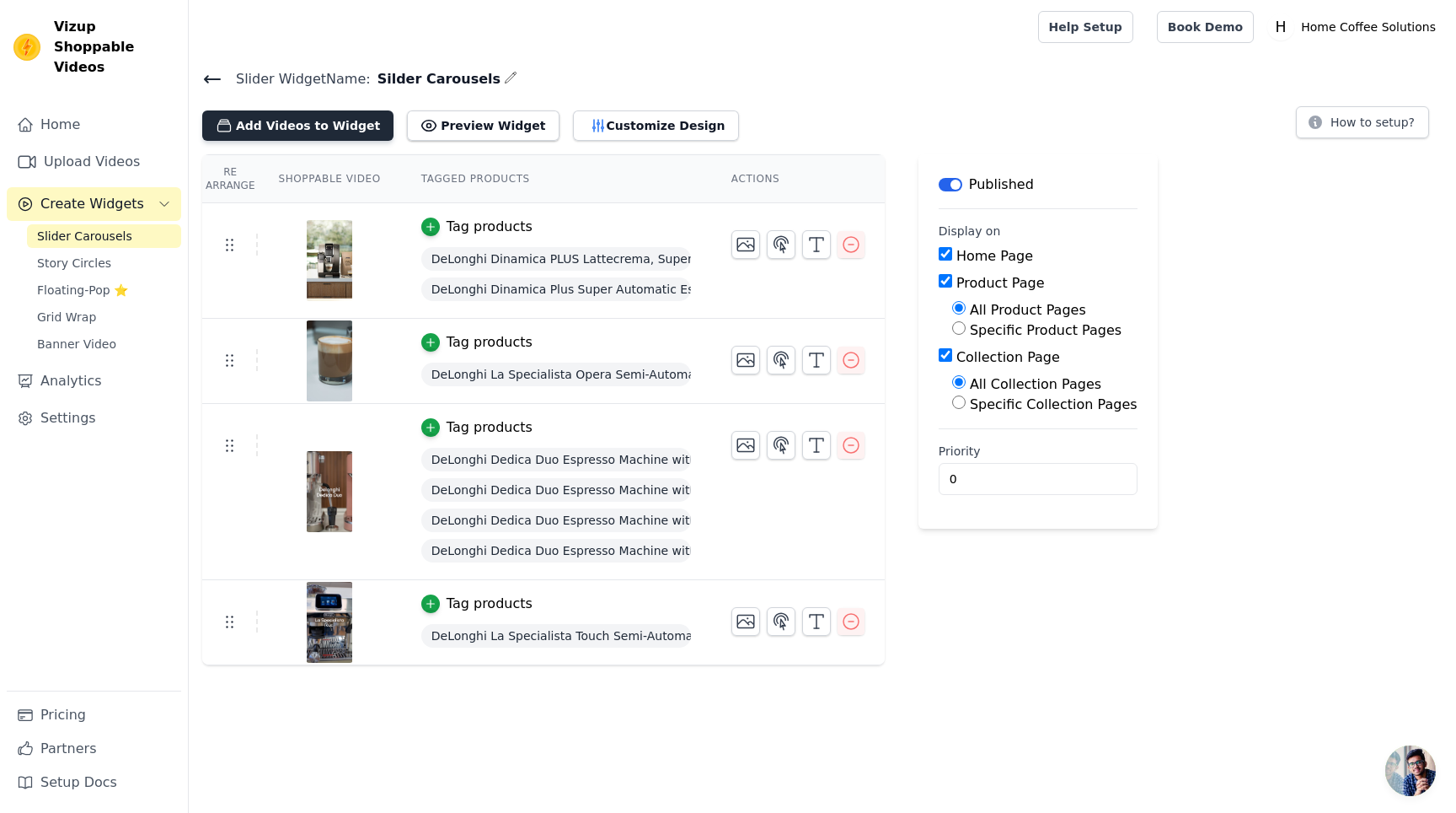
click at [318, 127] on button "Add Videos to Widget" at bounding box center [298, 125] width 192 height 30
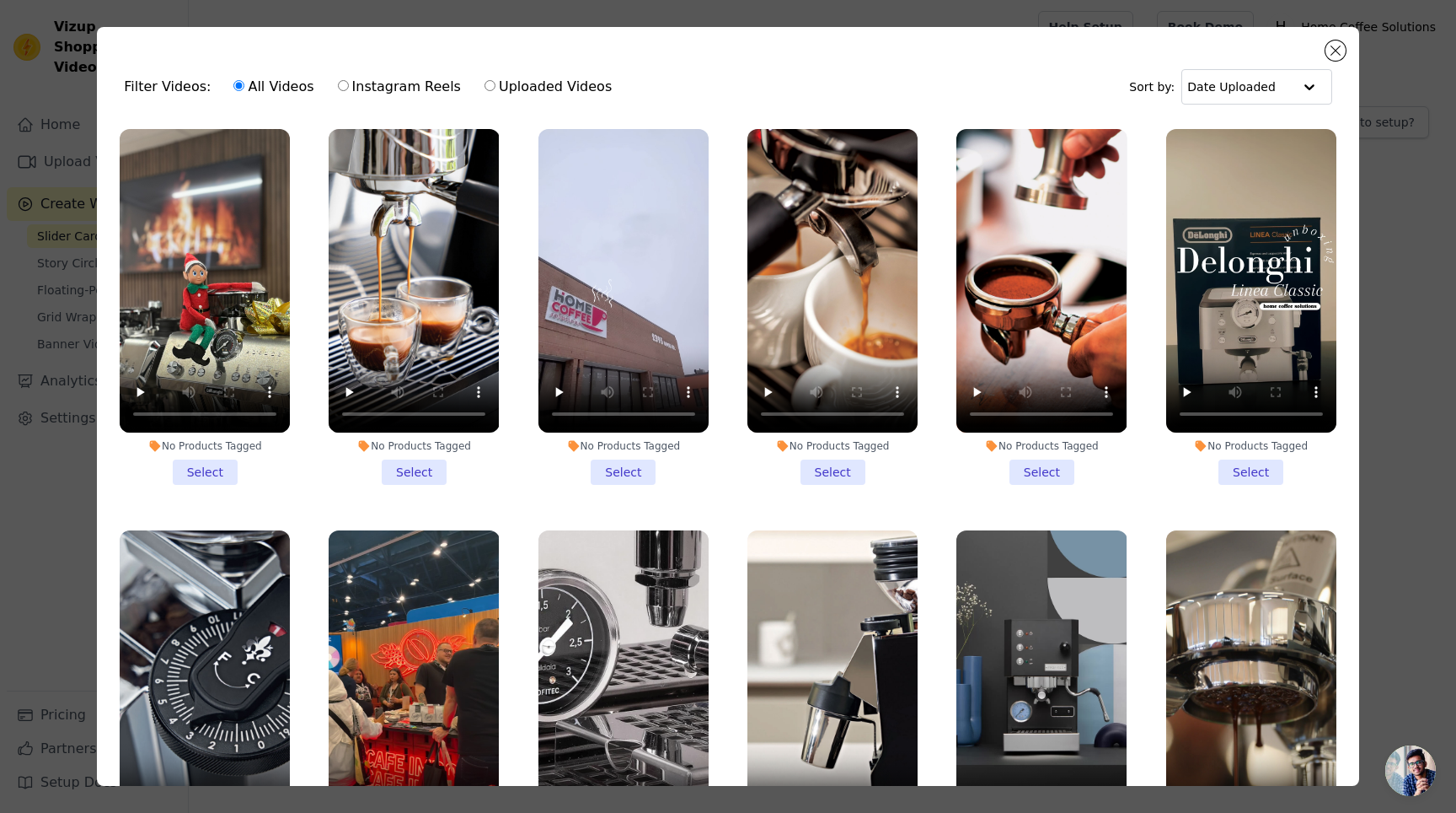
click at [541, 84] on label "Uploaded Videos" at bounding box center [548, 87] width 128 height 22
click at [495, 84] on input "Uploaded Videos" at bounding box center [490, 85] width 11 height 11
radio input "true"
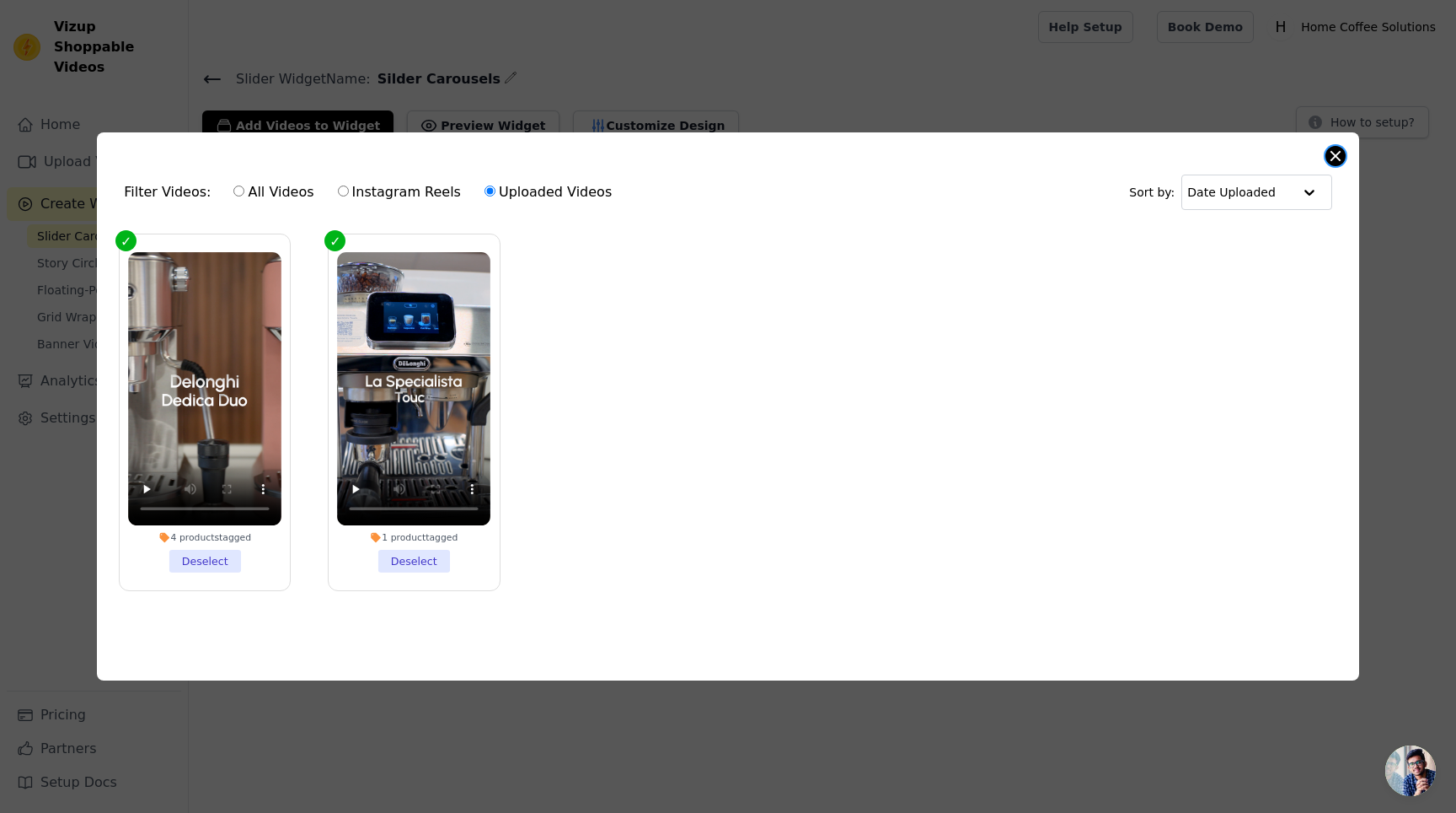
click at [1335, 146] on button "Close modal" at bounding box center [1335, 156] width 20 height 20
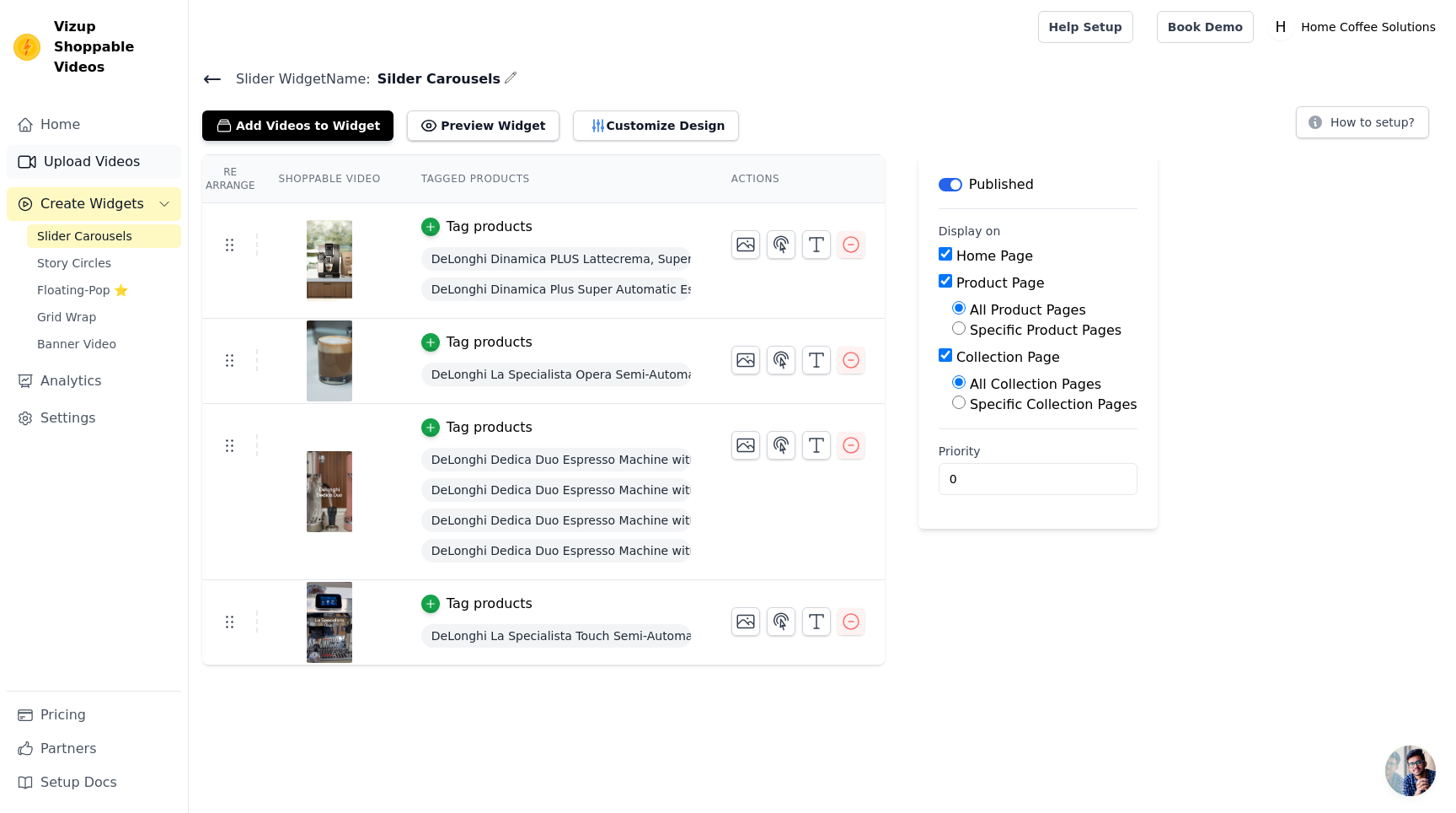
click at [88, 145] on link "Upload Videos" at bounding box center [93, 162] width 174 height 34
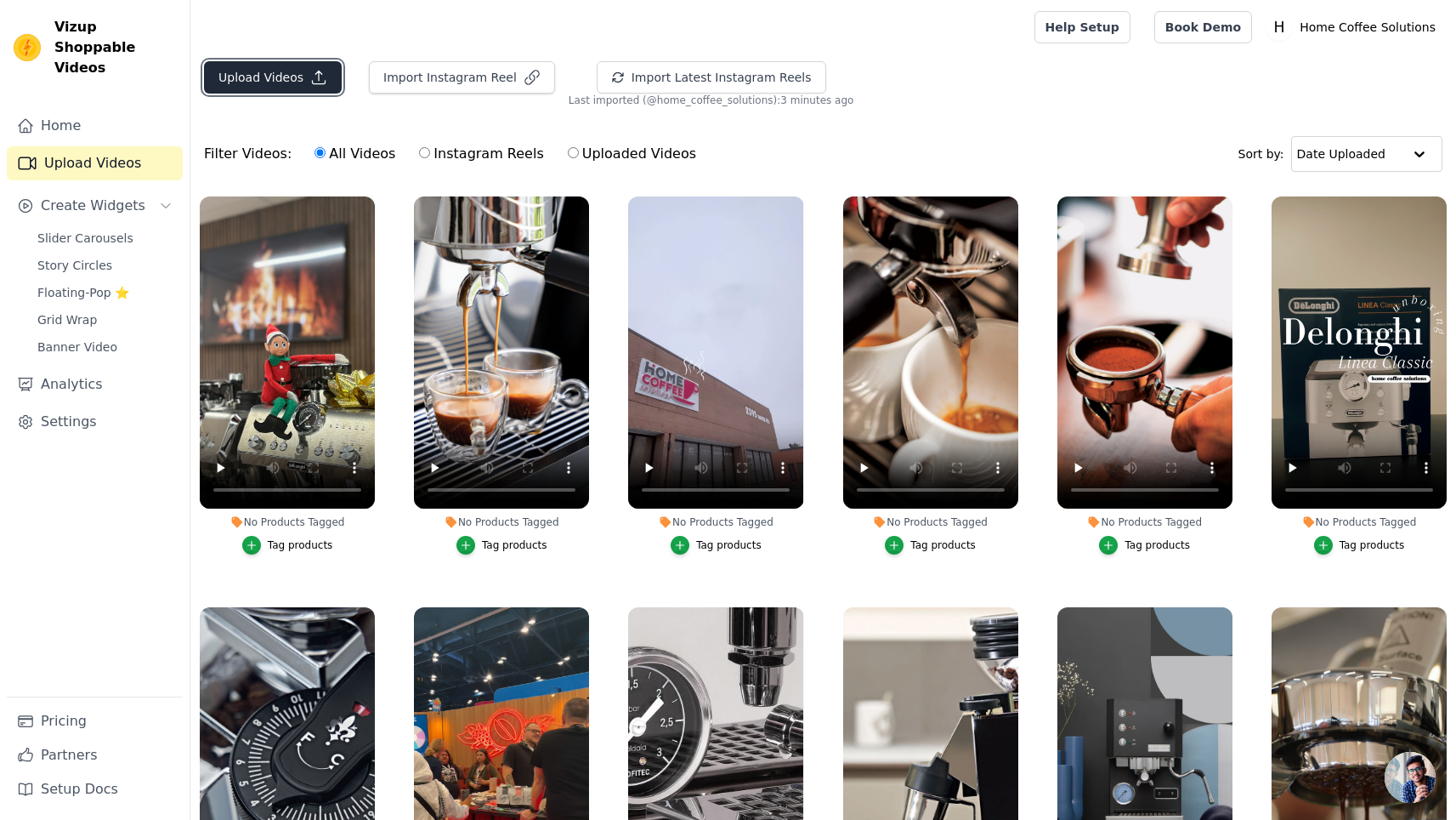
click at [281, 67] on button "Upload Videos" at bounding box center [273, 77] width 137 height 32
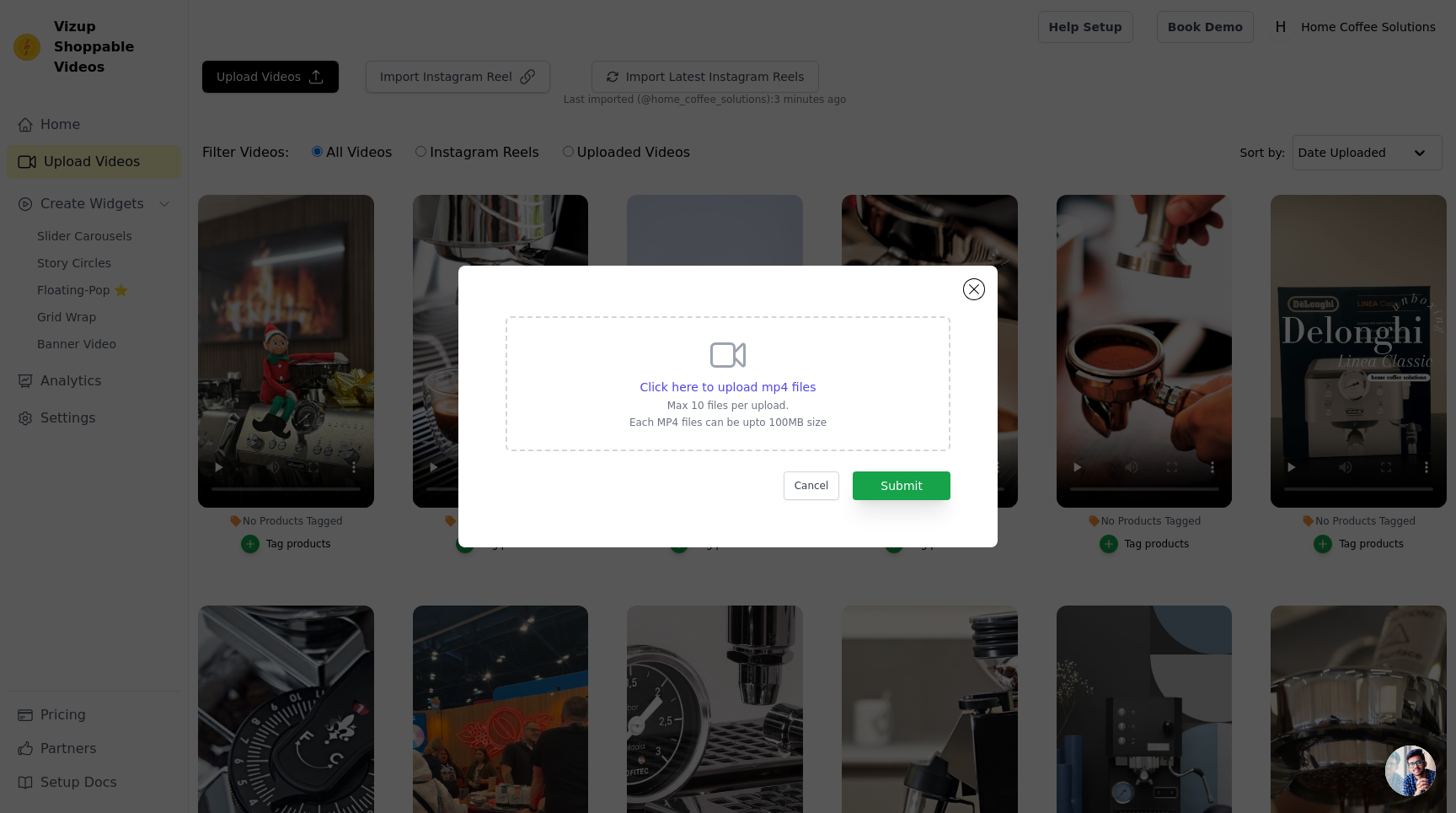
click at [746, 366] on icon at bounding box center [728, 355] width 41 height 41
click at [815, 378] on input "Click here to upload mp4 files Max 10 files per upload. Each MP4 files can be u…" at bounding box center [815, 378] width 1 height 1
type input "C:\fakepath\Rivelia.mp4"
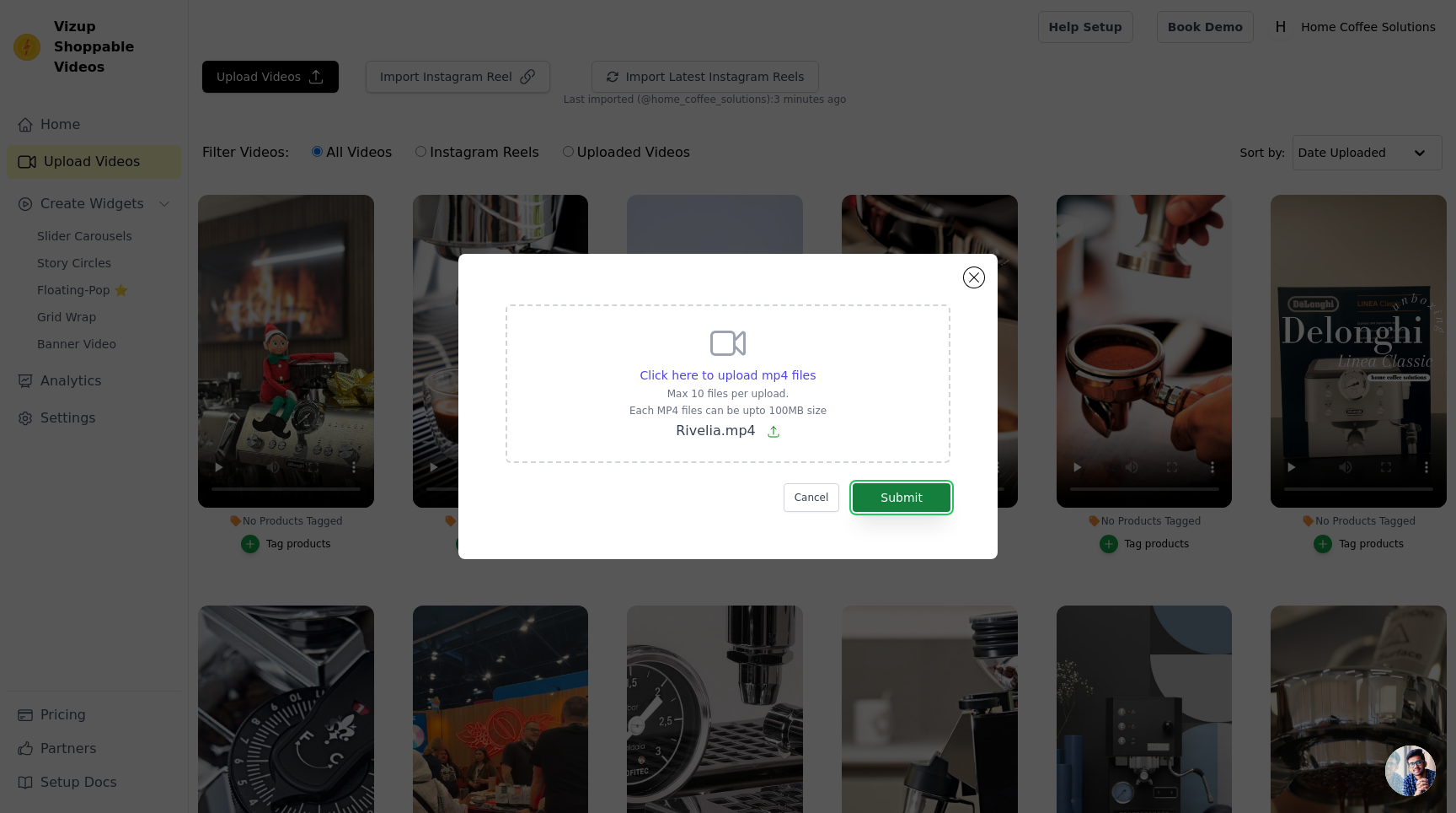
click at [886, 490] on button "Submit" at bounding box center [901, 497] width 97 height 28
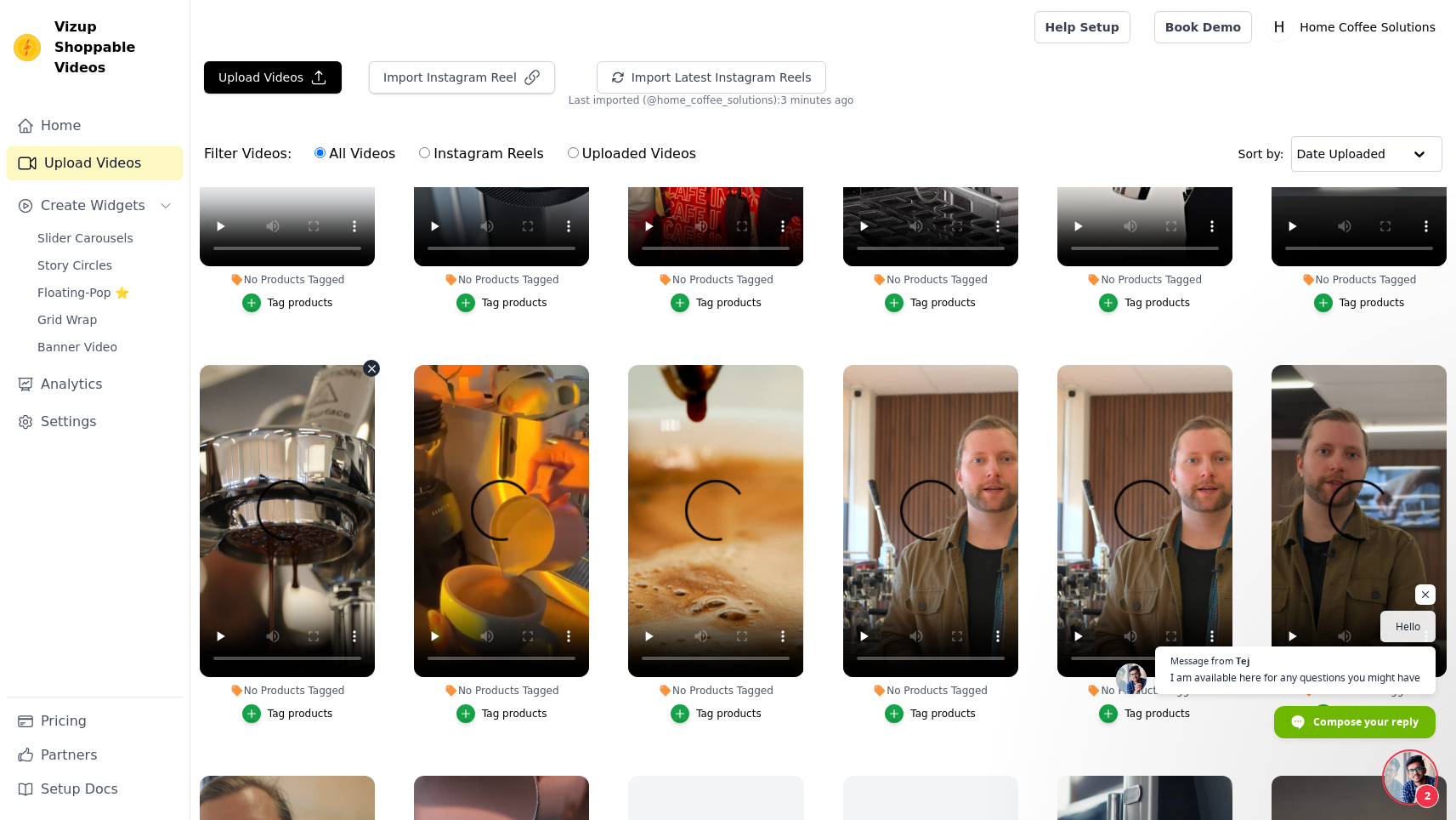
scroll to position [656, 0]
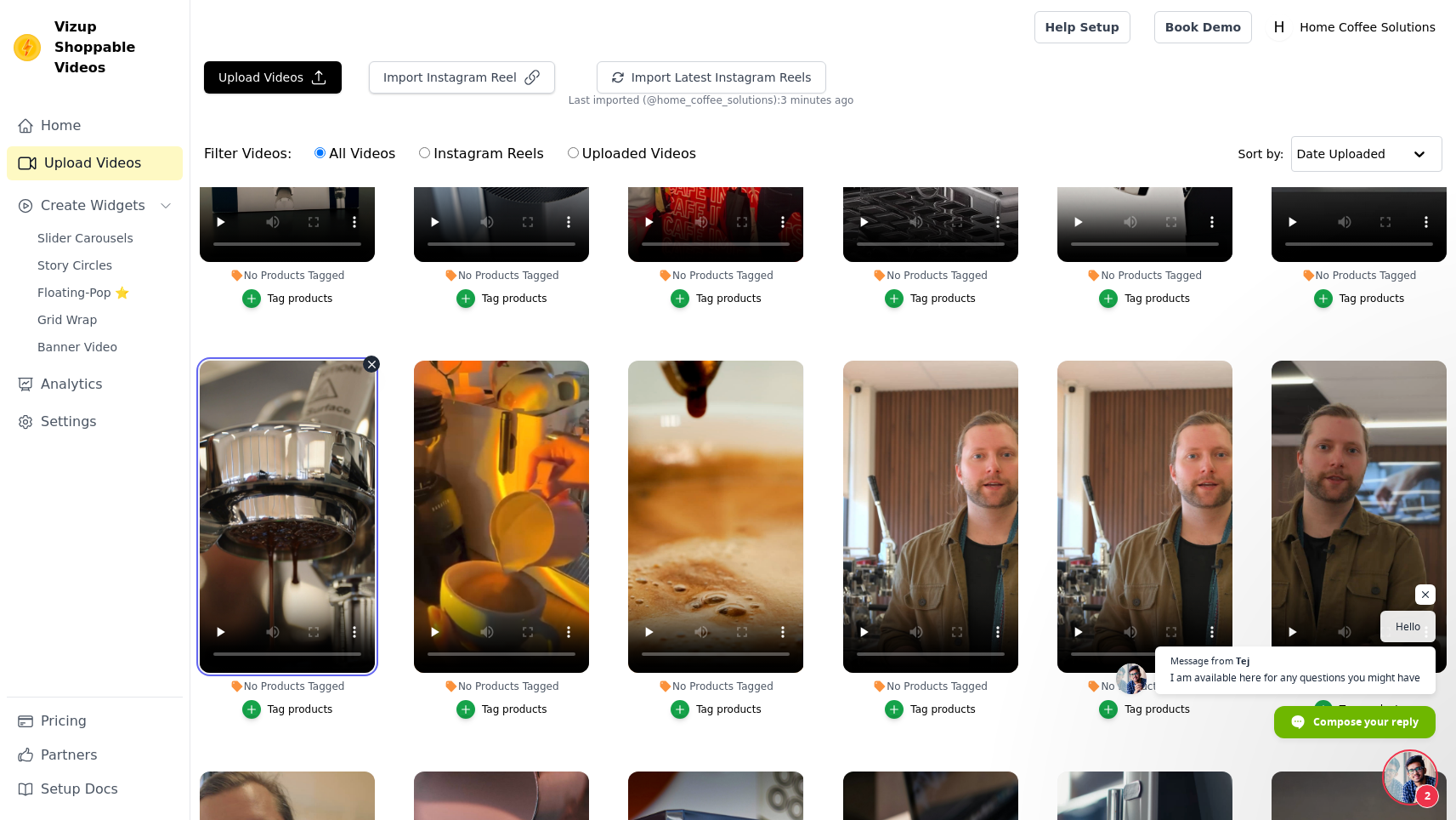
click at [321, 561] on video at bounding box center [287, 517] width 175 height 312
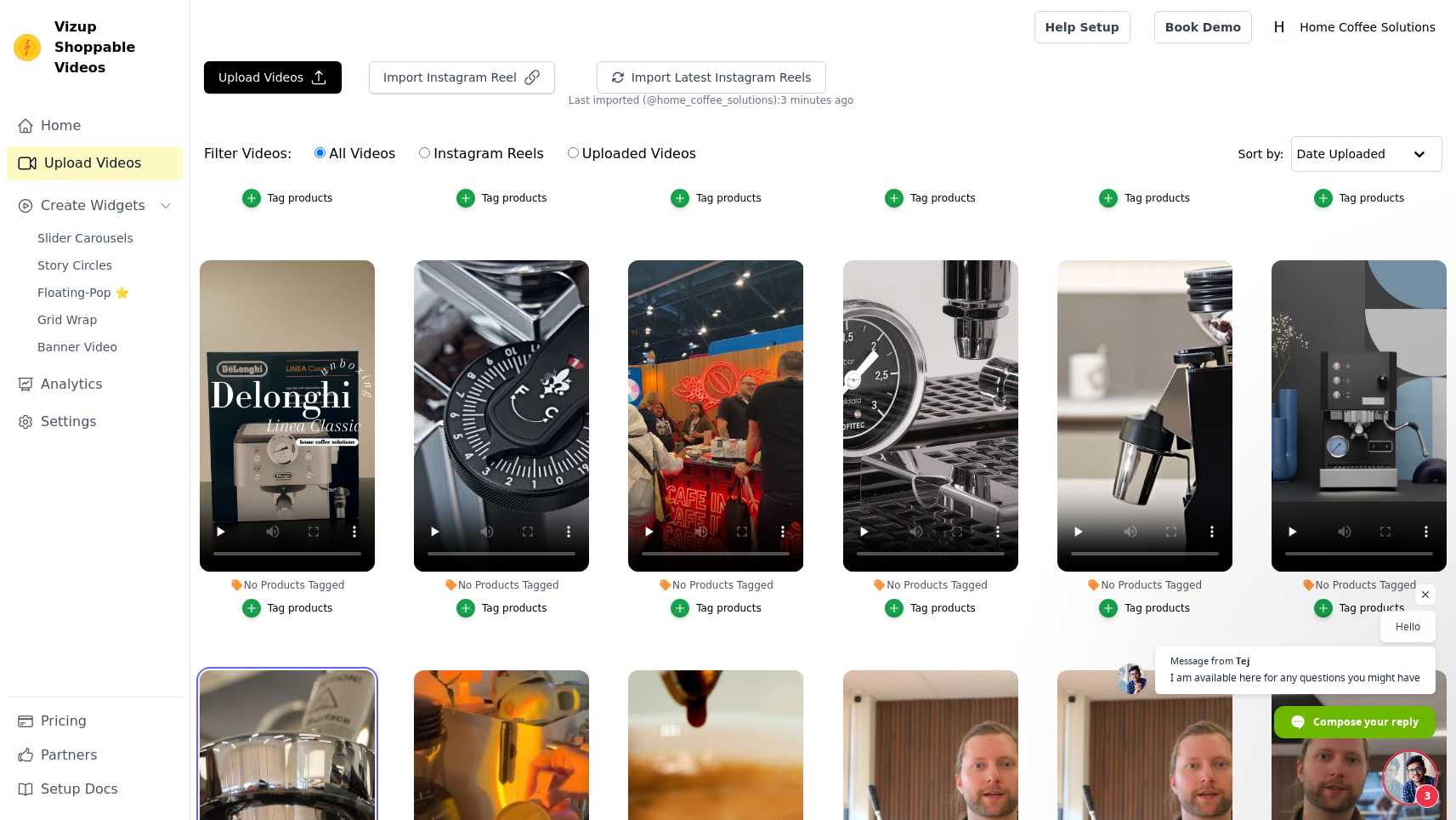
scroll to position [0, 0]
